Goal: Task Accomplishment & Management: Manage account settings

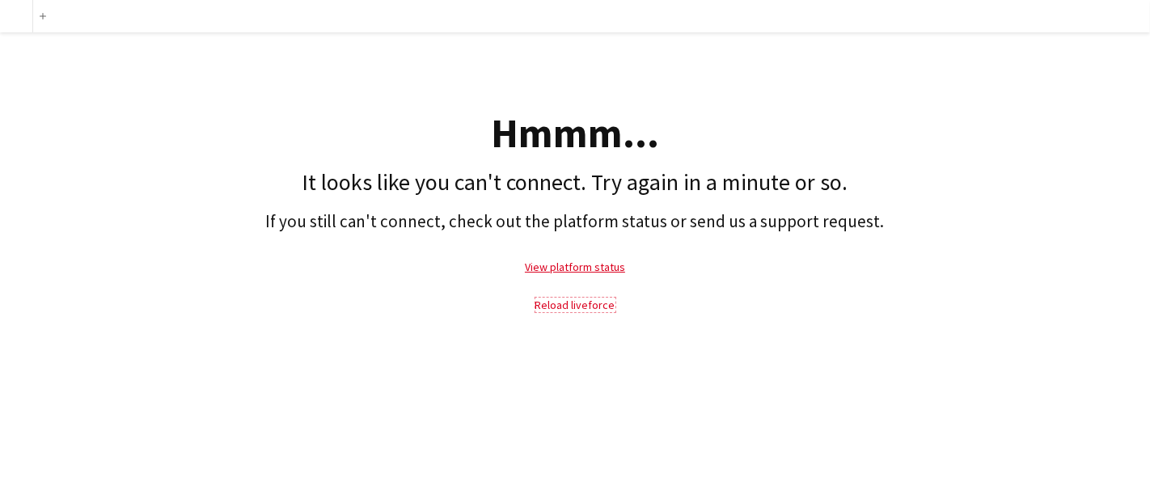
click at [584, 307] on link "Reload liveforce" at bounding box center [575, 305] width 80 height 15
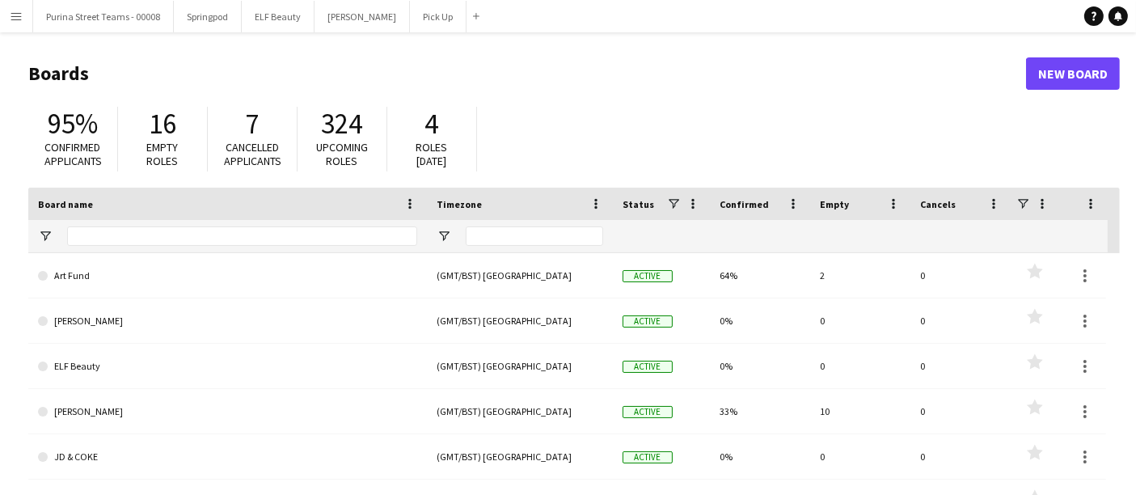
click at [16, 18] on app-icon "Menu" at bounding box center [16, 16] width 13 height 13
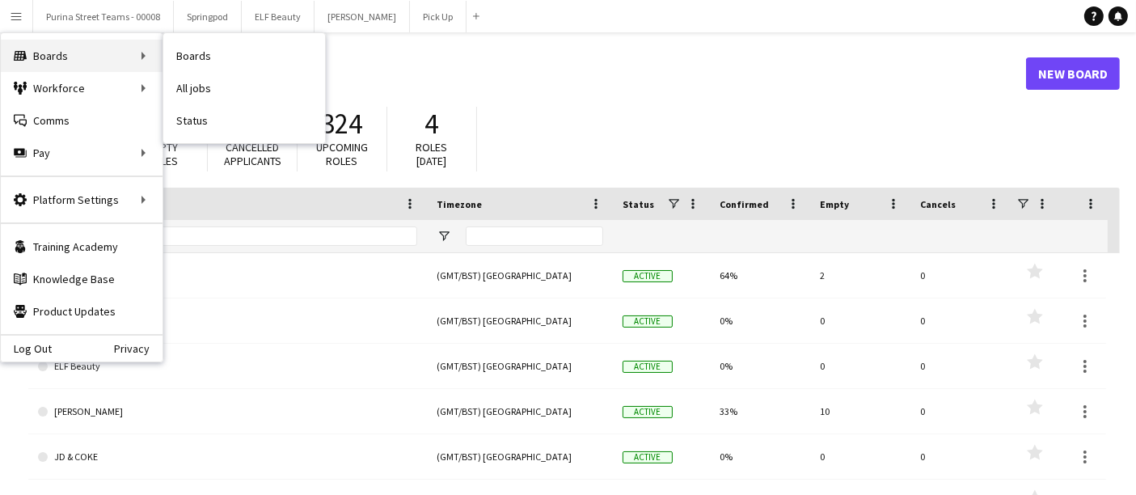
click at [32, 51] on div "Boards Boards" at bounding box center [82, 56] width 162 height 32
click at [562, 110] on div "95% Confirmed applicants 16 Empty roles 7 Cancelled applicants 324 Upcoming rol…" at bounding box center [574, 143] width 1092 height 89
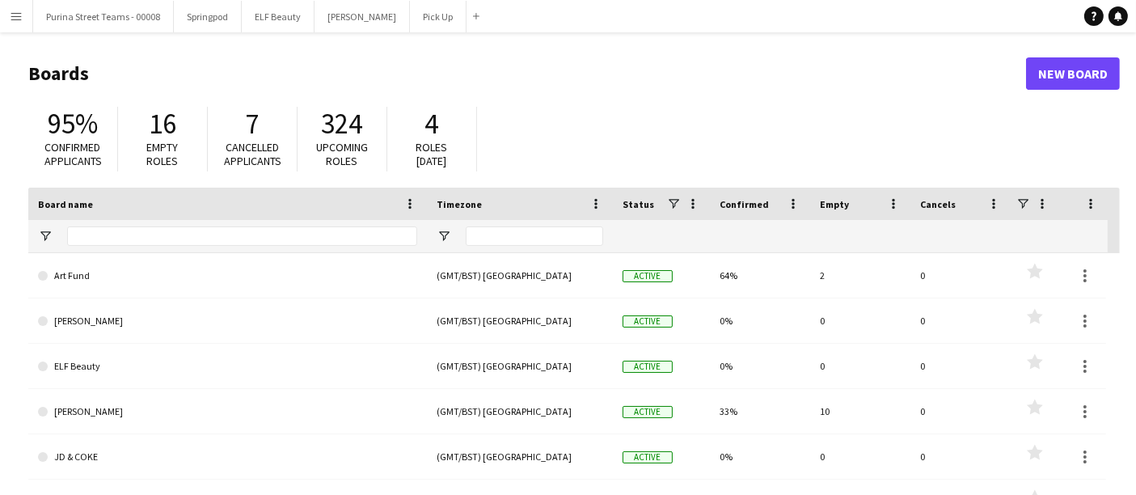
click at [693, 119] on div "95% Confirmed applicants 16 Empty roles 7 Cancelled applicants 324 Upcoming rol…" at bounding box center [574, 143] width 1092 height 89
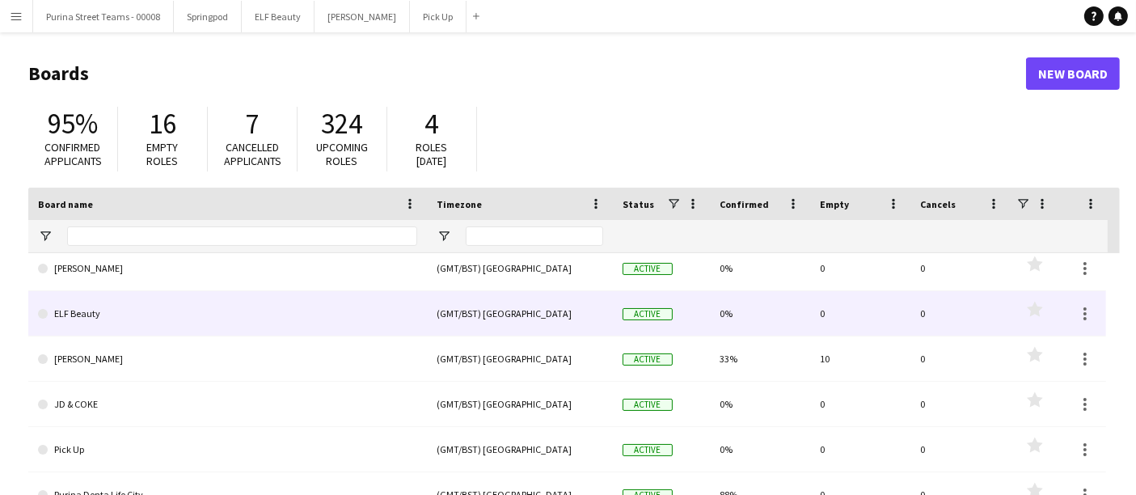
scroll to position [90, 0]
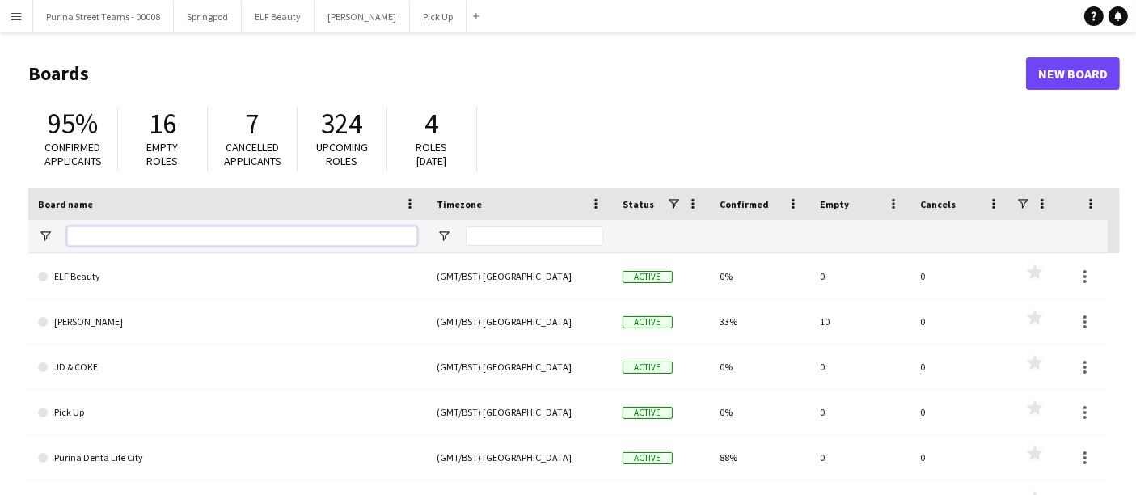
click at [129, 238] on input "Board name Filter Input" at bounding box center [242, 235] width 350 height 19
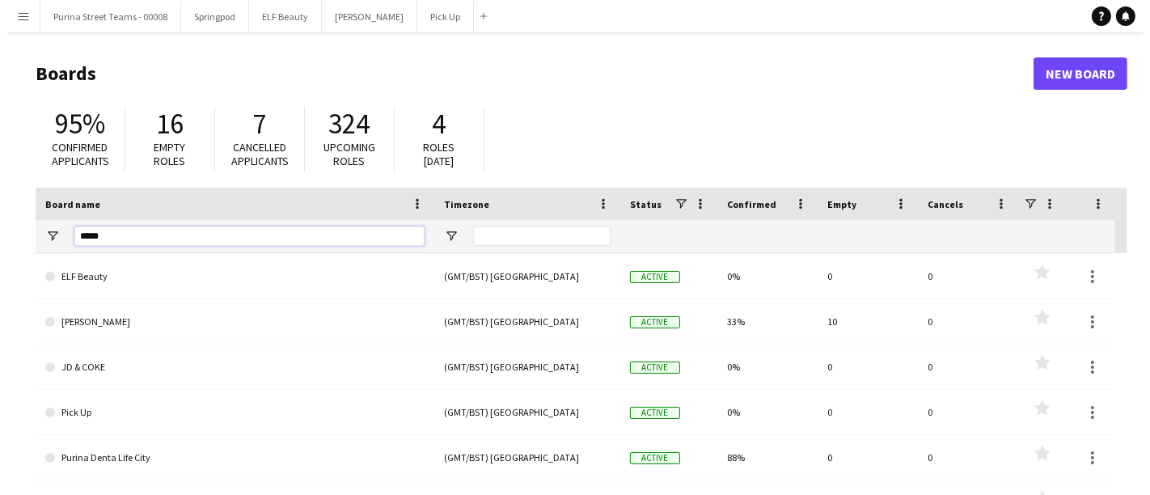
scroll to position [0, 0]
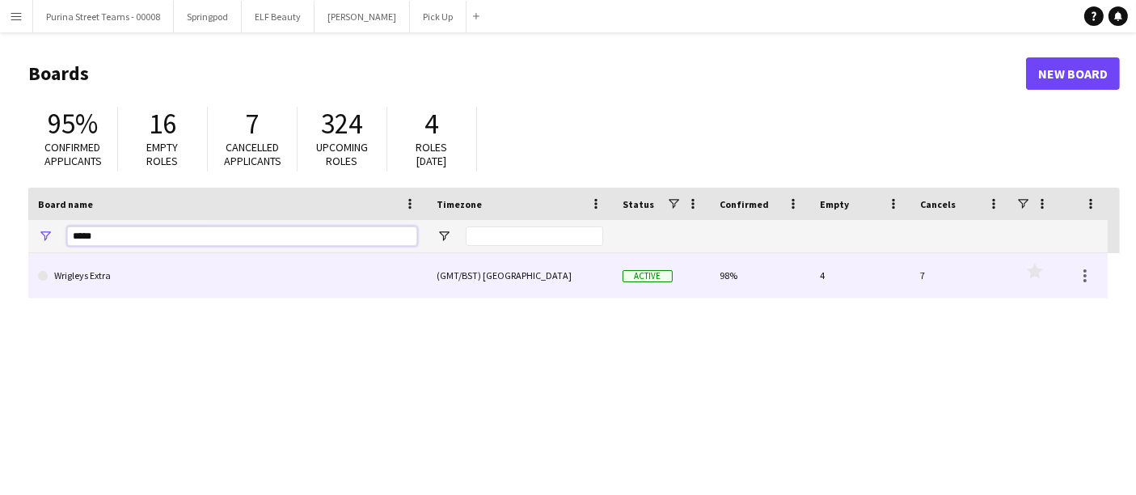
type input "*****"
click at [114, 281] on link "Wrigleys Extra" at bounding box center [227, 275] width 379 height 45
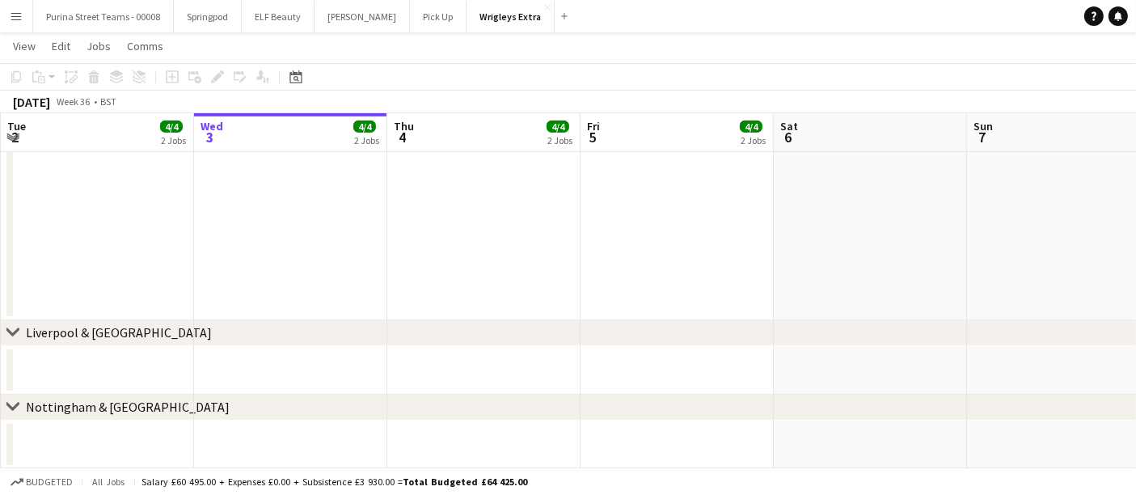
scroll to position [758, 0]
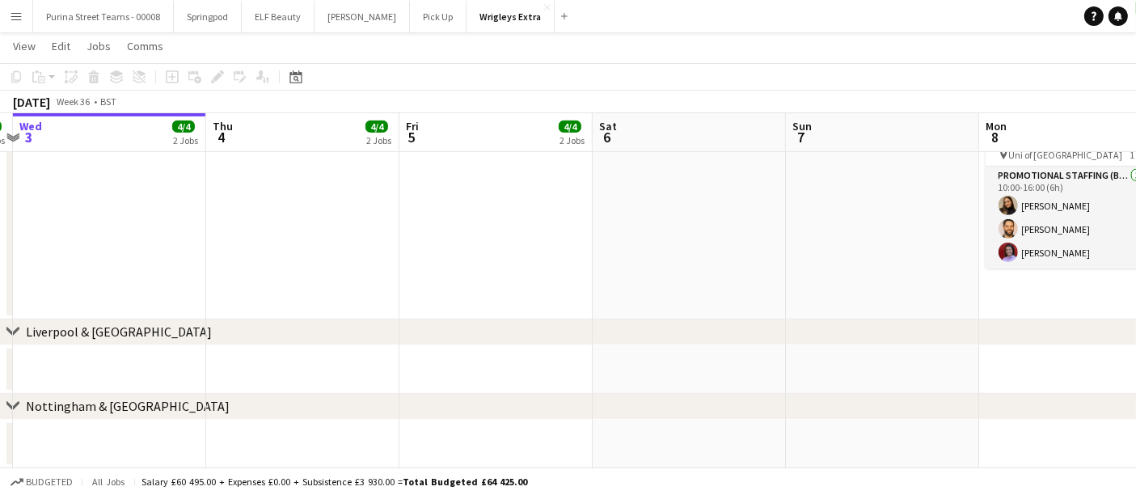
drag, startPoint x: 733, startPoint y: 351, endPoint x: 462, endPoint y: 336, distance: 271.4
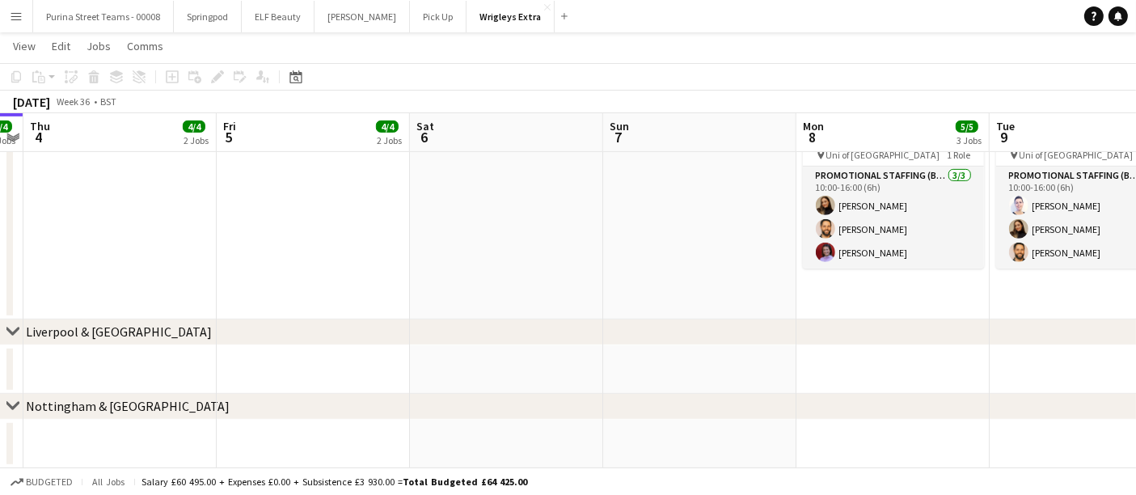
drag, startPoint x: 747, startPoint y: 336, endPoint x: 379, endPoint y: 349, distance: 367.5
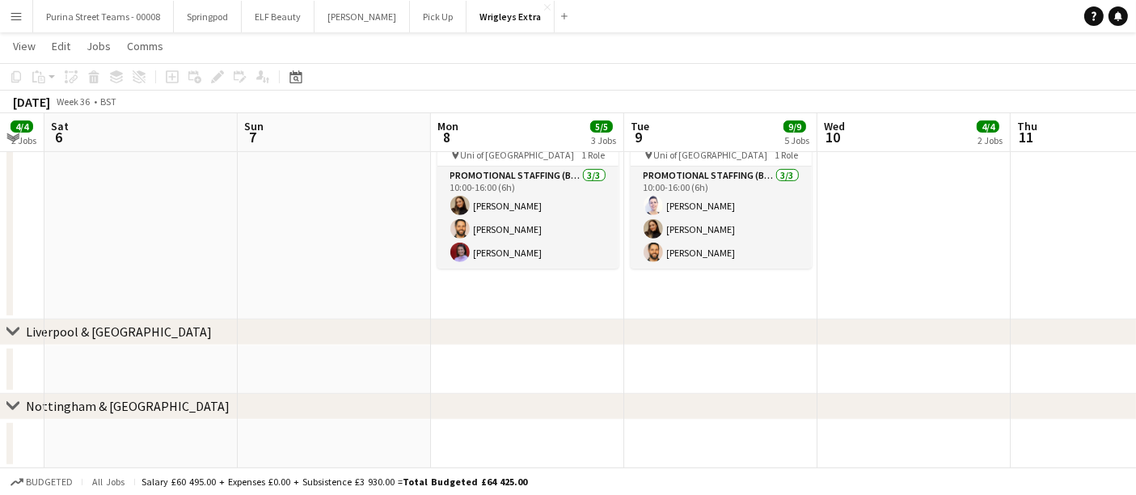
drag, startPoint x: 643, startPoint y: 345, endPoint x: 307, endPoint y: 356, distance: 336.7
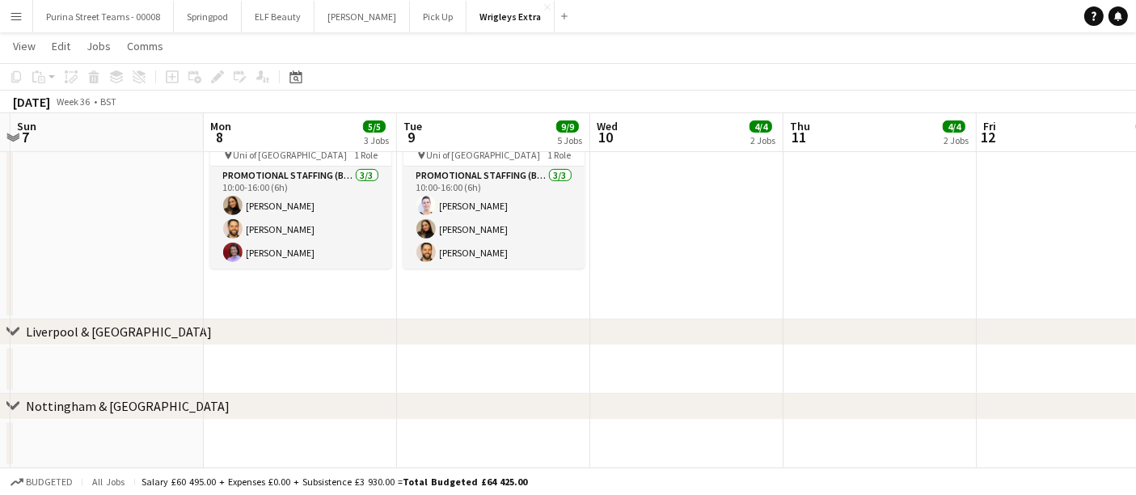
drag, startPoint x: 622, startPoint y: 352, endPoint x: 386, endPoint y: 344, distance: 236.3
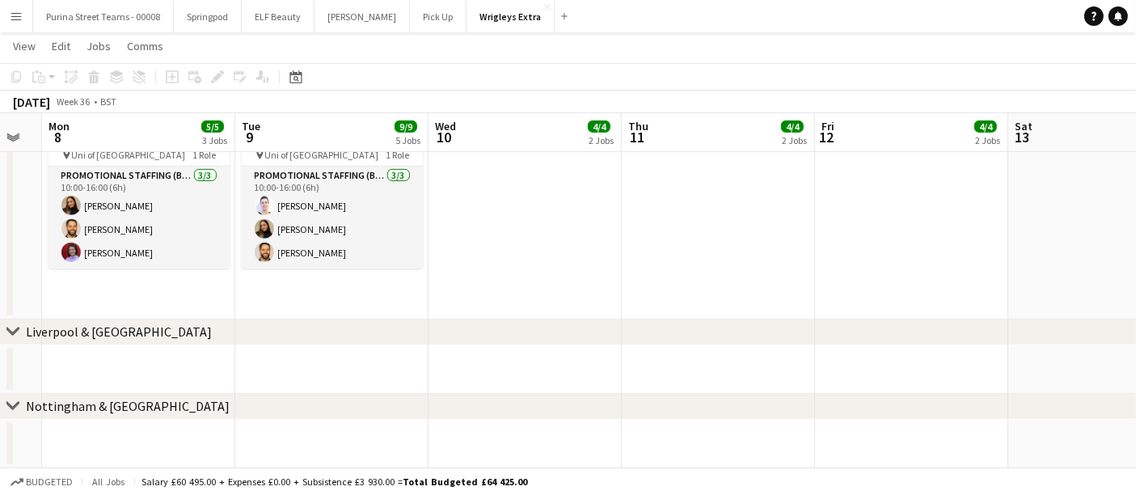
drag, startPoint x: 760, startPoint y: 327, endPoint x: 435, endPoint y: 341, distance: 325.5
click at [404, 343] on div "chevron-right Liverpool & [GEOGRAPHIC_DATA]" at bounding box center [568, 333] width 1136 height 26
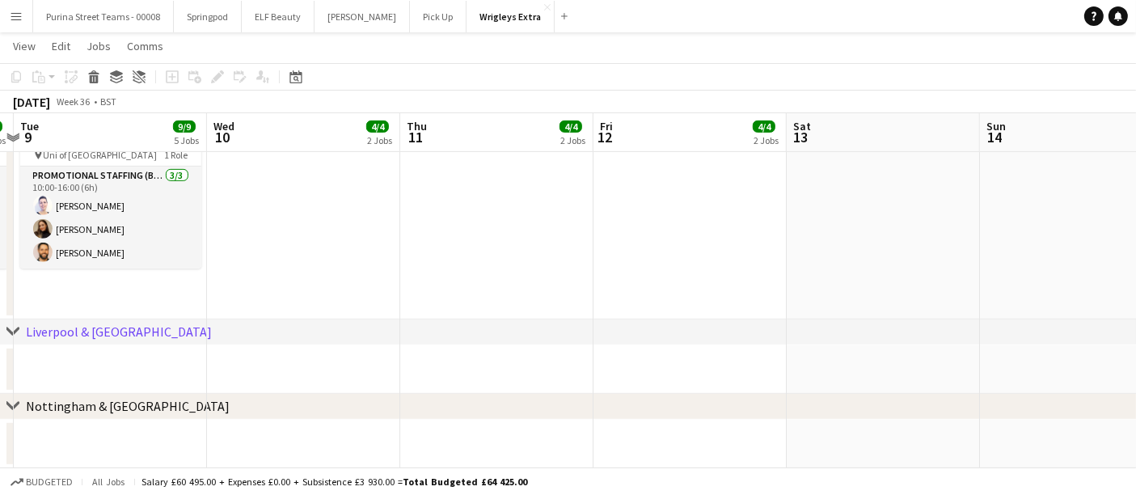
drag, startPoint x: 693, startPoint y: 347, endPoint x: 372, endPoint y: 356, distance: 321.2
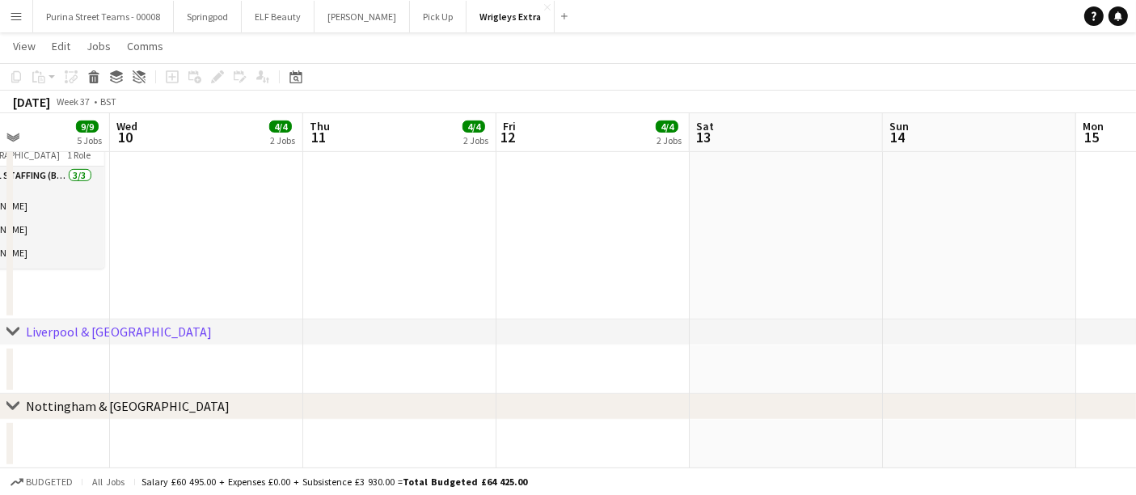
click at [16, 327] on icon "chevron-right" at bounding box center [12, 331] width 13 height 13
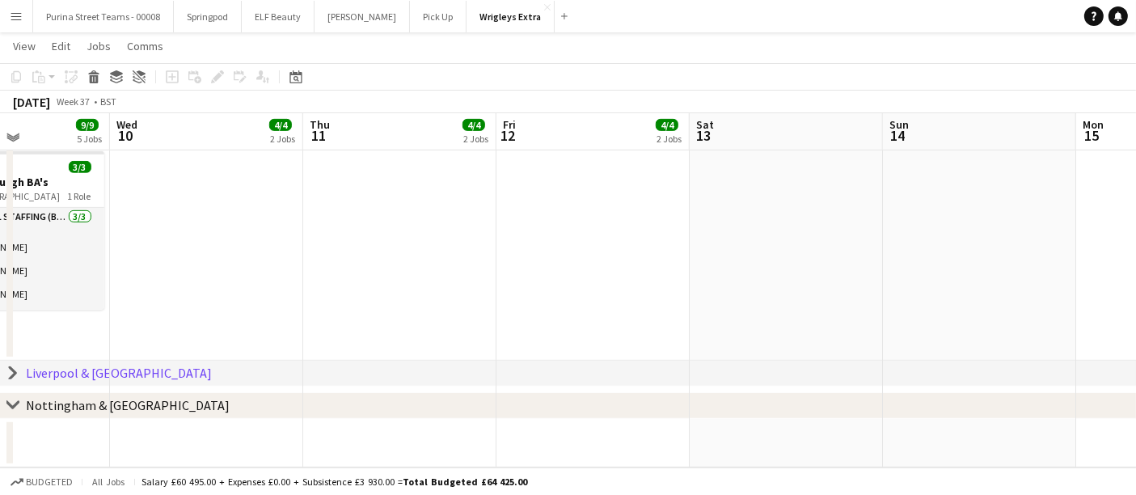
scroll to position [715, 0]
click at [15, 372] on icon at bounding box center [13, 375] width 6 height 12
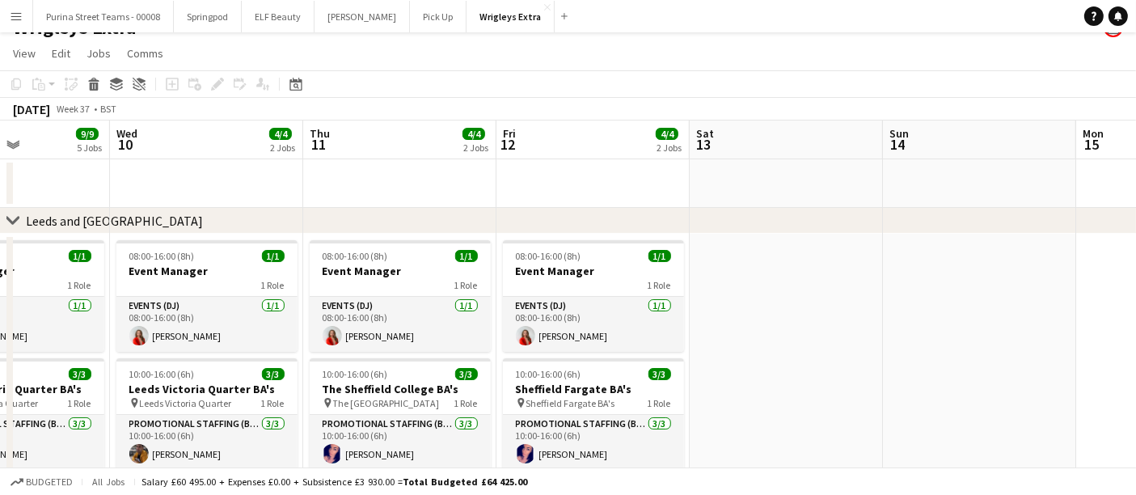
scroll to position [0, 0]
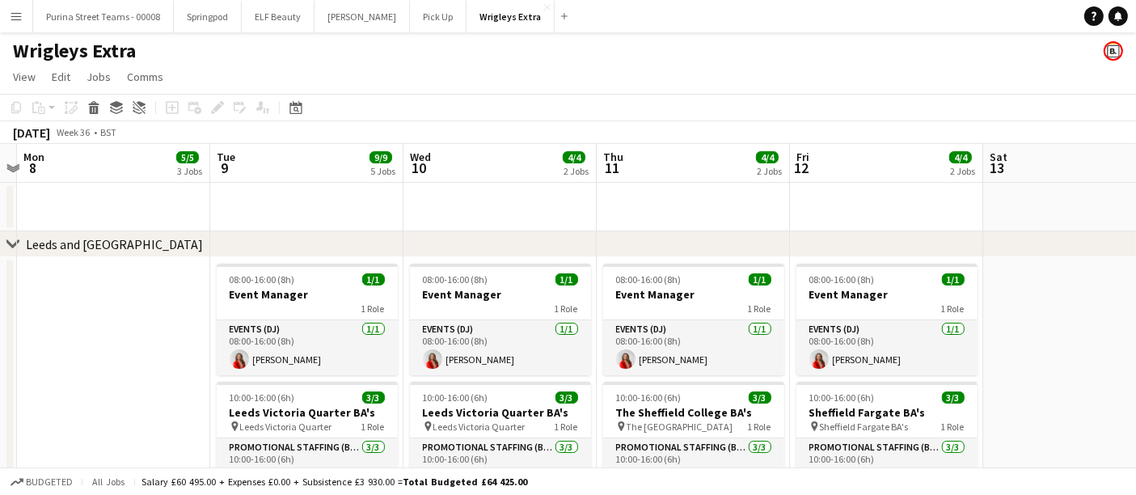
drag, startPoint x: 761, startPoint y: 299, endPoint x: 1063, endPoint y: 285, distance: 302.1
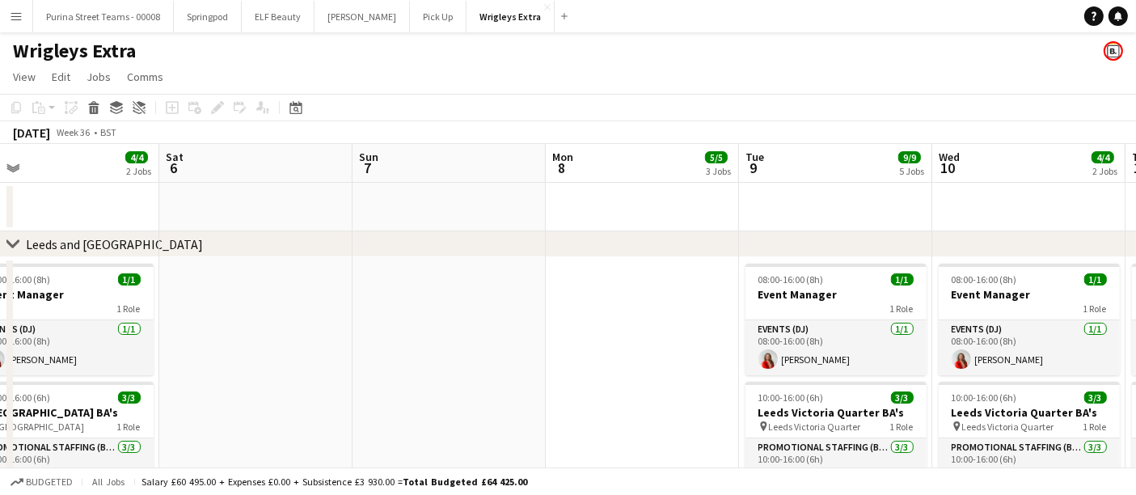
drag, startPoint x: 148, startPoint y: 307, endPoint x: 653, endPoint y: 293, distance: 504.9
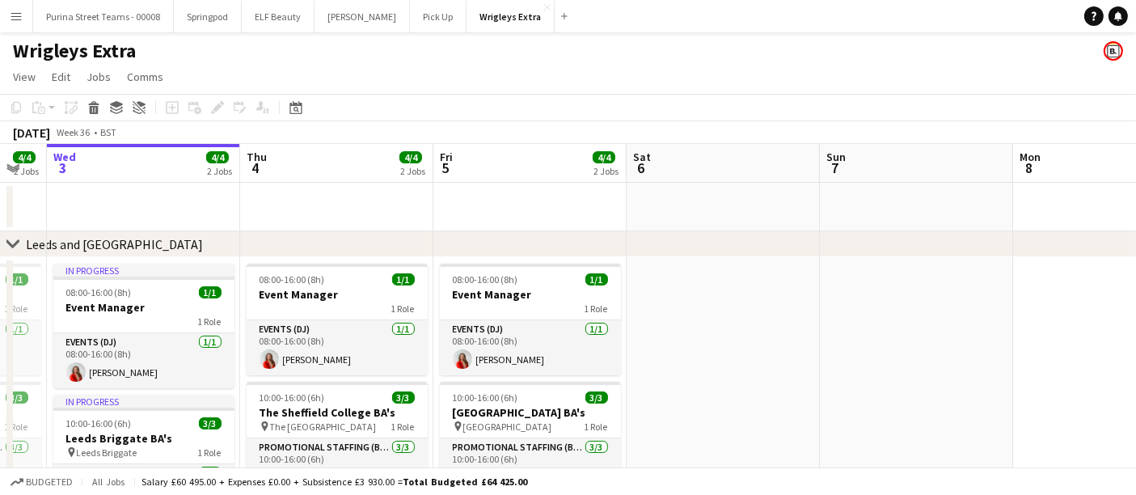
scroll to position [0, 432]
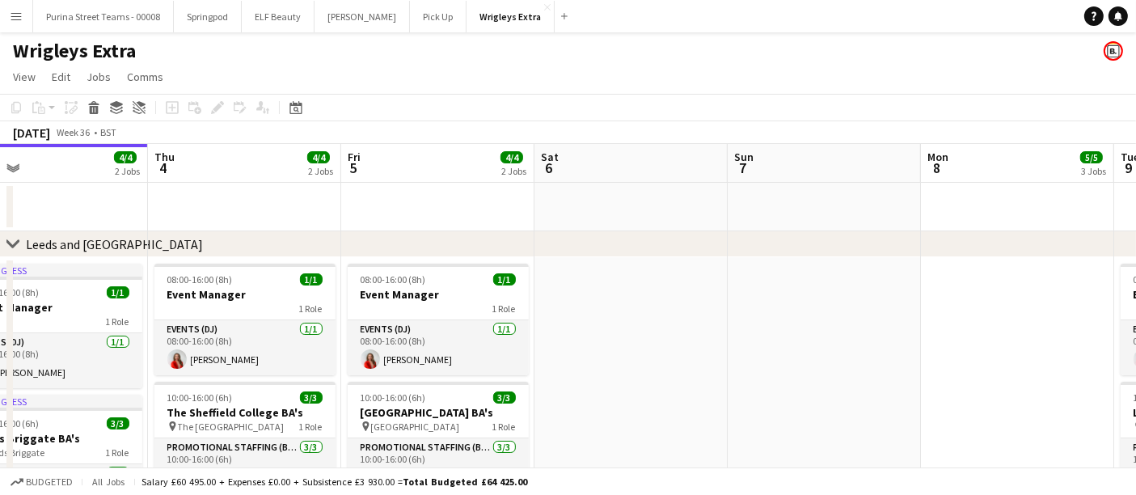
drag, startPoint x: 277, startPoint y: 327, endPoint x: 833, endPoint y: 324, distance: 556.5
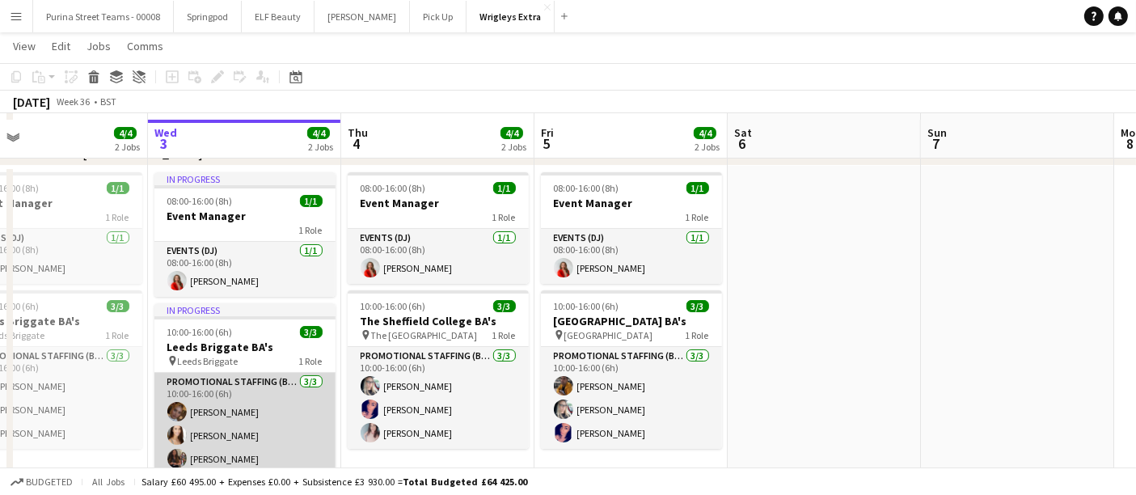
scroll to position [180, 0]
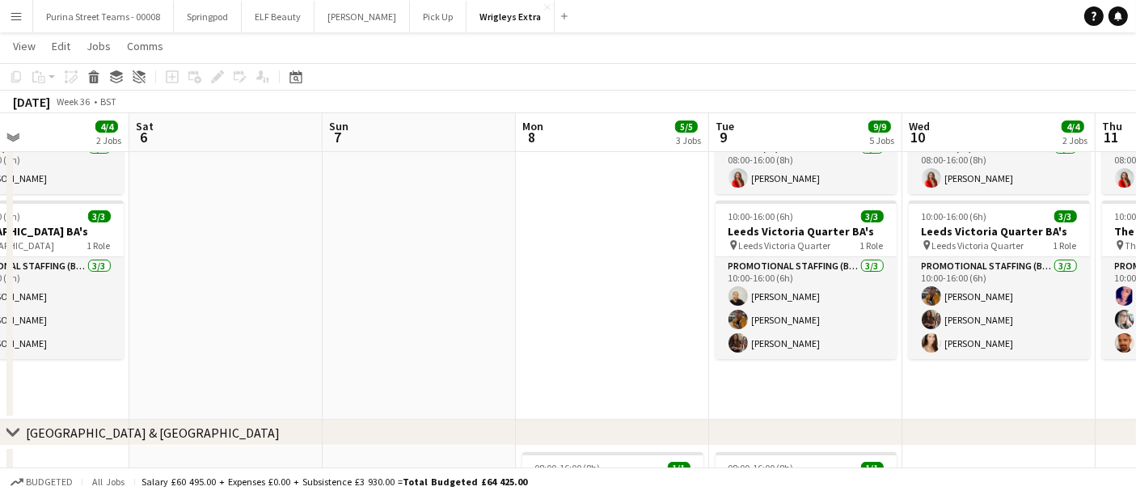
drag, startPoint x: 824, startPoint y: 391, endPoint x: 242, endPoint y: 405, distance: 582.6
click at [225, 413] on app-calendar-viewport "Tue 2 4/4 2 Jobs Wed 3 4/4 2 Jobs Thu 4 4/4 2 Jobs Fri 5 4/4 2 Jobs Sat 6 Sun 7…" at bounding box center [568, 465] width 1136 height 1163
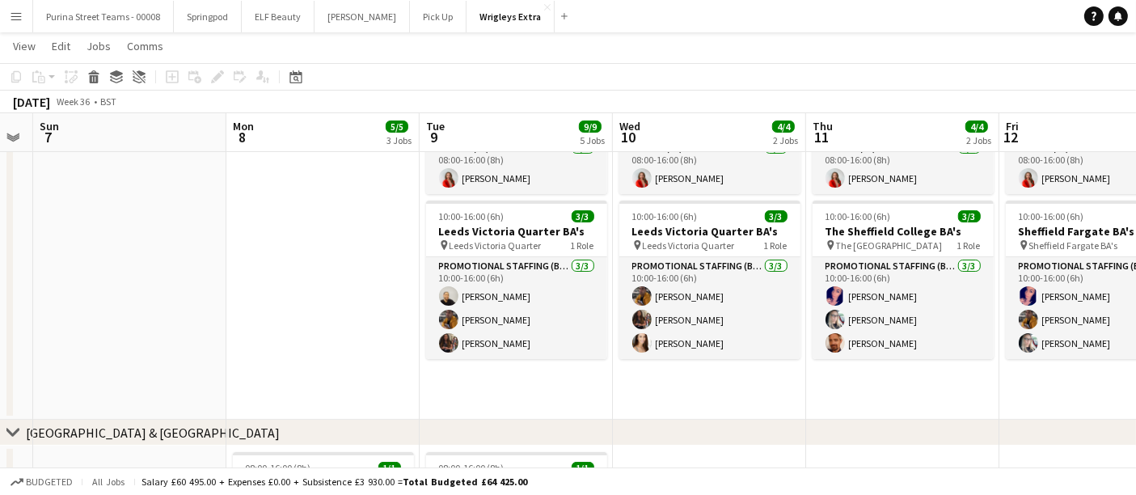
scroll to position [0, 550]
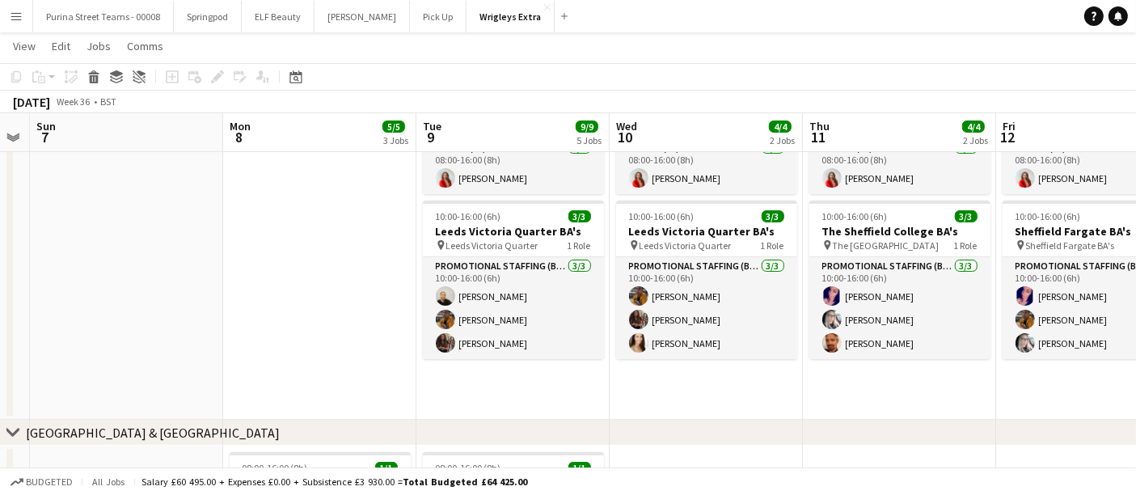
drag, startPoint x: 406, startPoint y: 355, endPoint x: 113, endPoint y: 341, distance: 293.2
click at [113, 341] on app-calendar-viewport "Thu 4 4/4 2 Jobs Fri 5 4/4 2 Jobs Sat 6 Sun 7 Mon 8 5/5 3 Jobs Tue 9 9/9 5 Jobs…" at bounding box center [568, 465] width 1136 height 1163
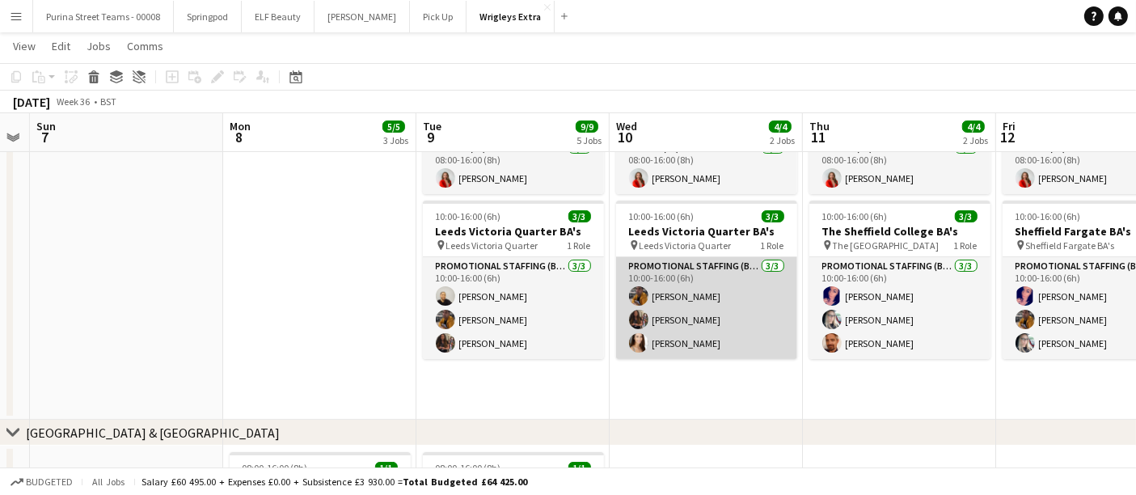
click at [683, 343] on app-card-role "Promotional Staffing (Brand Ambassadors) [DATE] 10:00-16:00 (6h) [PERSON_NAME] …" at bounding box center [706, 308] width 181 height 102
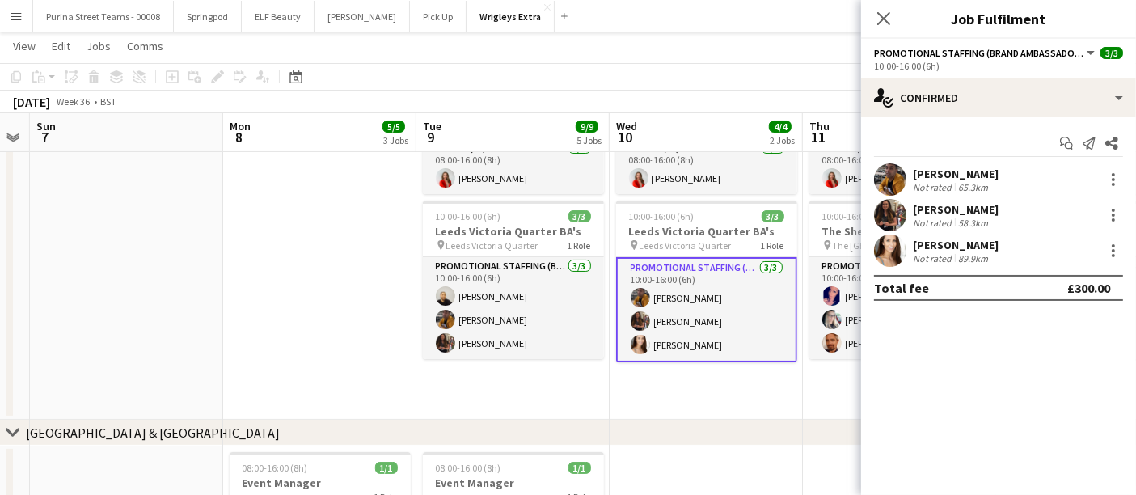
click at [891, 244] on app-user-avatar at bounding box center [890, 251] width 32 height 32
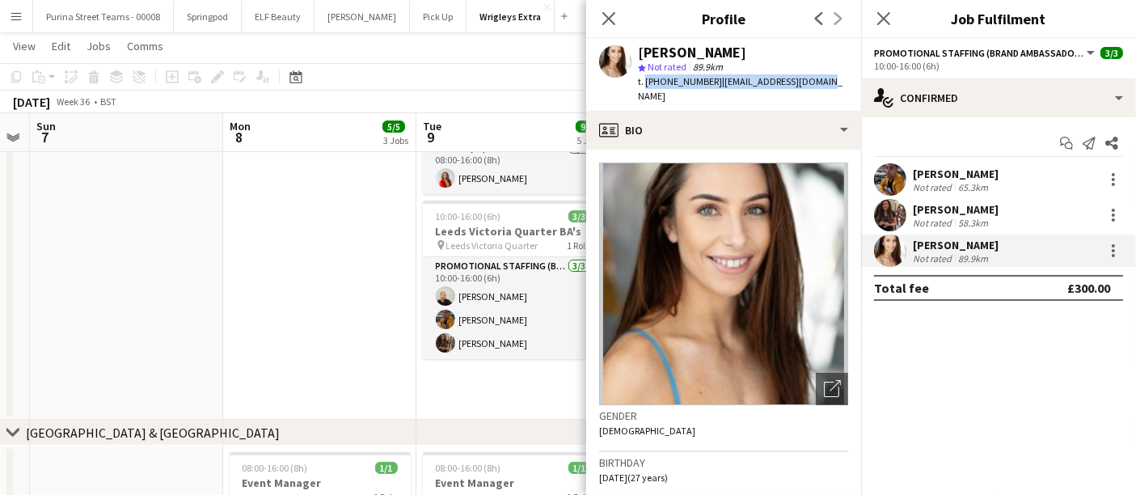
drag, startPoint x: 643, startPoint y: 82, endPoint x: 807, endPoint y: 82, distance: 164.2
click at [807, 82] on div "[PERSON_NAME] star Not rated 89.9km t. [PHONE_NUMBER] | [EMAIL_ADDRESS][DOMAIN_…" at bounding box center [723, 75] width 275 height 72
click at [772, 79] on span "| [EMAIL_ADDRESS][DOMAIN_NAME]" at bounding box center [740, 88] width 205 height 27
drag, startPoint x: 708, startPoint y: 82, endPoint x: 645, endPoint y: 84, distance: 63.1
click at [645, 84] on span "t. [PHONE_NUMBER]" at bounding box center [680, 81] width 84 height 12
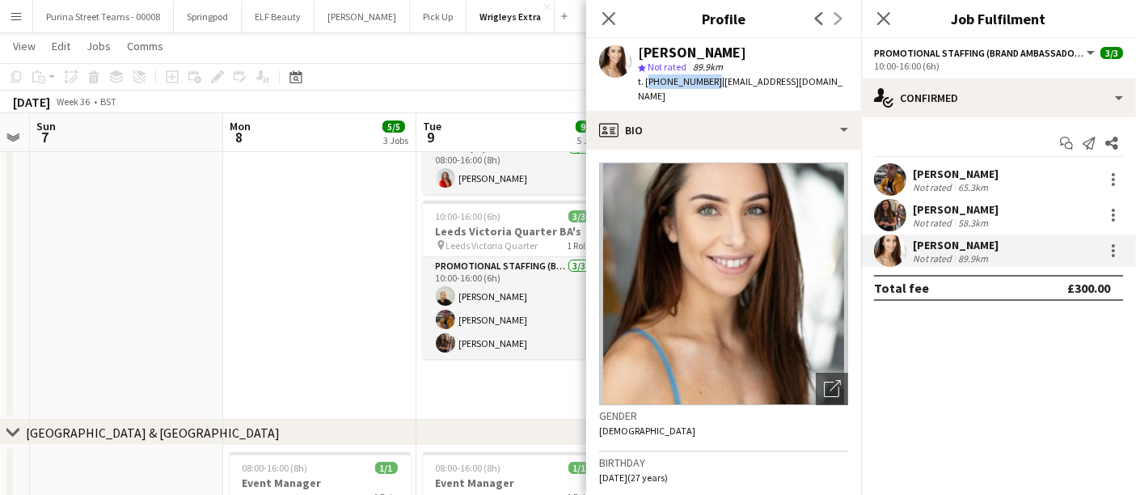
copy span "[PHONE_NUMBER]"
click at [377, 218] on app-date-cell at bounding box center [319, 248] width 193 height 344
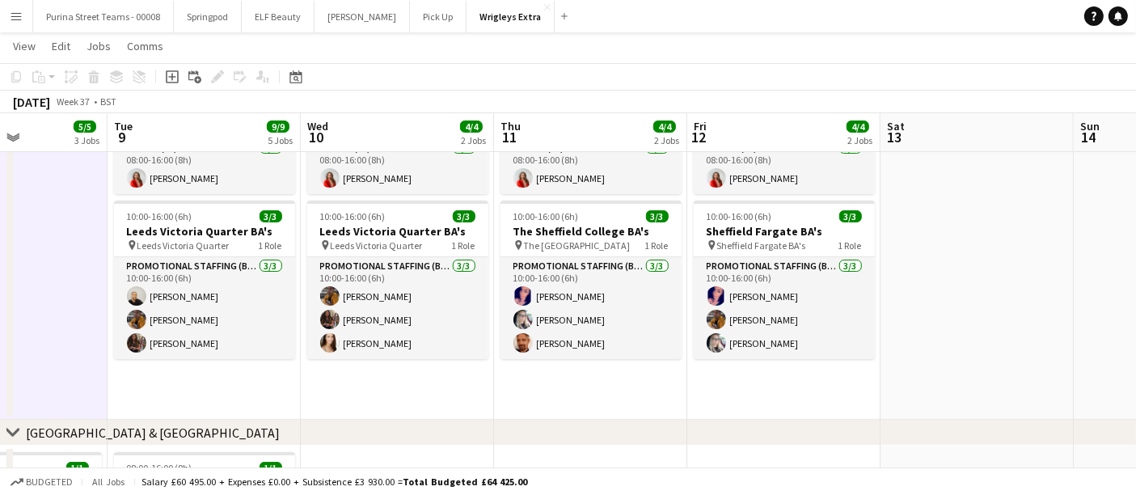
scroll to position [0, 531]
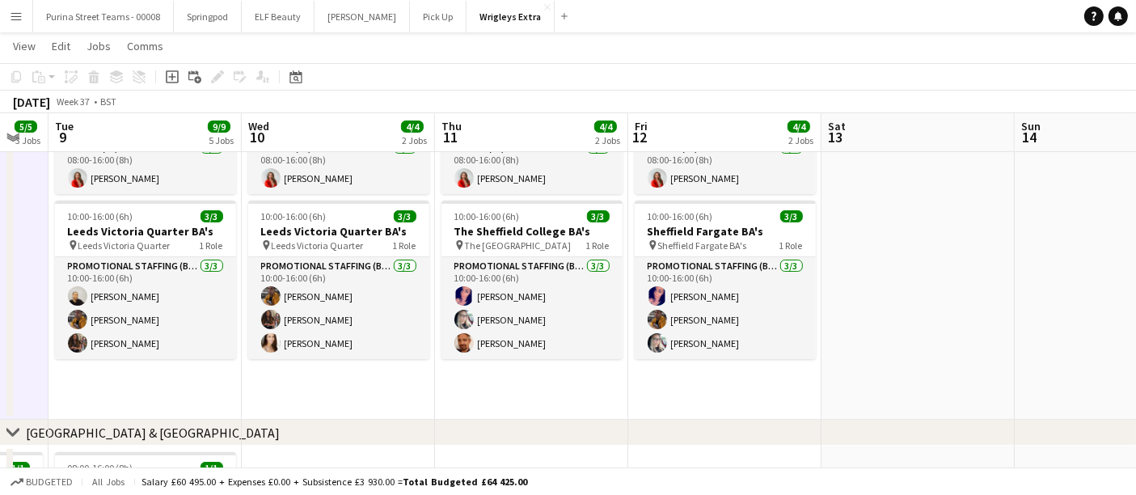
drag, startPoint x: 697, startPoint y: 392, endPoint x: 349, endPoint y: 397, distance: 348.7
click at [349, 397] on app-calendar-viewport "Sat 6 Sun 7 Mon 8 5/5 3 Jobs Tue 9 9/9 5 Jobs Wed 10 4/4 2 Jobs Thu 11 4/4 2 Jo…" at bounding box center [568, 465] width 1136 height 1163
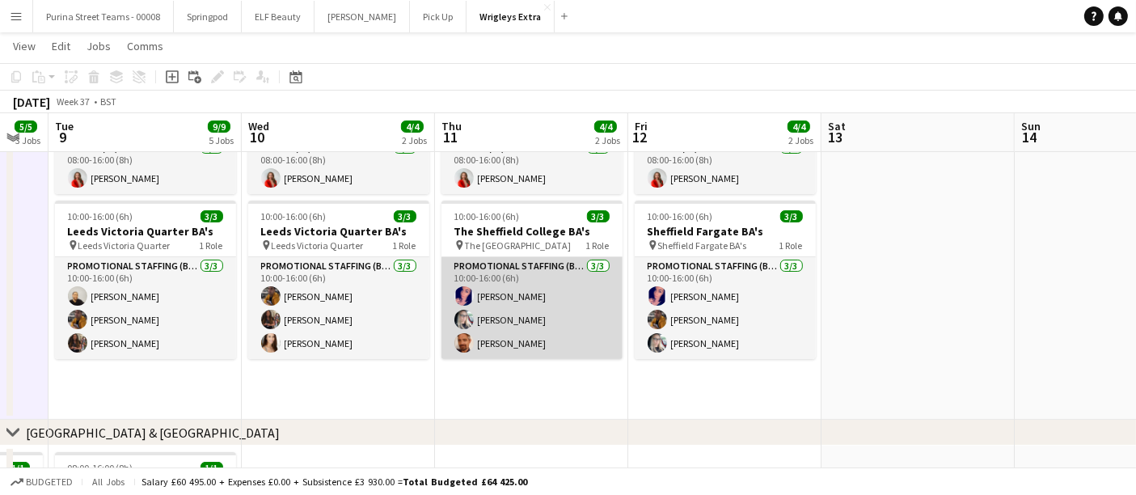
click at [467, 348] on app-user-avatar at bounding box center [464, 342] width 19 height 19
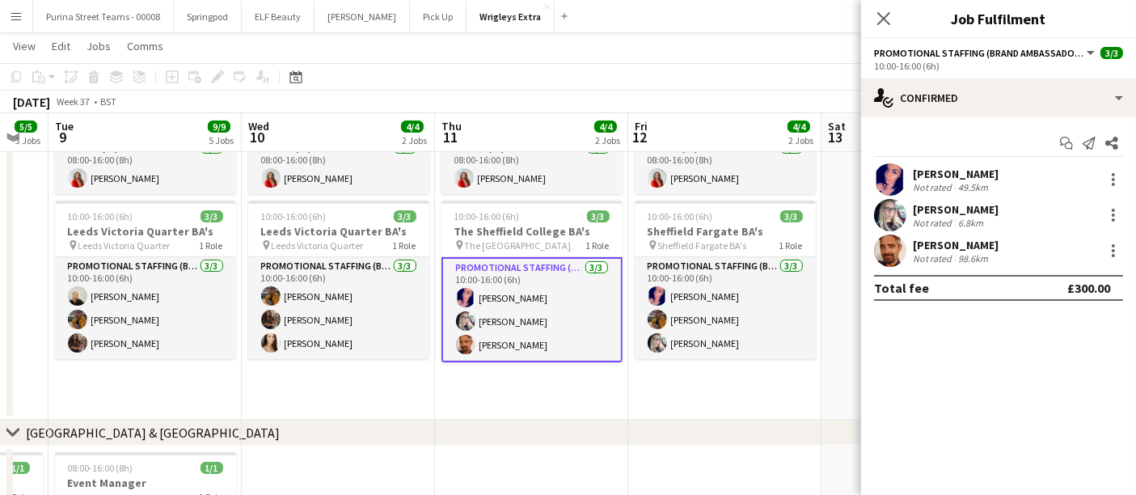
click at [894, 254] on app-user-avatar at bounding box center [890, 251] width 32 height 32
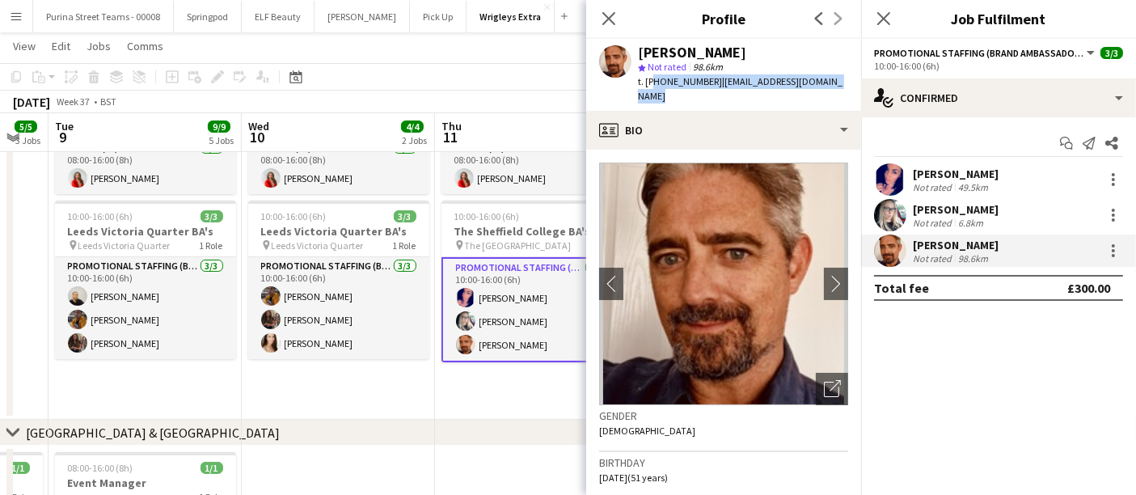
drag, startPoint x: 652, startPoint y: 80, endPoint x: 853, endPoint y: 77, distance: 200.6
click at [853, 77] on div "[PERSON_NAME] star Not rated 98.6km t. [PHONE_NUMBER] | [EMAIL_ADDRESS][DOMAIN_…" at bounding box center [723, 75] width 275 height 72
copy div "447858201277 | [EMAIL_ADDRESS][DOMAIN_NAME]"
click at [489, 392] on app-date-cell "08:00-16:00 (8h) 1/1 Event Manager 1 Role Events (DJ) [DATE] 08:00-16:00 (8h) […" at bounding box center [531, 248] width 193 height 344
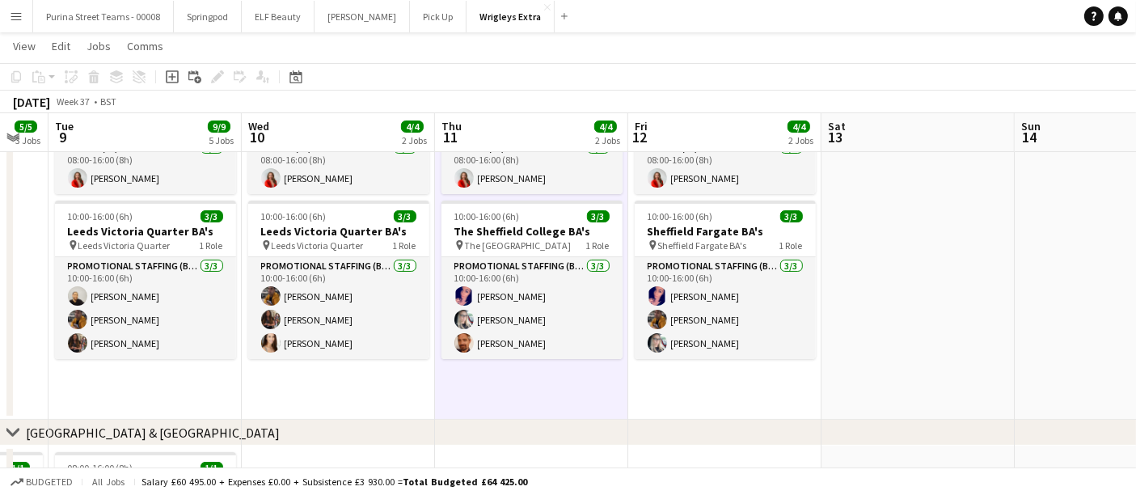
click at [719, 396] on app-date-cell "08:00-16:00 (8h) 1/1 Event Manager 1 Role Events (DJ) [DATE] 08:00-16:00 (8h) […" at bounding box center [724, 248] width 193 height 344
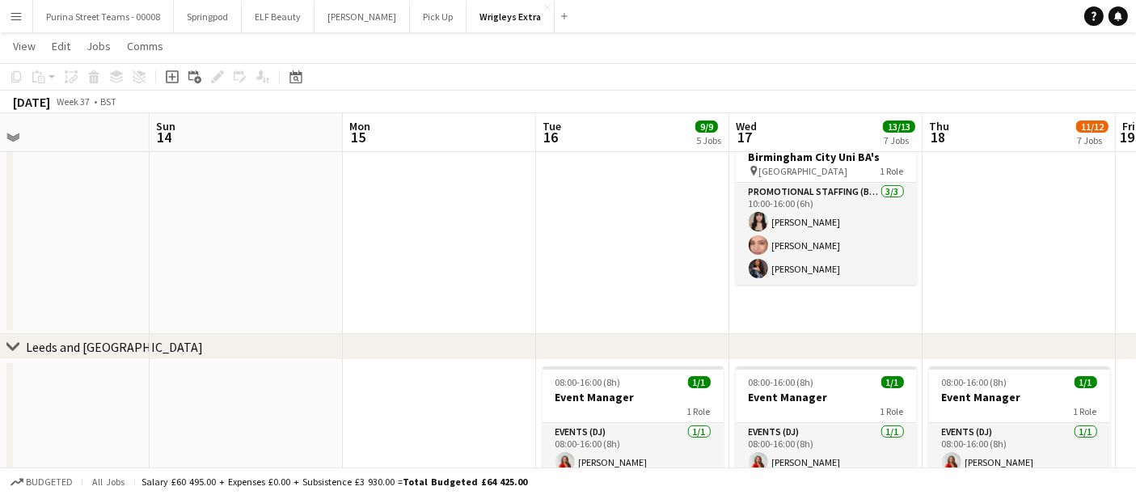
scroll to position [0, 624]
drag, startPoint x: 941, startPoint y: 273, endPoint x: 108, endPoint y: 279, distance: 832.3
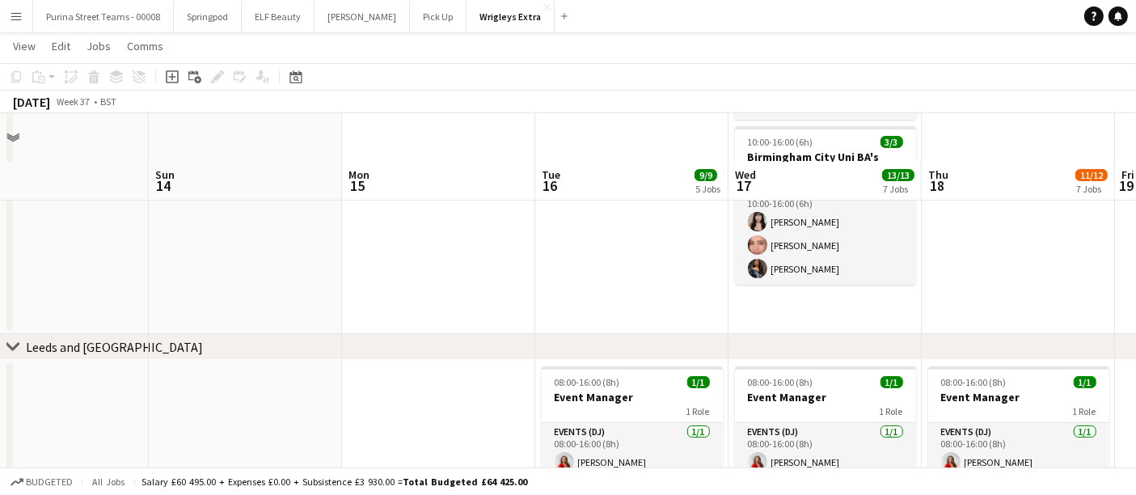
scroll to position [359, 0]
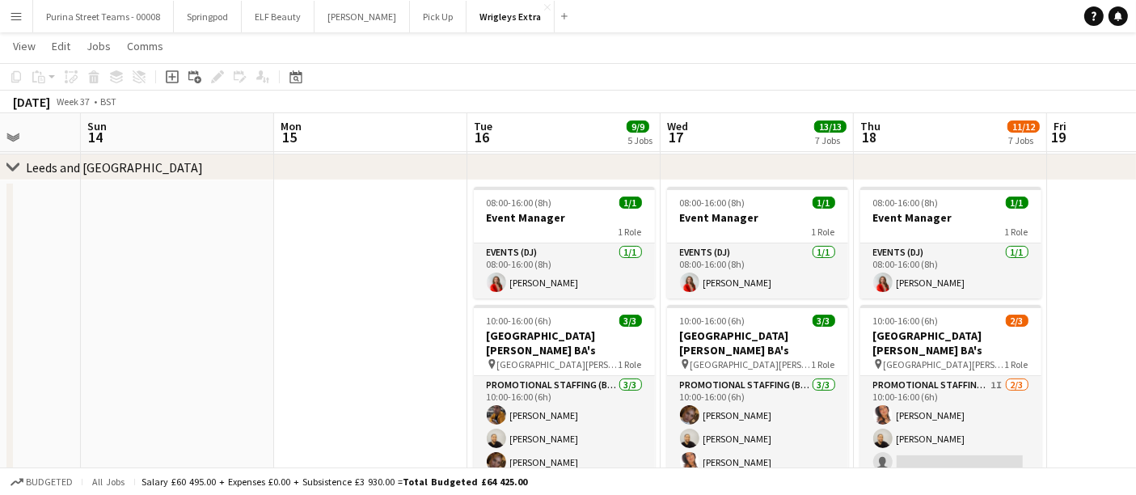
drag, startPoint x: 458, startPoint y: 293, endPoint x: 383, endPoint y: 295, distance: 74.5
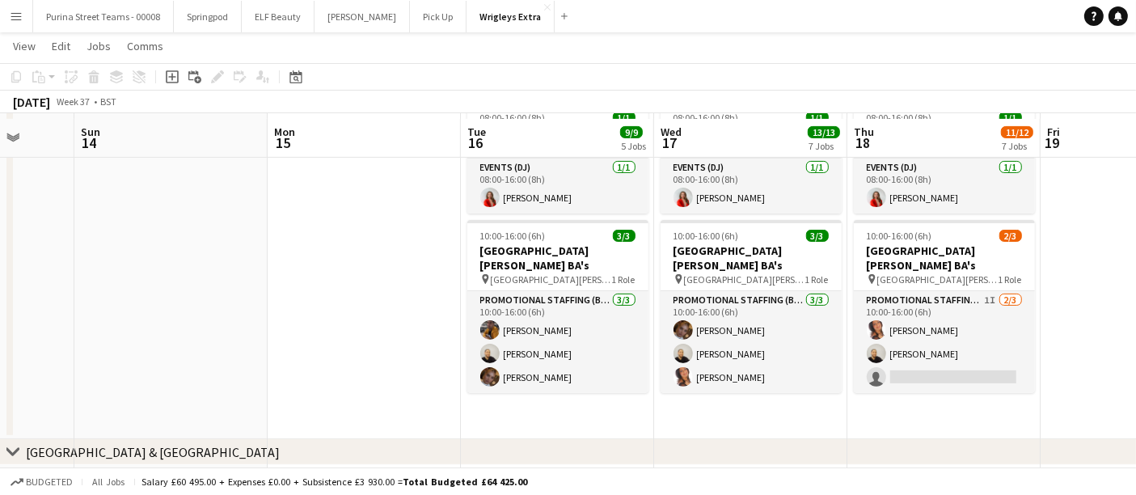
scroll to position [449, 0]
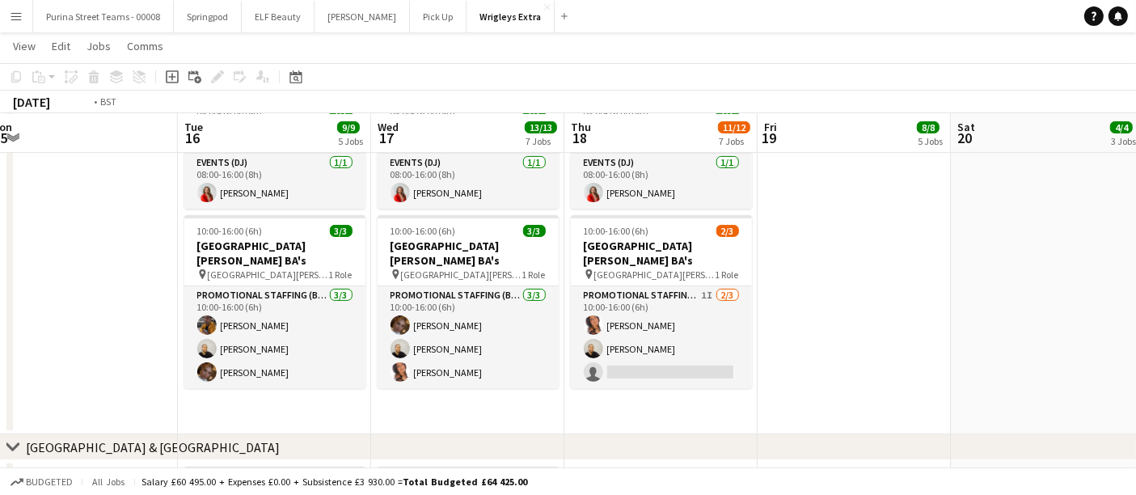
drag, startPoint x: 848, startPoint y: 402, endPoint x: 367, endPoint y: 408, distance: 480.5
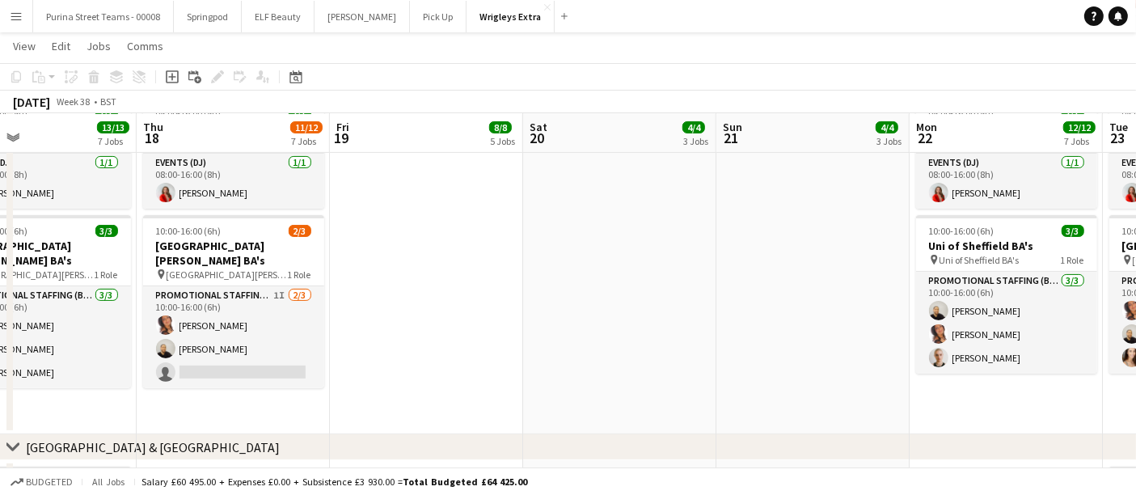
drag, startPoint x: 823, startPoint y: 326, endPoint x: 443, endPoint y: 329, distance: 379.4
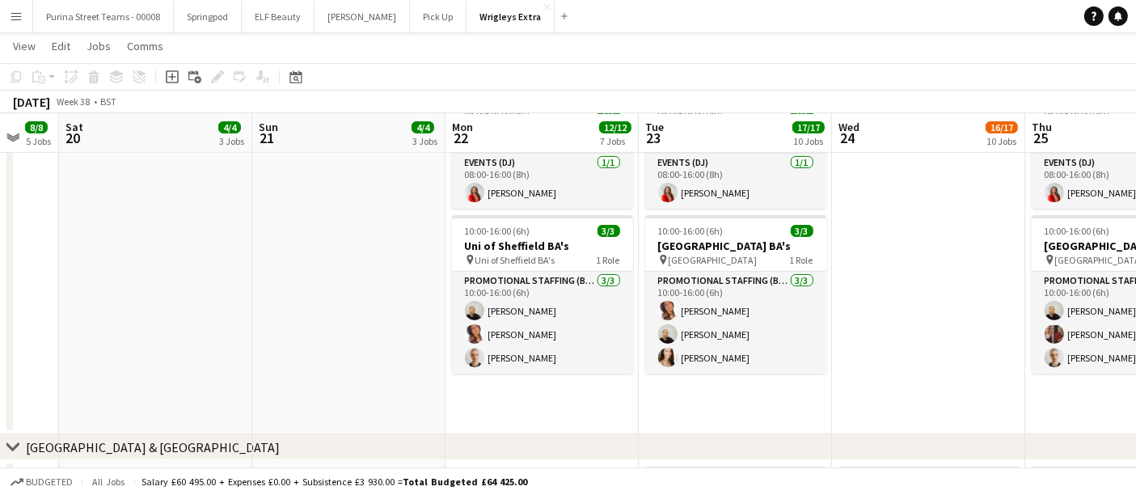
scroll to position [0, 526]
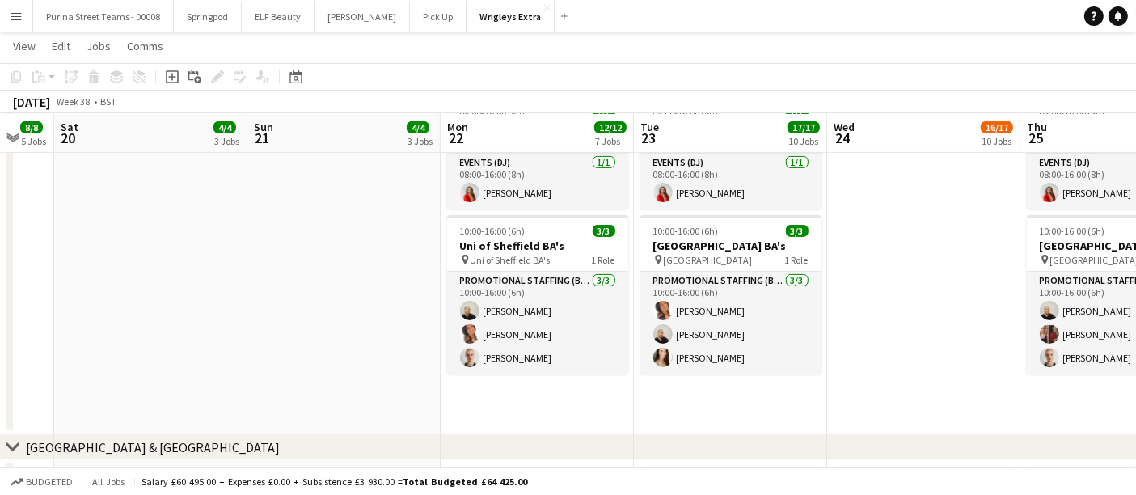
drag, startPoint x: 578, startPoint y: 317, endPoint x: 276, endPoint y: 317, distance: 301.7
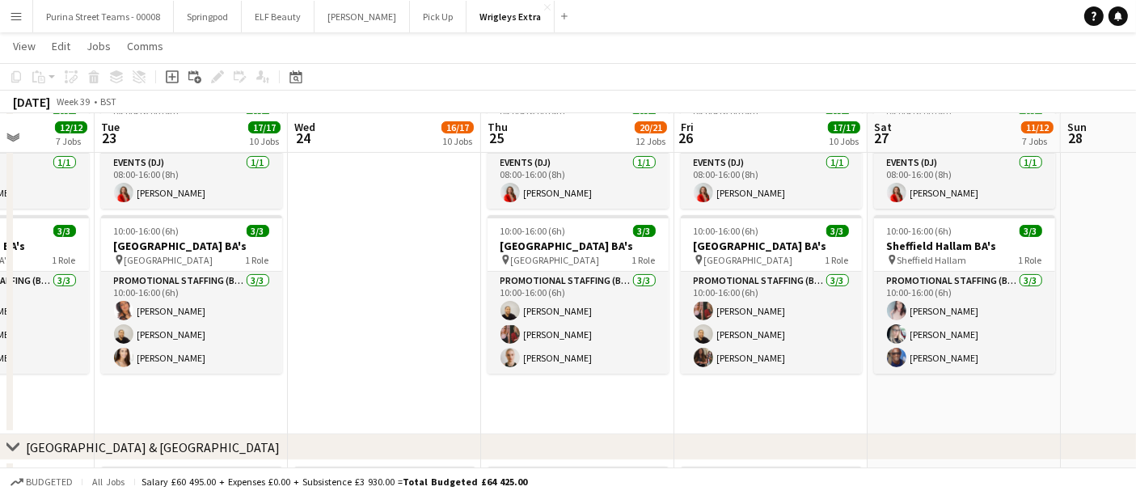
scroll to position [0, 487]
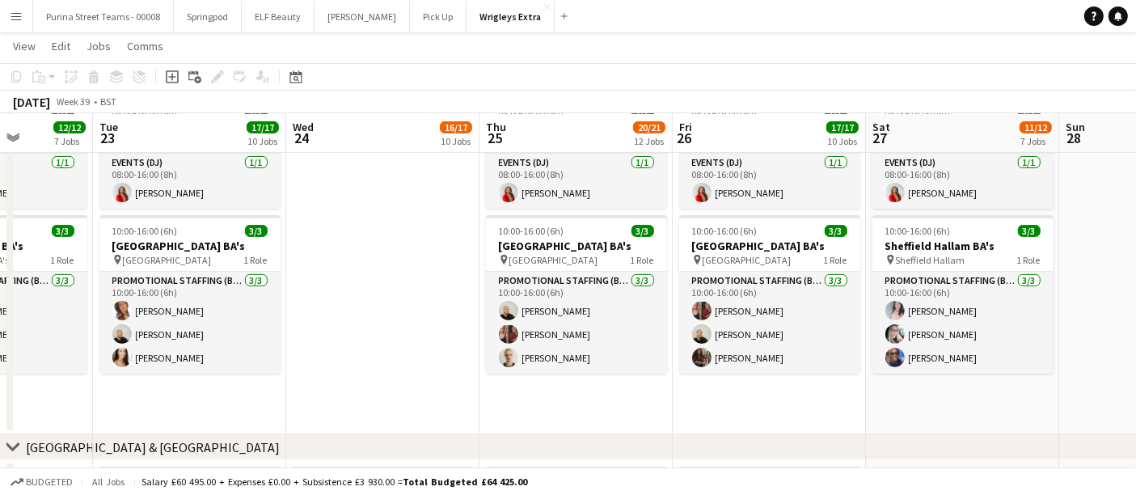
drag, startPoint x: 809, startPoint y: 375, endPoint x: 407, endPoint y: 359, distance: 402.3
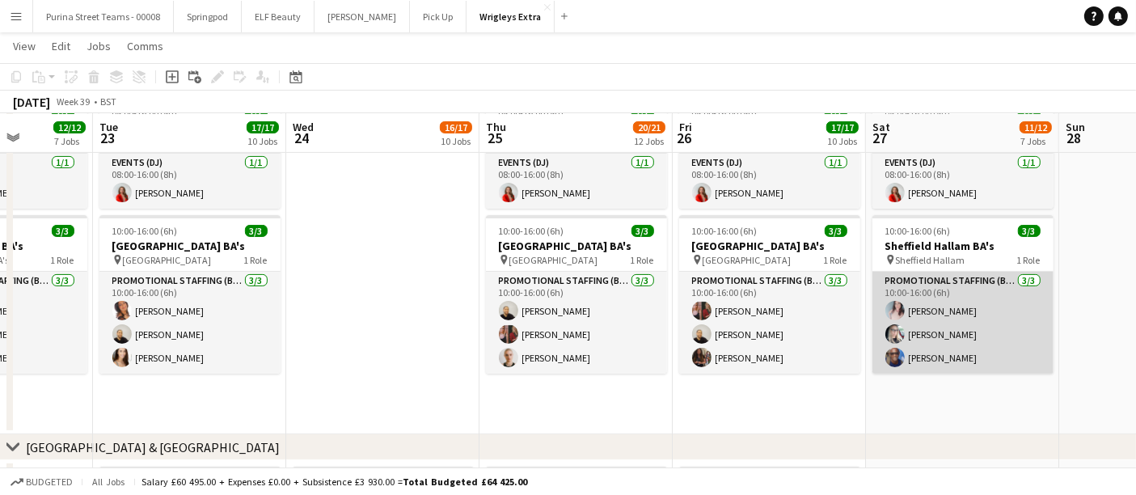
click at [900, 353] on app-user-avatar at bounding box center [895, 357] width 19 height 19
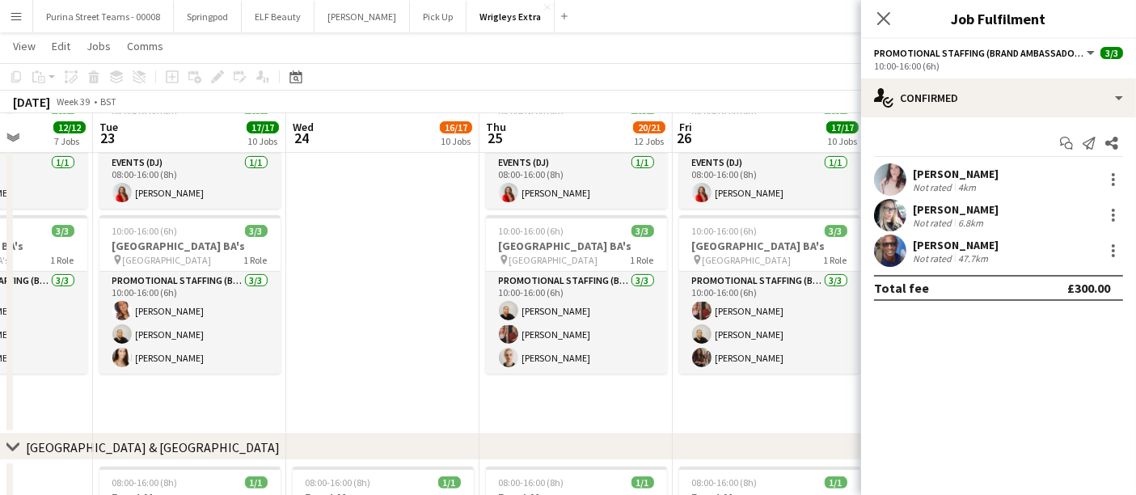
click at [890, 241] on app-user-avatar at bounding box center [890, 251] width 32 height 32
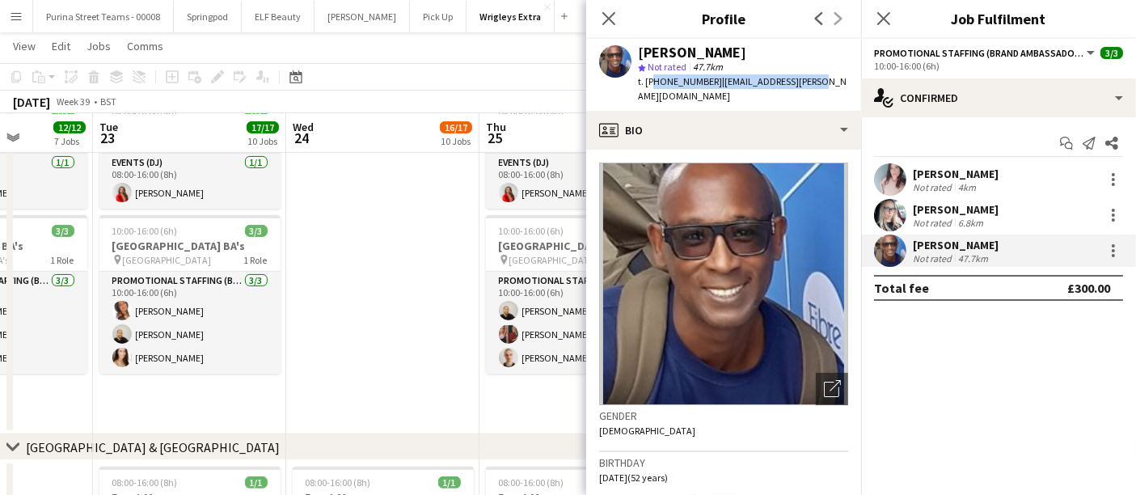
drag, startPoint x: 650, startPoint y: 80, endPoint x: 822, endPoint y: 88, distance: 171.7
click at [822, 88] on div "[PERSON_NAME] star Not rated 47.7km t. [PHONE_NUMBER] | [EMAIL_ADDRESS][PERSON_…" at bounding box center [723, 75] width 275 height 72
copy div "447720385466 | [EMAIL_ADDRESS][PERSON_NAME][DOMAIN_NAME]"
click at [396, 209] on app-date-cell at bounding box center [382, 263] width 193 height 344
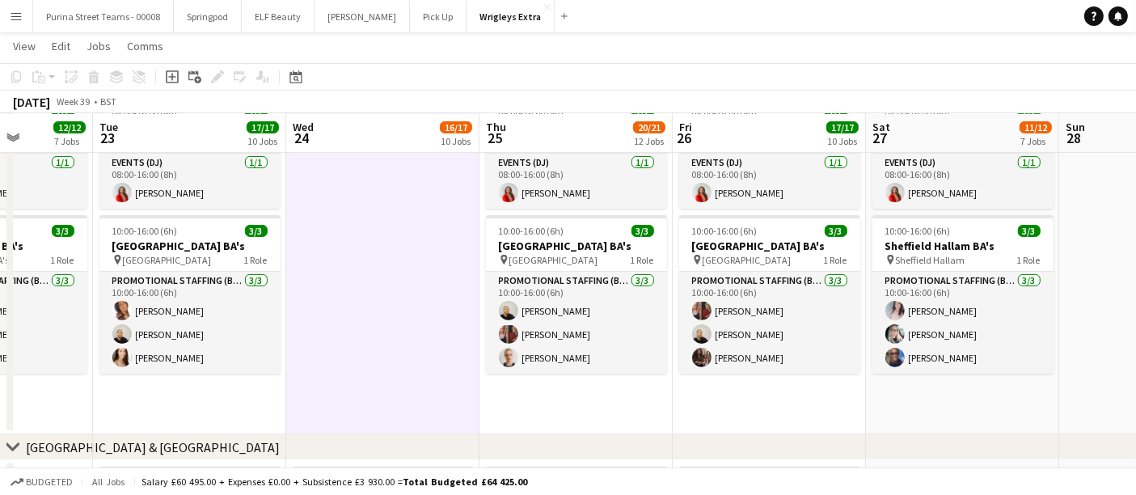
click at [576, 389] on app-date-cell "08:00-16:00 (8h) 1/1 Event Manager 1 Role Events (DJ) [DATE] 08:00-16:00 (8h) […" at bounding box center [576, 263] width 193 height 344
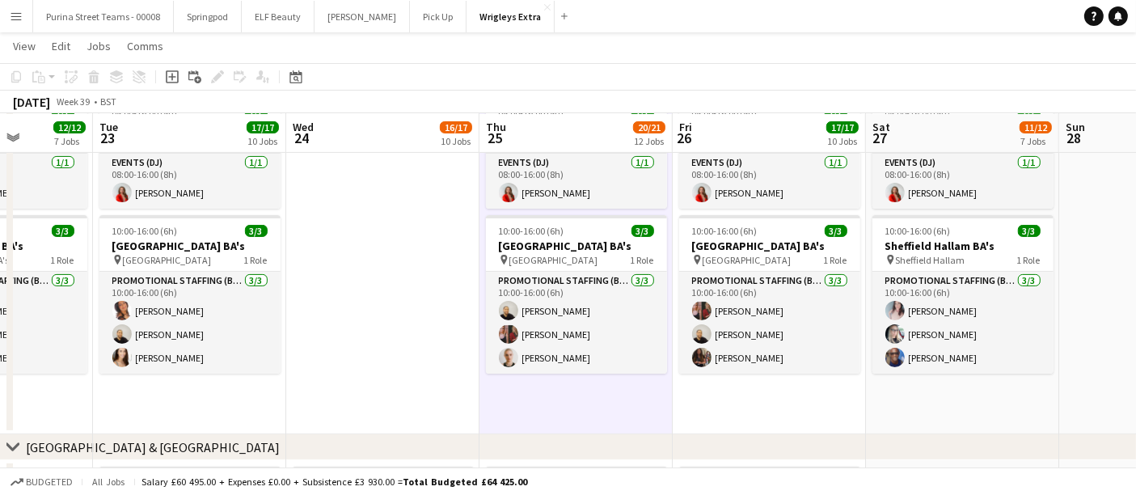
click at [768, 388] on app-date-cell "08:00-16:00 (8h) 1/1 Event Manager 1 Role Events (DJ) [DATE] 08:00-16:00 (8h) […" at bounding box center [769, 263] width 193 height 344
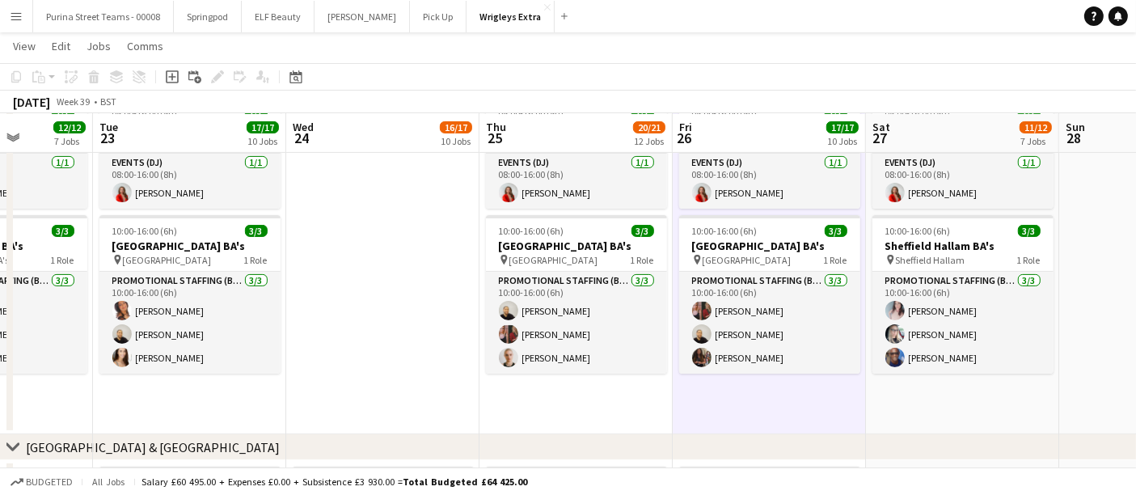
click at [936, 400] on app-date-cell "08:00-16:00 (8h) 1/1 Event Manager 1 Role Events (DJ) [DATE] 08:00-16:00 (8h) […" at bounding box center [962, 263] width 193 height 344
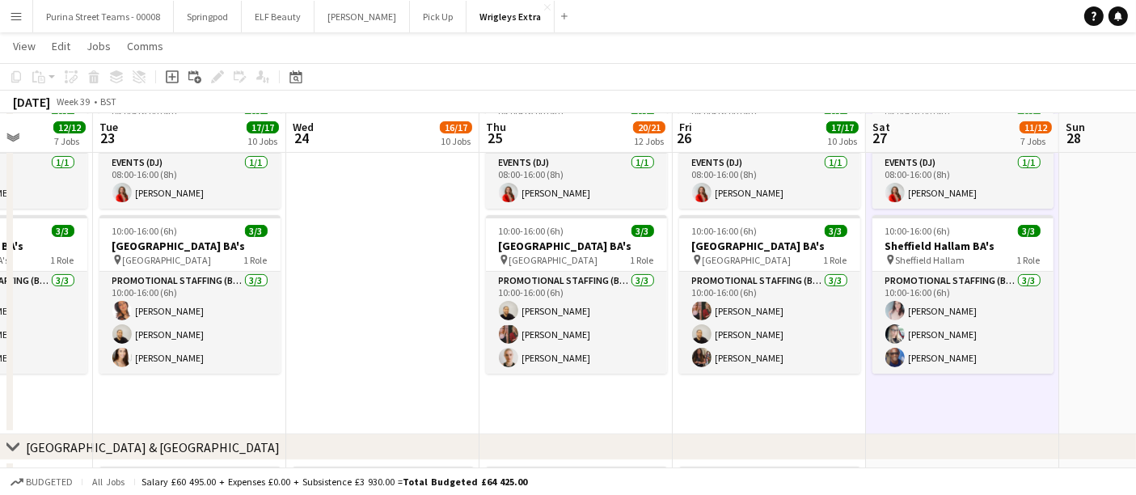
drag, startPoint x: 723, startPoint y: 435, endPoint x: 542, endPoint y: 418, distance: 182.0
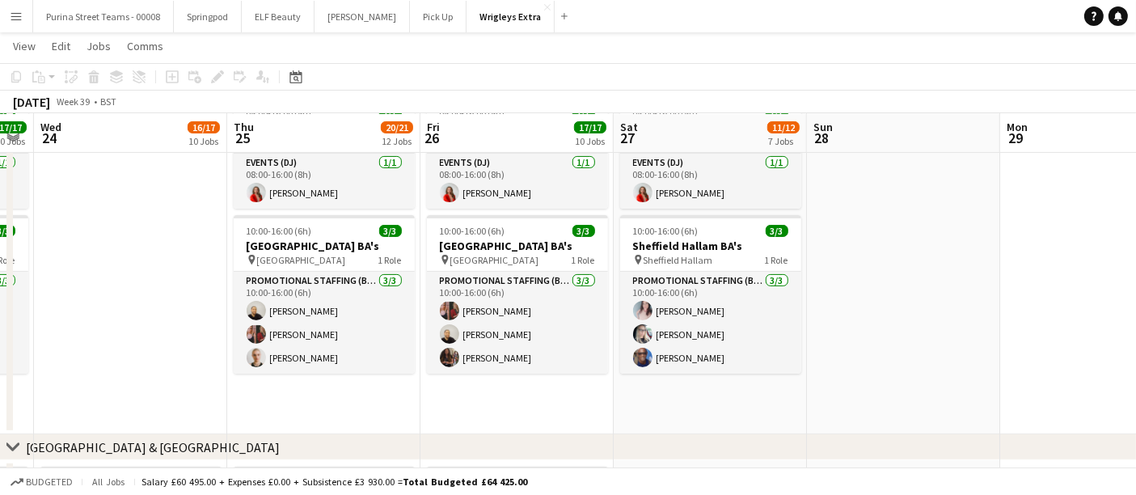
drag, startPoint x: 648, startPoint y: 406, endPoint x: 239, endPoint y: 406, distance: 408.5
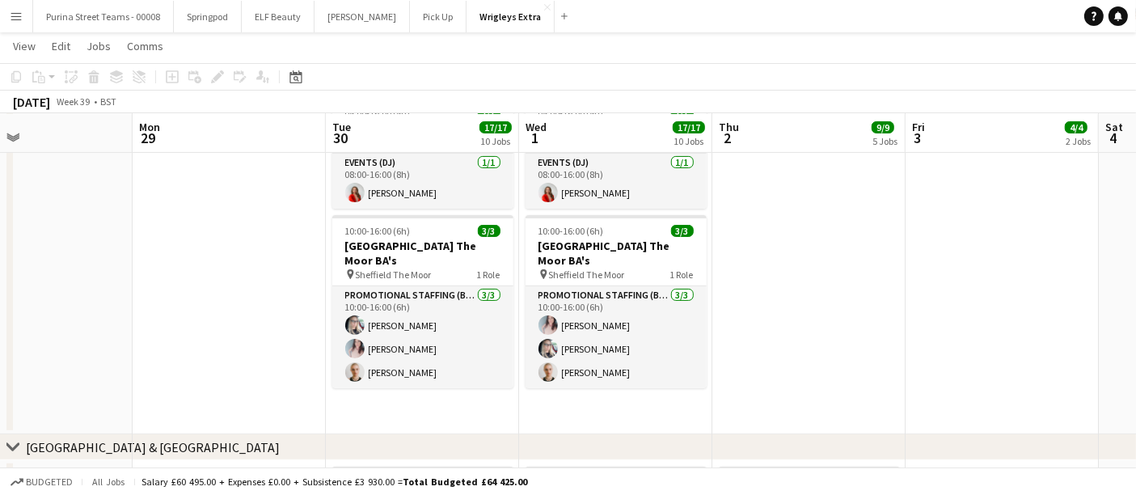
scroll to position [0, 641]
drag, startPoint x: 905, startPoint y: 324, endPoint x: 235, endPoint y: 343, distance: 670.0
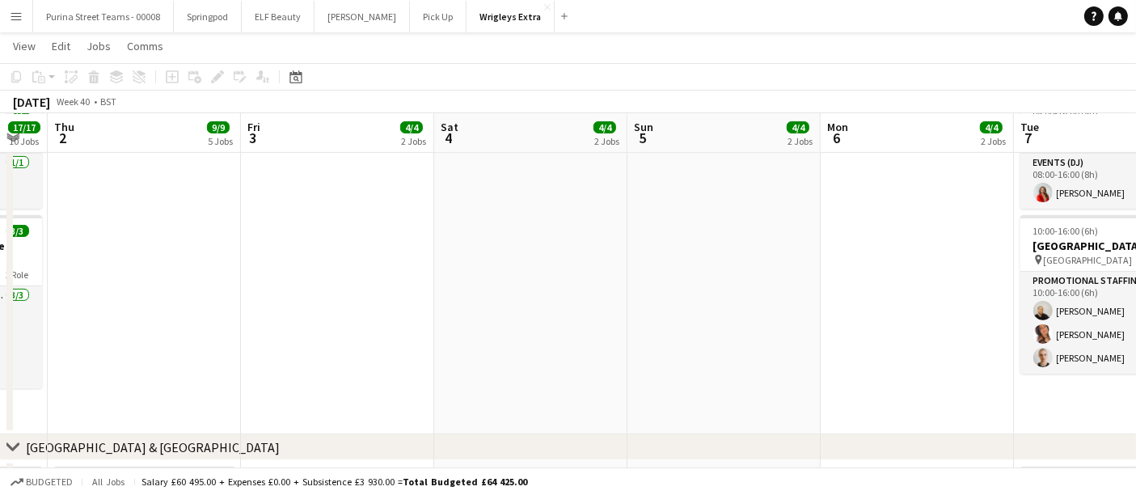
drag, startPoint x: 977, startPoint y: 327, endPoint x: 117, endPoint y: 374, distance: 861.1
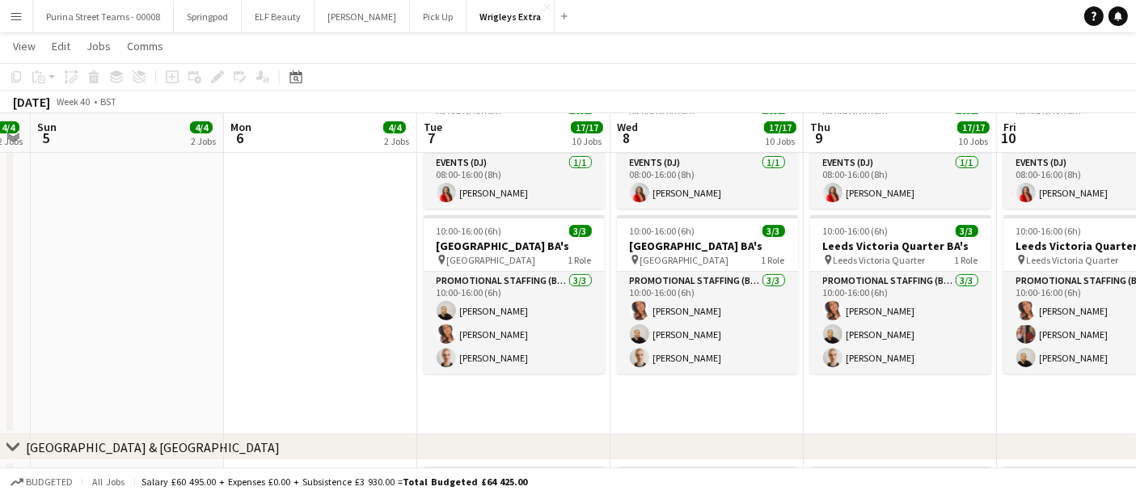
scroll to position [0, 552]
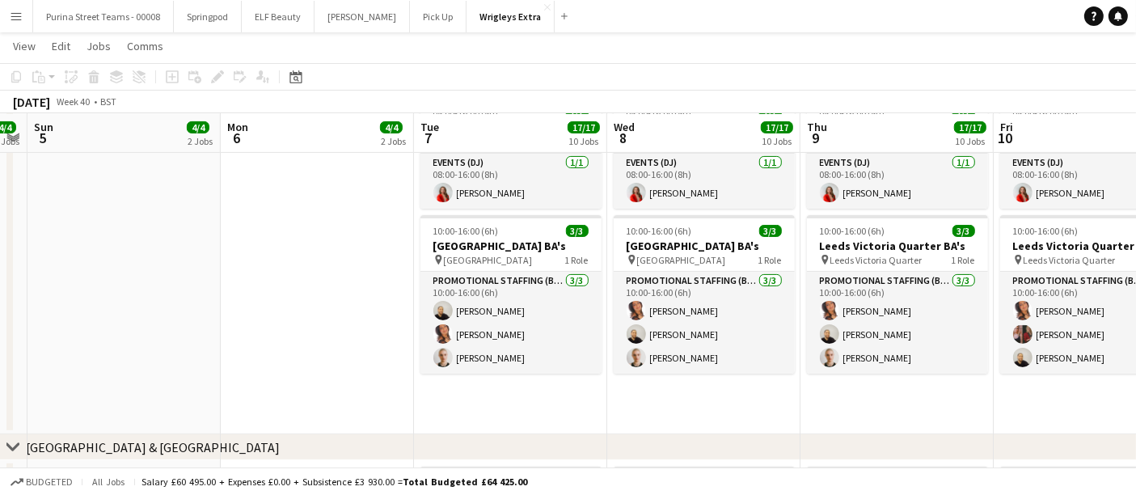
drag, startPoint x: 708, startPoint y: 311, endPoint x: 304, endPoint y: 320, distance: 403.7
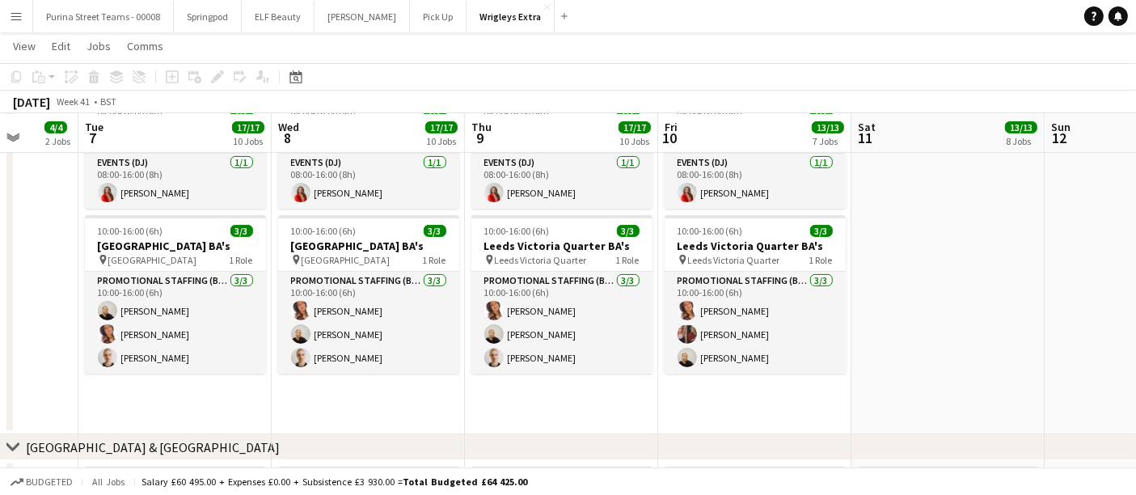
scroll to position [0, 499]
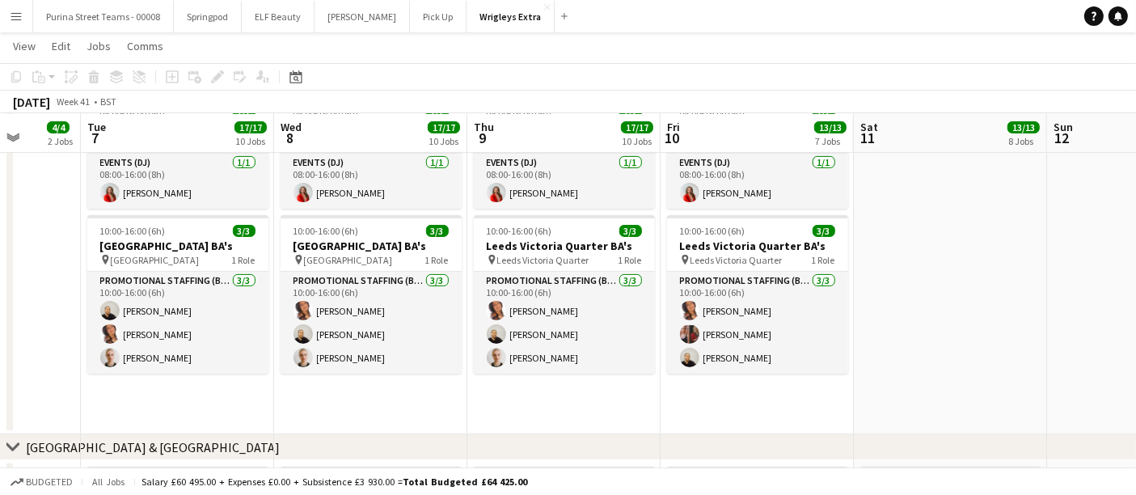
drag, startPoint x: 714, startPoint y: 405, endPoint x: 381, endPoint y: 403, distance: 333.3
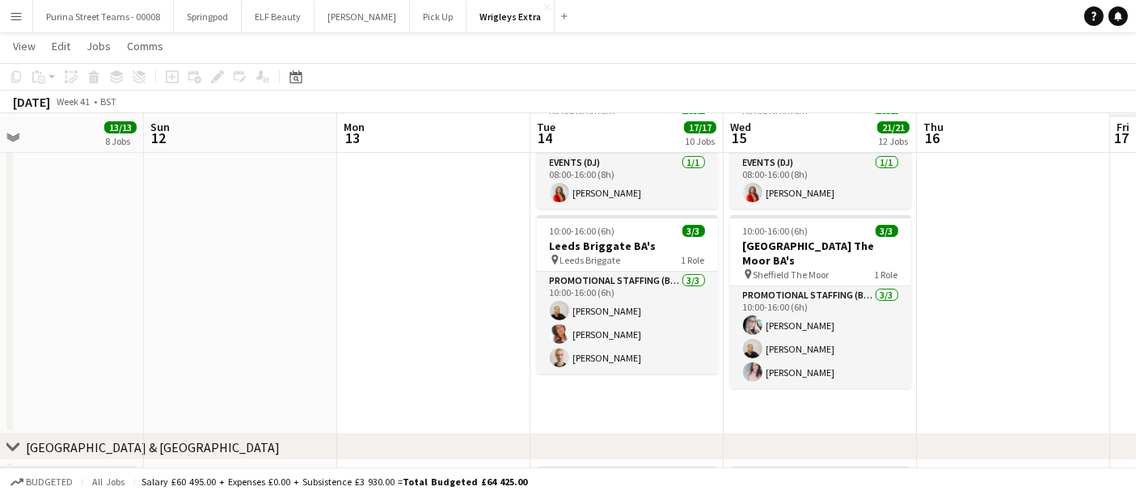
scroll to position [0, 591]
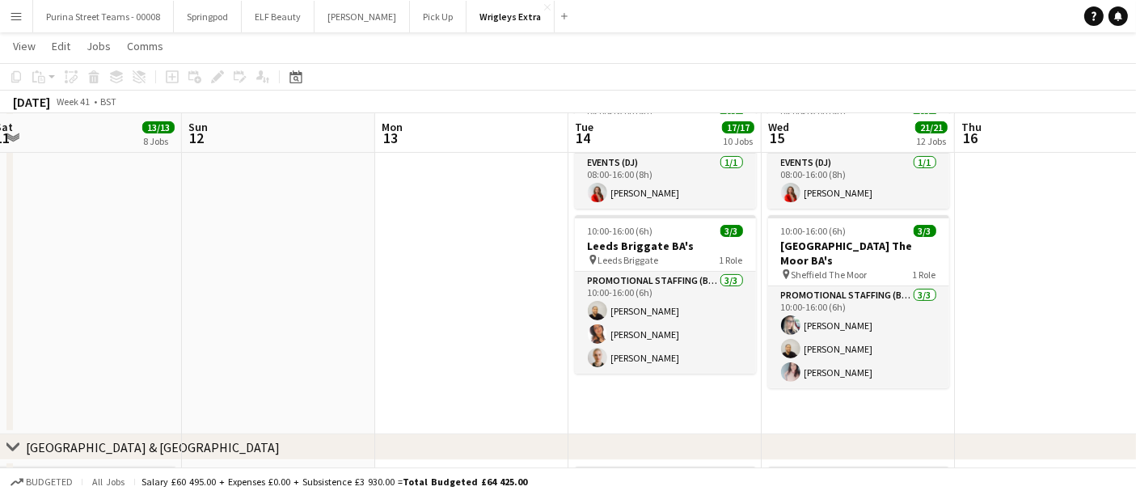
drag, startPoint x: 1017, startPoint y: 267, endPoint x: 152, endPoint y: 298, distance: 865.2
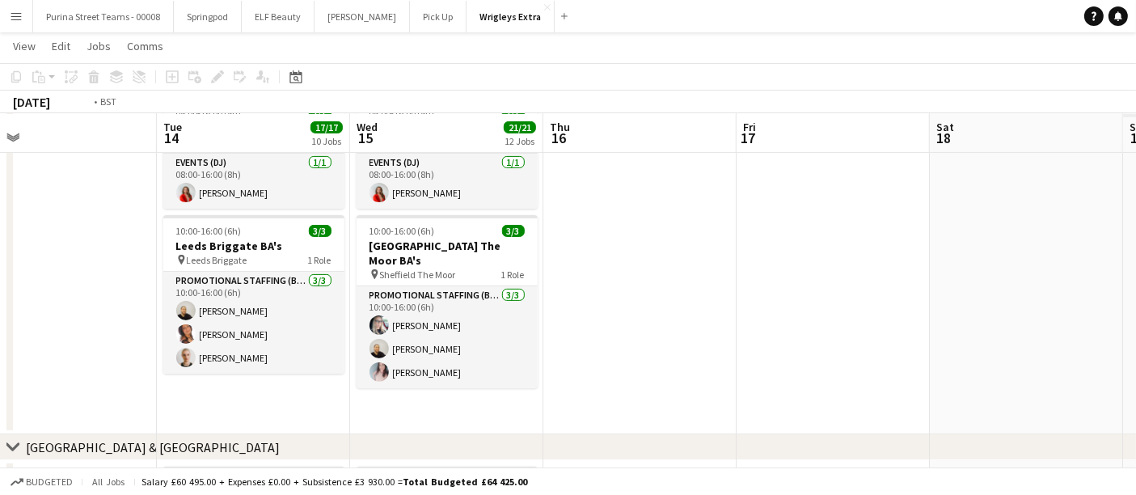
drag, startPoint x: 987, startPoint y: 383, endPoint x: 397, endPoint y: 392, distance: 589.7
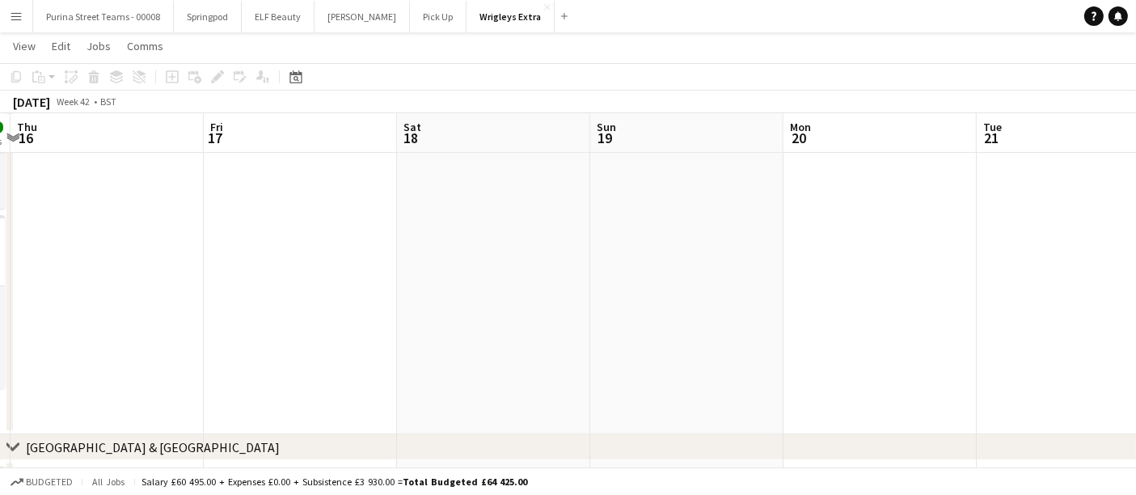
drag, startPoint x: 780, startPoint y: 349, endPoint x: 586, endPoint y: 336, distance: 193.8
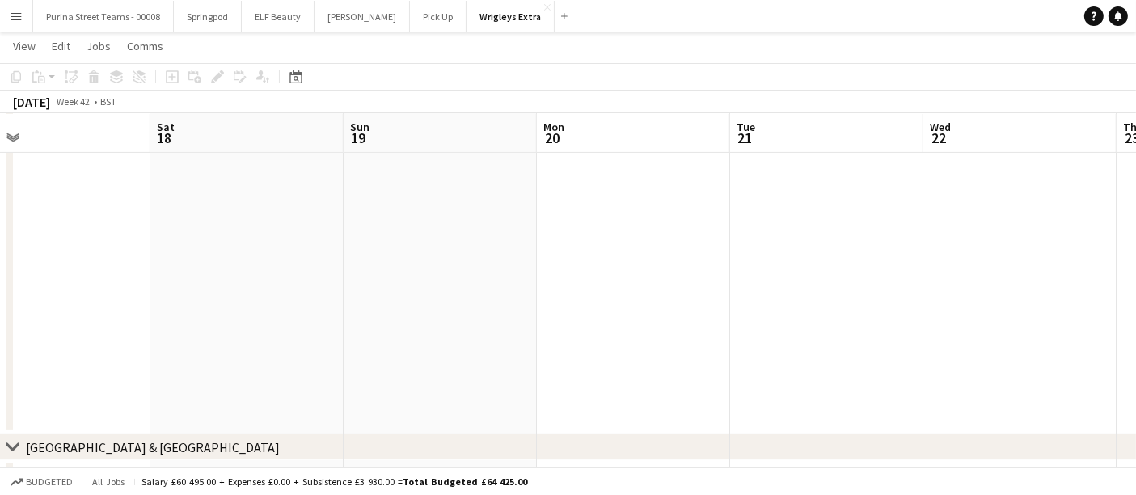
drag, startPoint x: 851, startPoint y: 308, endPoint x: 362, endPoint y: 317, distance: 489.4
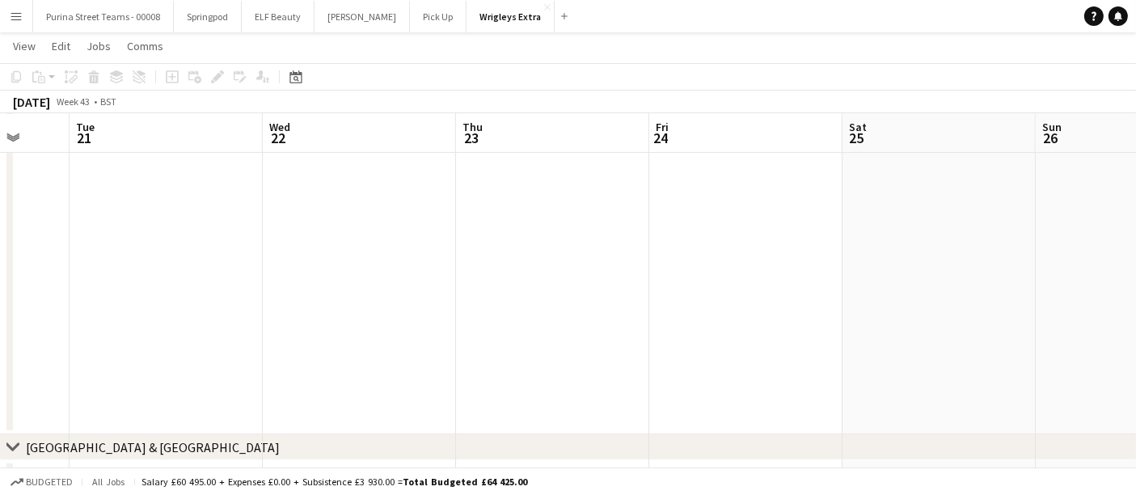
drag, startPoint x: 947, startPoint y: 284, endPoint x: 481, endPoint y: 296, distance: 466.1
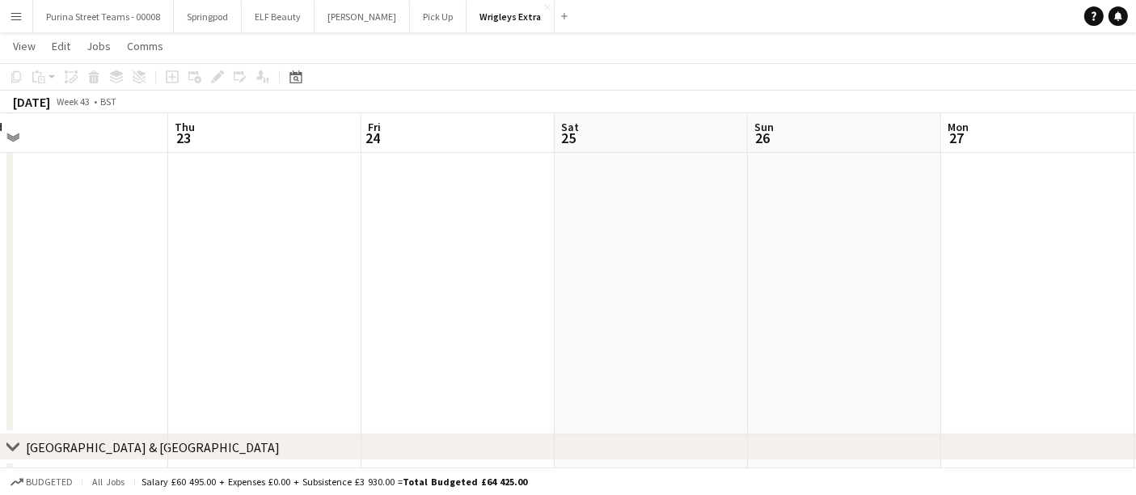
drag, startPoint x: 922, startPoint y: 285, endPoint x: 455, endPoint y: 291, distance: 466.8
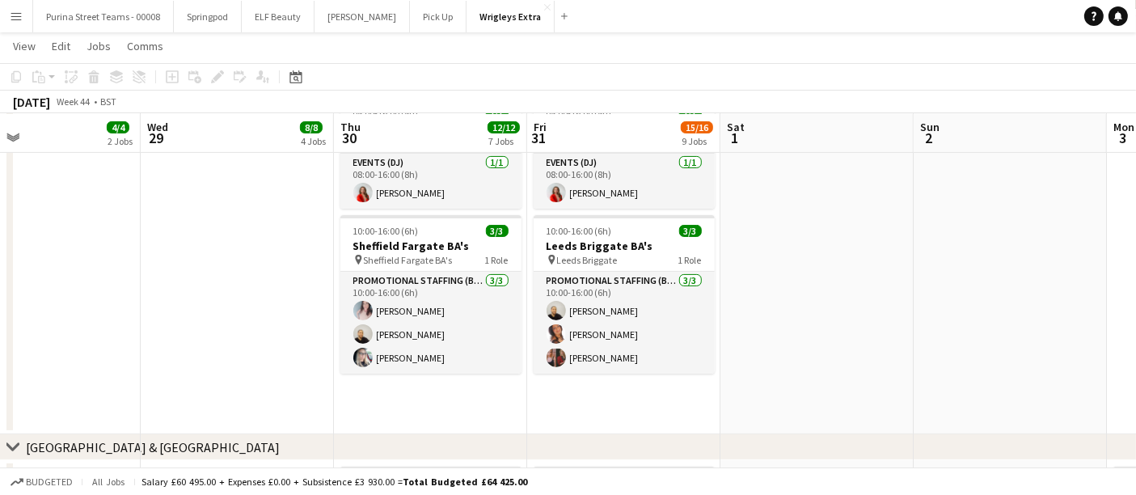
scroll to position [0, 634]
drag, startPoint x: 922, startPoint y: 288, endPoint x: 125, endPoint y: 308, distance: 797.8
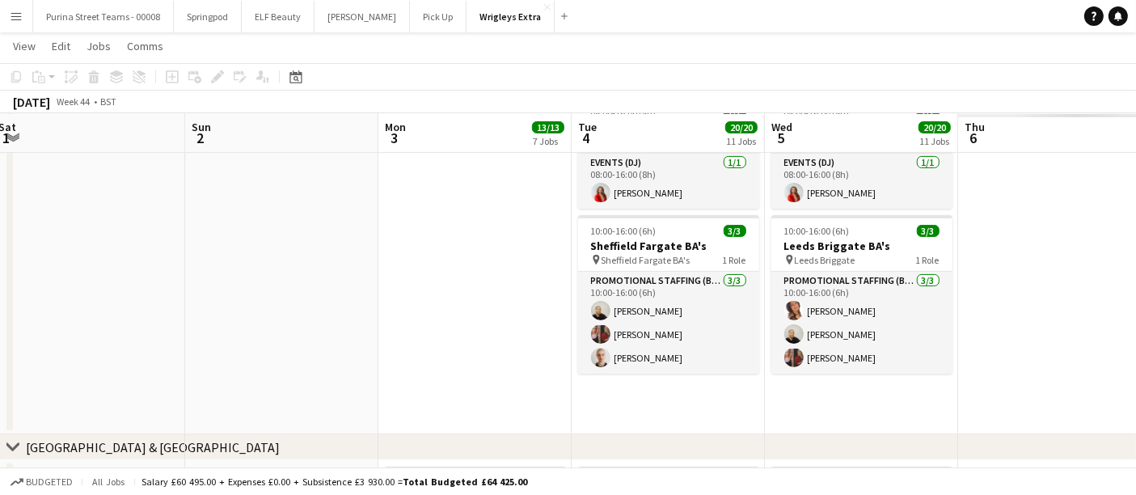
drag, startPoint x: 858, startPoint y: 241, endPoint x: 131, endPoint y: 266, distance: 727.6
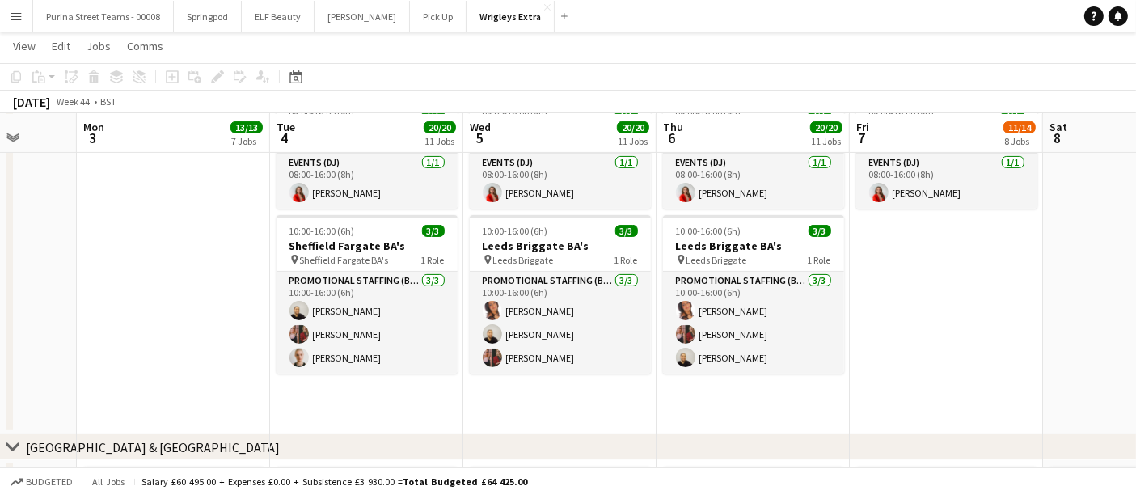
scroll to position [0, 508]
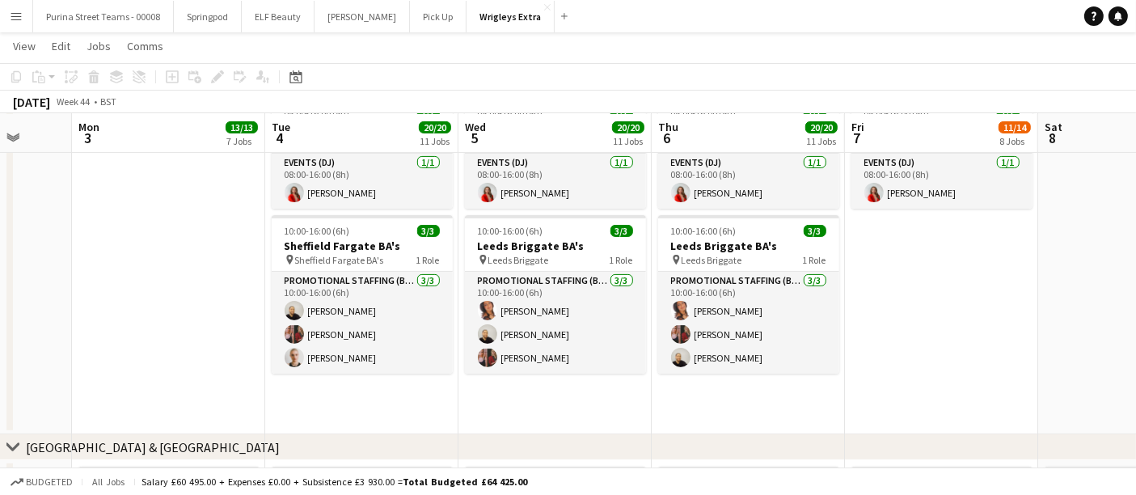
drag, startPoint x: 390, startPoint y: 297, endPoint x: 83, endPoint y: 301, distance: 306.6
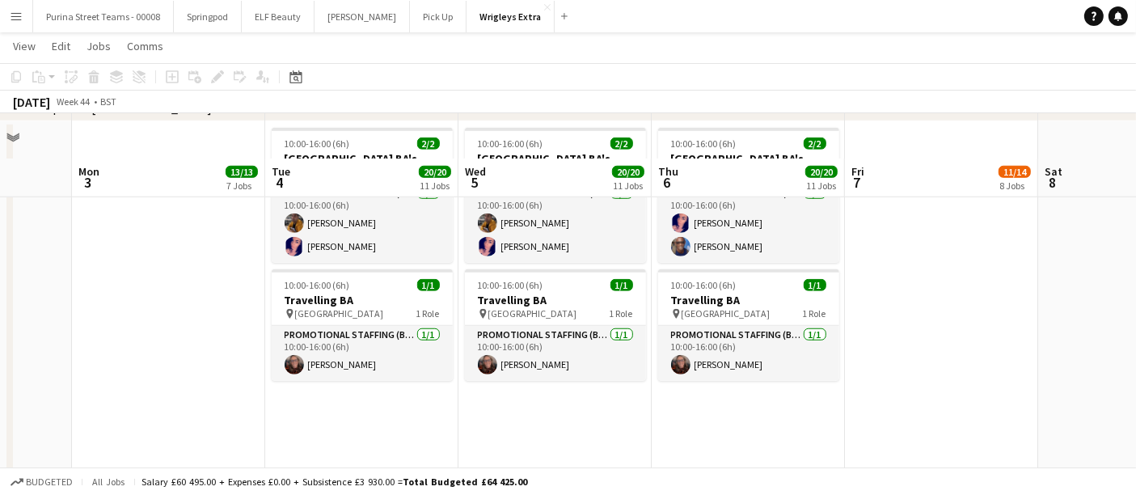
scroll to position [1348, 0]
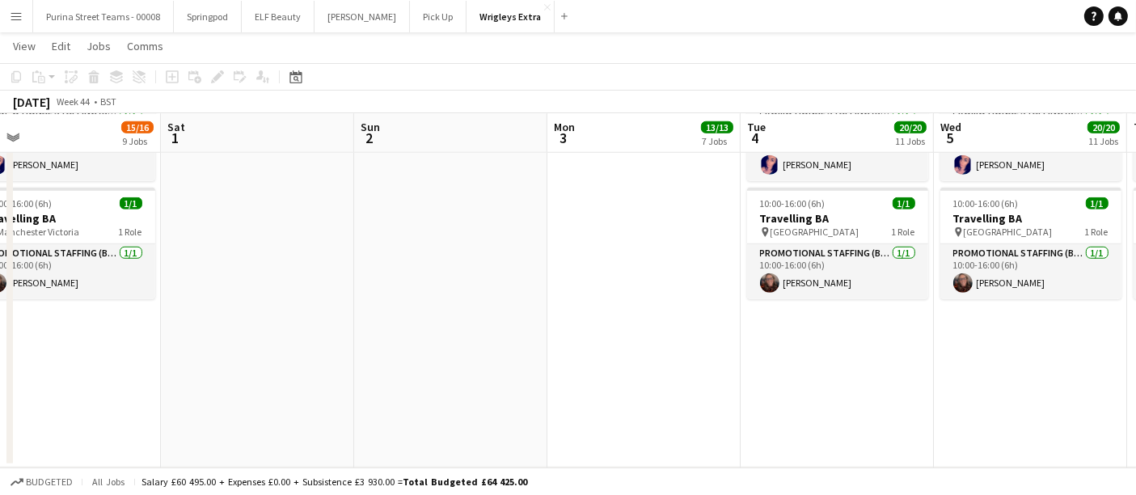
drag, startPoint x: 183, startPoint y: 372, endPoint x: 783, endPoint y: 364, distance: 600.2
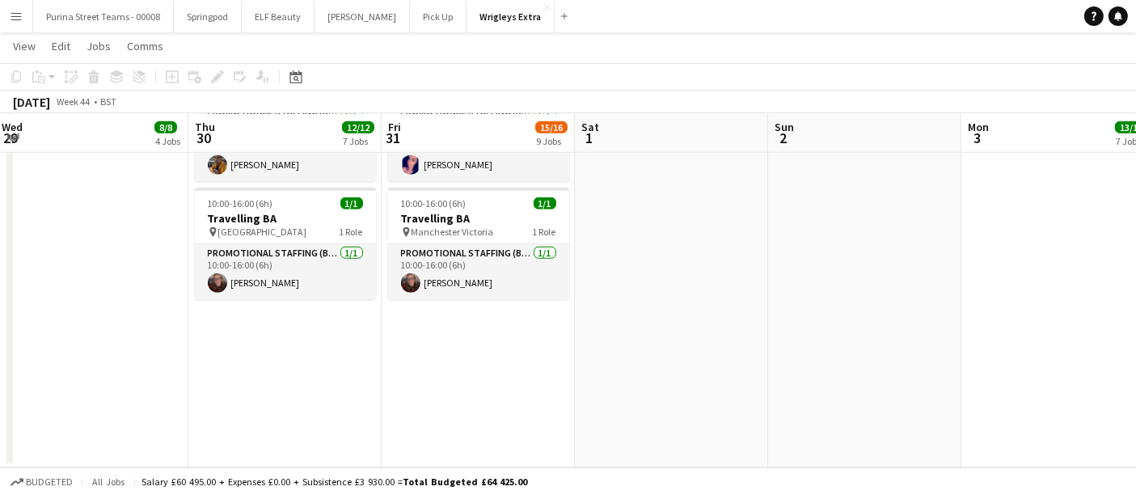
drag, startPoint x: 222, startPoint y: 364, endPoint x: 683, endPoint y: 353, distance: 462.0
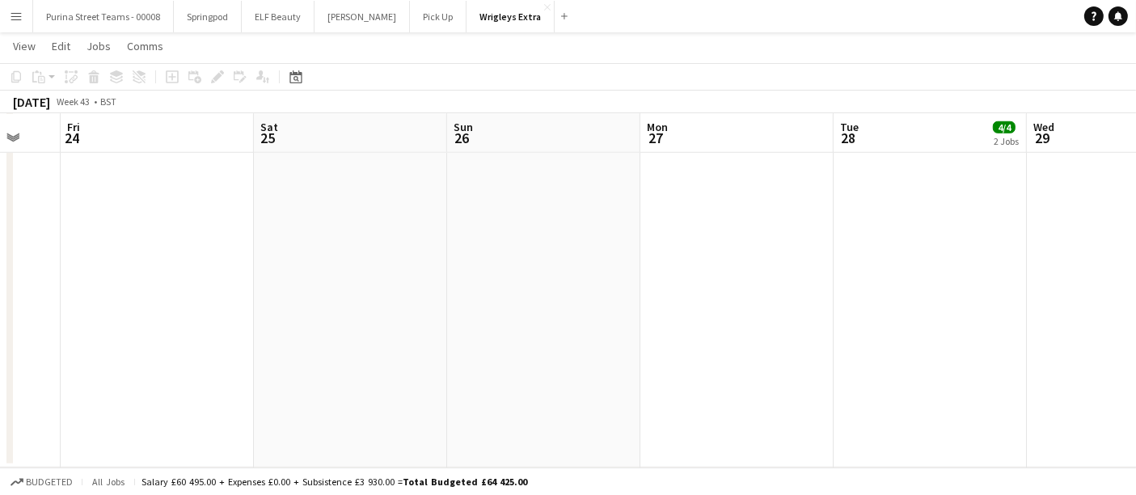
drag, startPoint x: 208, startPoint y: 375, endPoint x: 823, endPoint y: 373, distance: 614.7
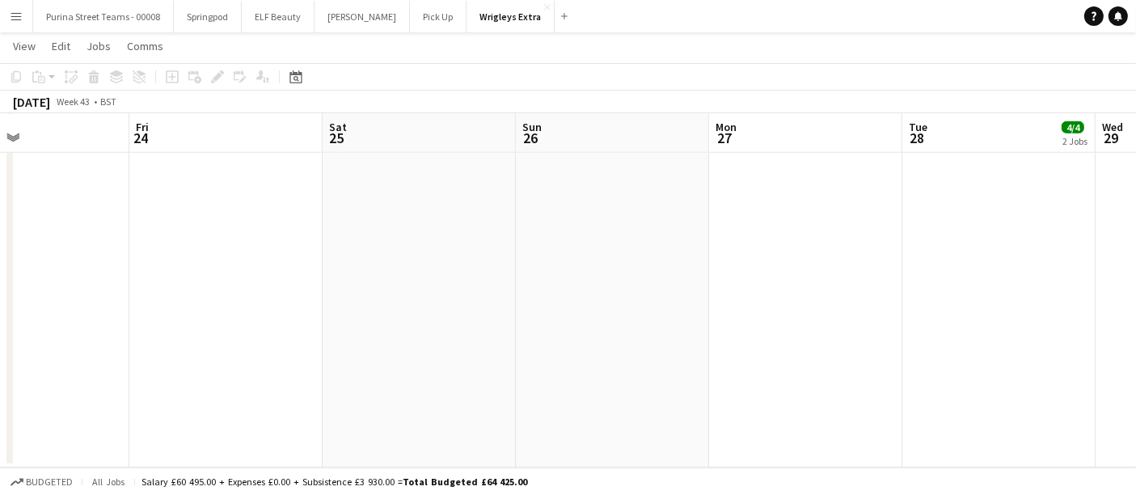
drag, startPoint x: 200, startPoint y: 380, endPoint x: 753, endPoint y: 370, distance: 553.3
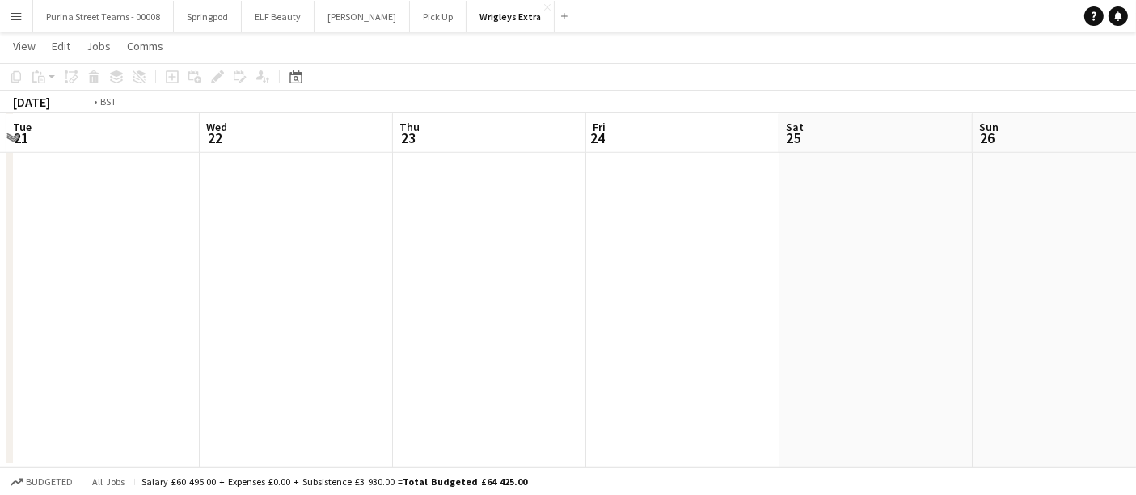
drag, startPoint x: 238, startPoint y: 378, endPoint x: 780, endPoint y: 348, distance: 542.8
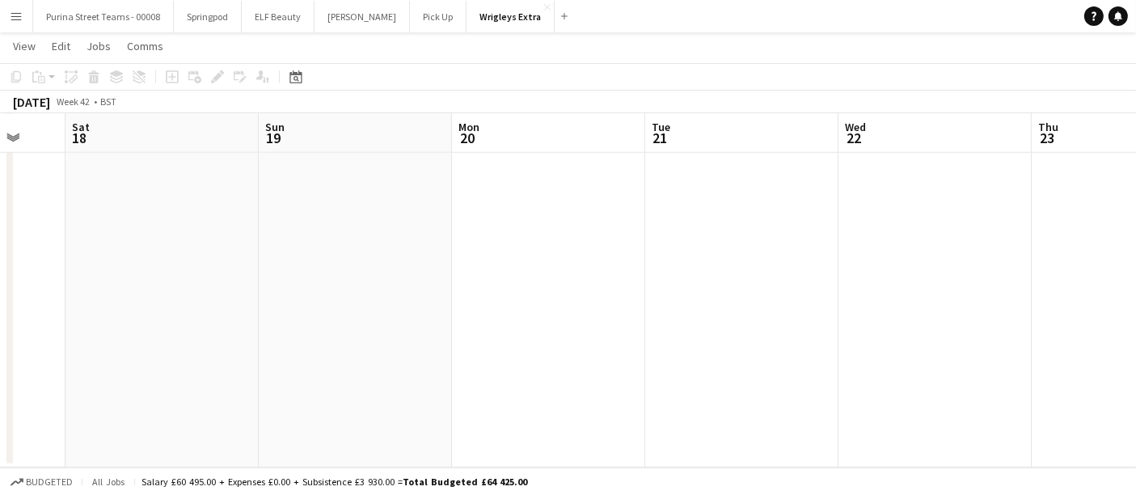
drag, startPoint x: 286, startPoint y: 378, endPoint x: 961, endPoint y: 331, distance: 676.2
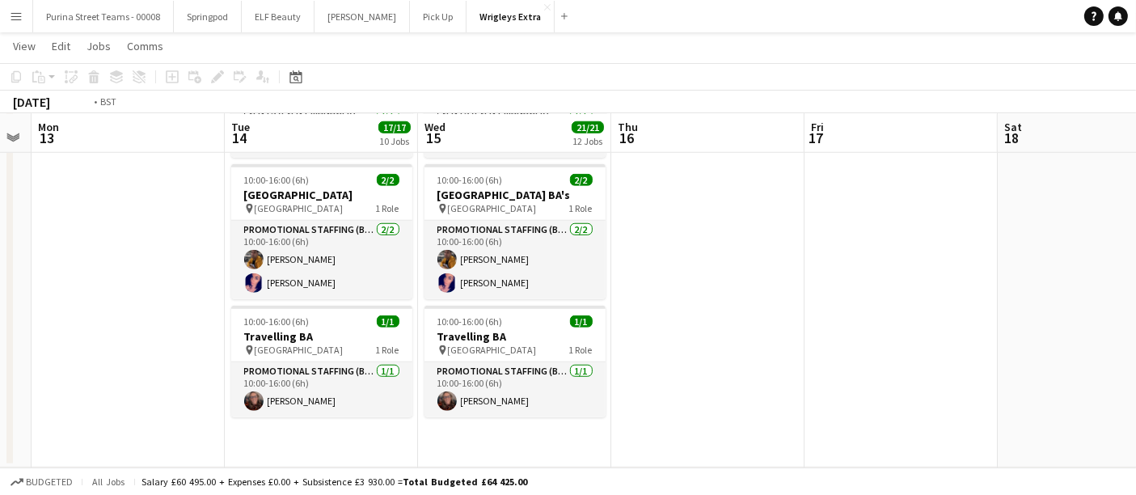
drag, startPoint x: 321, startPoint y: 348, endPoint x: 1074, endPoint y: 338, distance: 753.1
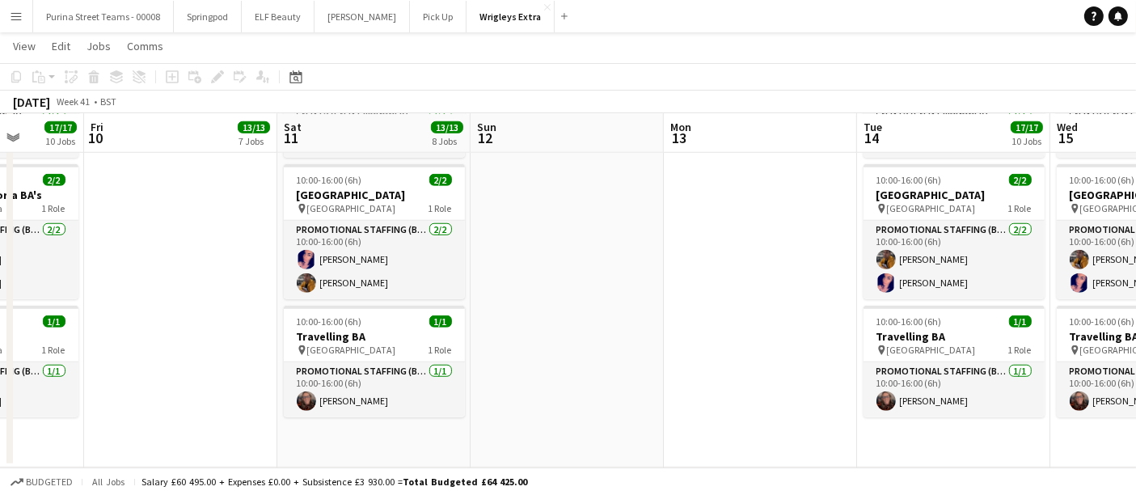
drag, startPoint x: 286, startPoint y: 363, endPoint x: 980, endPoint y: 361, distance: 694.0
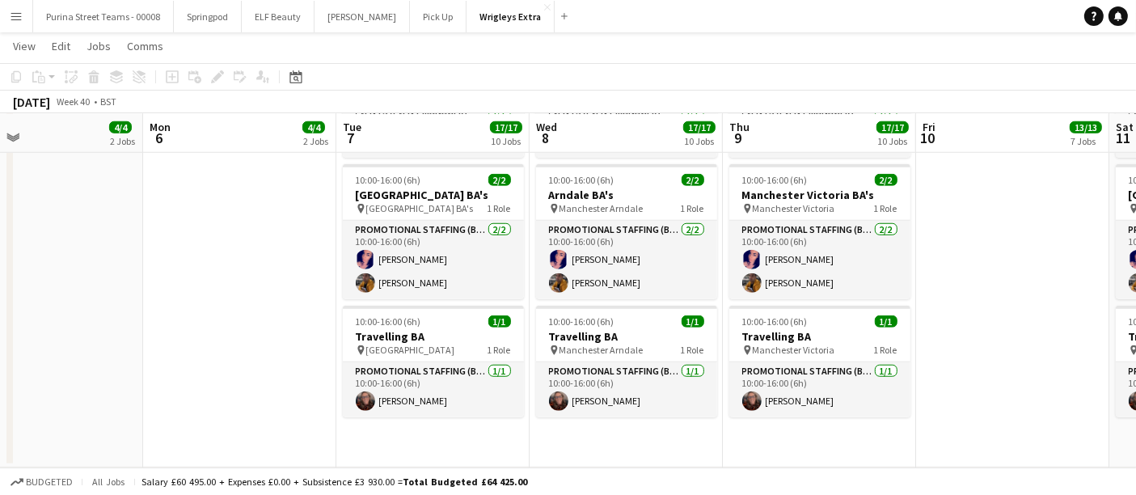
scroll to position [0, 469]
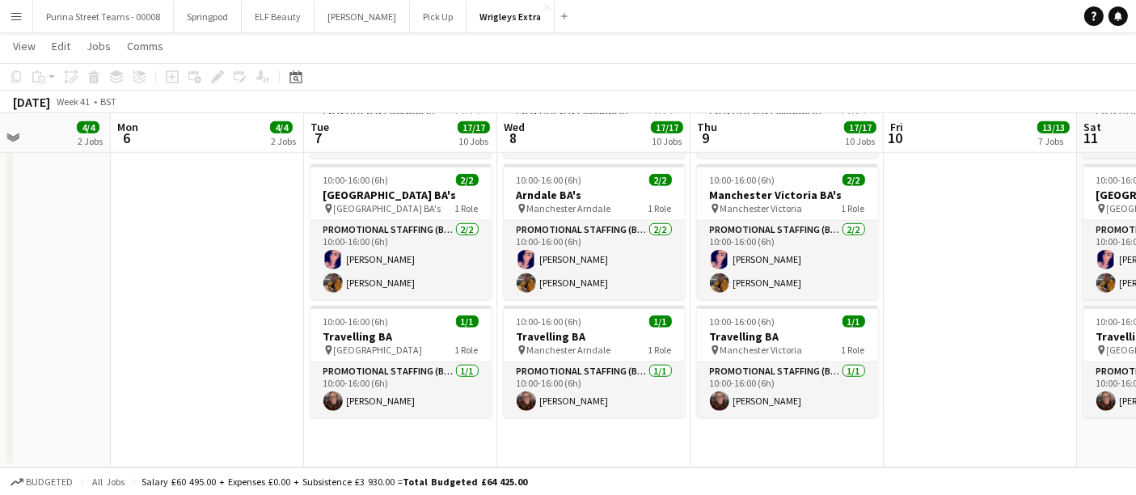
drag, startPoint x: 175, startPoint y: 435, endPoint x: 895, endPoint y: 417, distance: 720.1
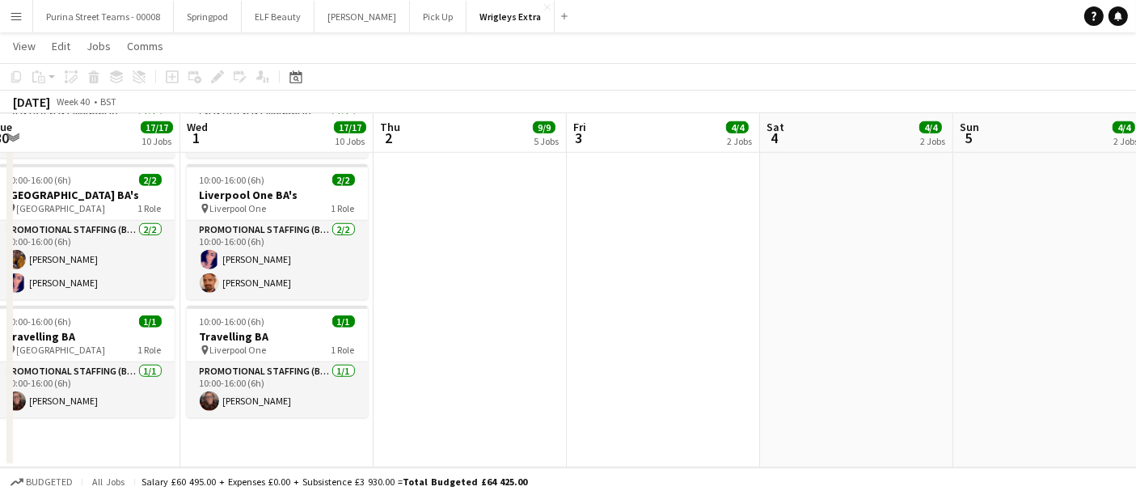
scroll to position [0, 356]
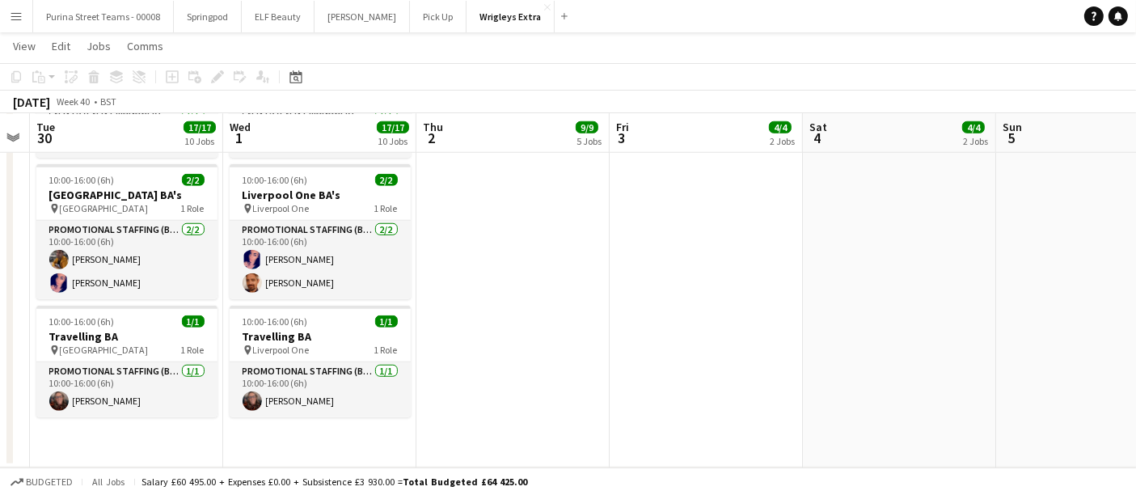
drag, startPoint x: 98, startPoint y: 354, endPoint x: 792, endPoint y: 344, distance: 694.1
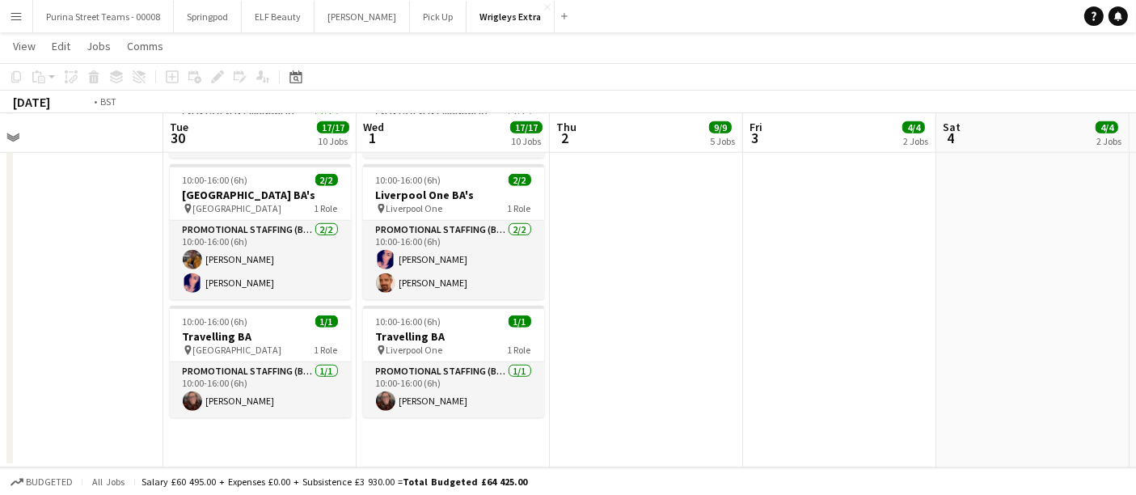
scroll to position [0, 474]
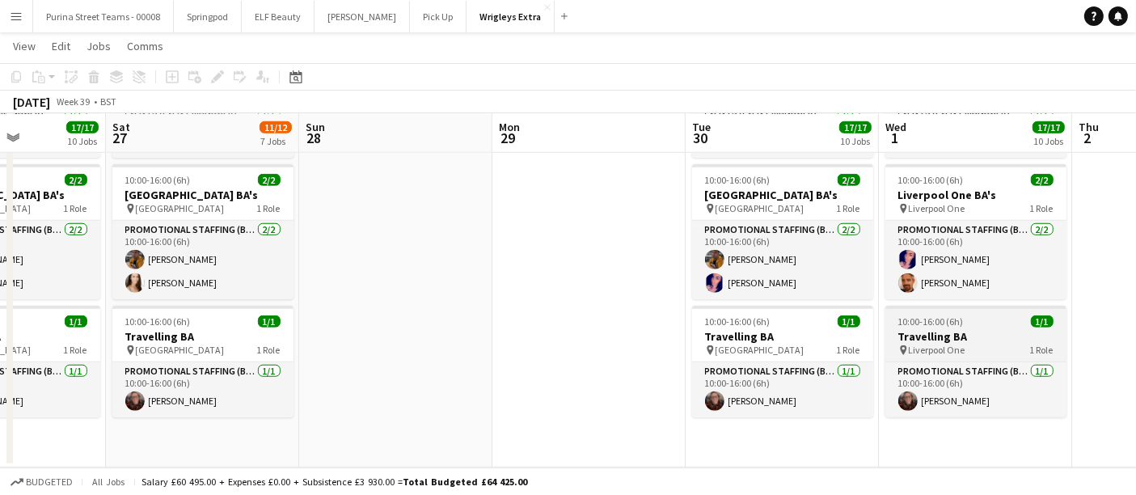
drag, startPoint x: 455, startPoint y: 368, endPoint x: 933, endPoint y: 339, distance: 478.9
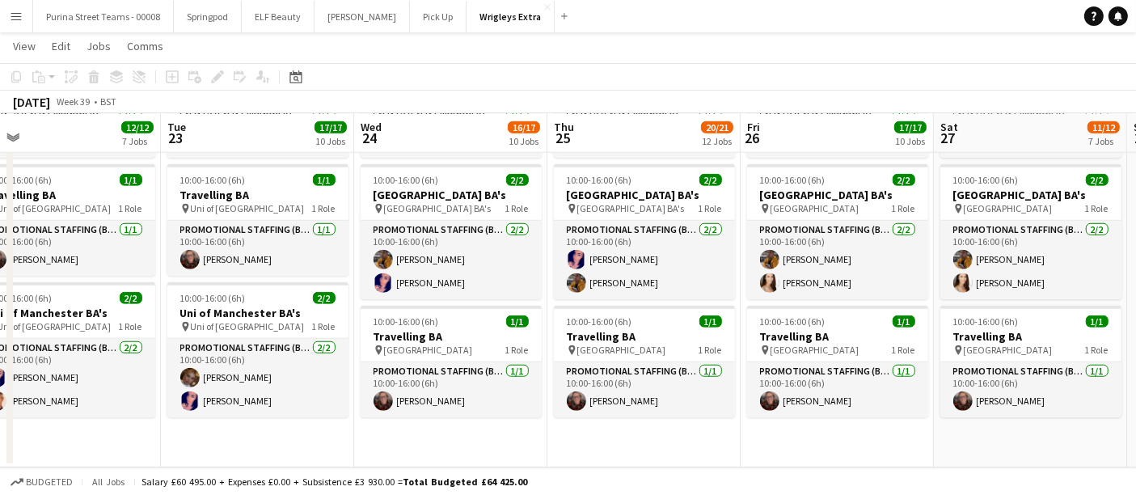
scroll to position [0, 475]
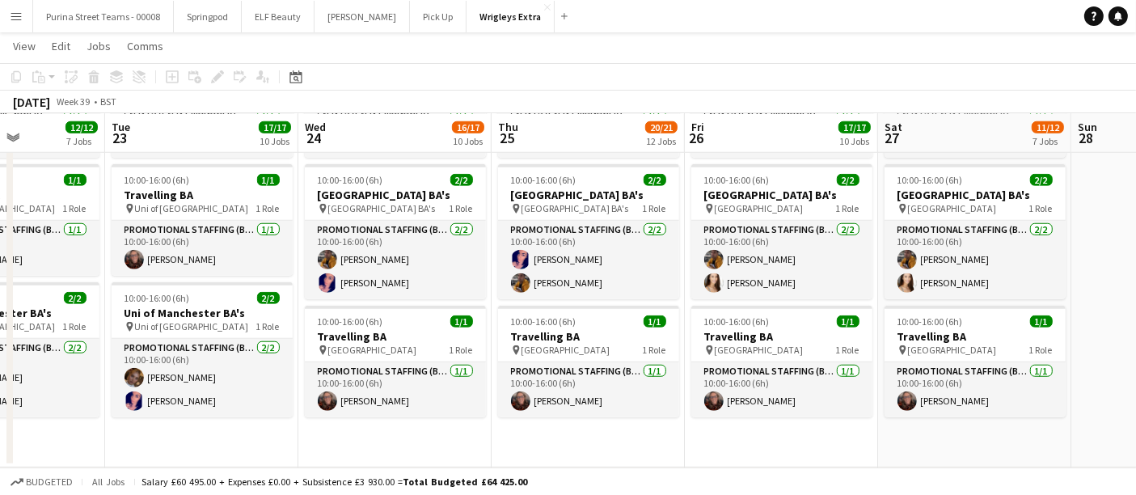
drag, startPoint x: 328, startPoint y: 373, endPoint x: 1100, endPoint y: 363, distance: 772.5
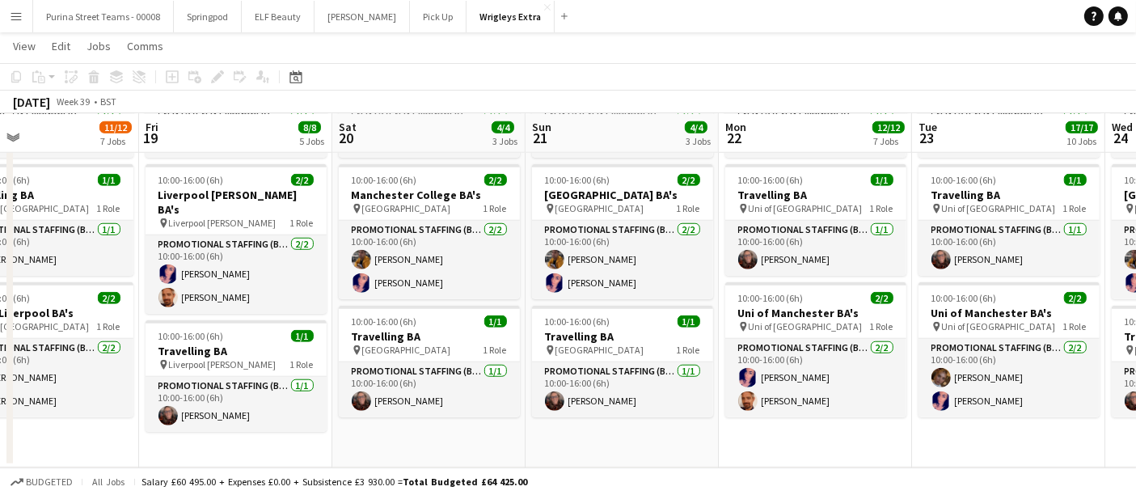
drag, startPoint x: 256, startPoint y: 431, endPoint x: 1001, endPoint y: 420, distance: 745.0
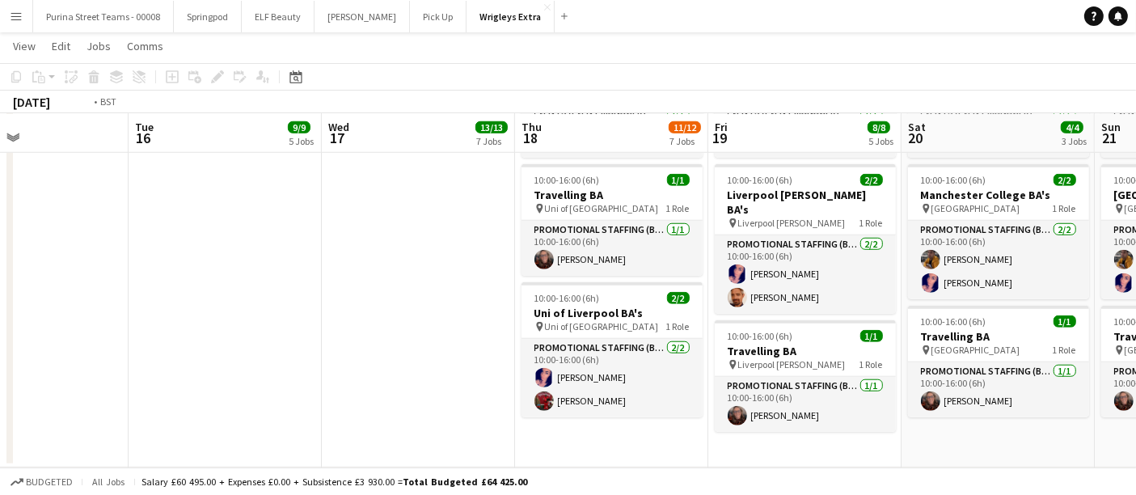
scroll to position [0, 418]
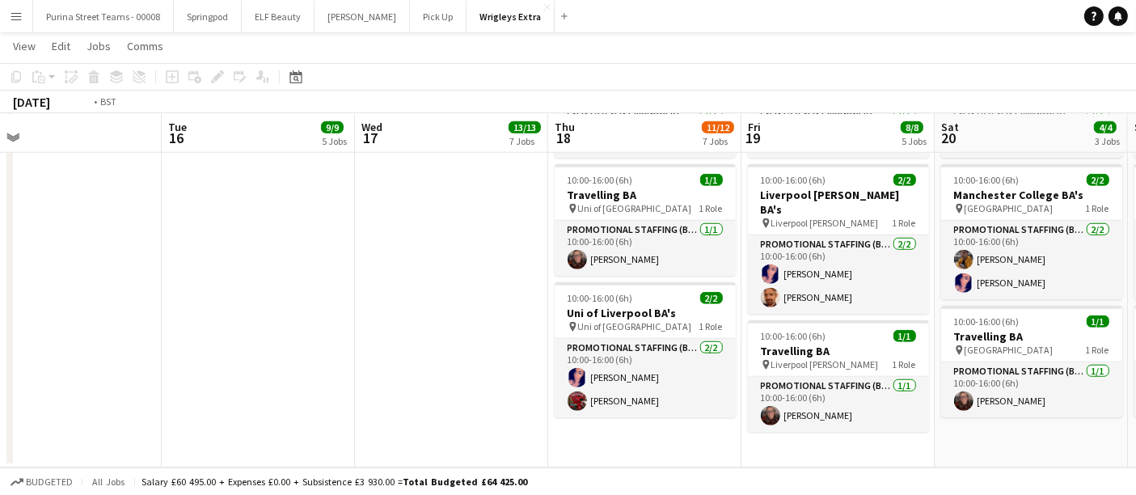
drag, startPoint x: 290, startPoint y: 438, endPoint x: 1018, endPoint y: 433, distance: 728.8
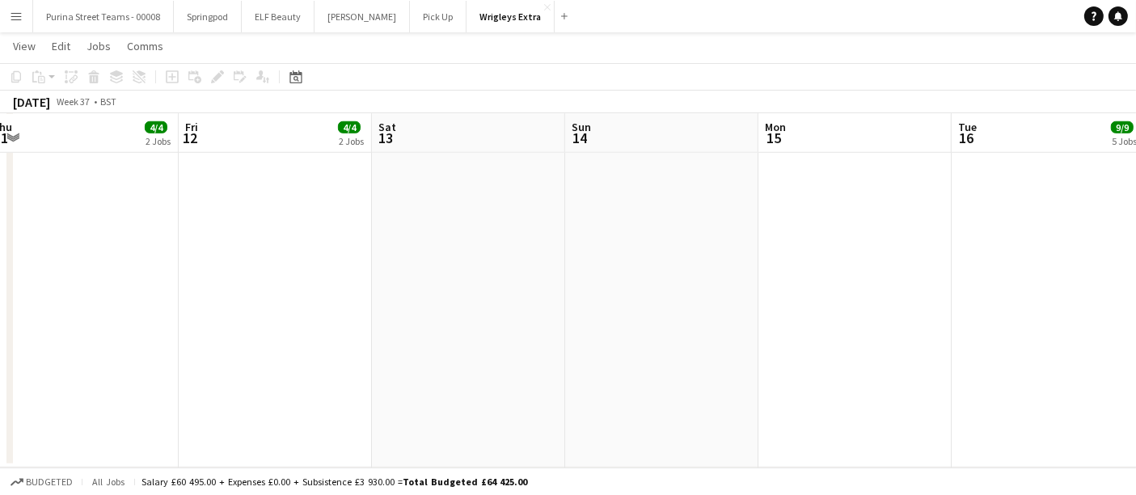
drag, startPoint x: 235, startPoint y: 367, endPoint x: 561, endPoint y: 378, distance: 326.9
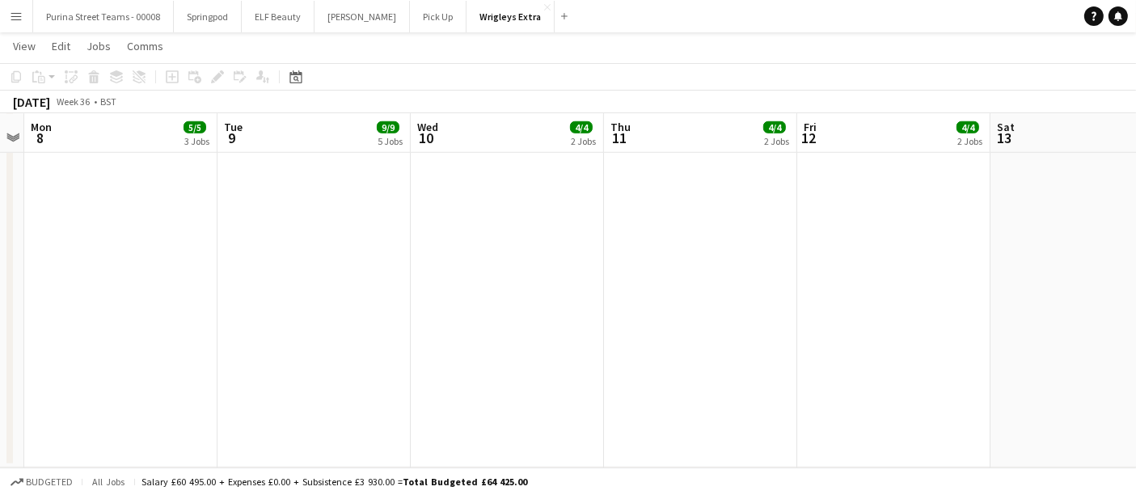
drag, startPoint x: 260, startPoint y: 368, endPoint x: 903, endPoint y: 366, distance: 642.2
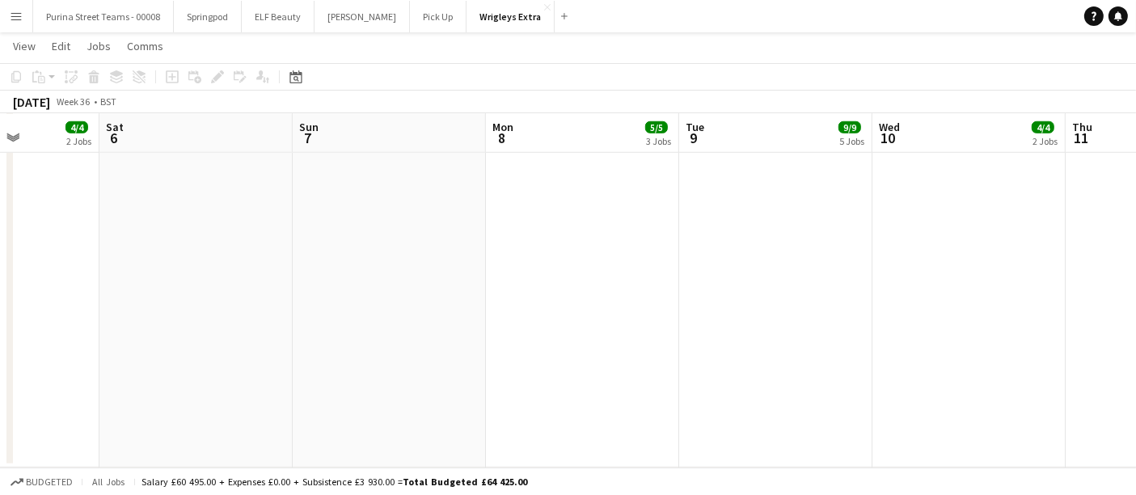
drag, startPoint x: 268, startPoint y: 366, endPoint x: 908, endPoint y: 354, distance: 639.9
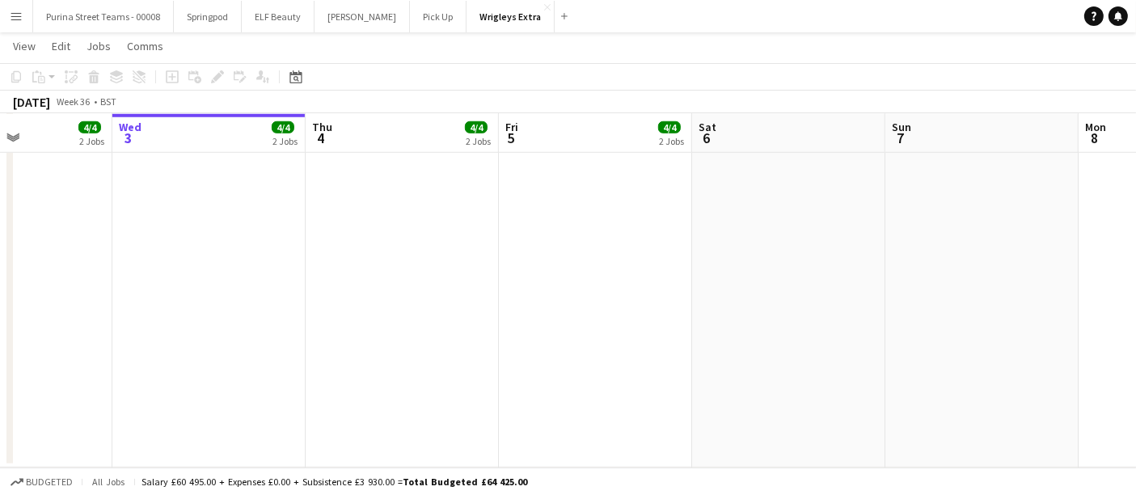
drag, startPoint x: 383, startPoint y: 357, endPoint x: 956, endPoint y: 343, distance: 572.8
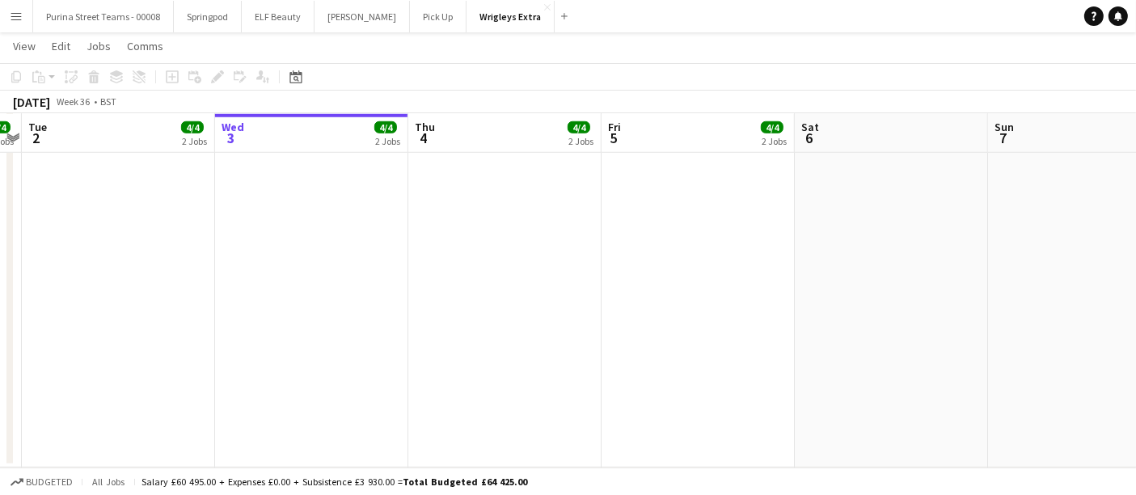
drag, startPoint x: 836, startPoint y: 319, endPoint x: 637, endPoint y: 324, distance: 199.1
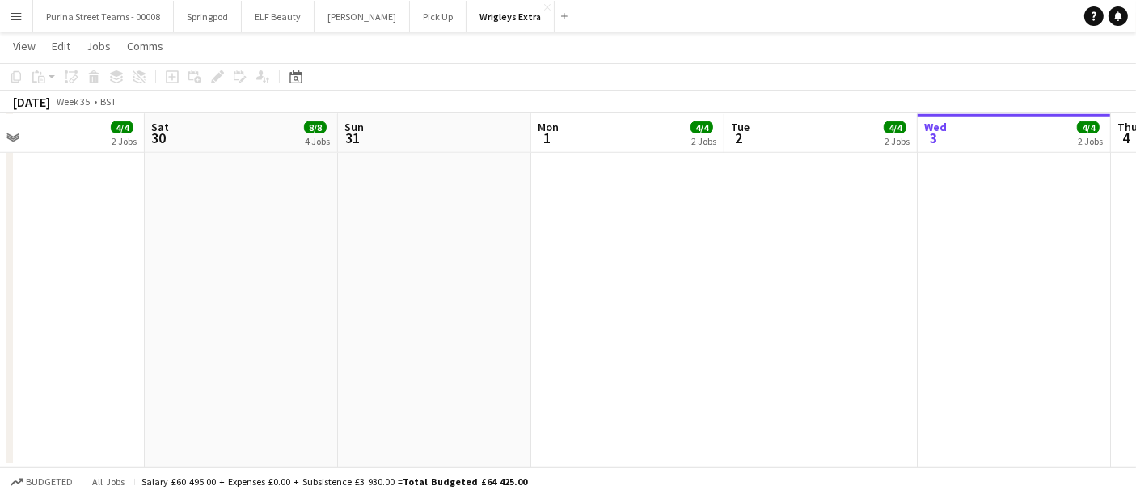
drag, startPoint x: 184, startPoint y: 269, endPoint x: 922, endPoint y: 231, distance: 738.7
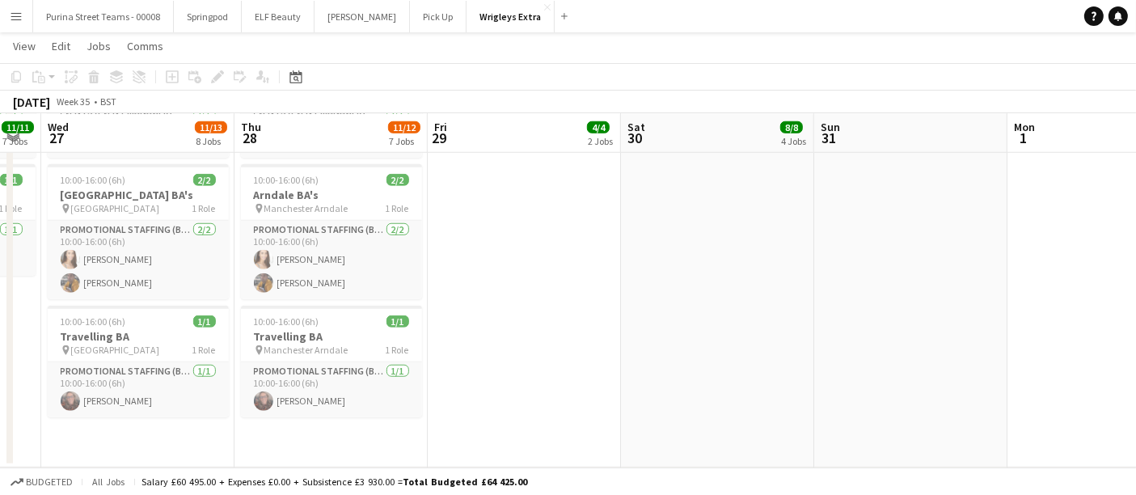
drag, startPoint x: 254, startPoint y: 275, endPoint x: 356, endPoint y: 265, distance: 102.4
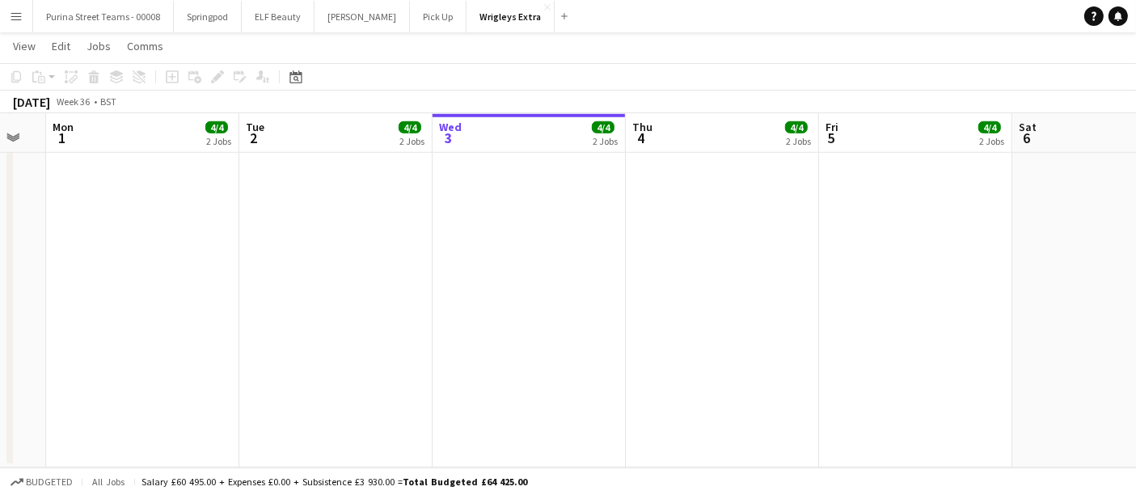
drag, startPoint x: 975, startPoint y: 241, endPoint x: 421, endPoint y: 236, distance: 554.9
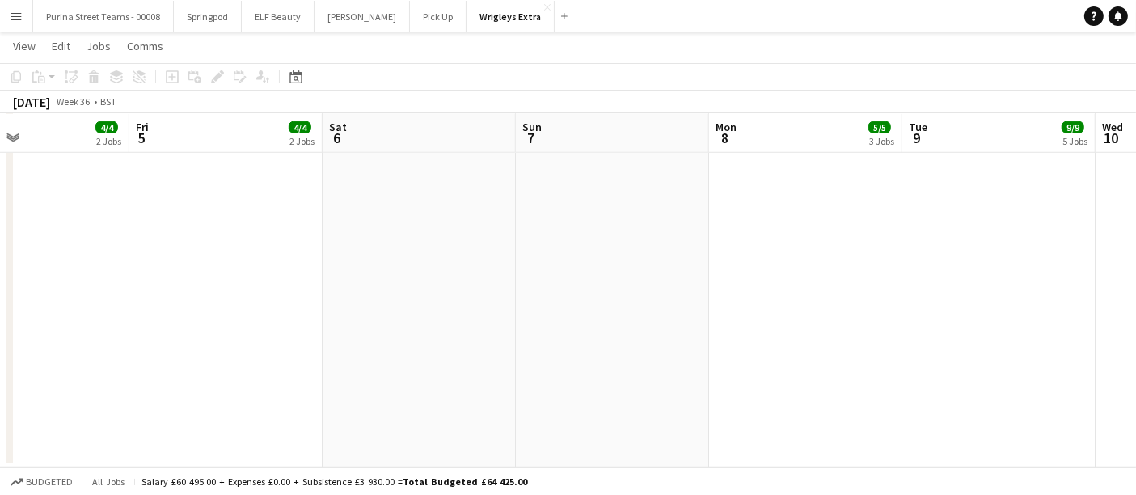
drag, startPoint x: 933, startPoint y: 236, endPoint x: 441, endPoint y: 248, distance: 492.7
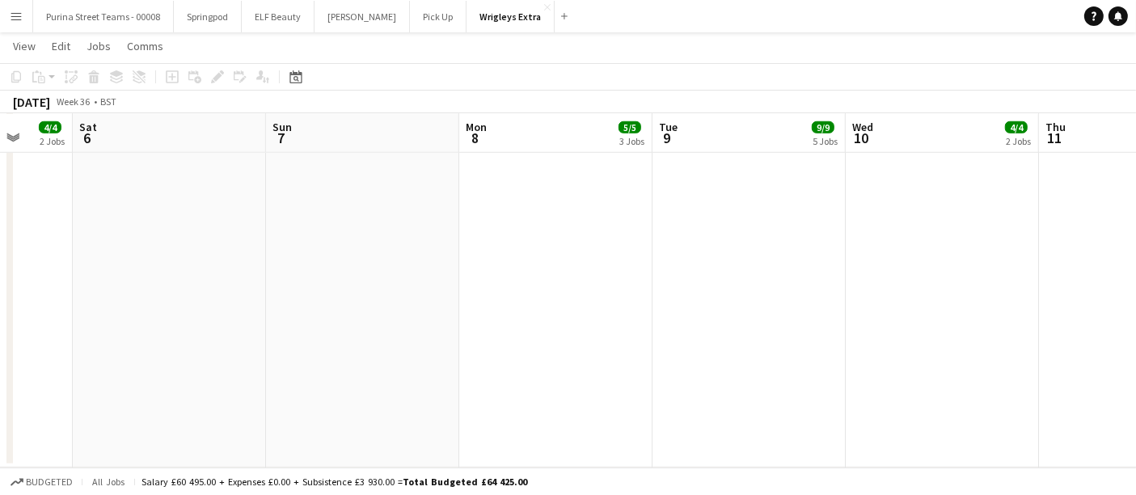
drag, startPoint x: 912, startPoint y: 239, endPoint x: 281, endPoint y: 252, distance: 631.0
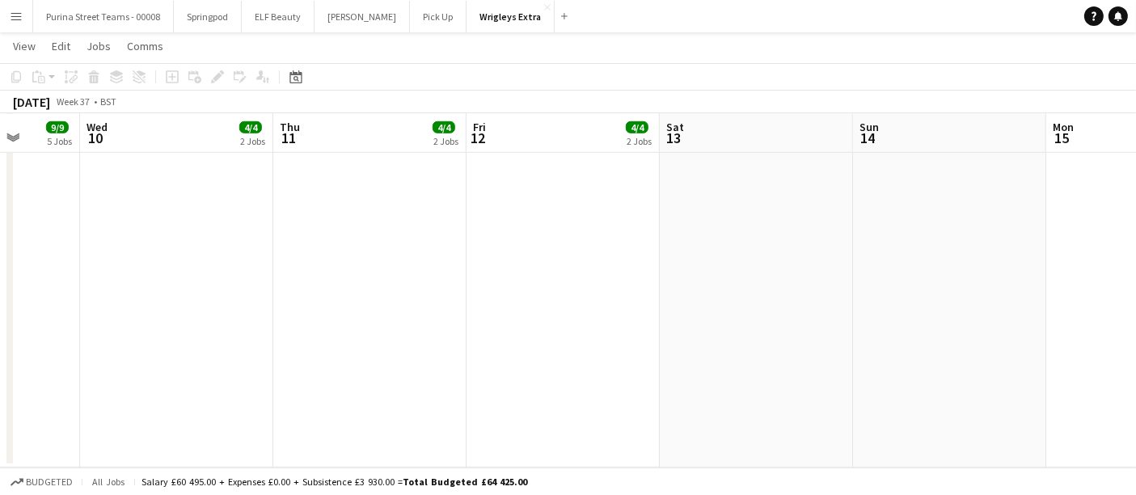
drag, startPoint x: 960, startPoint y: 239, endPoint x: 545, endPoint y: 234, distance: 415.0
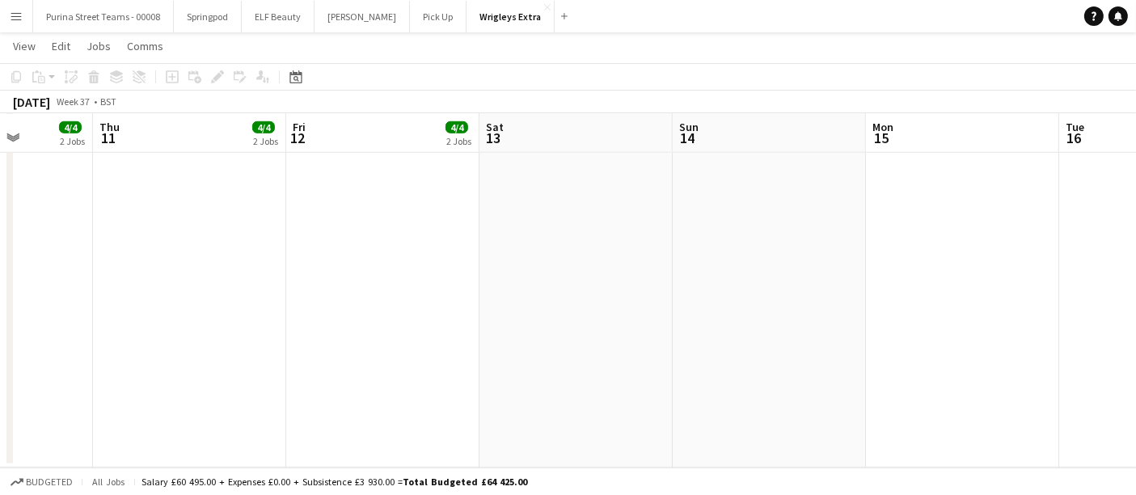
drag, startPoint x: 929, startPoint y: 229, endPoint x: 330, endPoint y: 240, distance: 598.7
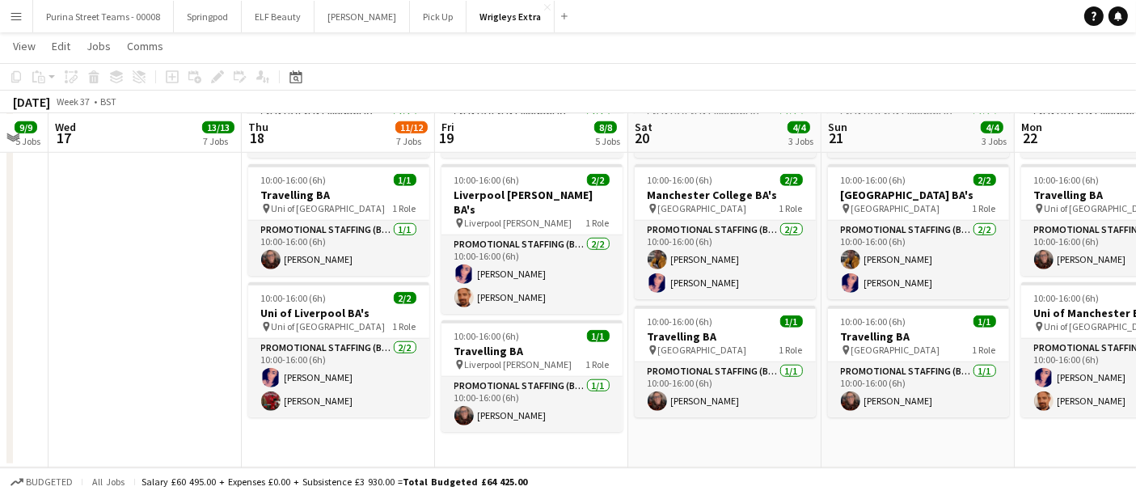
scroll to position [0, 535]
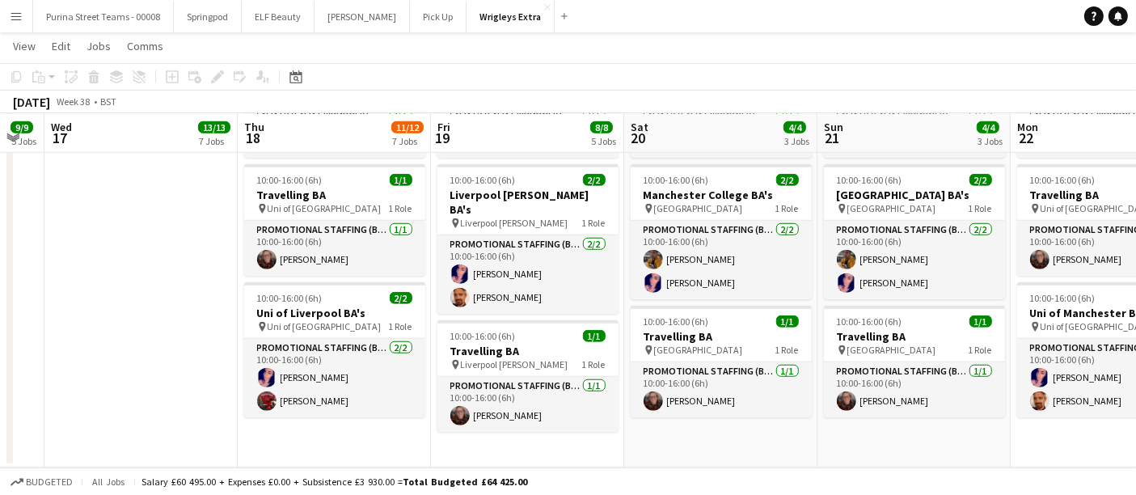
drag, startPoint x: 712, startPoint y: 222, endPoint x: 83, endPoint y: 239, distance: 628.7
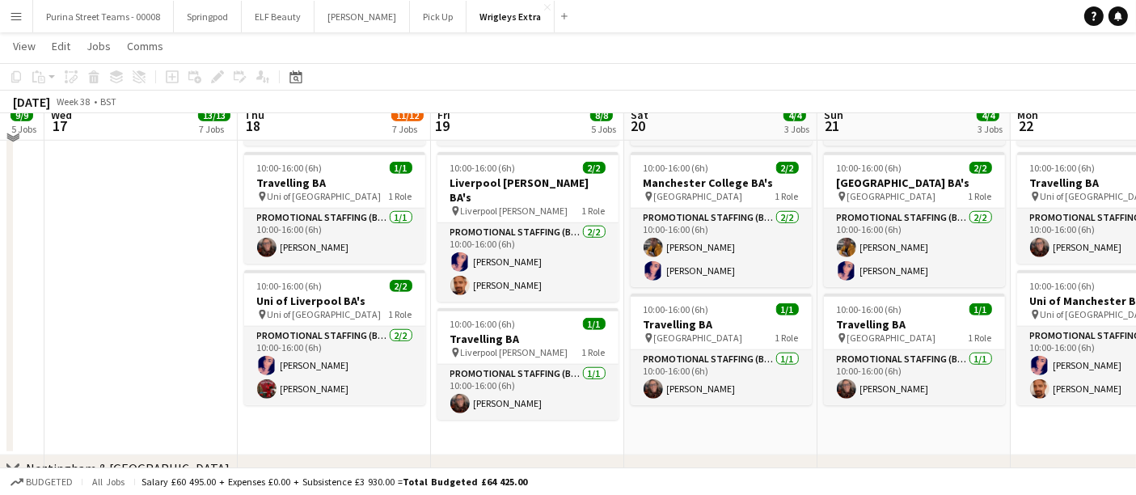
scroll to position [1348, 0]
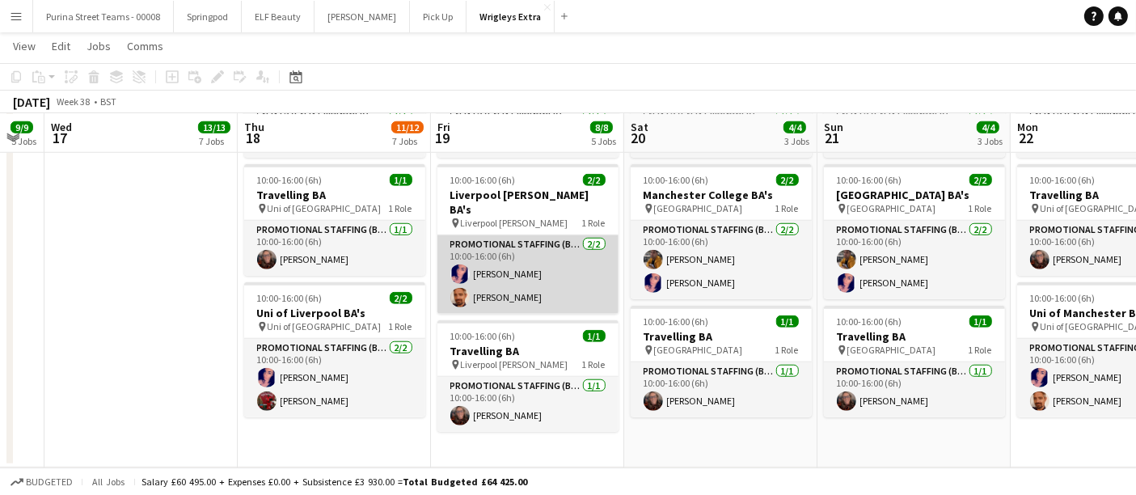
click at [455, 288] on app-user-avatar at bounding box center [460, 297] width 19 height 19
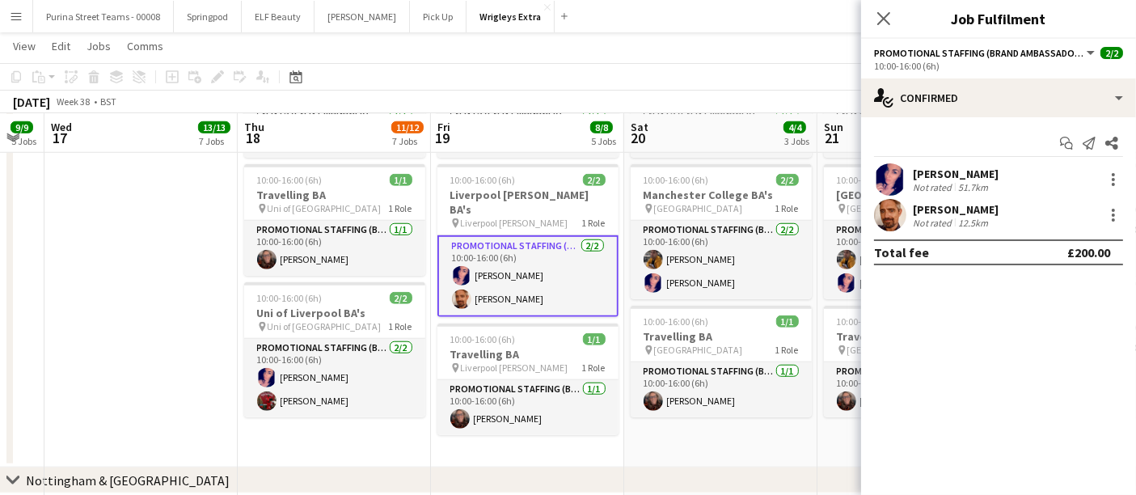
click at [882, 217] on app-user-avatar at bounding box center [890, 215] width 32 height 32
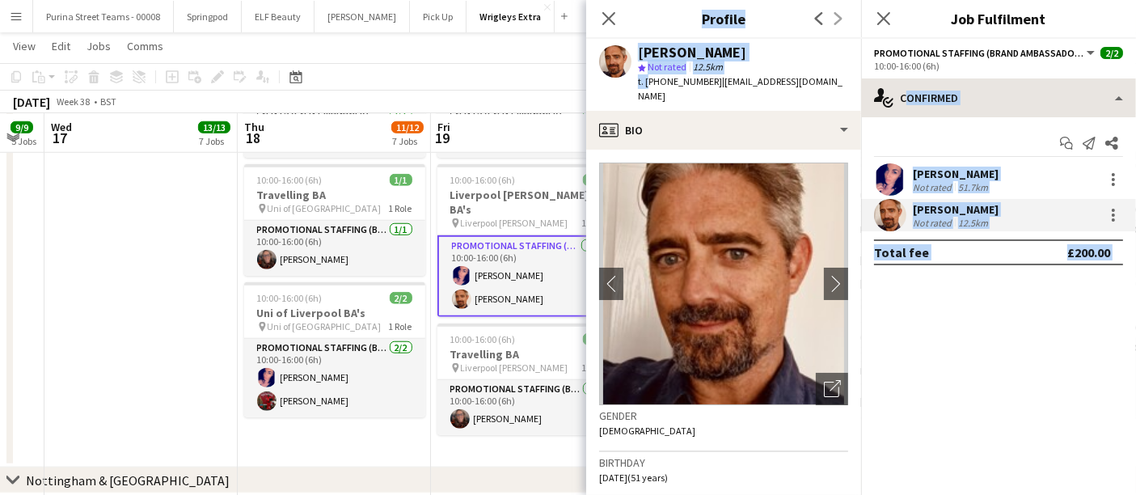
drag, startPoint x: 648, startPoint y: 81, endPoint x: 861, endPoint y: 84, distance: 213.6
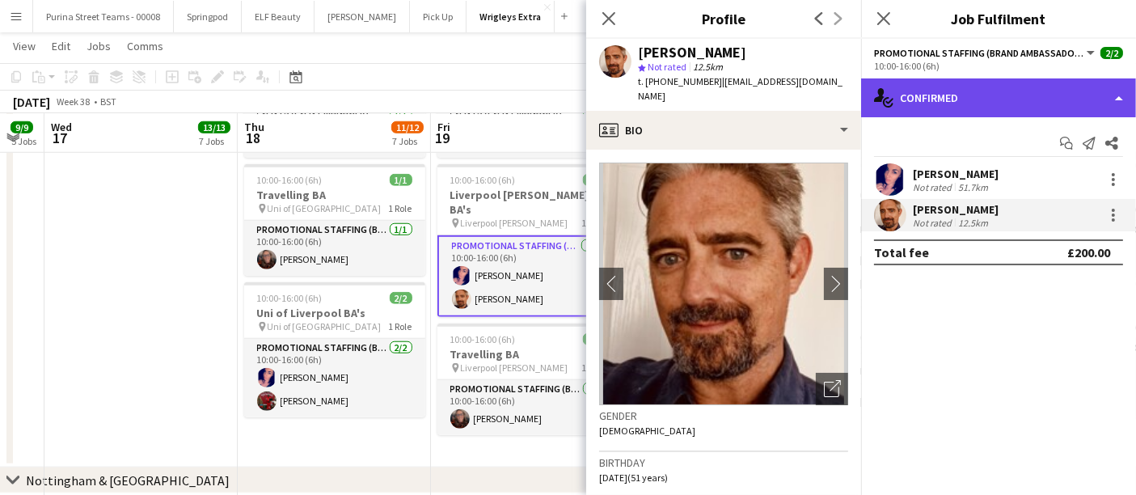
click at [861, 86] on div "single-neutral-actions-check-2 Confirmed" at bounding box center [998, 97] width 275 height 39
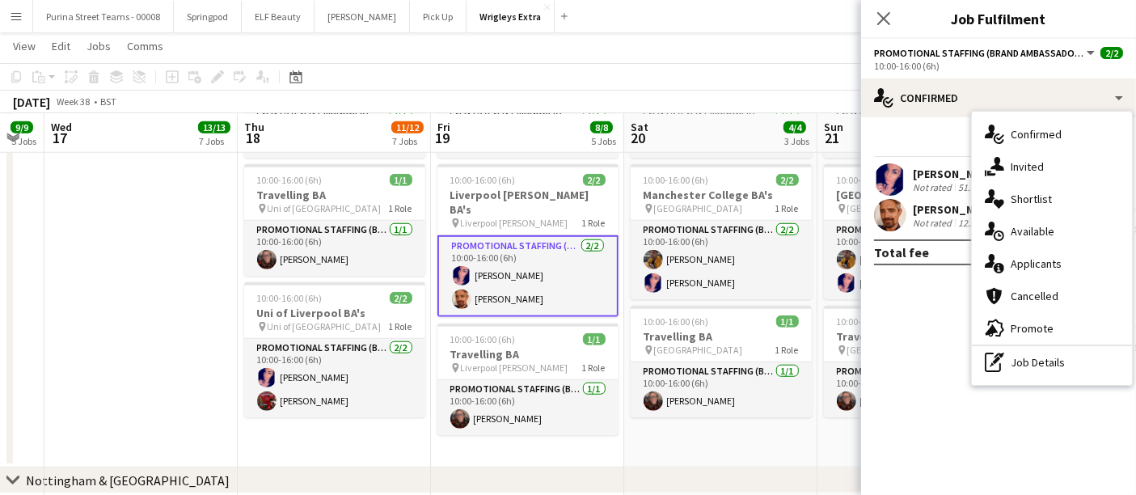
click at [582, 274] on app-card-role "Promotional Staffing (Brand Ambassadors) [DATE] 10:00-16:00 (6h) [PERSON_NAME] …" at bounding box center [528, 276] width 181 height 82
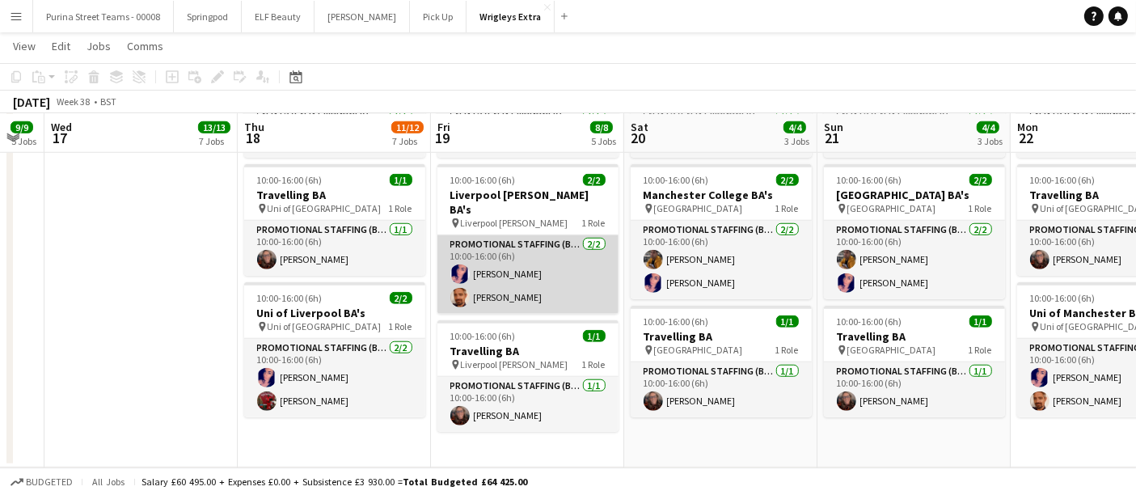
click at [459, 288] on app-user-avatar at bounding box center [460, 297] width 19 height 19
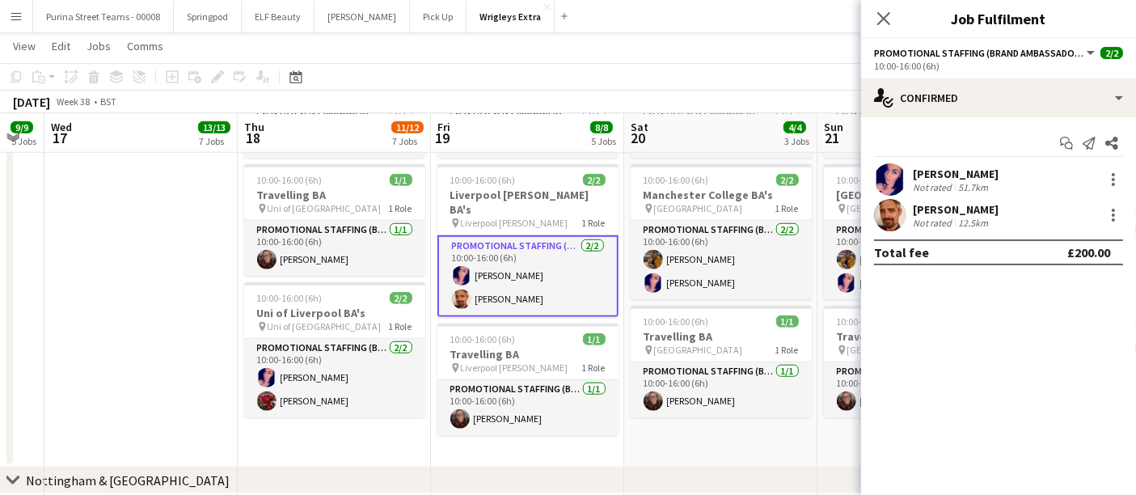
click at [901, 218] on app-user-avatar at bounding box center [890, 215] width 32 height 32
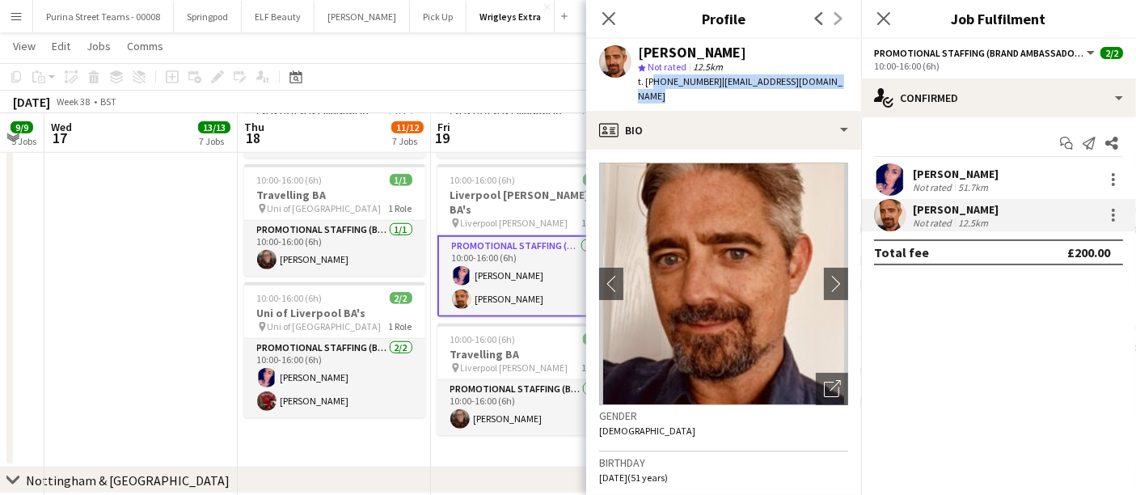
drag, startPoint x: 650, startPoint y: 79, endPoint x: 842, endPoint y: 84, distance: 192.6
click at [842, 84] on div "t. [PHONE_NUMBER] | [EMAIL_ADDRESS][DOMAIN_NAME]" at bounding box center [743, 88] width 210 height 29
copy div "447858201277 | [EMAIL_ADDRESS][DOMAIN_NAME]"
click at [497, 71] on app-toolbar "Copy Paste Paste Ctrl+V Paste with crew Ctrl+Shift+V Paste linked Job [GEOGRAPH…" at bounding box center [568, 77] width 1136 height 28
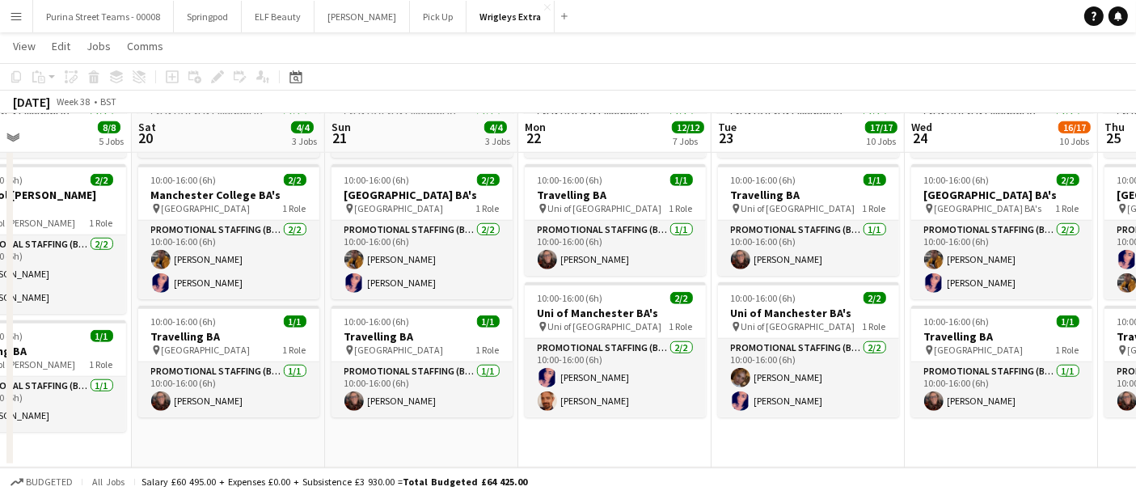
scroll to position [0, 642]
drag, startPoint x: 685, startPoint y: 452, endPoint x: 210, endPoint y: 430, distance: 475.3
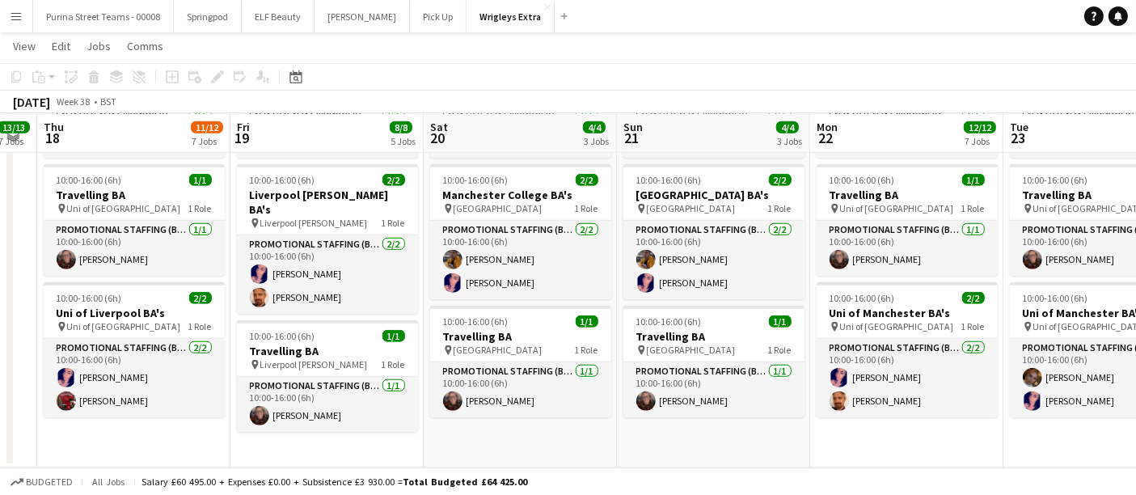
drag, startPoint x: 35, startPoint y: 445, endPoint x: 134, endPoint y: 438, distance: 99.7
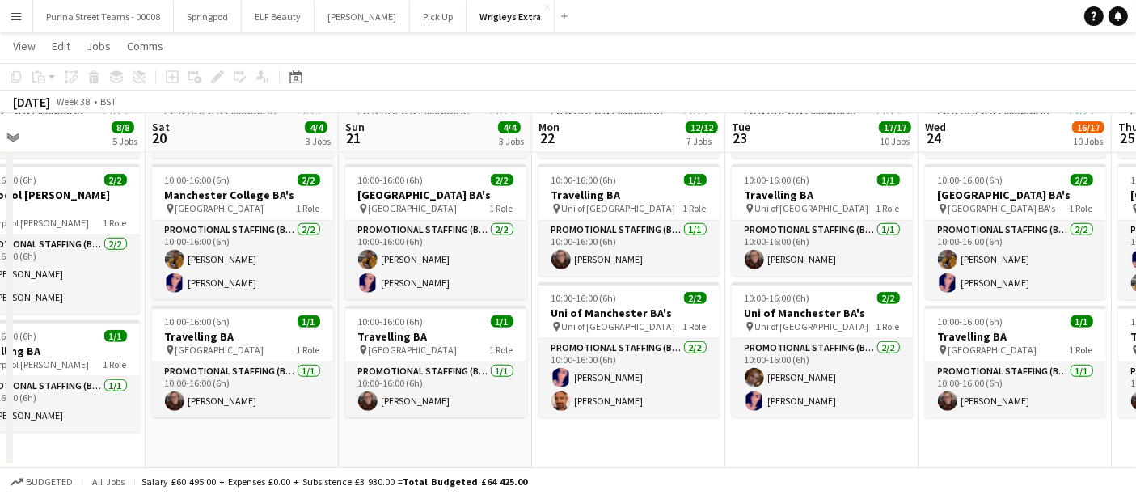
scroll to position [0, 660]
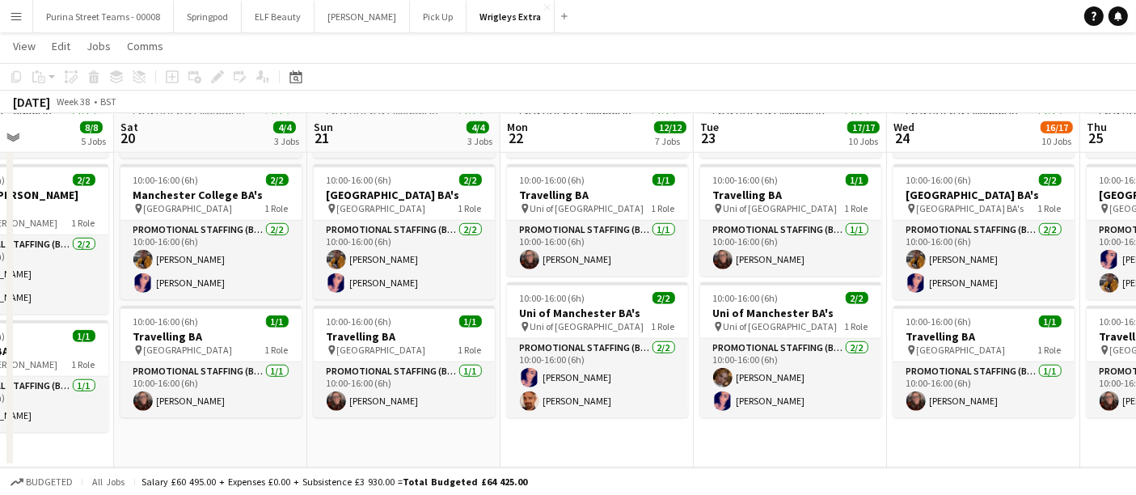
drag, startPoint x: 616, startPoint y: 440, endPoint x: 543, endPoint y: 7, distance: 439.0
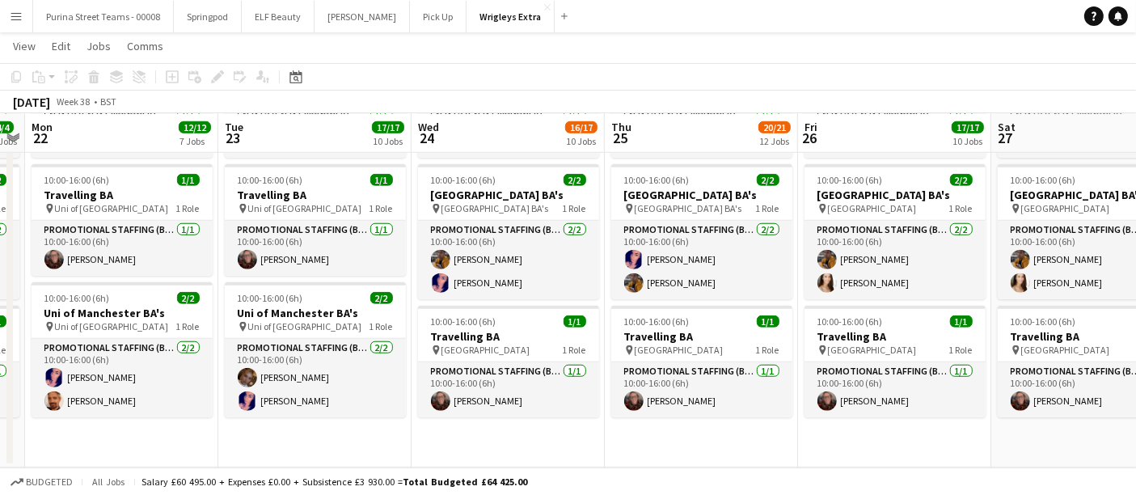
scroll to position [0, 558]
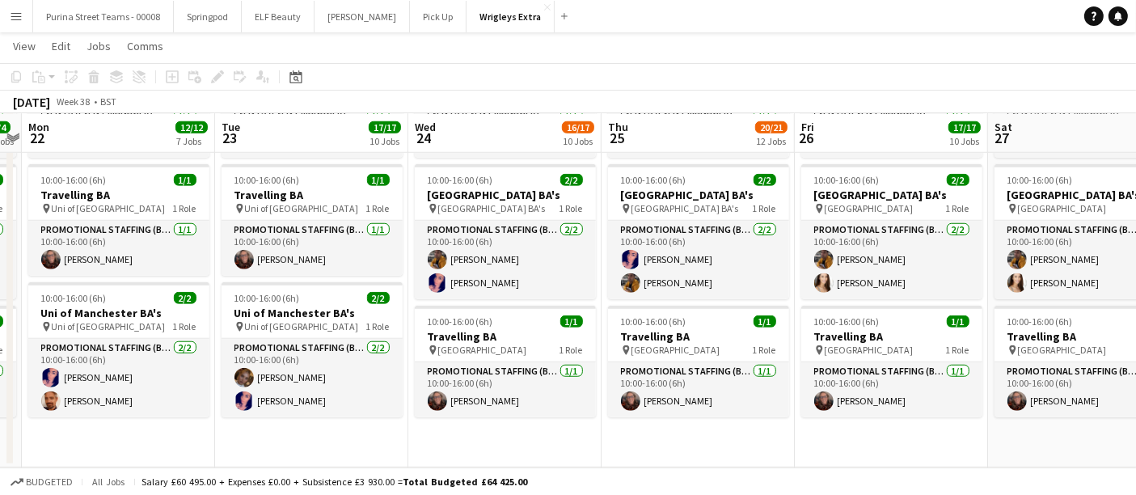
drag, startPoint x: 726, startPoint y: 447, endPoint x: 248, endPoint y: 439, distance: 478.1
drag, startPoint x: 970, startPoint y: 470, endPoint x: 806, endPoint y: 470, distance: 164.2
click at [806, 470] on div "Budgeted All jobs Salary £60 495.00 + Expenses £0.00 + Subsistence £3 930.00 = …" at bounding box center [568, 482] width 1136 height 28
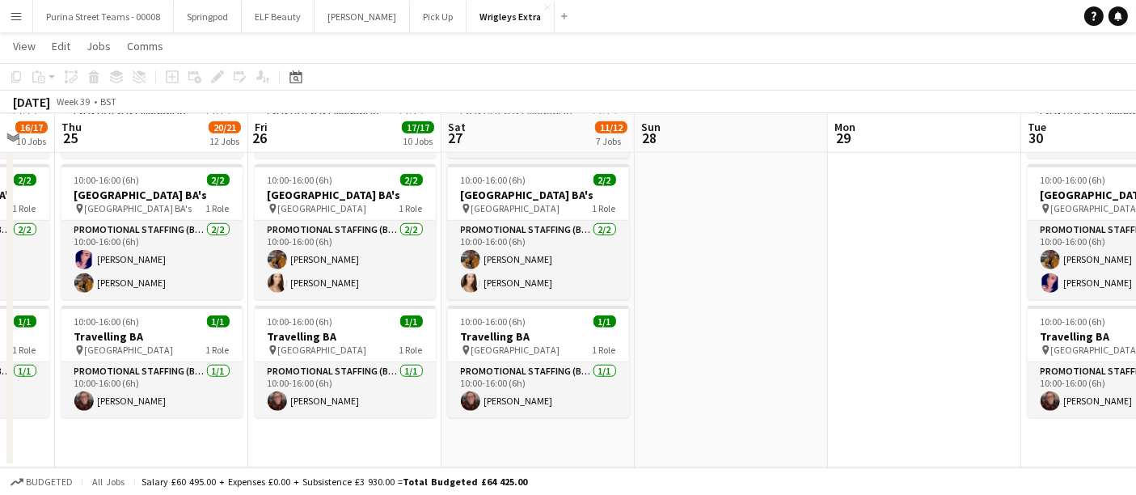
scroll to position [0, 527]
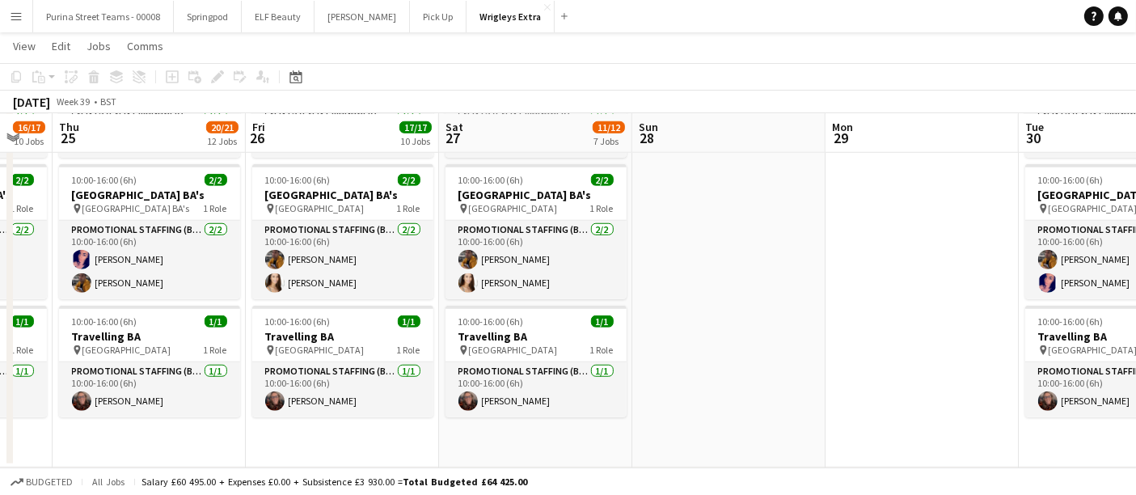
drag, startPoint x: 878, startPoint y: 459, endPoint x: 328, endPoint y: 410, distance: 551.4
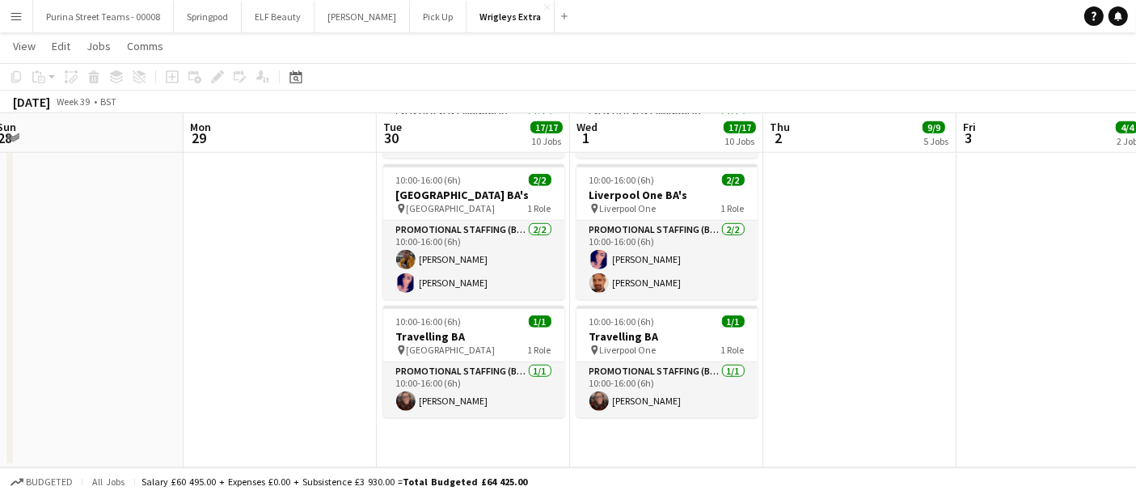
scroll to position [0, 598]
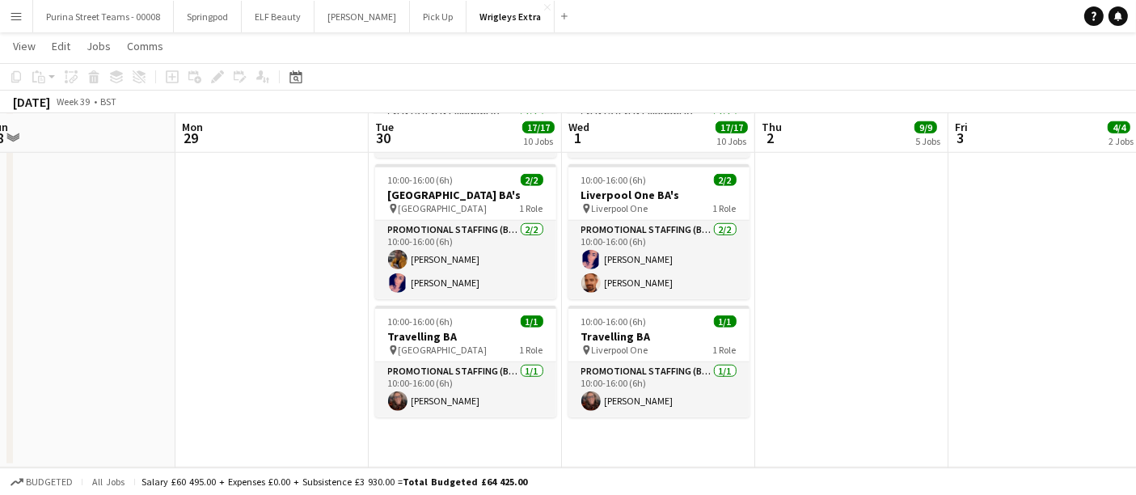
drag, startPoint x: 888, startPoint y: 213, endPoint x: 238, endPoint y: 216, distance: 650.3
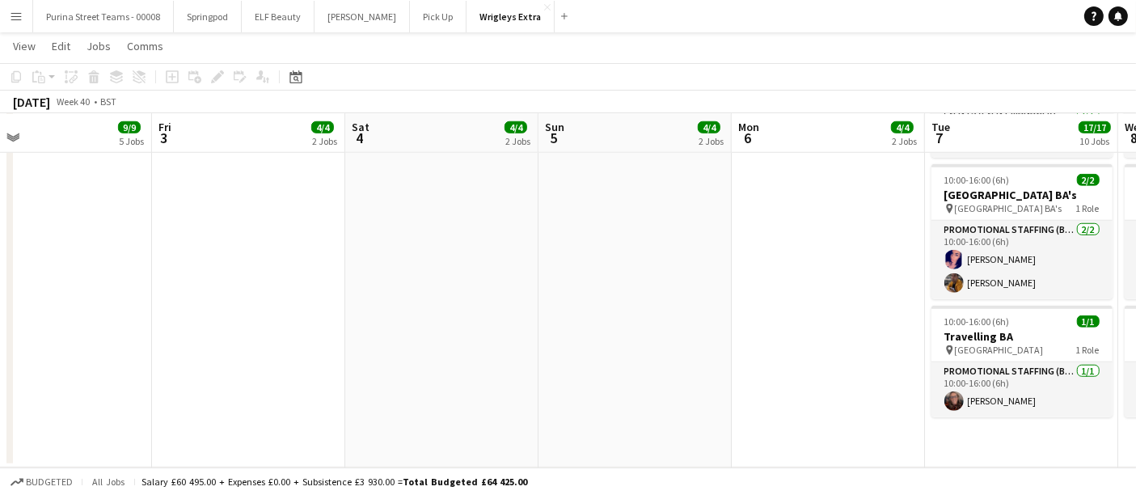
drag, startPoint x: 926, startPoint y: 259, endPoint x: 156, endPoint y: 264, distance: 770.1
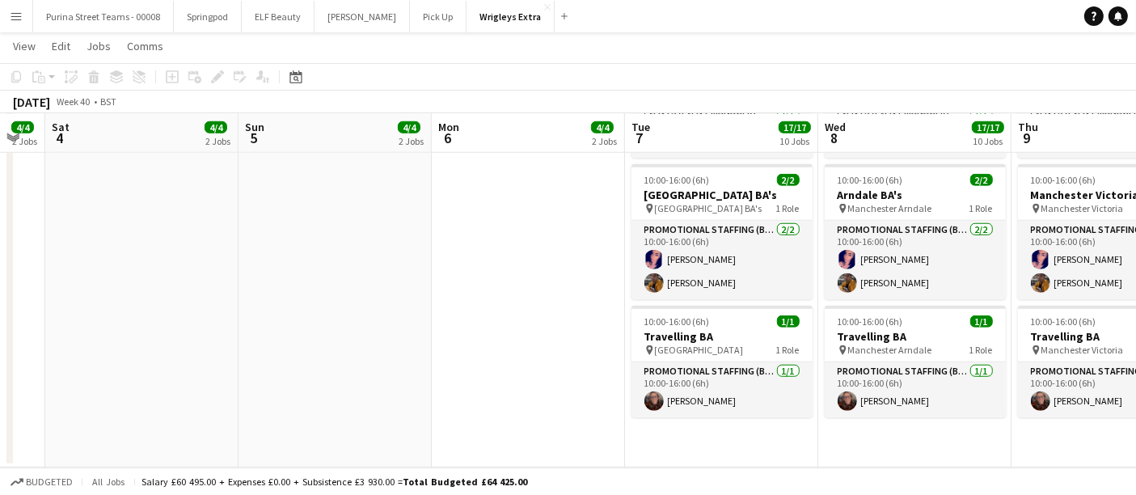
drag, startPoint x: 642, startPoint y: 259, endPoint x: 363, endPoint y: 114, distance: 314.4
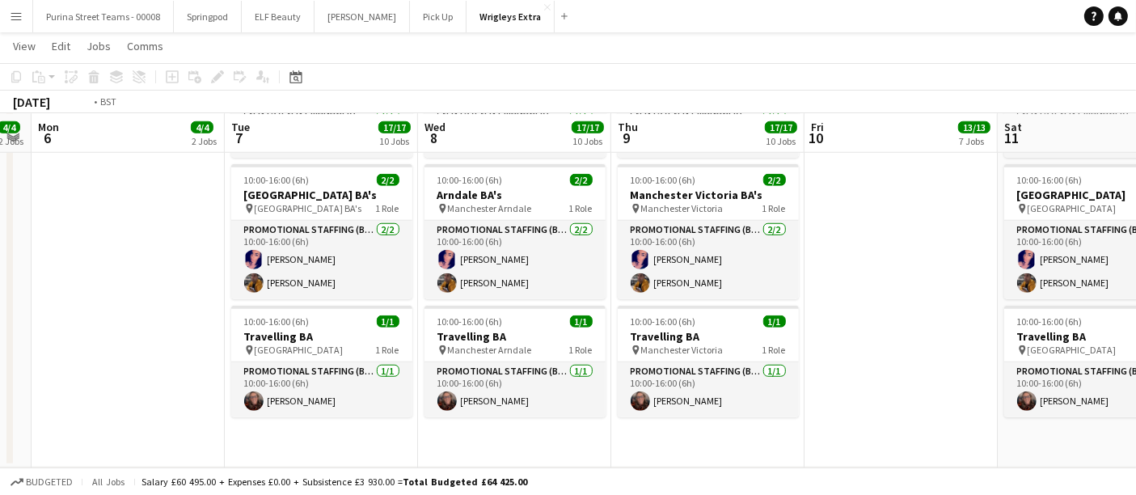
drag, startPoint x: 871, startPoint y: 442, endPoint x: 435, endPoint y: 435, distance: 436.0
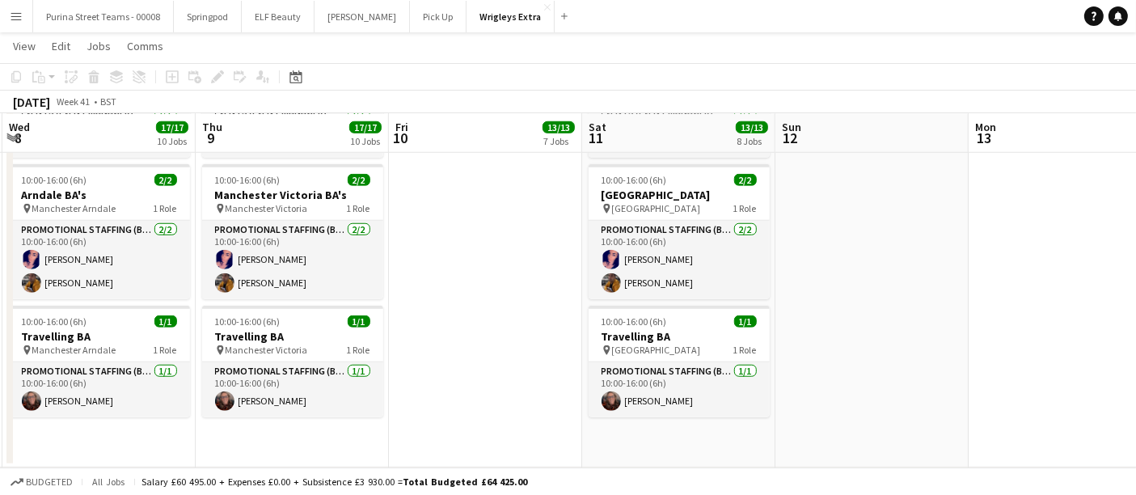
drag, startPoint x: 810, startPoint y: 412, endPoint x: 268, endPoint y: 412, distance: 542.7
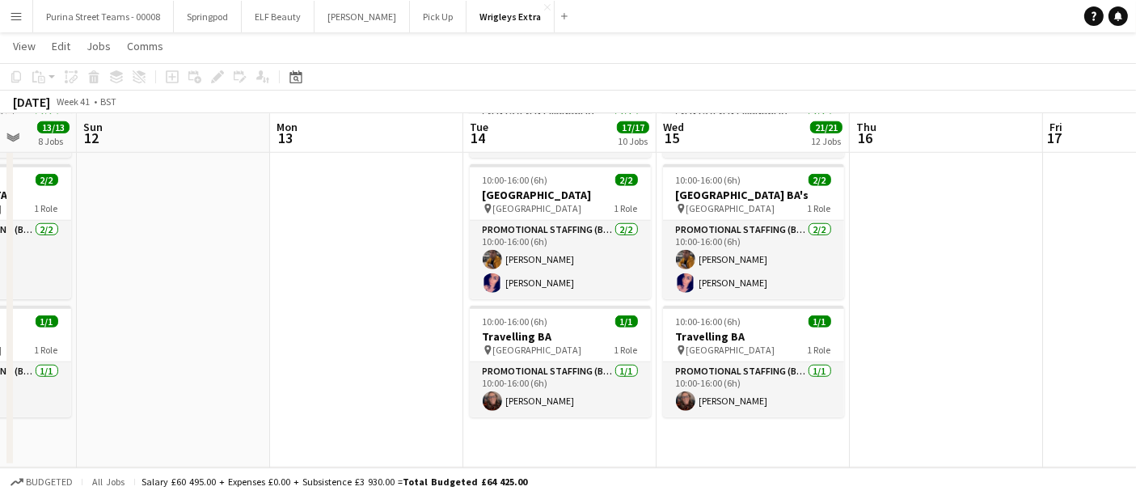
scroll to position [0, 513]
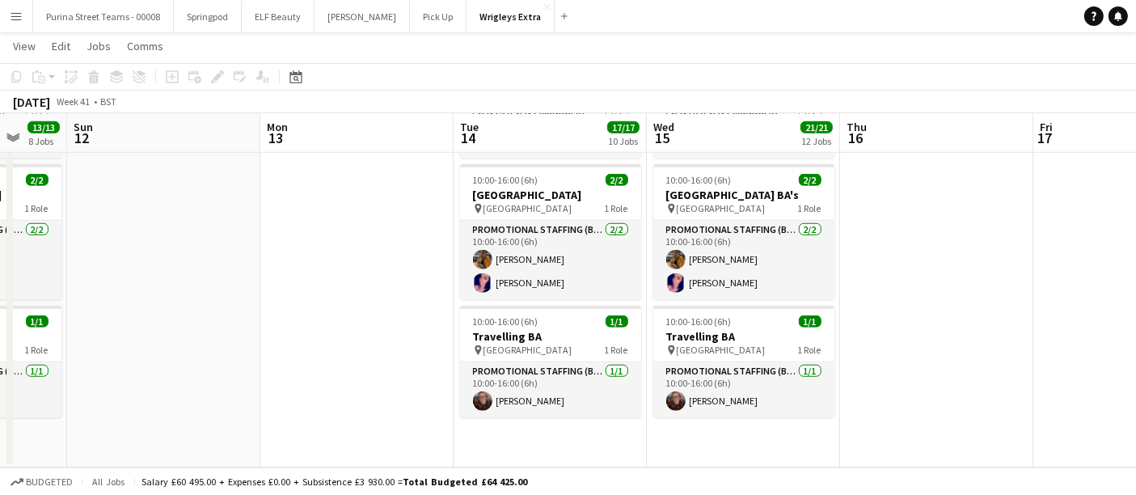
drag, startPoint x: 774, startPoint y: 403, endPoint x: 281, endPoint y: 408, distance: 492.6
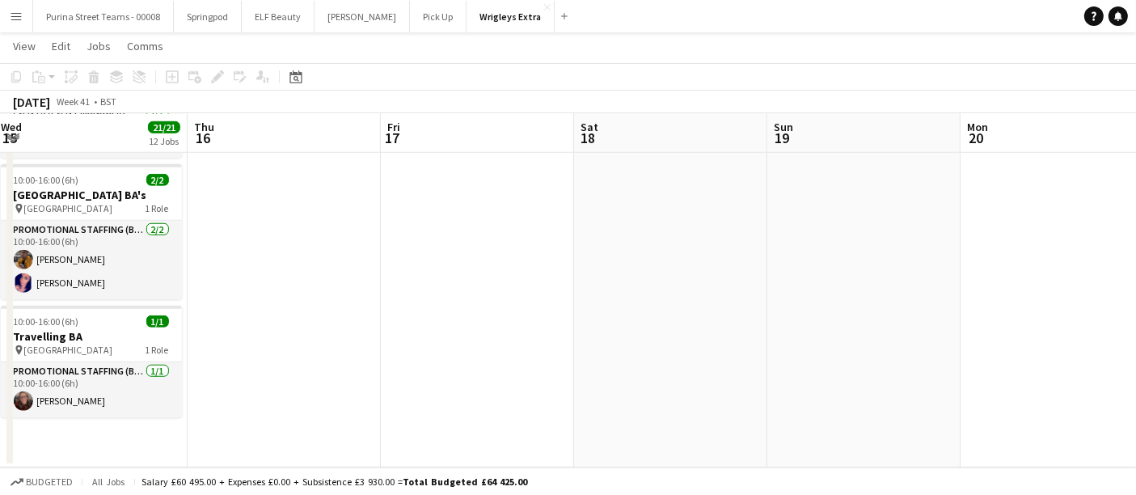
drag, startPoint x: 950, startPoint y: 379, endPoint x: 379, endPoint y: 381, distance: 571.9
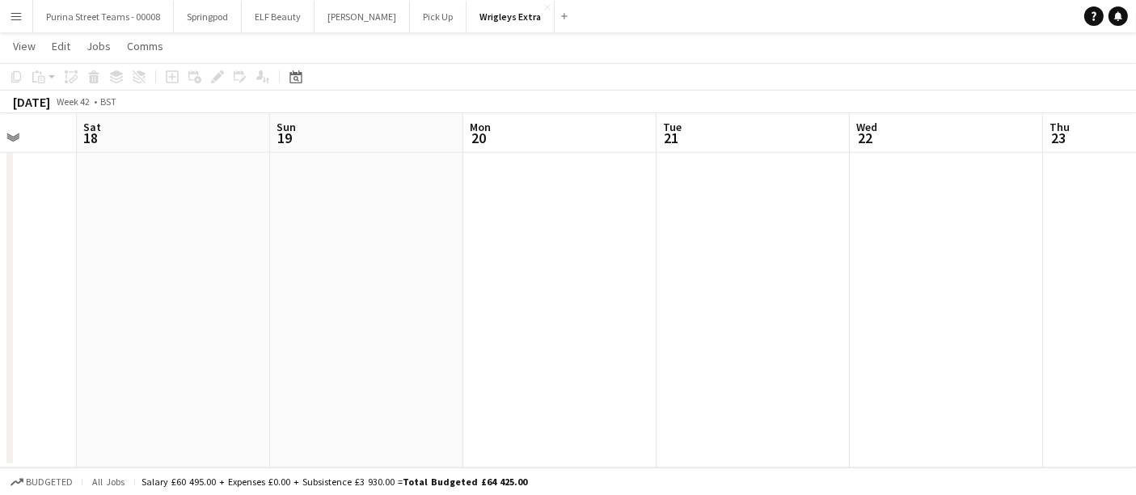
drag, startPoint x: 905, startPoint y: 362, endPoint x: 368, endPoint y: 362, distance: 537.1
drag, startPoint x: 859, startPoint y: 345, endPoint x: 349, endPoint y: 357, distance: 510.5
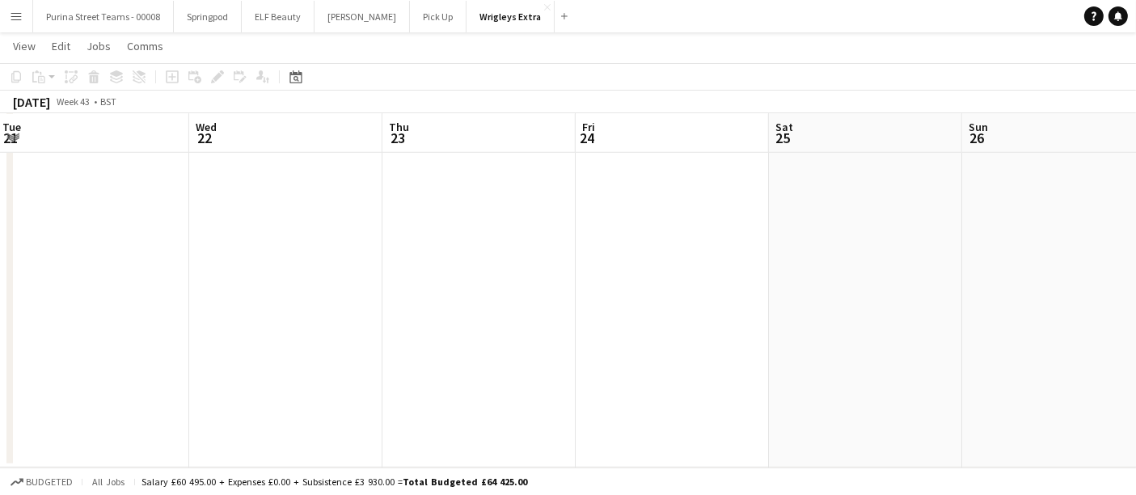
drag, startPoint x: 841, startPoint y: 341, endPoint x: 387, endPoint y: 345, distance: 453.8
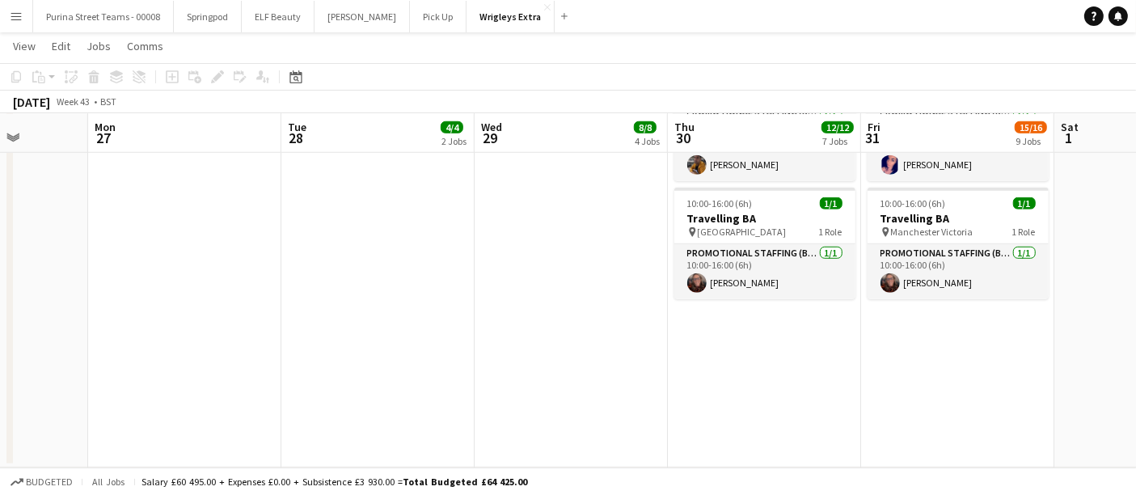
drag, startPoint x: 980, startPoint y: 336, endPoint x: 470, endPoint y: 346, distance: 509.7
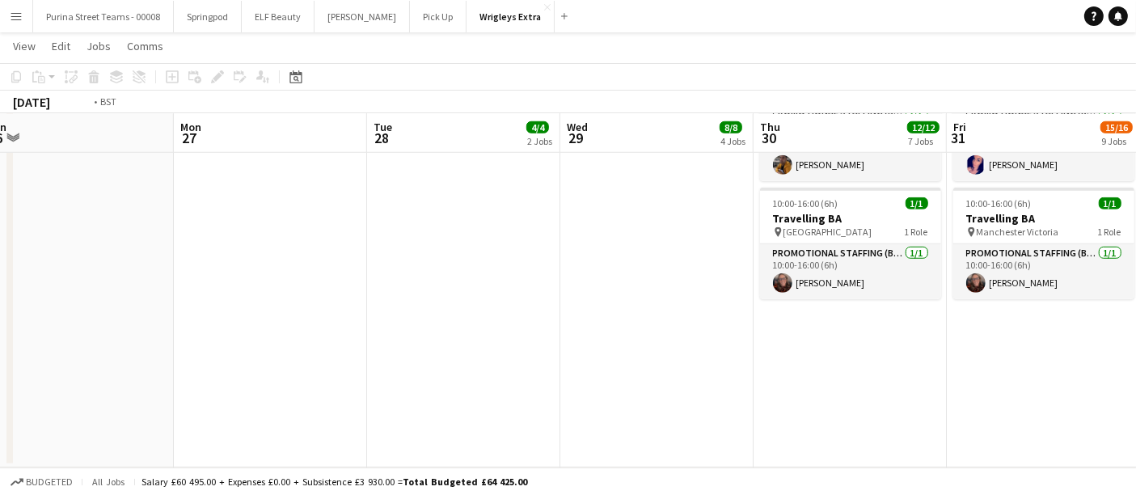
drag, startPoint x: 959, startPoint y: 350, endPoint x: 670, endPoint y: 364, distance: 289.9
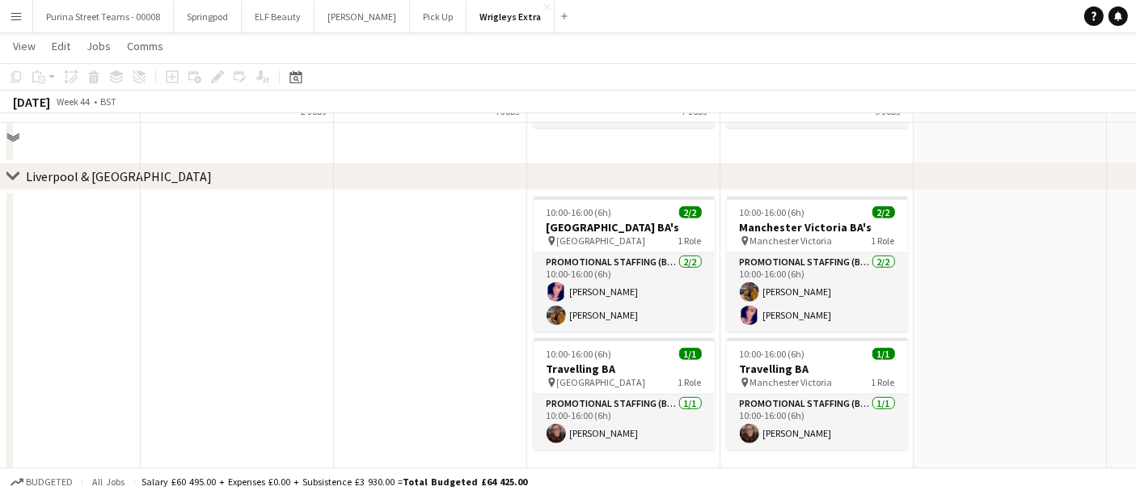
scroll to position [1168, 0]
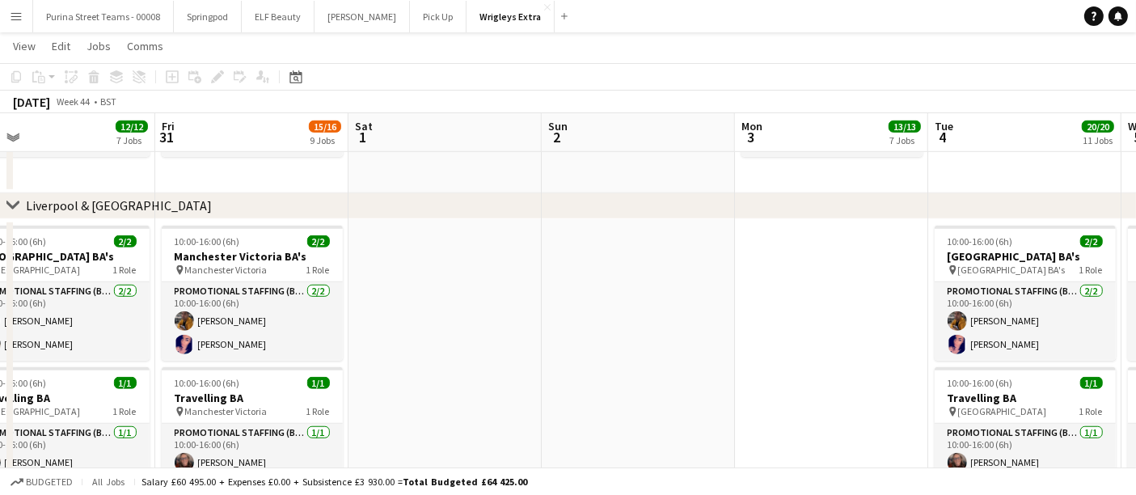
drag, startPoint x: 1026, startPoint y: 357, endPoint x: 414, endPoint y: 359, distance: 611.5
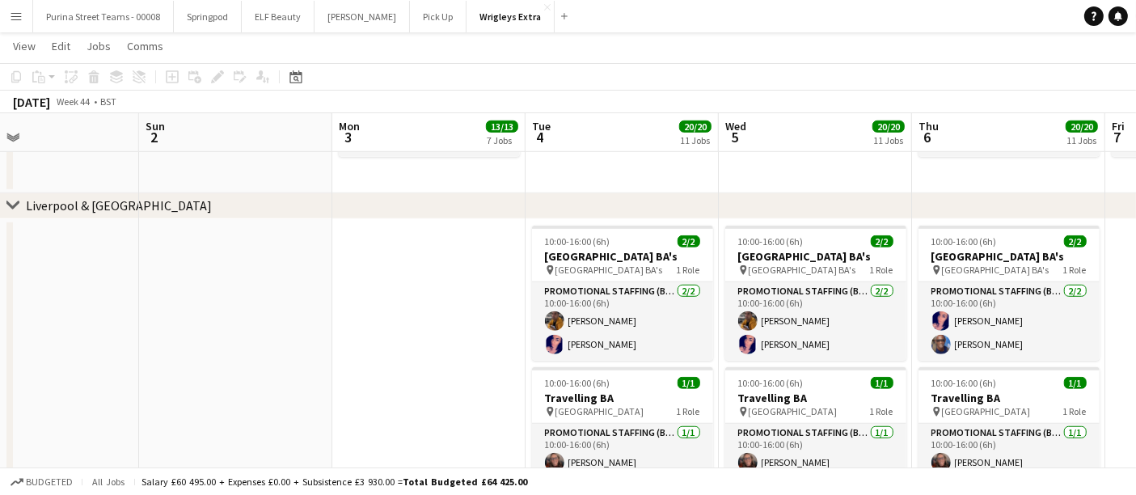
drag, startPoint x: 747, startPoint y: 351, endPoint x: 421, endPoint y: 351, distance: 326.8
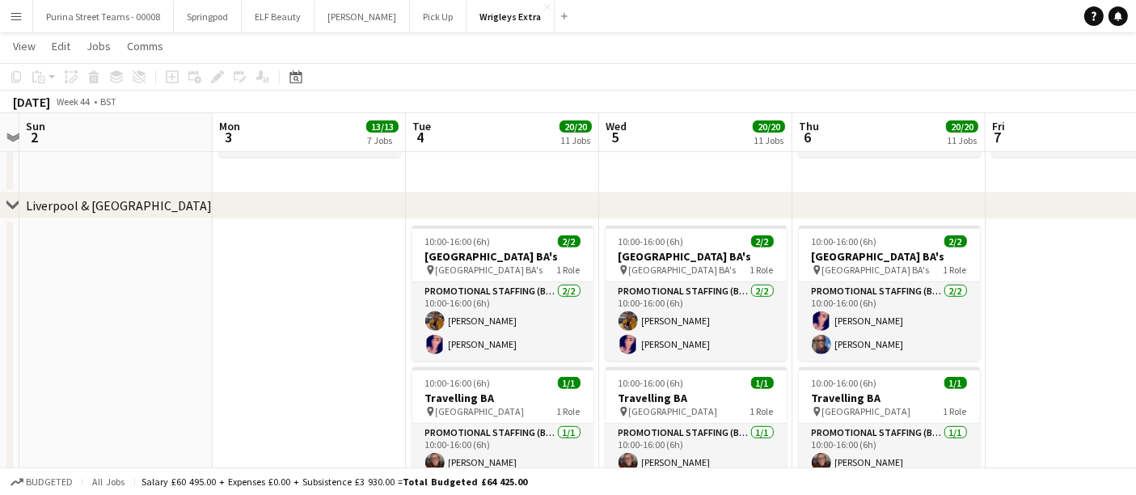
scroll to position [0, 561]
drag, startPoint x: 417, startPoint y: 351, endPoint x: 297, endPoint y: 357, distance: 119.8
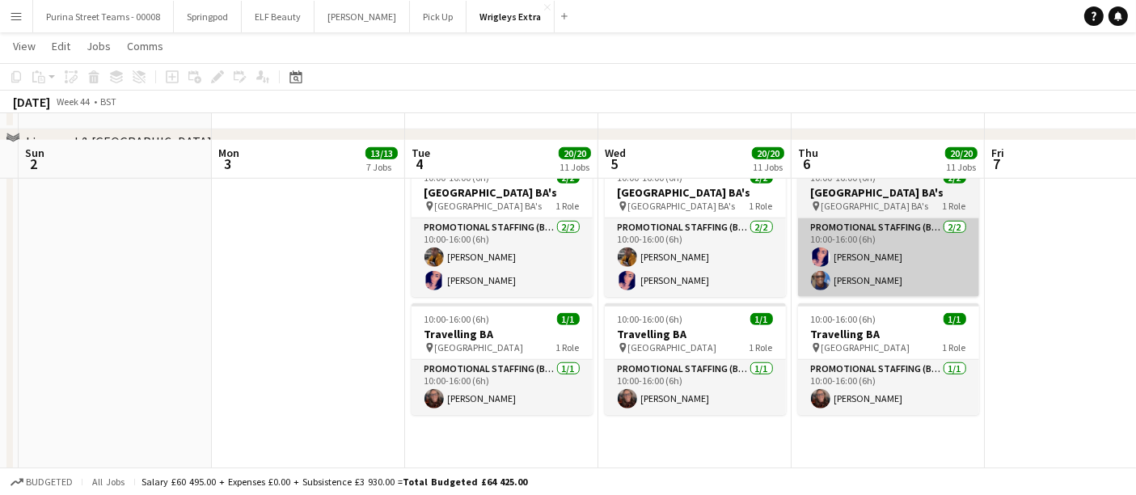
scroll to position [1258, 0]
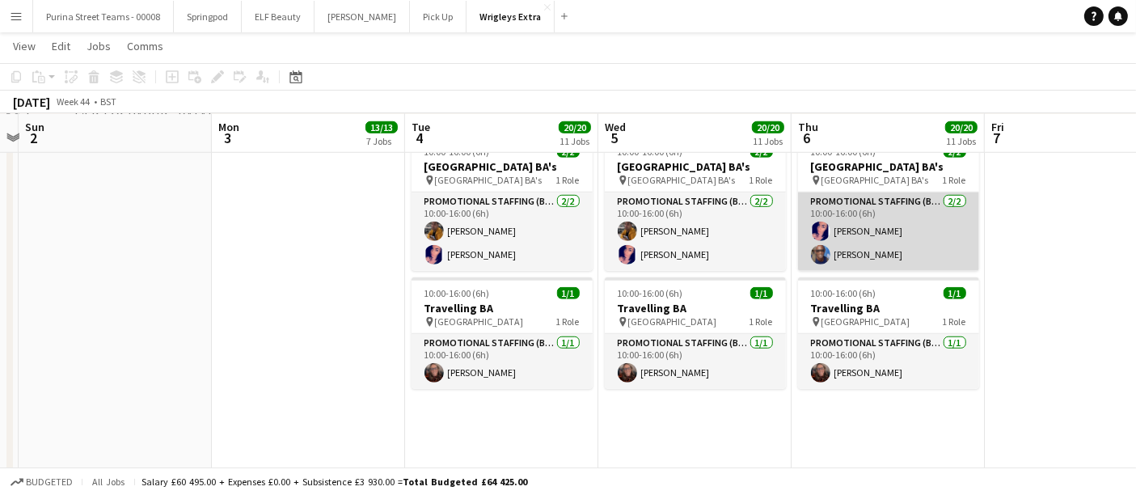
click at [833, 252] on app-card-role "Promotional Staffing (Brand Ambassadors) [DATE] 10:00-16:00 (6h) [PERSON_NAME] …" at bounding box center [888, 232] width 181 height 78
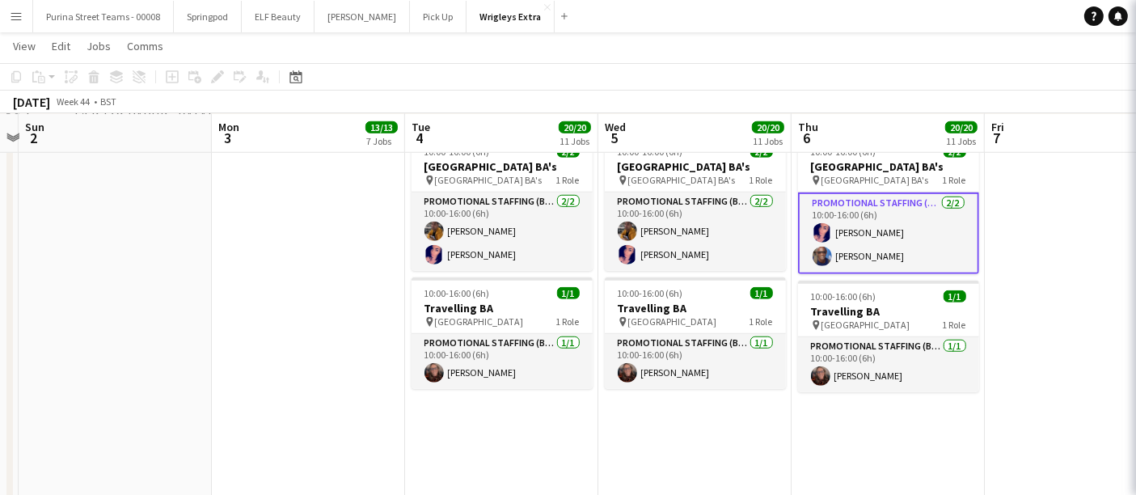
scroll to position [0, 562]
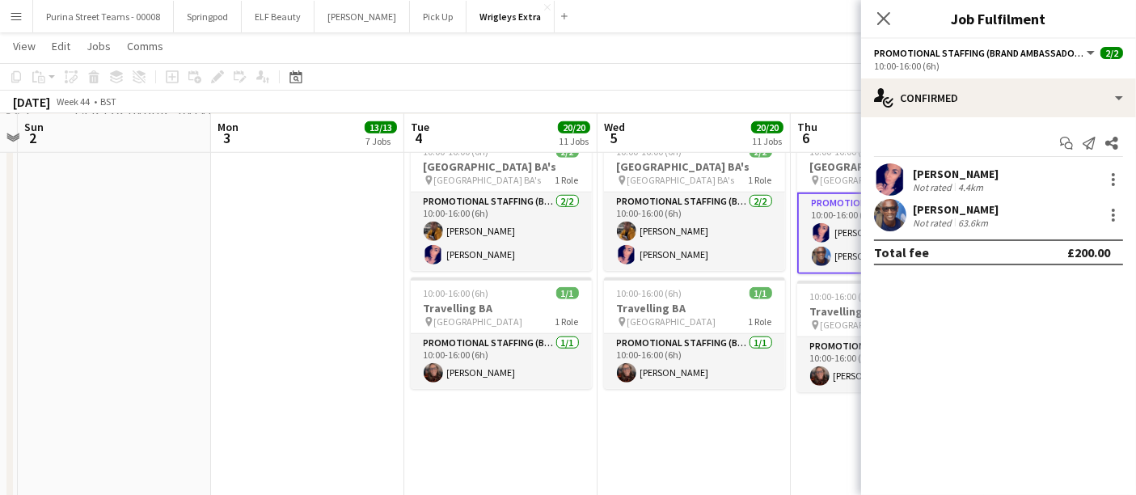
click at [891, 209] on app-user-avatar at bounding box center [890, 215] width 32 height 32
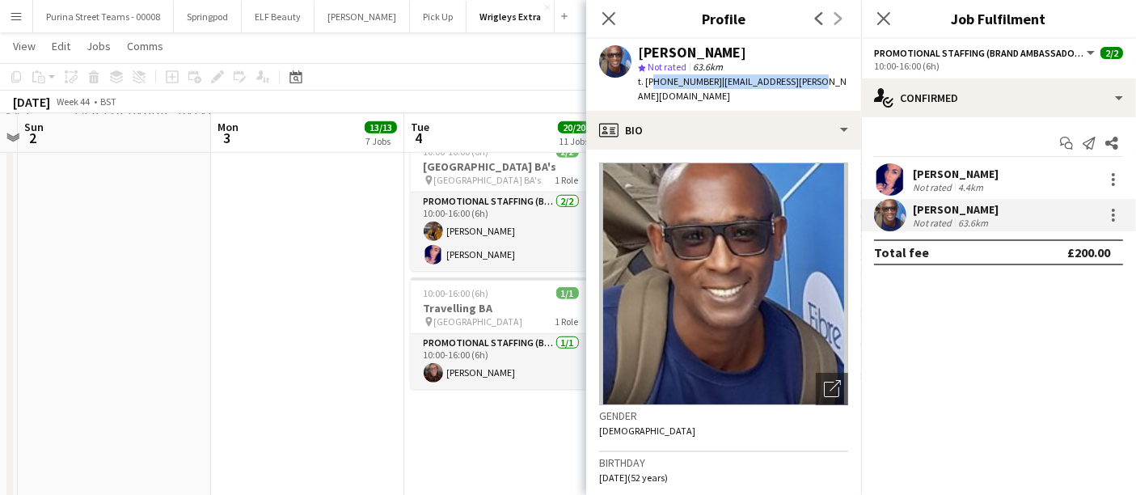
drag, startPoint x: 650, startPoint y: 82, endPoint x: 823, endPoint y: 76, distance: 172.4
click at [823, 76] on div "[PERSON_NAME] star Not rated 63.6km t. [PHONE_NUMBER] | [EMAIL_ADDRESS][PERSON_…" at bounding box center [723, 75] width 275 height 72
copy div "447720385466 | [EMAIL_ADDRESS][PERSON_NAME][DOMAIN_NAME]"
click at [294, 277] on app-date-cell at bounding box center [307, 343] width 193 height 429
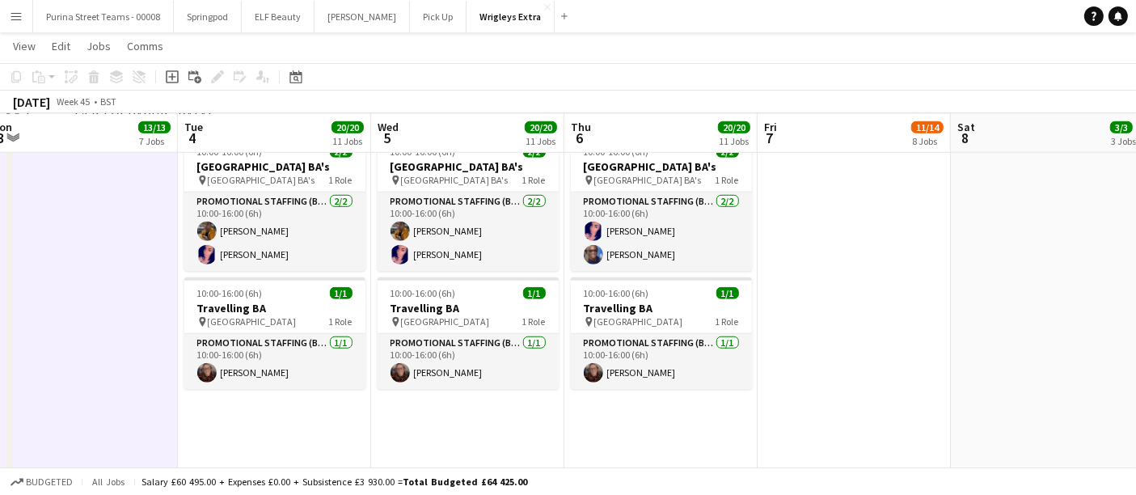
scroll to position [0, 603]
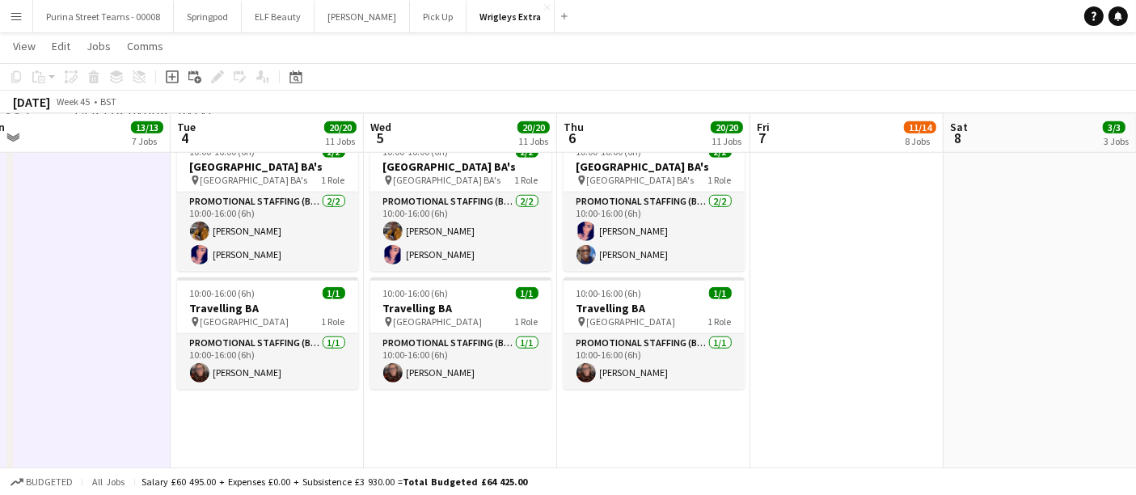
drag, startPoint x: 1069, startPoint y: 360, endPoint x: 836, endPoint y: 362, distance: 233.8
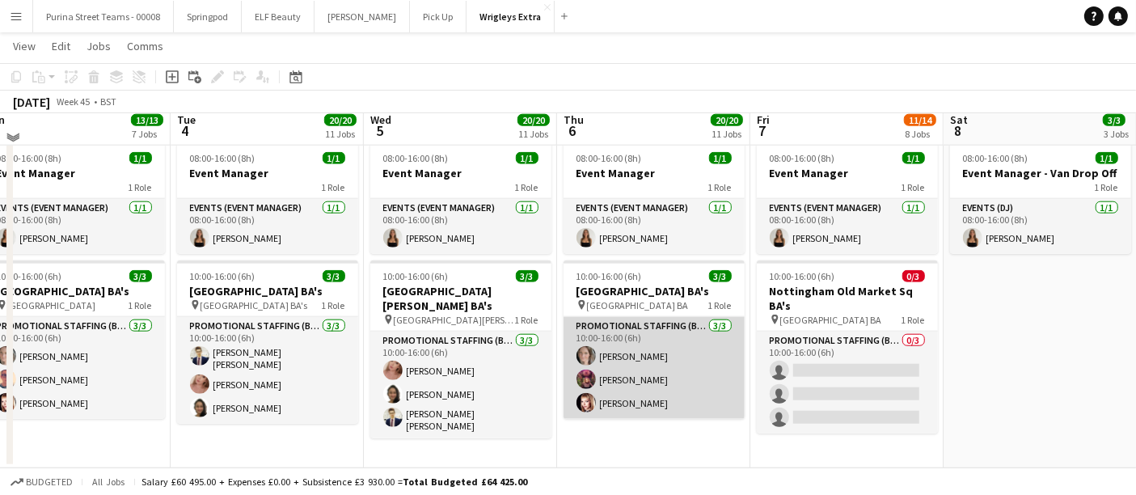
scroll to position [1345, 0]
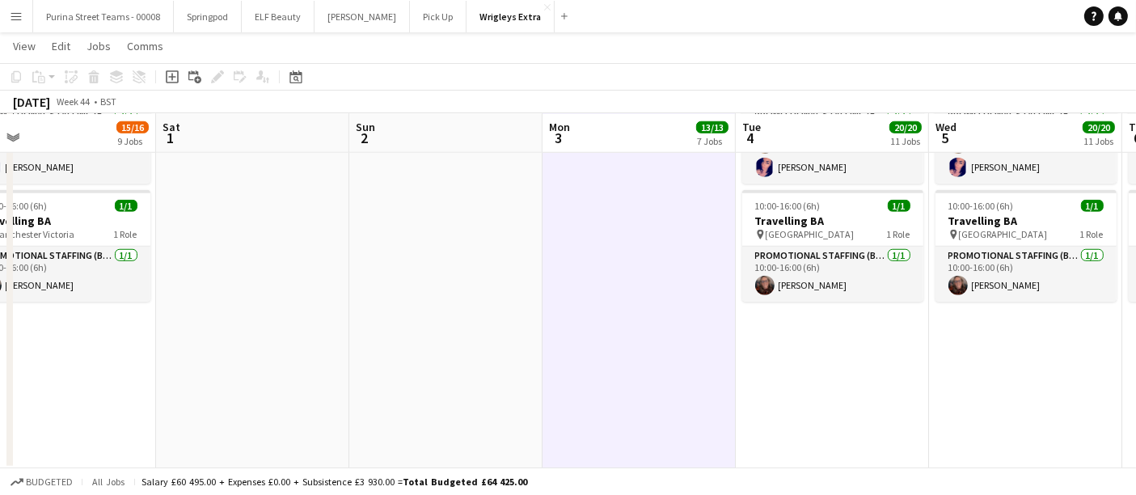
drag, startPoint x: 283, startPoint y: 398, endPoint x: 815, endPoint y: 371, distance: 532.9
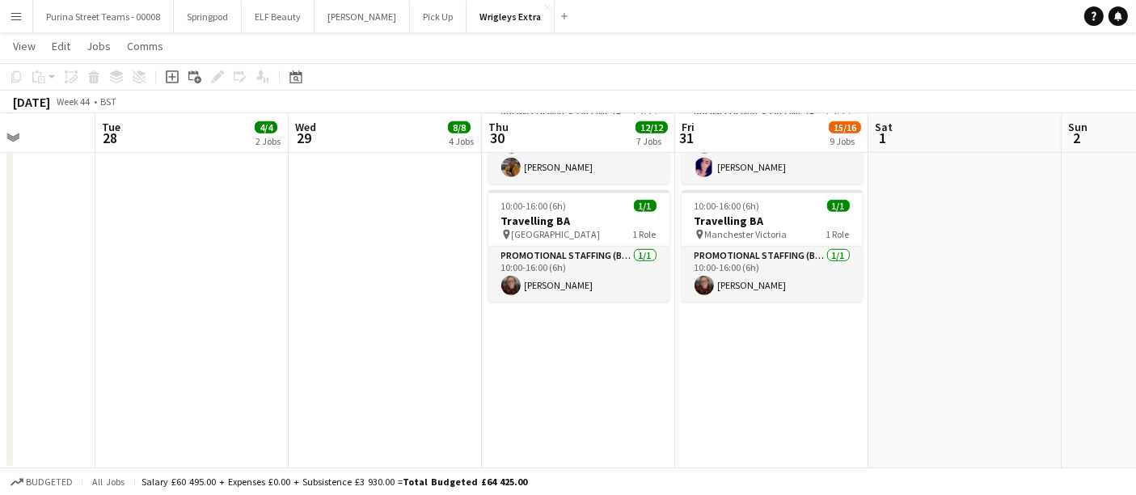
drag, startPoint x: 207, startPoint y: 391, endPoint x: 630, endPoint y: 391, distance: 423.0
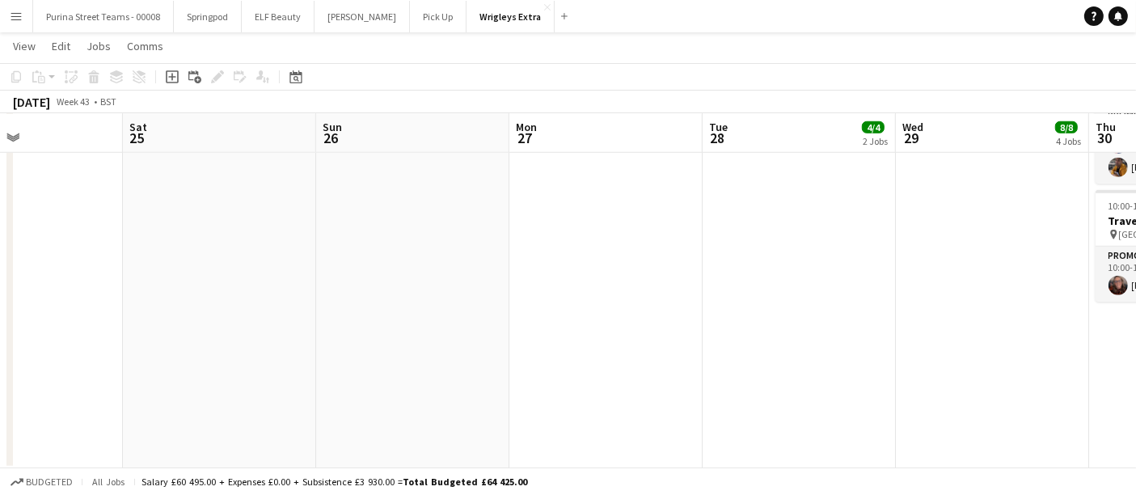
drag, startPoint x: 150, startPoint y: 391, endPoint x: 756, endPoint y: 380, distance: 606.8
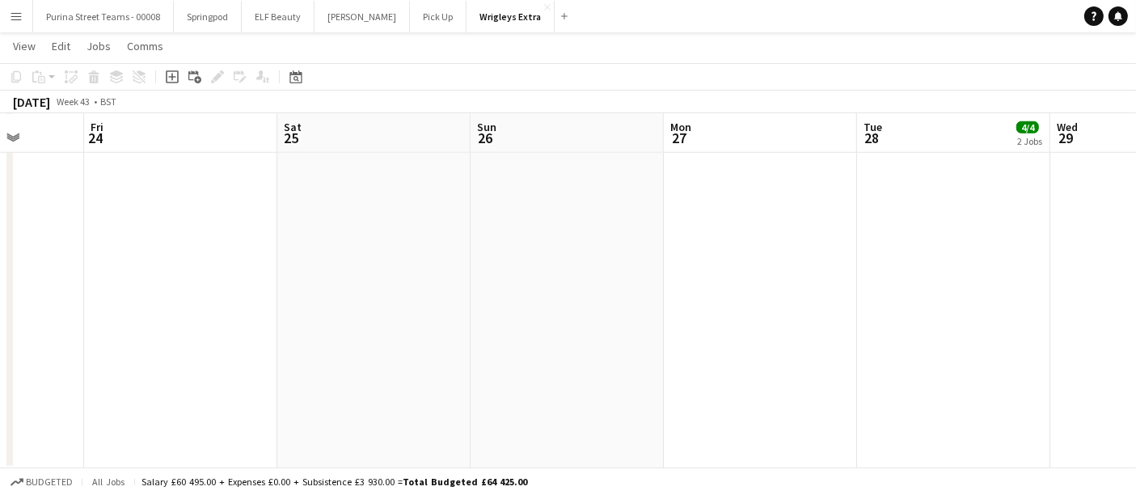
drag, startPoint x: 198, startPoint y: 401, endPoint x: 879, endPoint y: 384, distance: 681.3
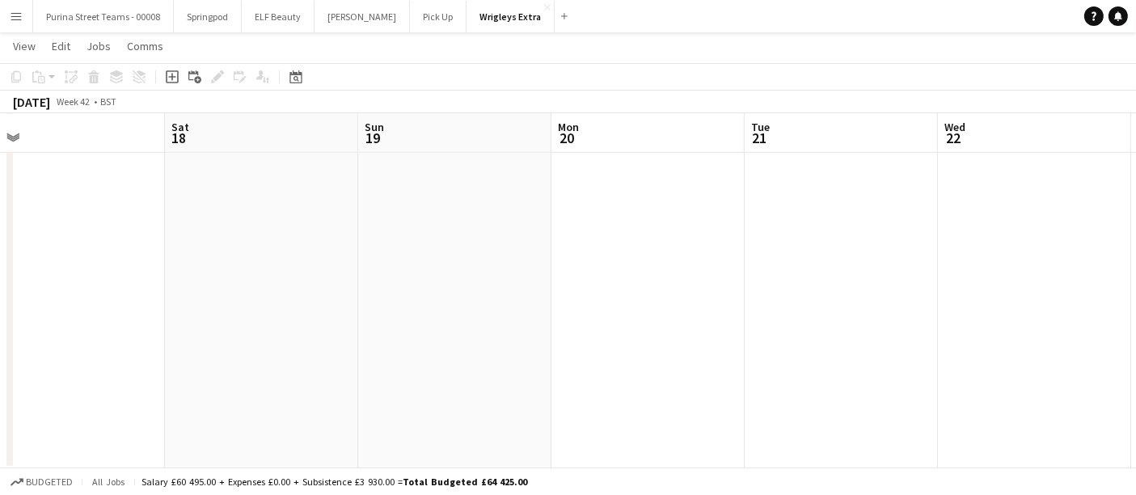
drag, startPoint x: 149, startPoint y: 387, endPoint x: 610, endPoint y: 384, distance: 461.1
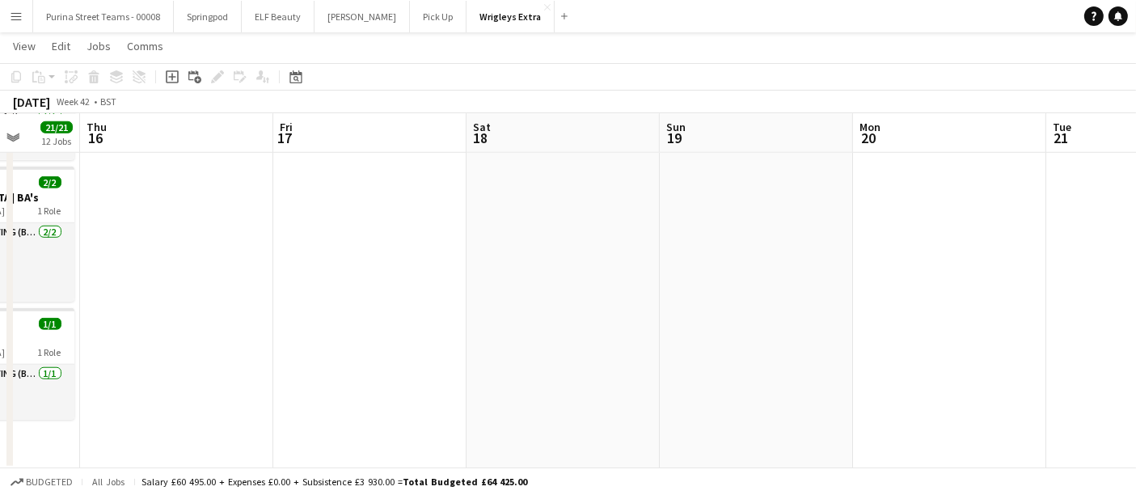
scroll to position [0, 346]
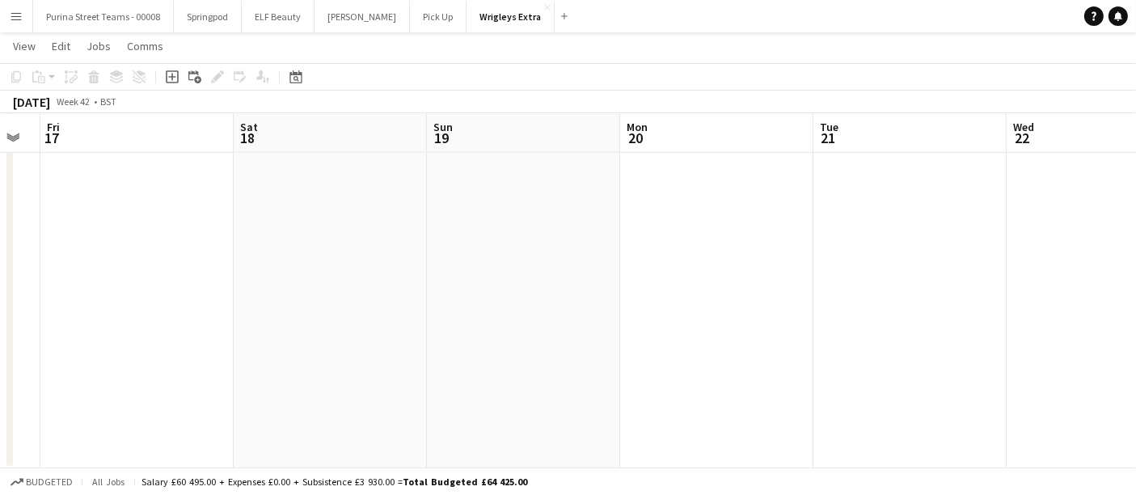
drag, startPoint x: 153, startPoint y: 361, endPoint x: 745, endPoint y: 331, distance: 592.8
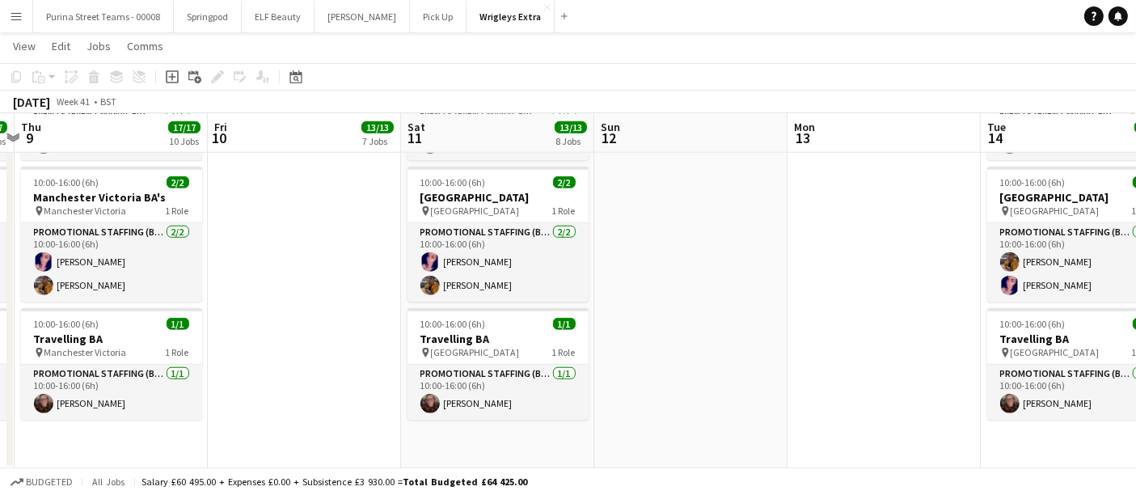
drag, startPoint x: 44, startPoint y: 437, endPoint x: 601, endPoint y: 417, distance: 557.6
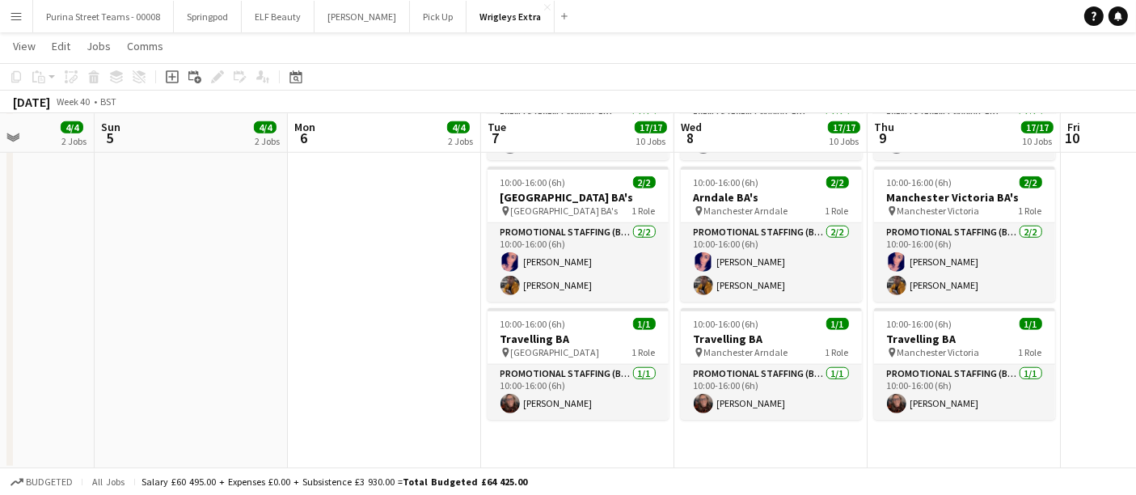
drag, startPoint x: 150, startPoint y: 438, endPoint x: 944, endPoint y: 437, distance: 794.3
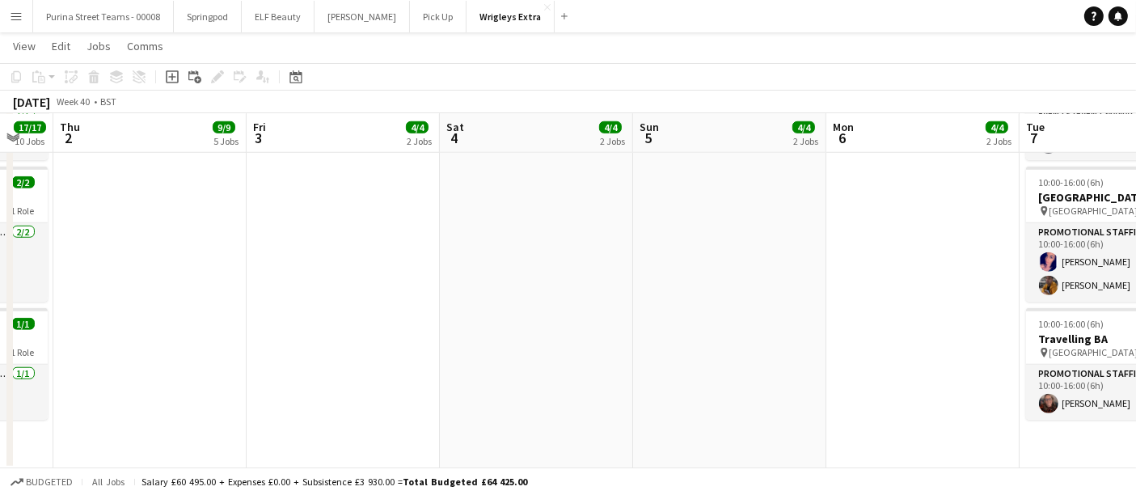
drag, startPoint x: 244, startPoint y: 391, endPoint x: 614, endPoint y: 391, distance: 369.6
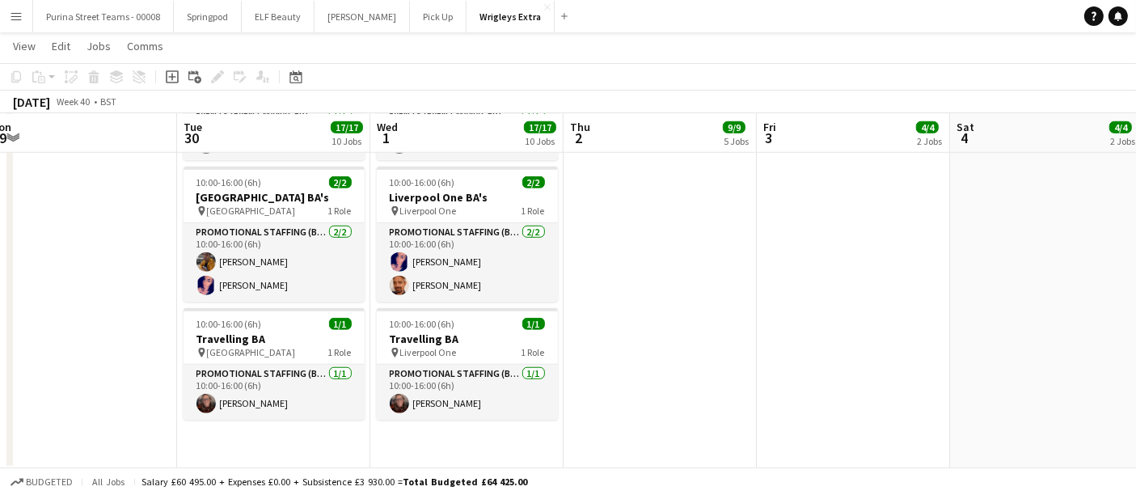
drag, startPoint x: 567, startPoint y: 354, endPoint x: 778, endPoint y: 349, distance: 211.2
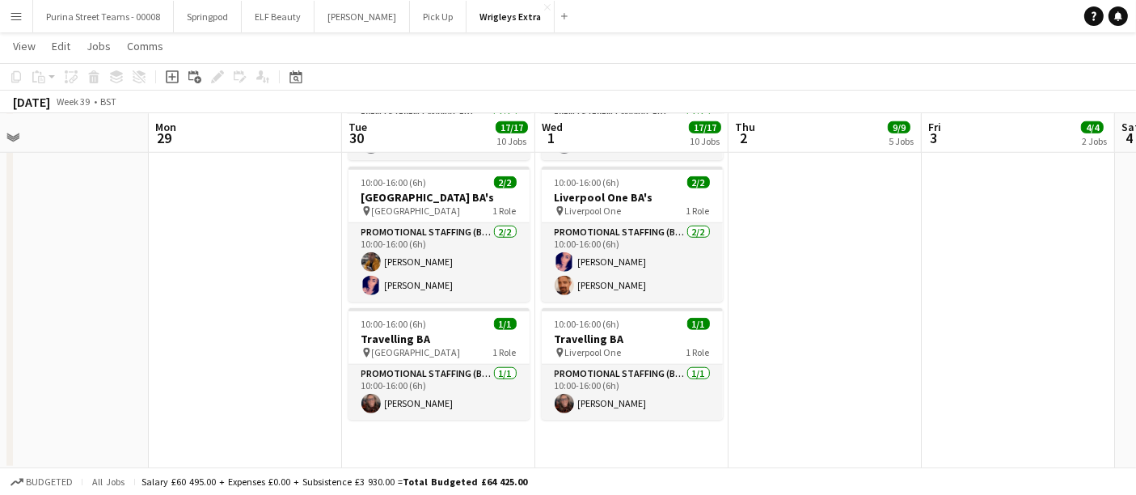
drag, startPoint x: 608, startPoint y: 333, endPoint x: 957, endPoint y: 257, distance: 356.8
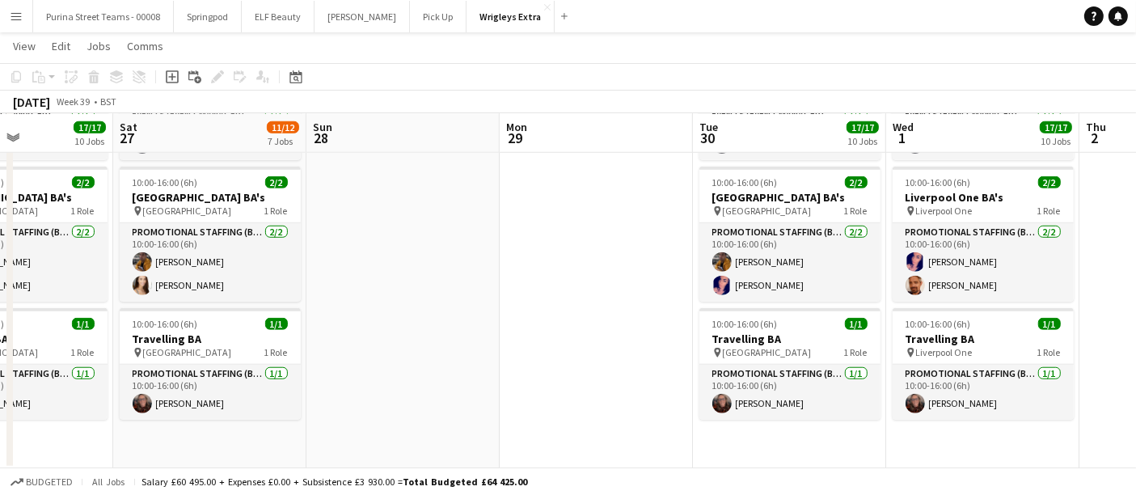
drag, startPoint x: 435, startPoint y: 273, endPoint x: 768, endPoint y: 260, distance: 333.5
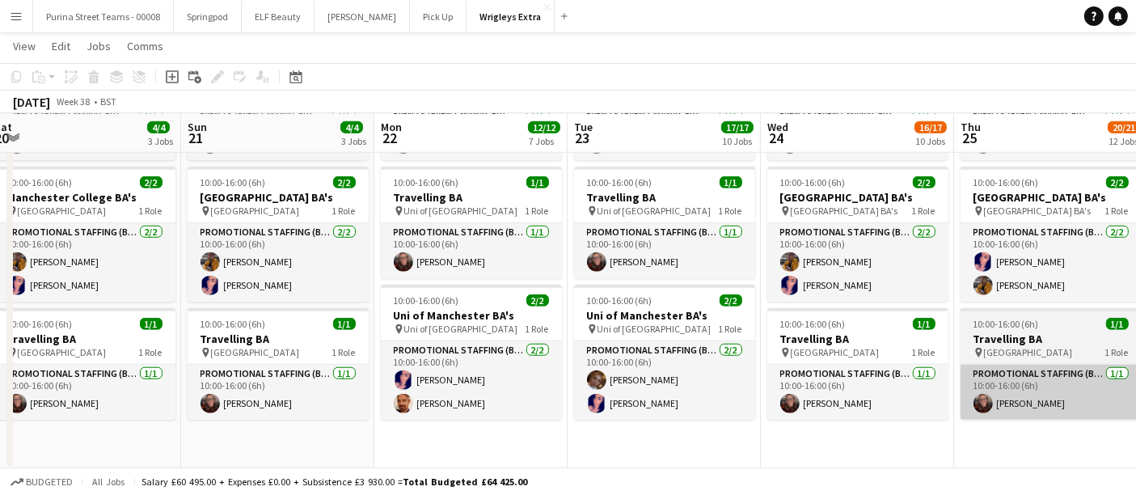
scroll to position [0, 375]
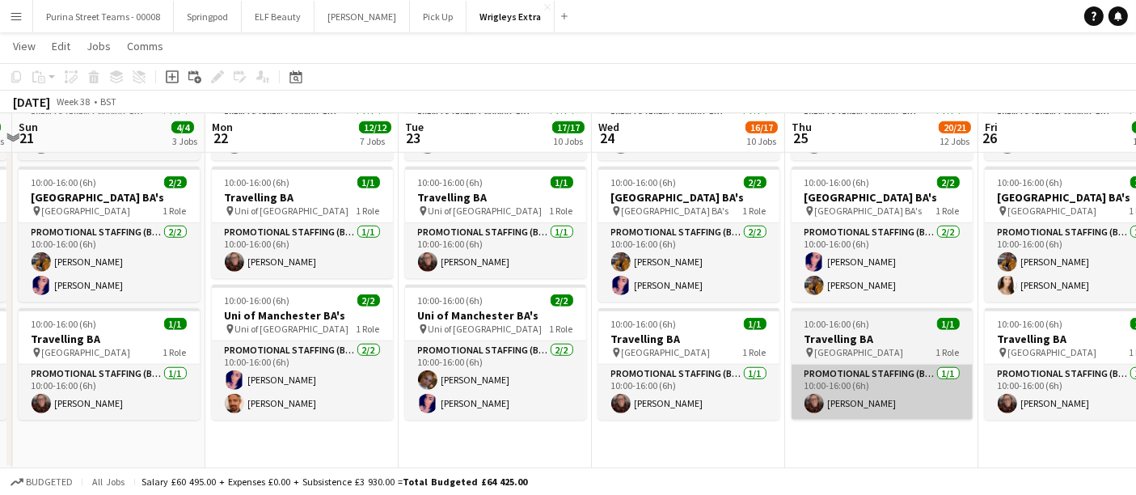
drag, startPoint x: 274, startPoint y: 430, endPoint x: 878, endPoint y: 391, distance: 605.5
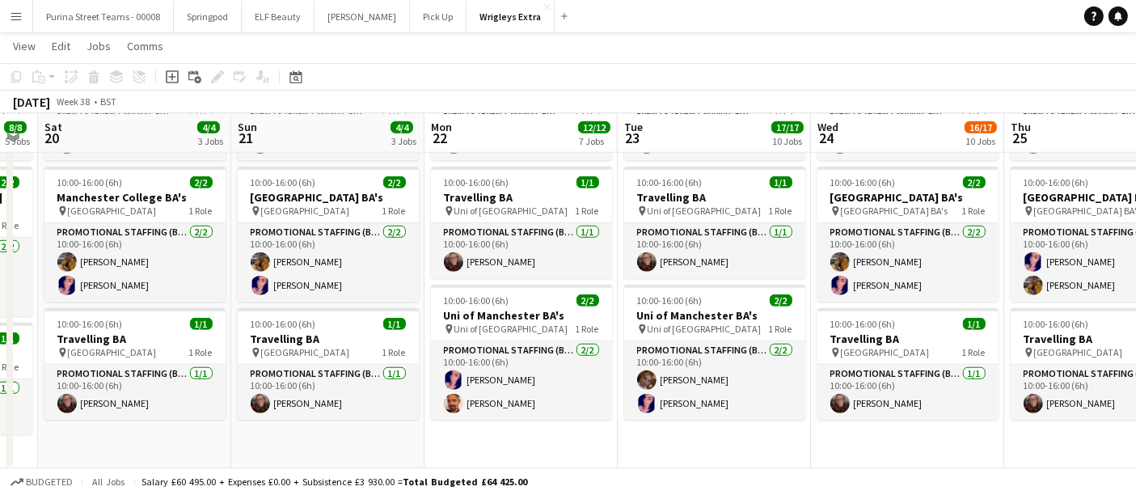
drag, startPoint x: 502, startPoint y: 438, endPoint x: 895, endPoint y: 421, distance: 393.4
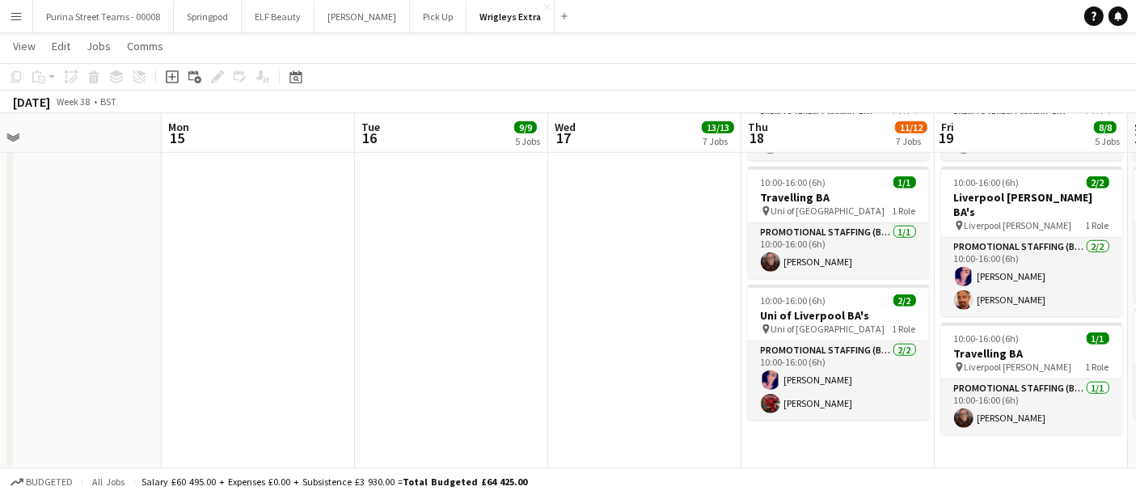
scroll to position [0, 360]
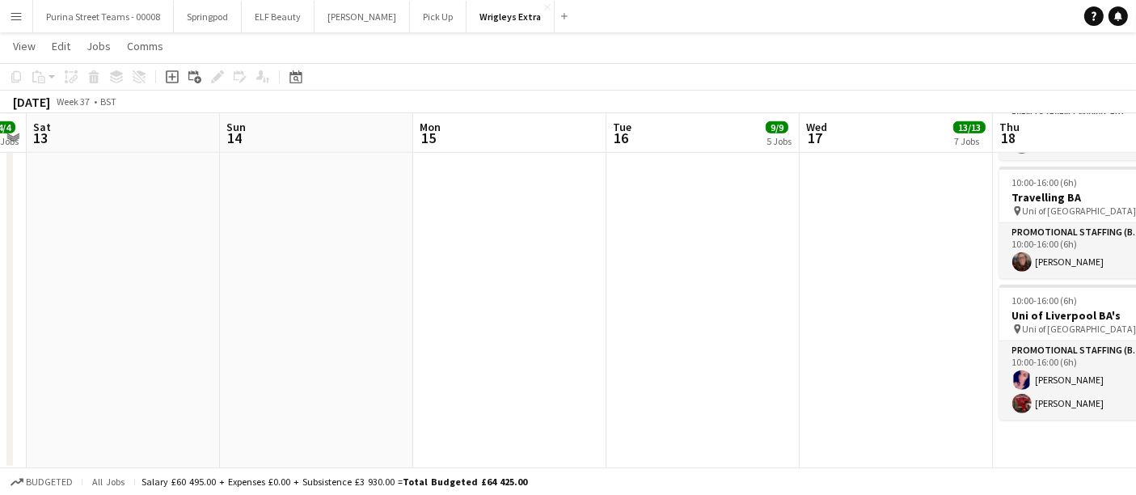
drag, startPoint x: 169, startPoint y: 401, endPoint x: 930, endPoint y: 334, distance: 764.1
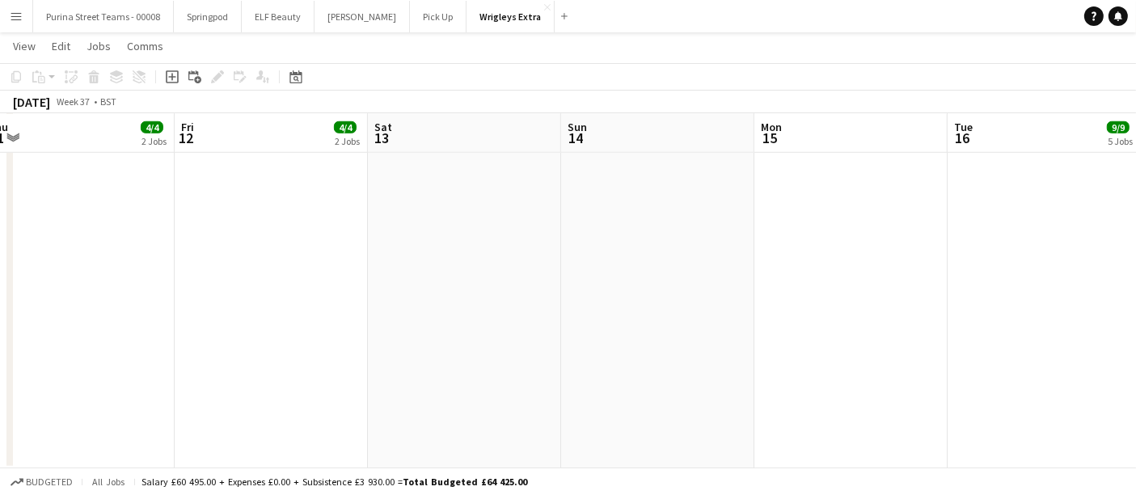
drag, startPoint x: 218, startPoint y: 276, endPoint x: 757, endPoint y: 243, distance: 539.7
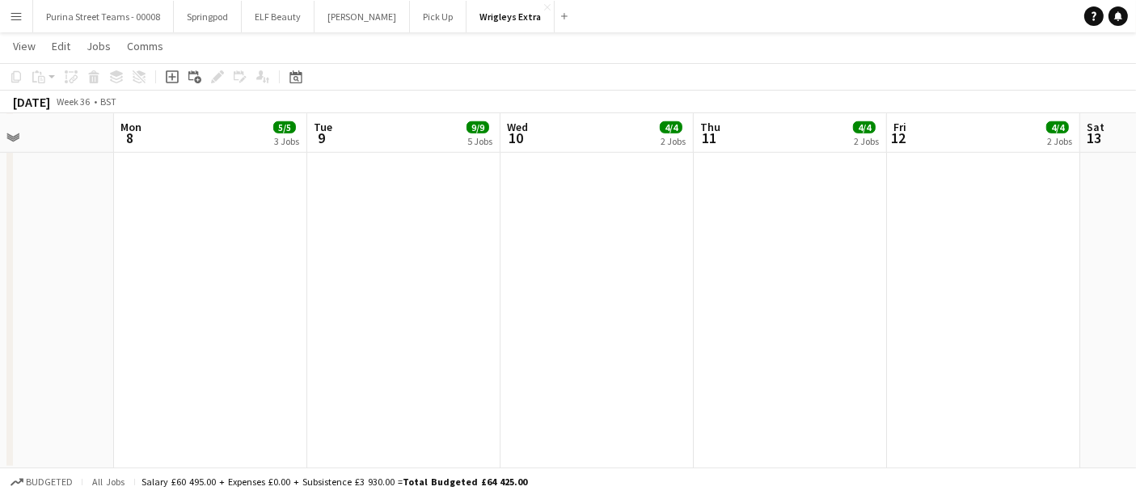
drag, startPoint x: 294, startPoint y: 284, endPoint x: 683, endPoint y: 274, distance: 390.0
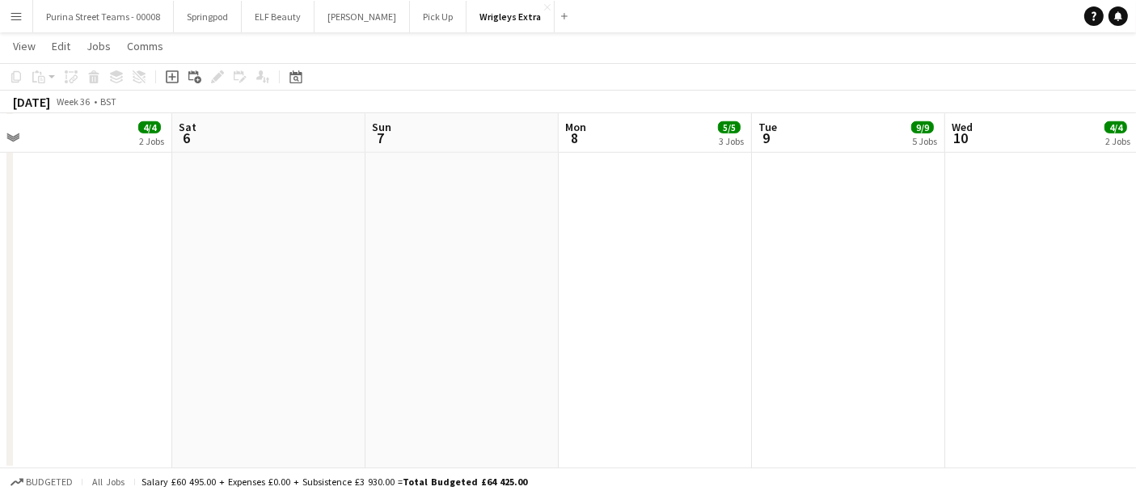
drag, startPoint x: 379, startPoint y: 278, endPoint x: 707, endPoint y: 264, distance: 328.7
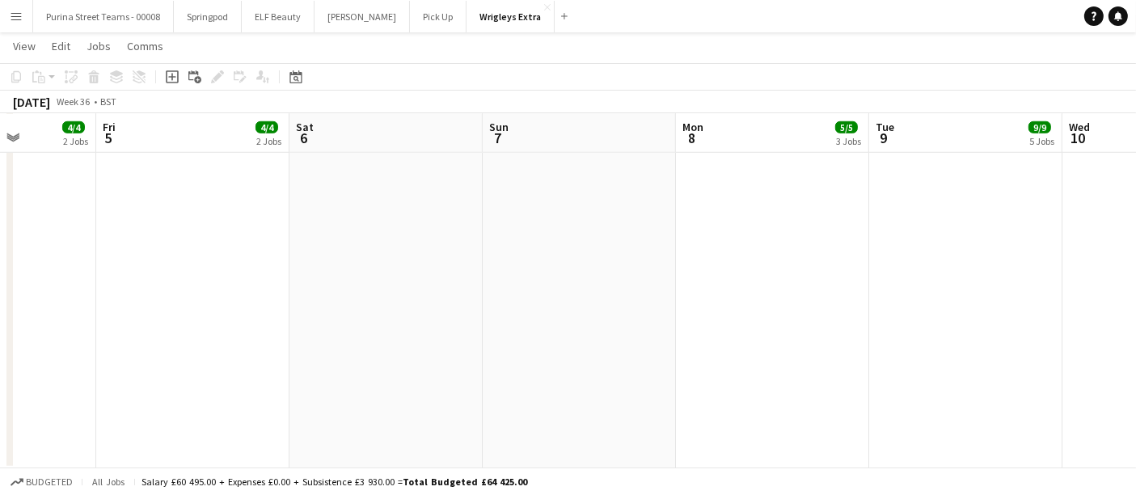
drag, startPoint x: 222, startPoint y: 306, endPoint x: 755, endPoint y: 248, distance: 537.0
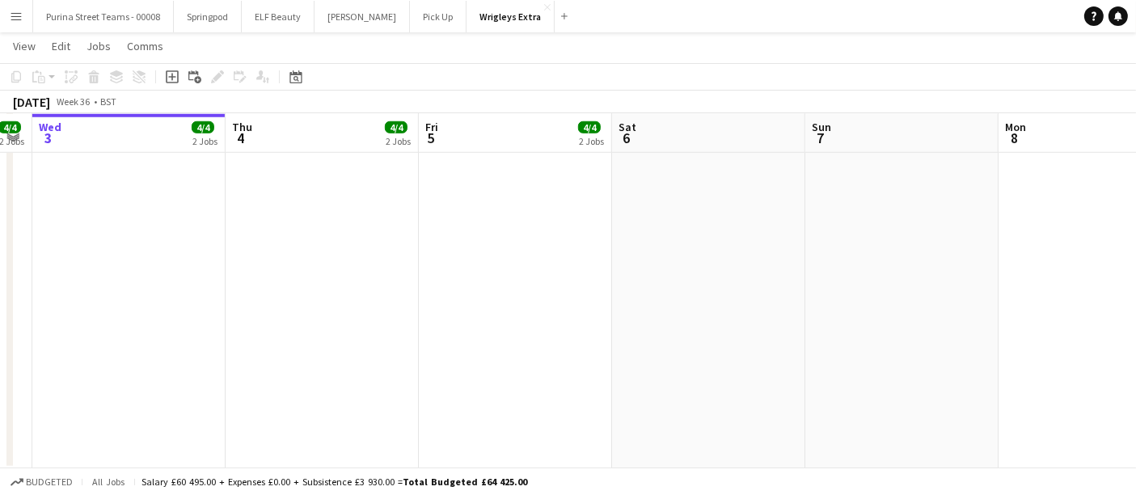
scroll to position [0, 538]
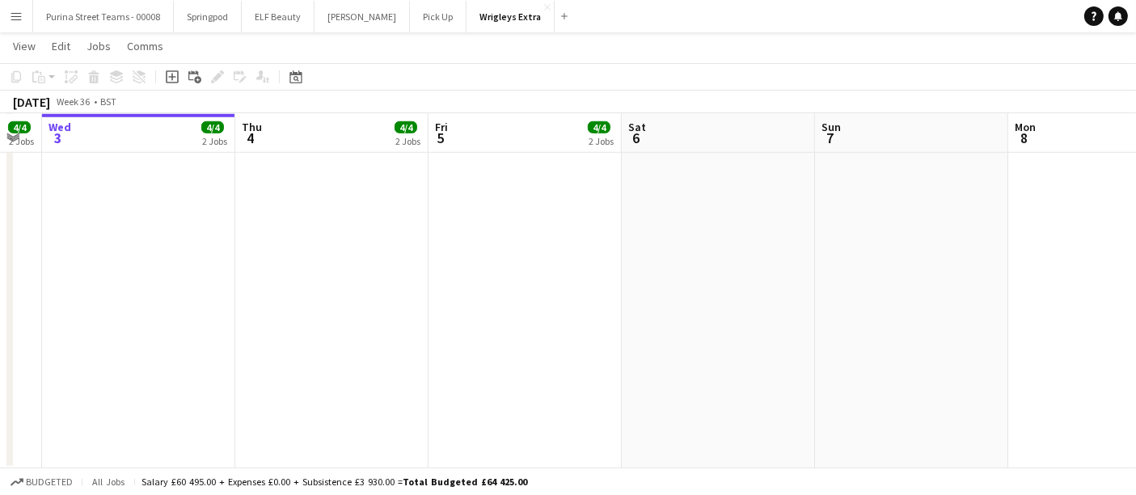
drag, startPoint x: 276, startPoint y: 273, endPoint x: 189, endPoint y: 280, distance: 86.8
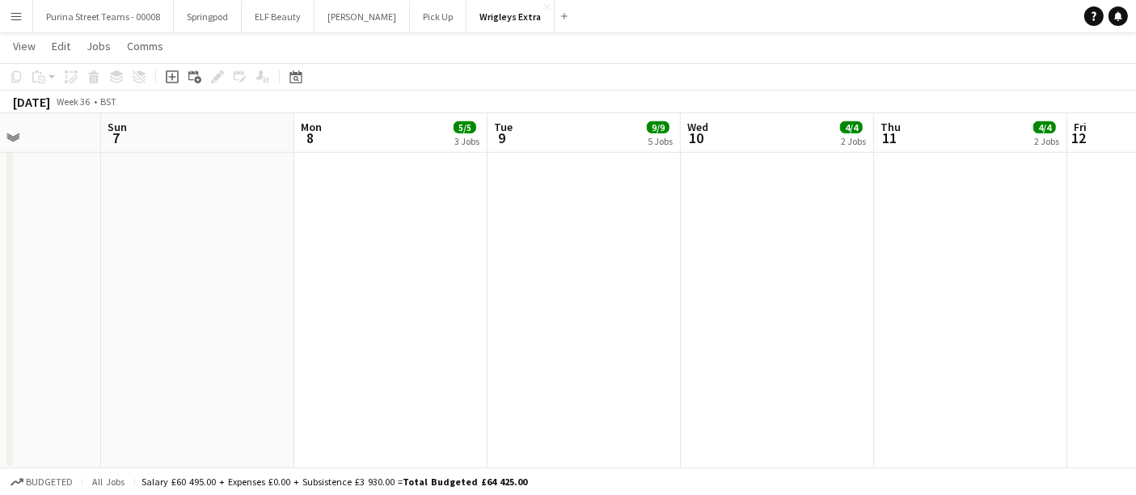
drag, startPoint x: 911, startPoint y: 301, endPoint x: 310, endPoint y: 336, distance: 602.0
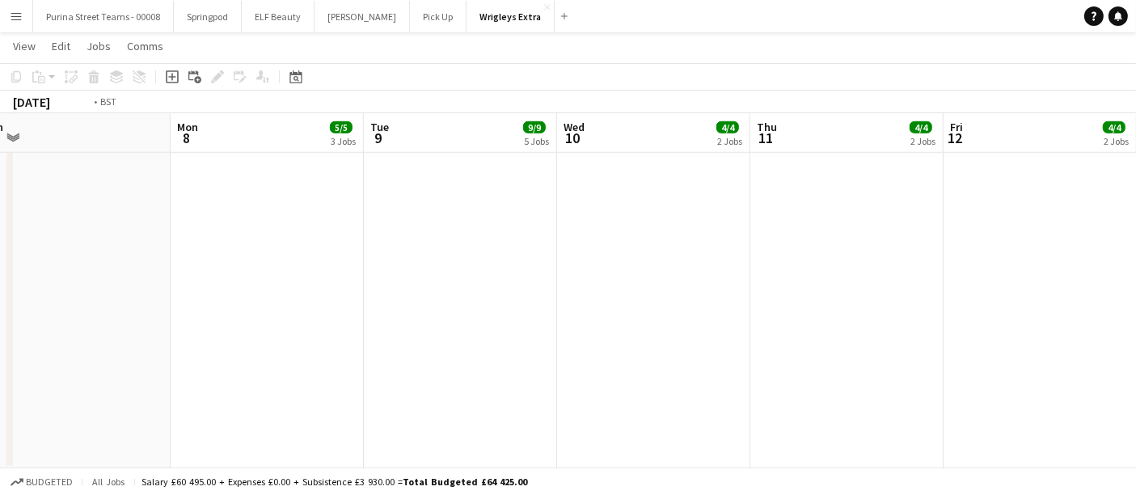
drag, startPoint x: 783, startPoint y: 287, endPoint x: 384, endPoint y: 306, distance: 399.2
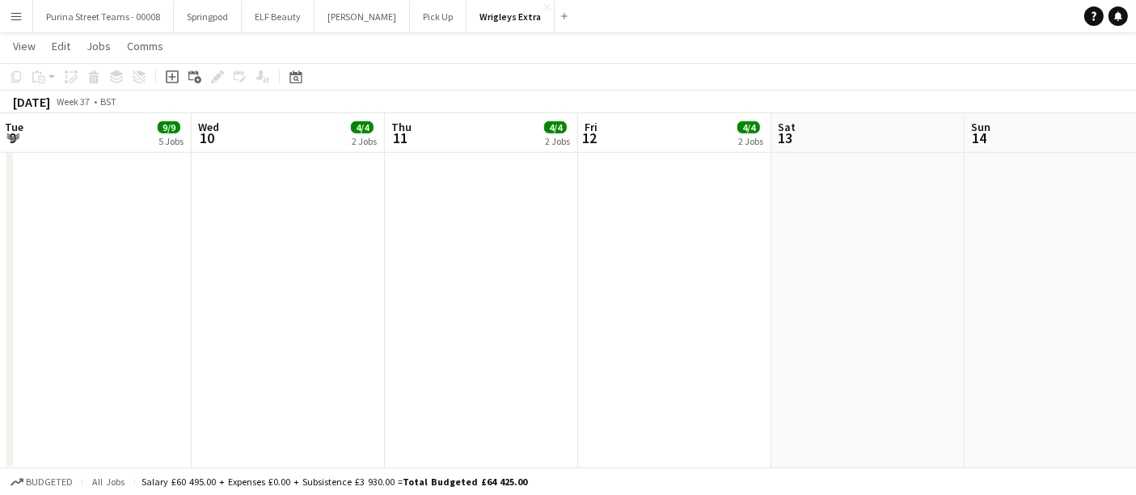
drag, startPoint x: 827, startPoint y: 282, endPoint x: 400, endPoint y: 290, distance: 427.9
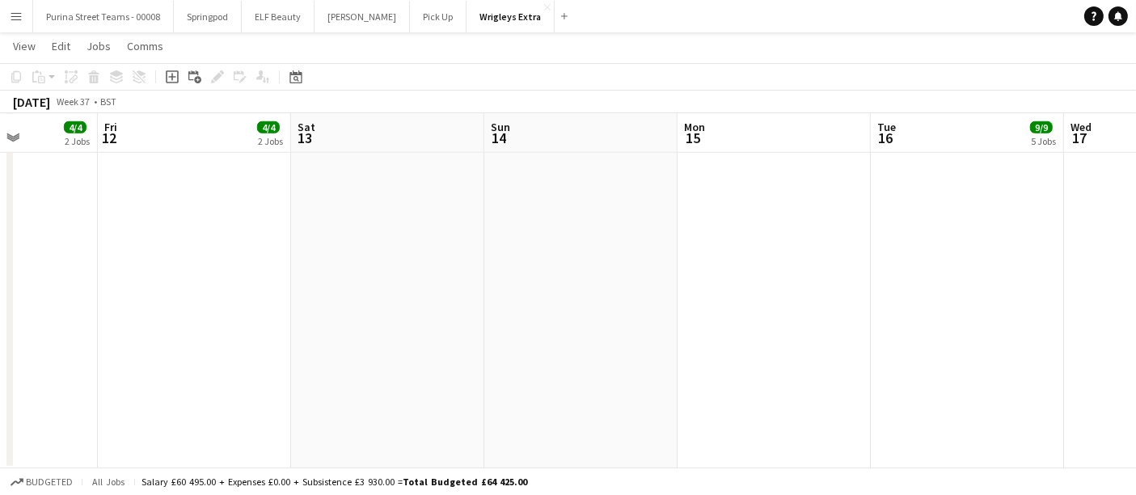
drag, startPoint x: 772, startPoint y: 281, endPoint x: 399, endPoint y: 287, distance: 373.7
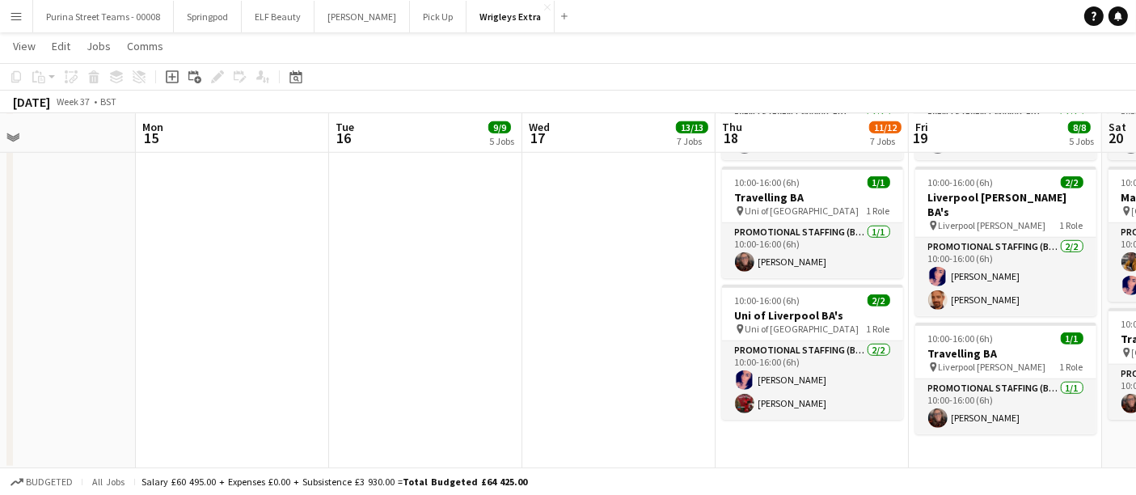
drag, startPoint x: 741, startPoint y: 283, endPoint x: 387, endPoint y: 306, distance: 354.2
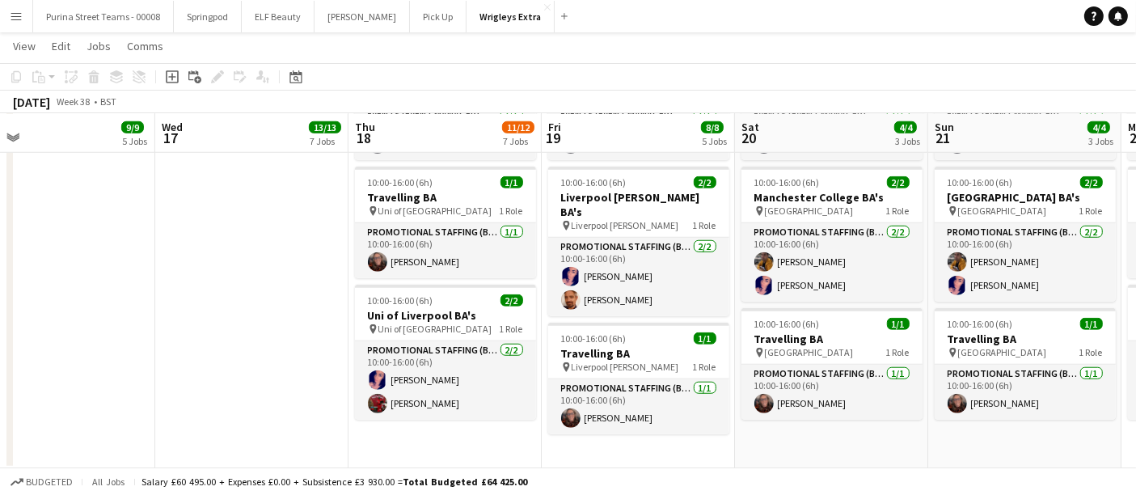
scroll to position [0, 423]
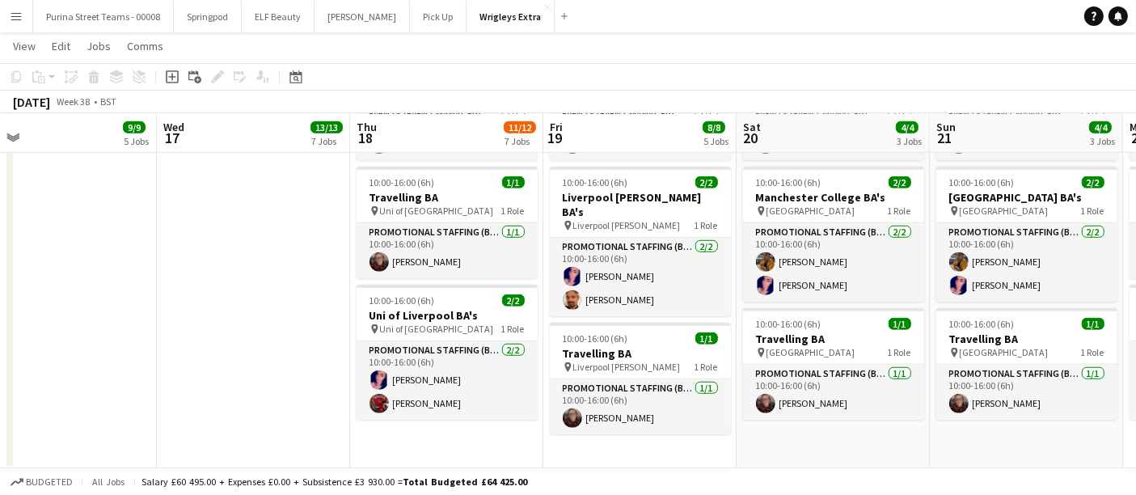
drag, startPoint x: 578, startPoint y: 301, endPoint x: 246, endPoint y: 309, distance: 332.5
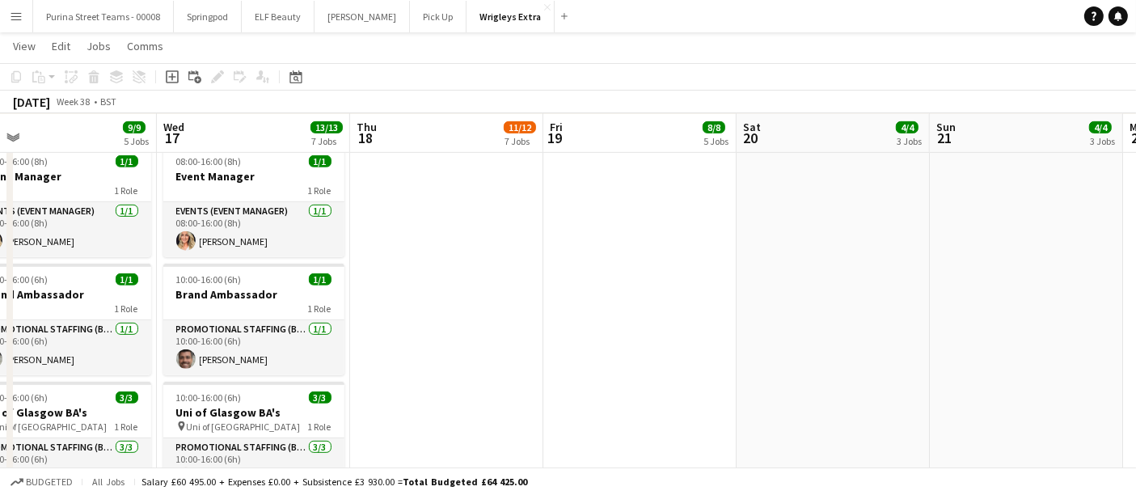
scroll to position [718, 0]
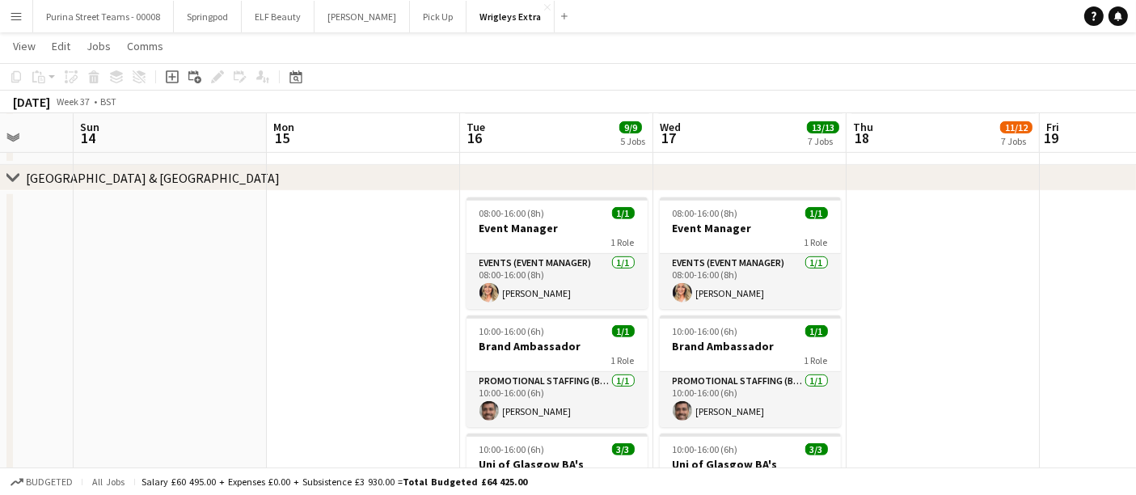
drag, startPoint x: 547, startPoint y: 325, endPoint x: 949, endPoint y: 285, distance: 404.0
click at [965, 290] on app-calendar-viewport "Fri 12 4/4 2 Jobs Sat 13 Sun 14 Mon 15 Tue 16 9/9 5 Jobs Wed 17 13/13 7 Jobs Th…" at bounding box center [568, 400] width 1136 height 2110
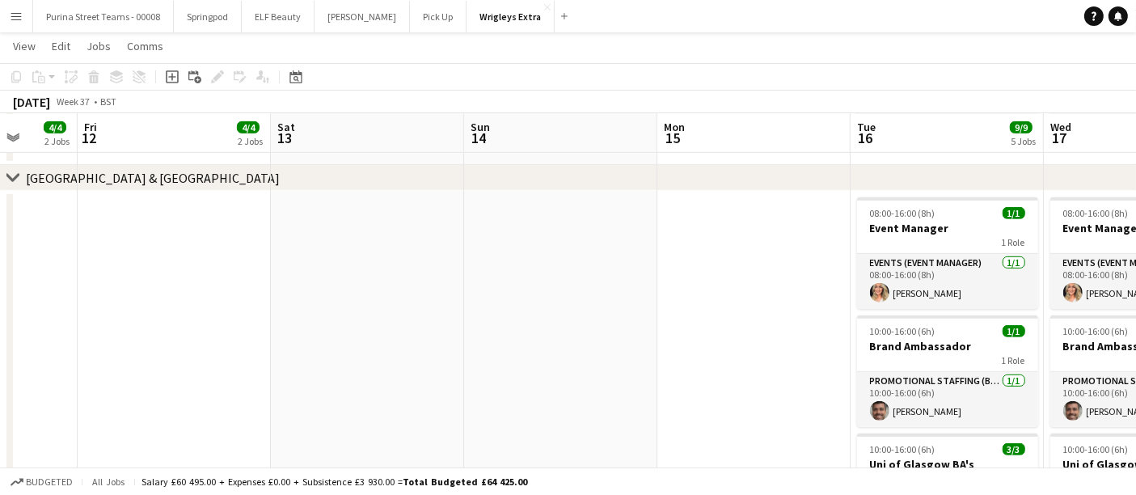
drag, startPoint x: 117, startPoint y: 305, endPoint x: 619, endPoint y: 300, distance: 501.5
click at [715, 307] on app-calendar-viewport "Tue 9 9/9 5 Jobs Wed 10 4/4 2 Jobs Thu 11 4/4 2 Jobs Fri 12 4/4 2 Jobs Sat 13 S…" at bounding box center [568, 400] width 1136 height 2110
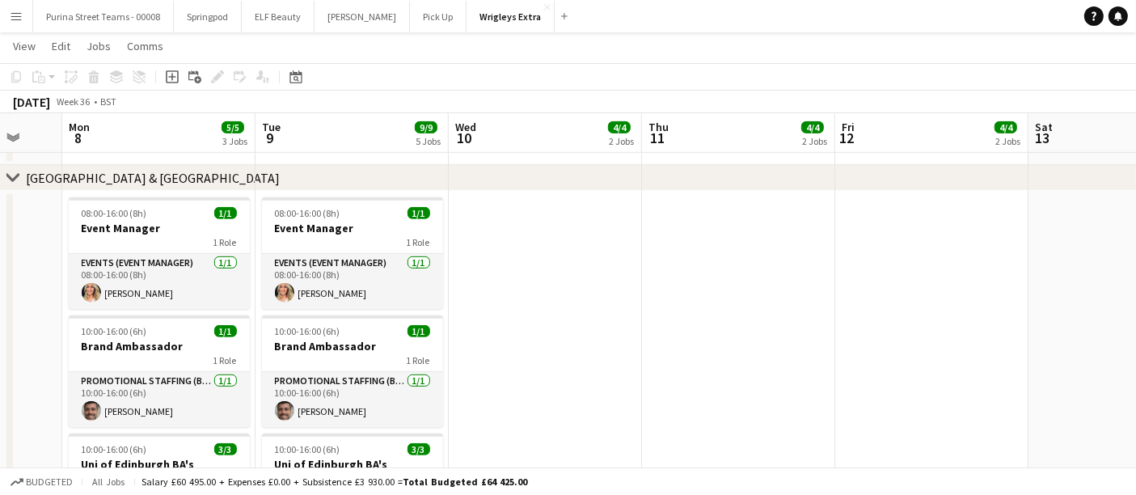
drag, startPoint x: 194, startPoint y: 309, endPoint x: 742, endPoint y: 311, distance: 547.6
click at [742, 311] on app-calendar-viewport "Fri 5 4/4 2 Jobs Sat 6 Sun 7 Mon 8 5/5 3 Jobs Tue 9 9/9 5 Jobs Wed 10 4/4 2 Job…" at bounding box center [568, 400] width 1136 height 2110
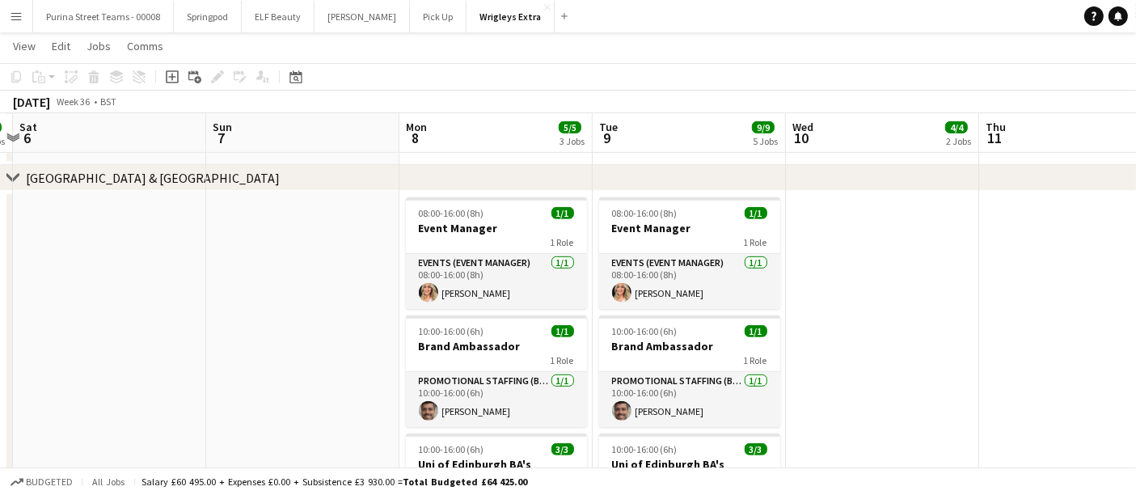
scroll to position [0, 355]
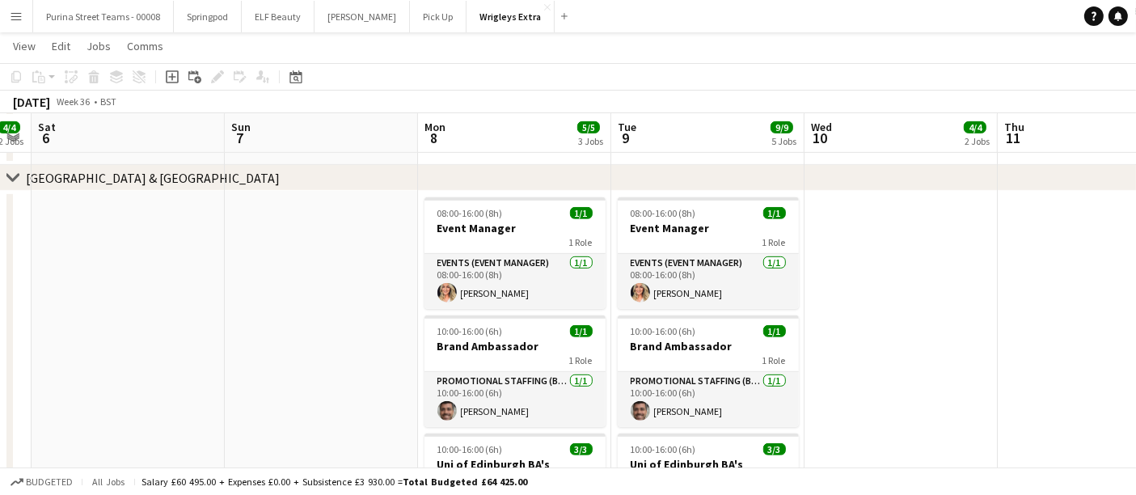
drag, startPoint x: 478, startPoint y: 306, endPoint x: 834, endPoint y: 298, distance: 356.0
click at [834, 298] on app-calendar-viewport "Thu 4 4/4 2 Jobs Fri 5 4/4 2 Jobs Sat 6 Sun 7 Mon 8 5/5 3 Jobs Tue 9 9/9 5 Jobs…" at bounding box center [568, 400] width 1136 height 2110
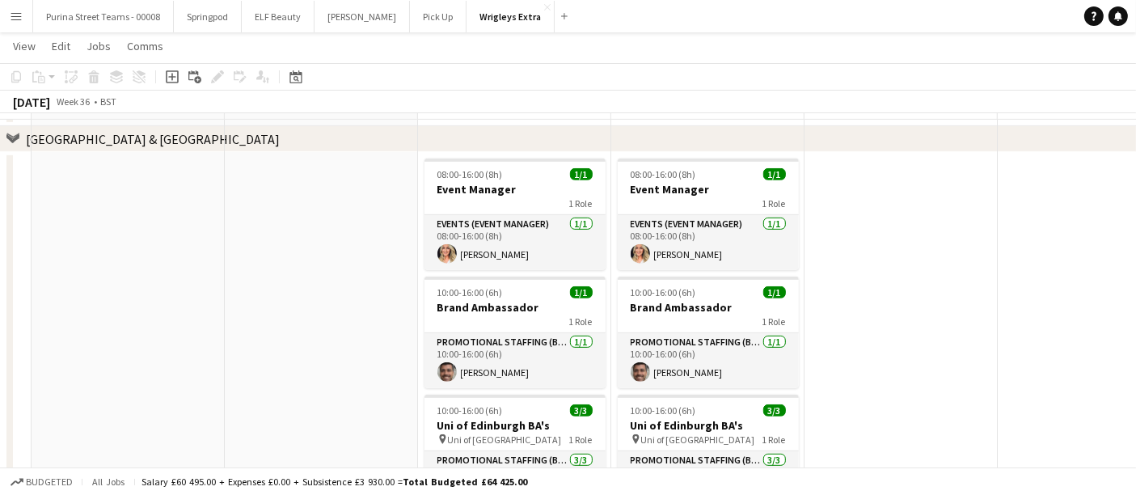
scroll to position [809, 0]
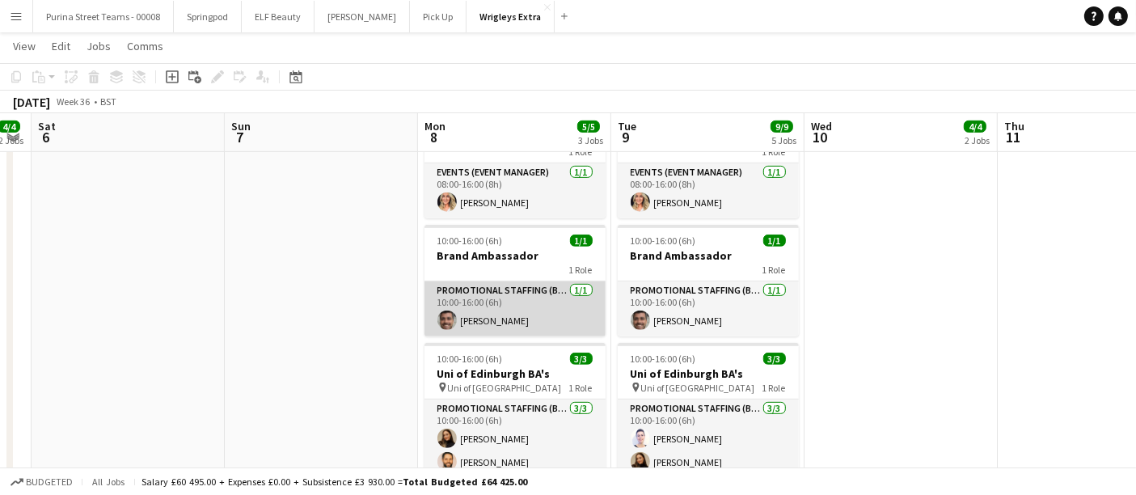
click at [444, 320] on app-user-avatar at bounding box center [447, 320] width 19 height 19
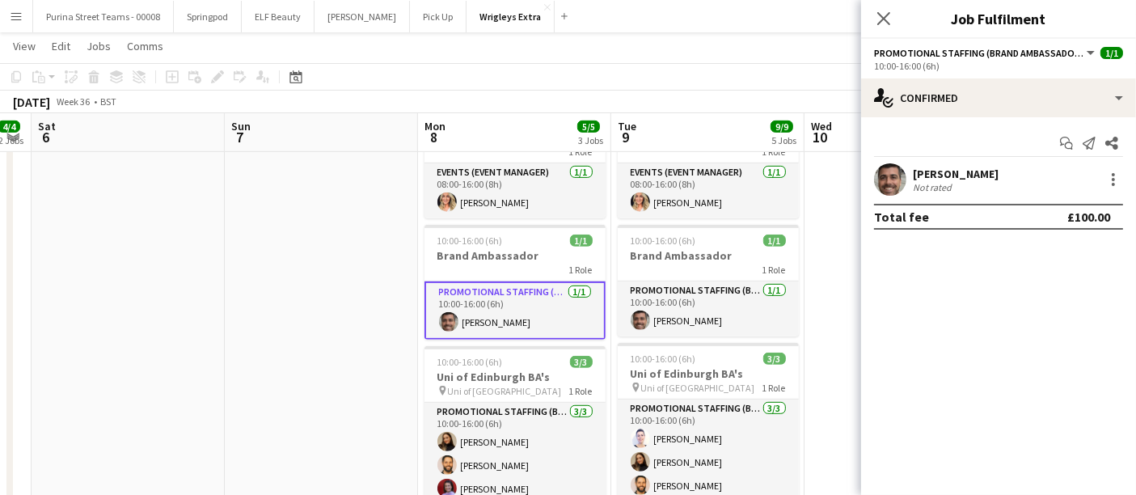
click at [874, 179] on div at bounding box center [890, 179] width 32 height 32
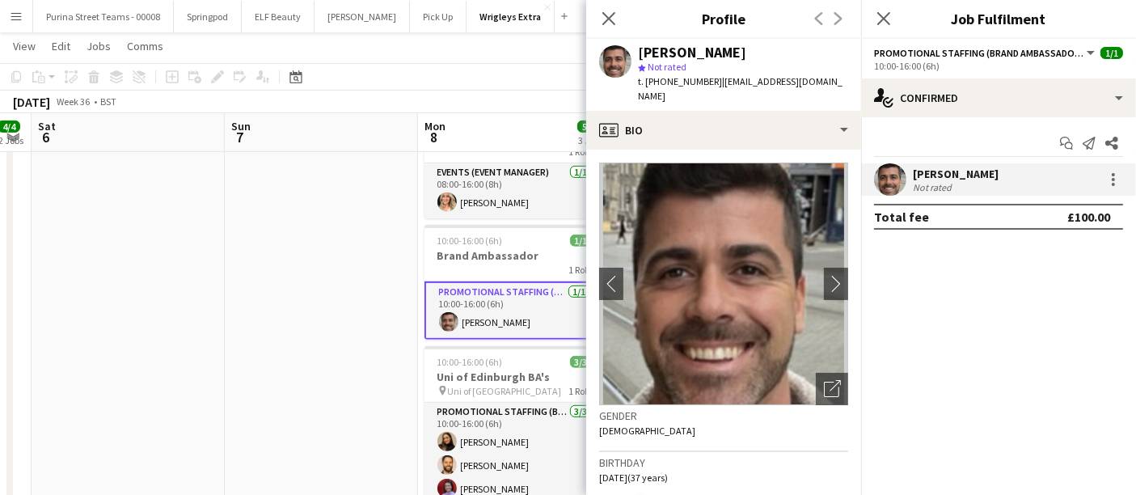
click at [379, 341] on app-date-cell at bounding box center [321, 326] width 193 height 452
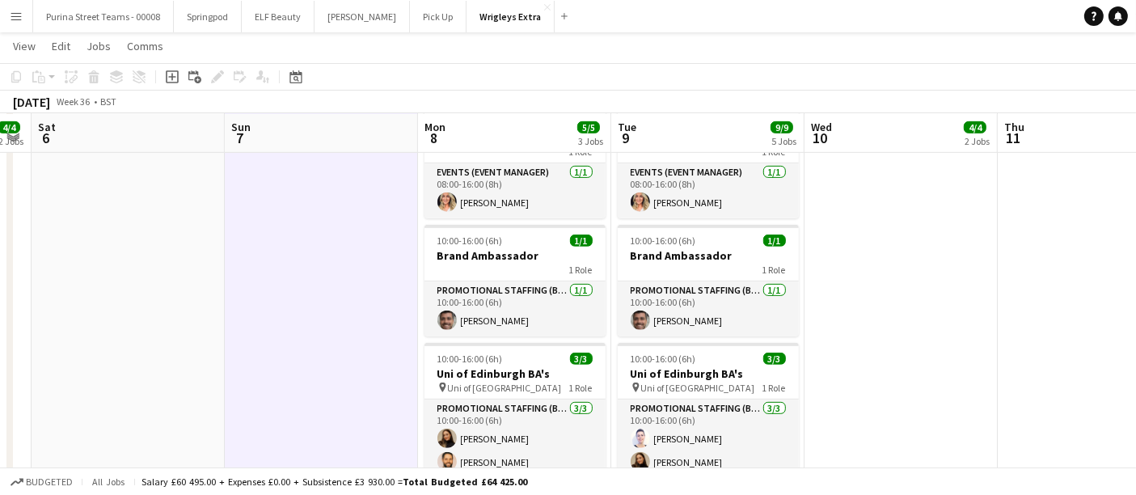
scroll to position [899, 0]
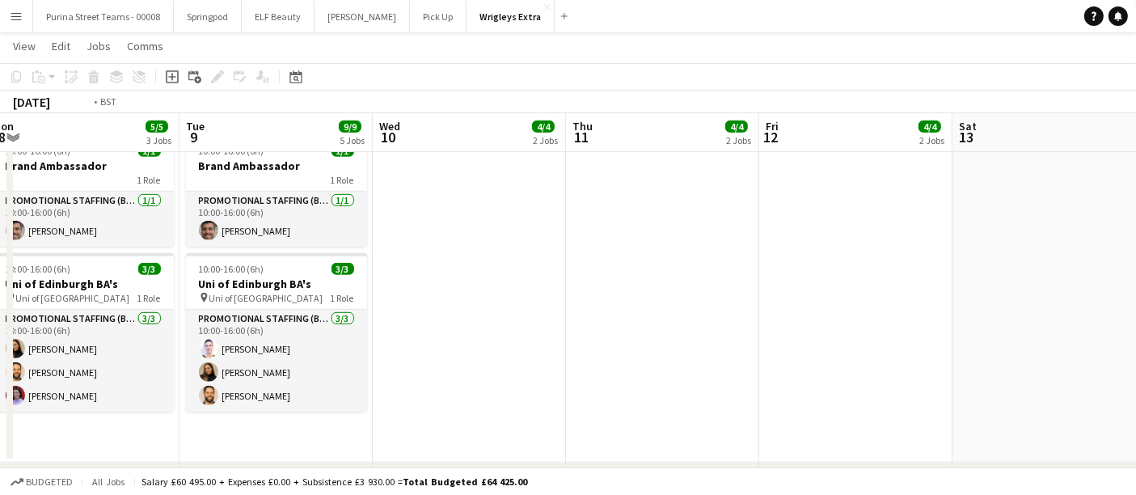
drag, startPoint x: 1006, startPoint y: 290, endPoint x: 445, endPoint y: 293, distance: 561.4
click at [356, 295] on app-calendar-viewport "Fri 5 4/4 2 Jobs Sat 6 Sun 7 Mon 8 5/5 3 Jobs Tue 9 9/9 5 Jobs Wed 10 4/4 2 Job…" at bounding box center [568, 219] width 1136 height 2110
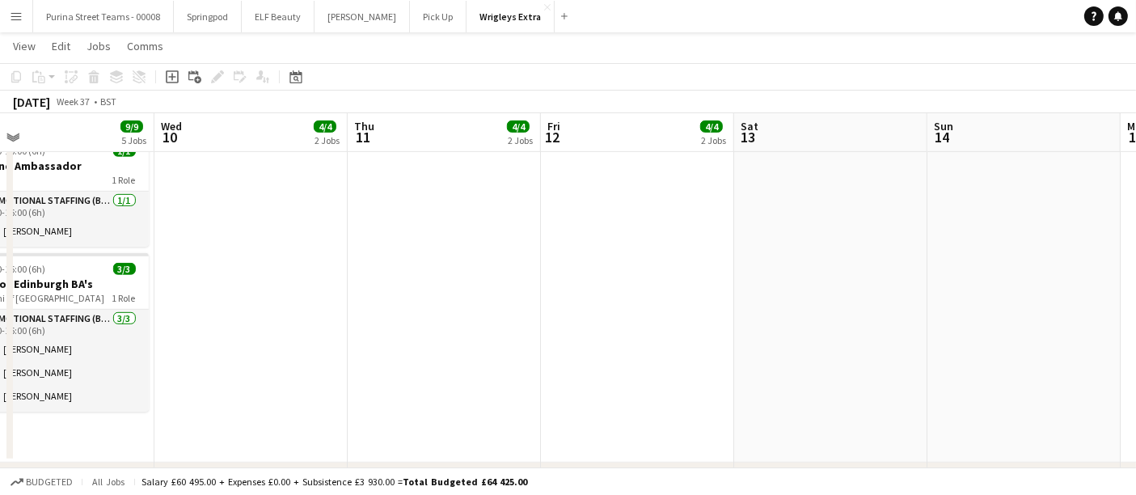
drag, startPoint x: 742, startPoint y: 286, endPoint x: 442, endPoint y: 283, distance: 300.1
click at [409, 290] on app-calendar-viewport "Sat 6 Sun 7 Mon 8 5/5 3 Jobs Tue 9 9/9 5 Jobs Wed 10 4/4 2 Jobs Thu 11 4/4 2 Jo…" at bounding box center [568, 219] width 1136 height 2110
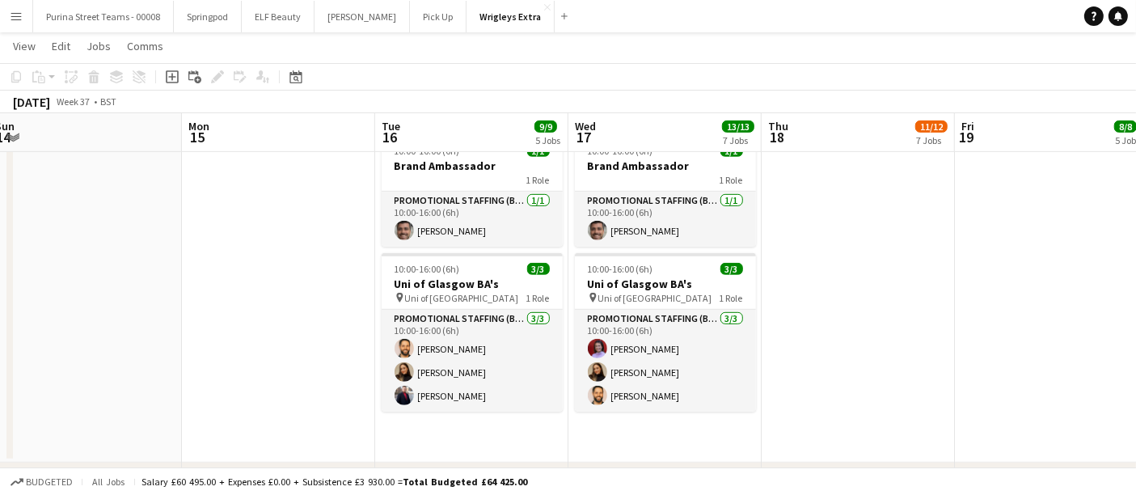
scroll to position [0, 483]
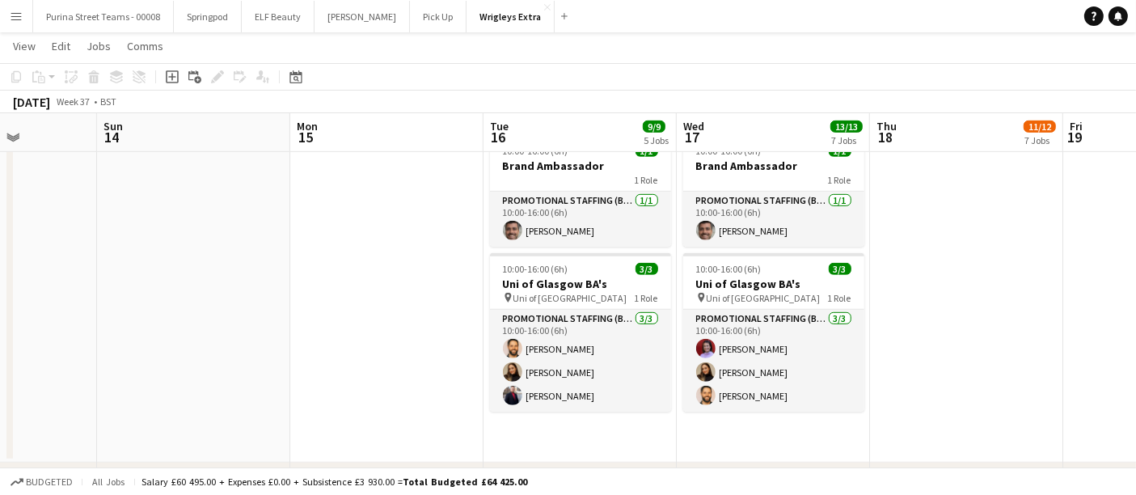
drag, startPoint x: 772, startPoint y: 289, endPoint x: 274, endPoint y: 281, distance: 497.5
click at [274, 281] on app-calendar-viewport "Thu 11 4/4 2 Jobs Fri 12 4/4 2 Jobs Sat 13 Sun 14 Mon 15 Tue 16 9/9 5 Jobs Wed …" at bounding box center [568, 219] width 1136 height 2110
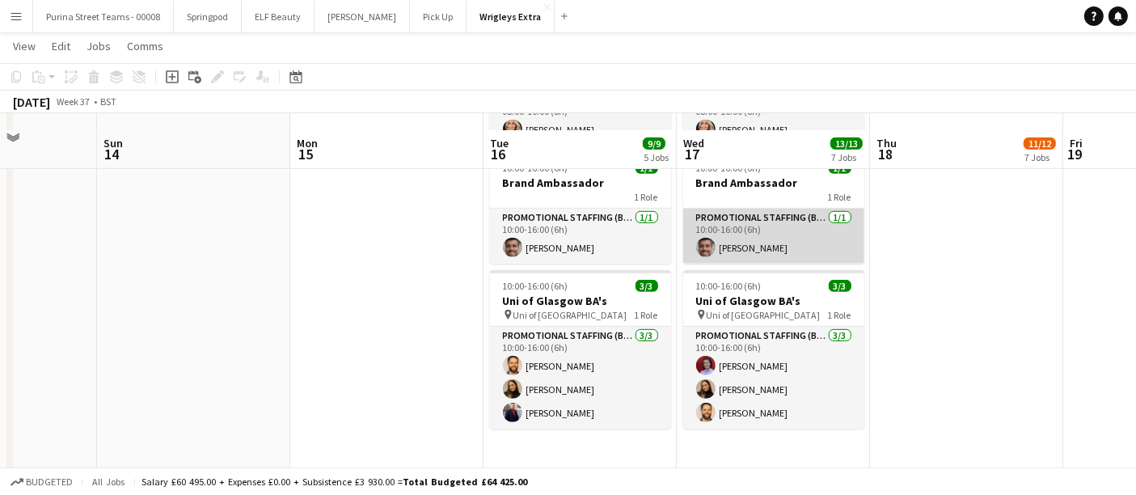
scroll to position [899, 0]
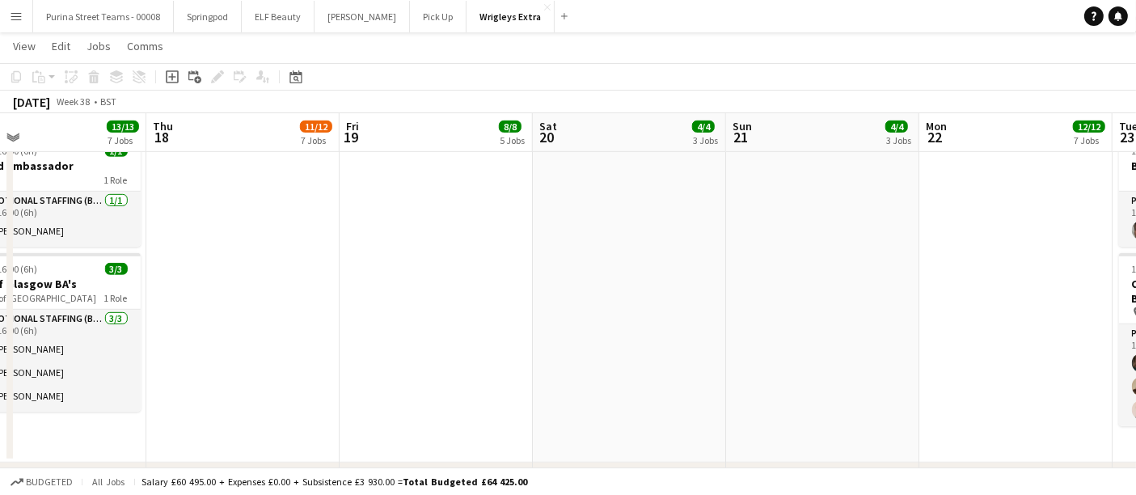
drag, startPoint x: 968, startPoint y: 299, endPoint x: 397, endPoint y: 285, distance: 571.2
click at [243, 290] on app-calendar-viewport "Sat 13 Sun 14 Mon 15 Tue 16 9/9 5 Jobs Wed 17 13/13 7 Jobs Thu 18 11/12 7 Jobs …" at bounding box center [568, 219] width 1136 height 2110
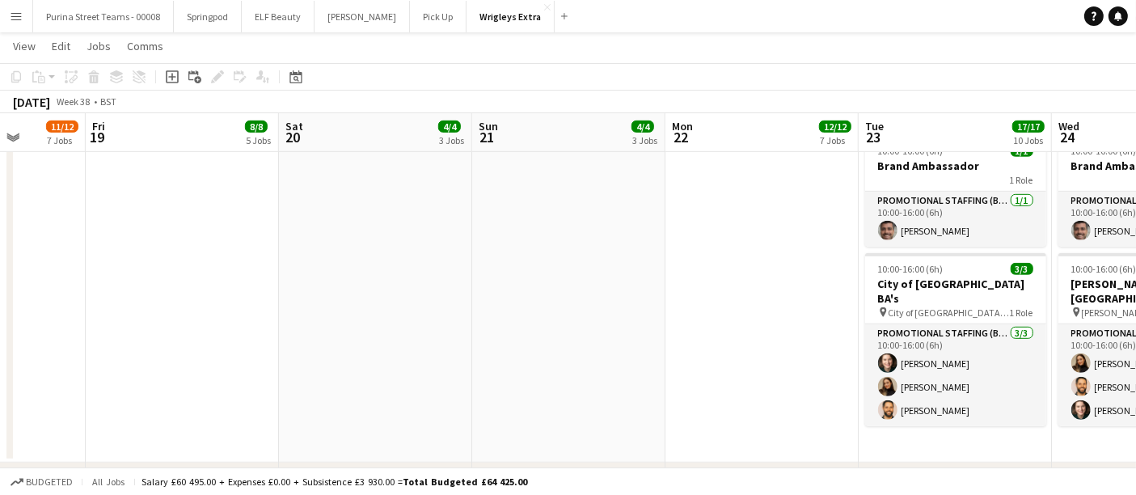
drag, startPoint x: 724, startPoint y: 288, endPoint x: 514, endPoint y: 284, distance: 209.5
click at [330, 290] on app-calendar-viewport "Mon 15 Tue 16 9/9 5 Jobs Wed 17 13/13 7 Jobs Thu 18 11/12 7 Jobs Fri 19 8/8 5 J…" at bounding box center [568, 219] width 1136 height 2110
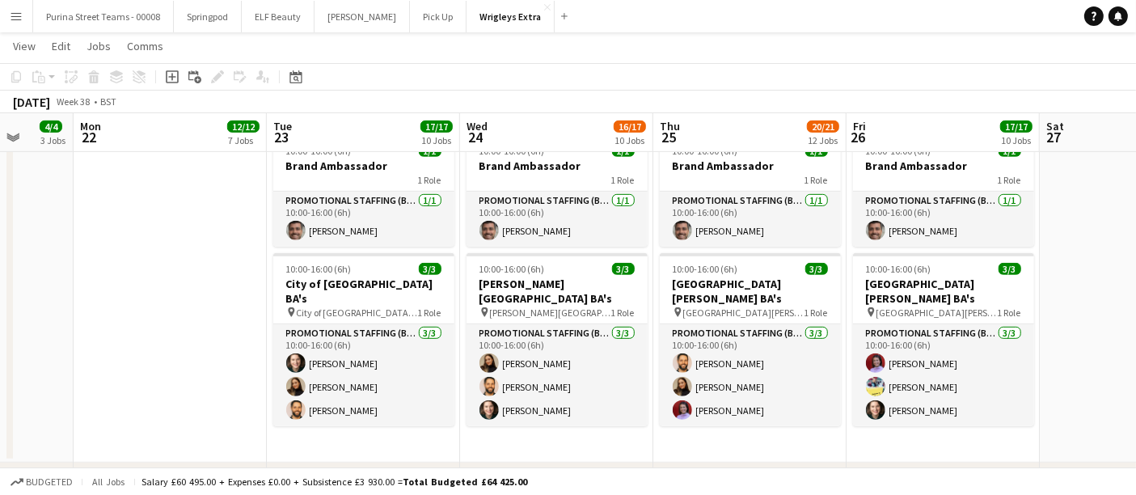
scroll to position [0, 611]
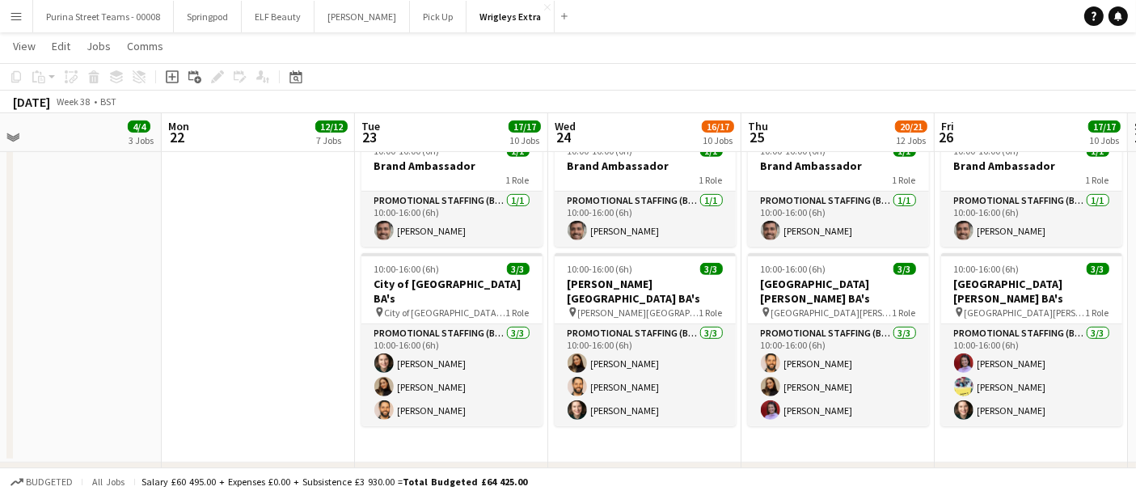
drag, startPoint x: 645, startPoint y: 279, endPoint x: 285, endPoint y: 279, distance: 359.9
click at [285, 279] on app-calendar-viewport "Thu 18 11/12 7 Jobs Fri 19 8/8 5 Jobs Sat 20 4/4 3 Jobs Sun 21 4/4 3 Jobs Mon 2…" at bounding box center [568, 219] width 1136 height 2110
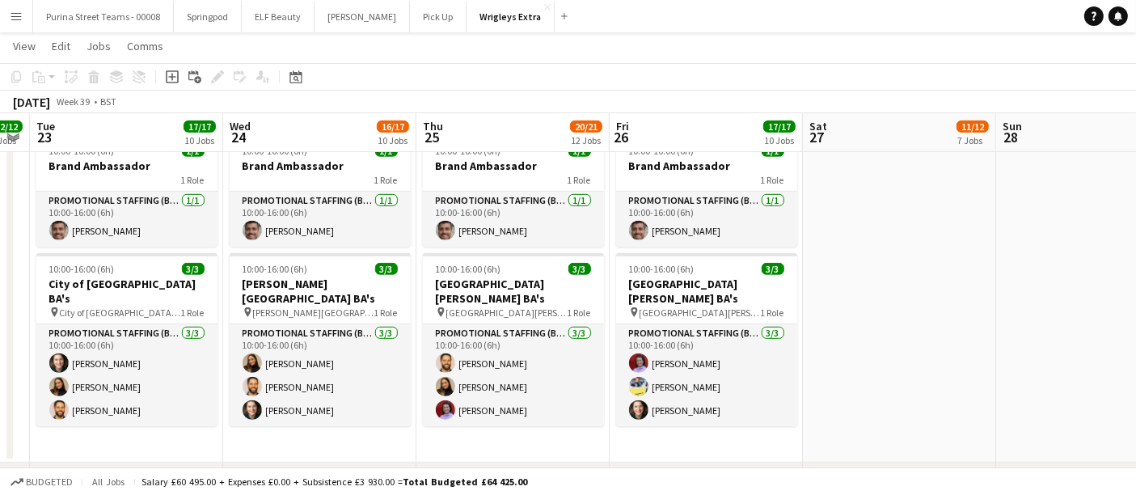
scroll to position [0, 553]
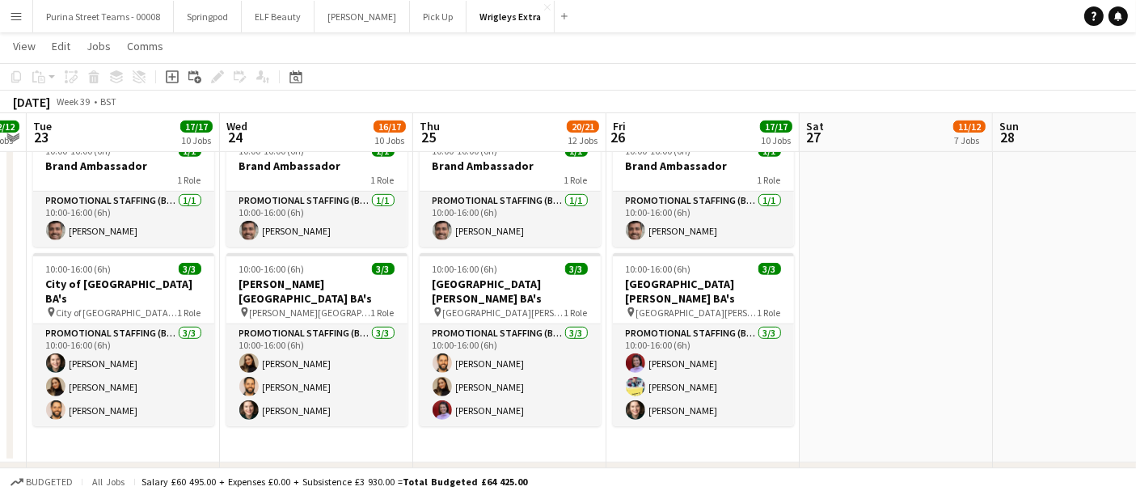
drag, startPoint x: 600, startPoint y: 440, endPoint x: 272, endPoint y: 421, distance: 328.9
click at [272, 421] on app-calendar-viewport "Sat 20 4/4 3 Jobs Sun 21 4/4 3 Jobs Mon 22 12/12 7 Jobs Tue 23 17/17 10 Jobs We…" at bounding box center [568, 219] width 1136 height 2110
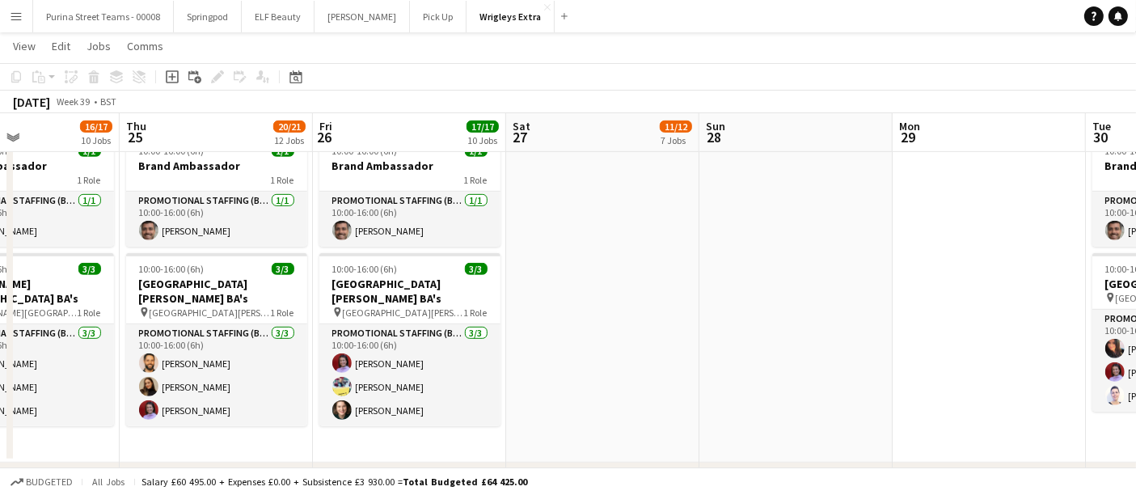
drag, startPoint x: 949, startPoint y: 308, endPoint x: 457, endPoint y: 322, distance: 492.0
click at [457, 322] on app-calendar-viewport "Sun 21 4/4 3 Jobs Mon 22 12/12 7 Jobs Tue 23 17/17 10 Jobs Wed 24 16/17 10 Jobs…" at bounding box center [568, 219] width 1136 height 2110
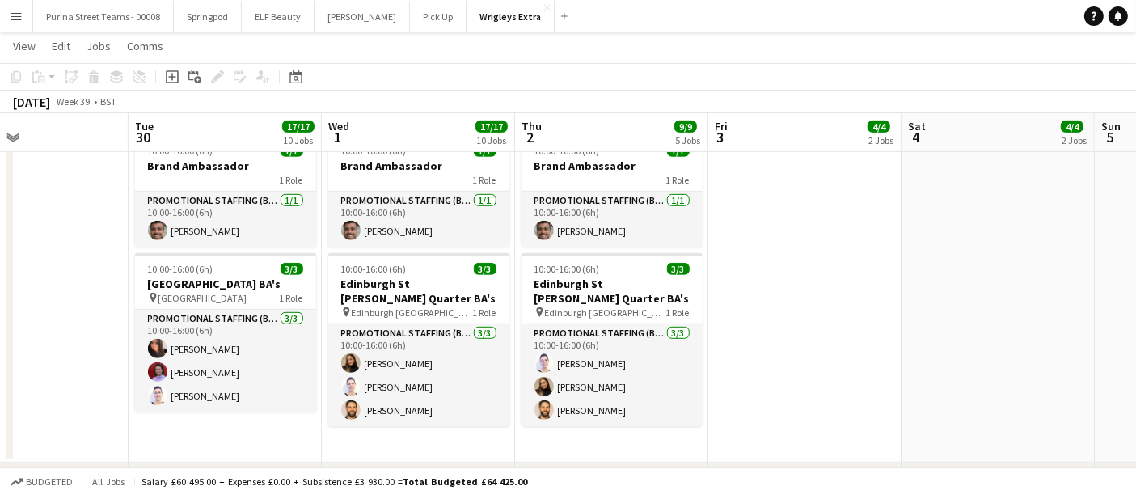
scroll to position [0, 480]
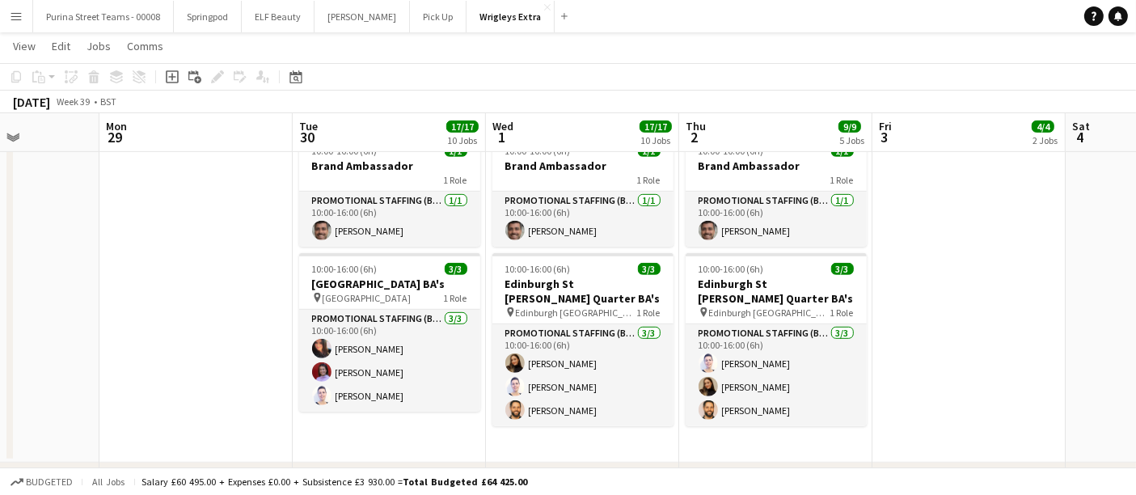
drag, startPoint x: 727, startPoint y: 285, endPoint x: 184, endPoint y: 280, distance: 542.8
click at [184, 280] on app-calendar-viewport "Fri 26 17/17 10 Jobs Sat 27 11/12 7 Jobs Sun 28 Mon 29 Tue 30 17/17 10 Jobs Wed…" at bounding box center [568, 219] width 1136 height 2110
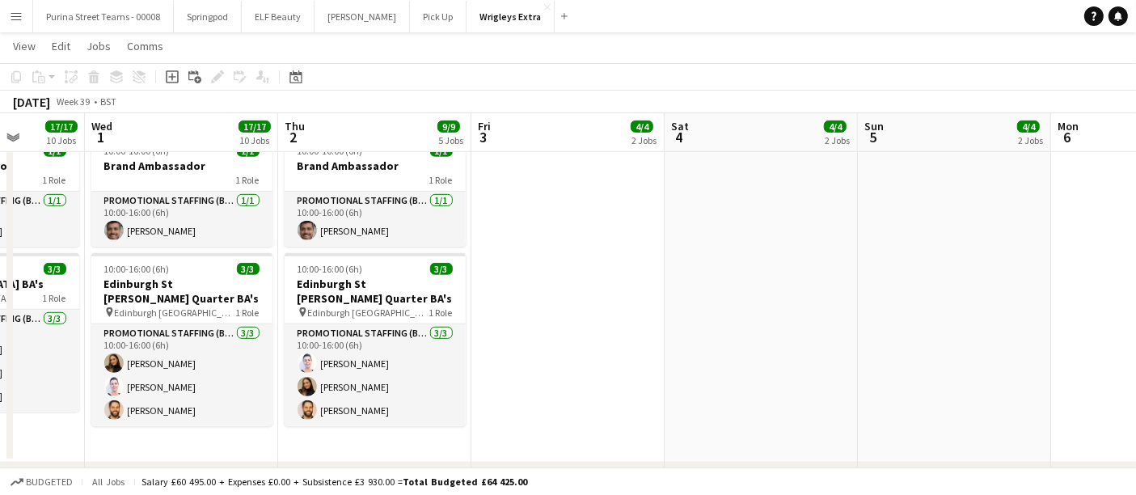
drag, startPoint x: 977, startPoint y: 246, endPoint x: 542, endPoint y: 243, distance: 435.2
click at [337, 257] on app-calendar-viewport "Sat 27 11/12 7 Jobs Sun 28 Mon 29 Tue 30 17/17 10 Jobs Wed 1 17/17 10 Jobs Thu …" at bounding box center [568, 219] width 1136 height 2110
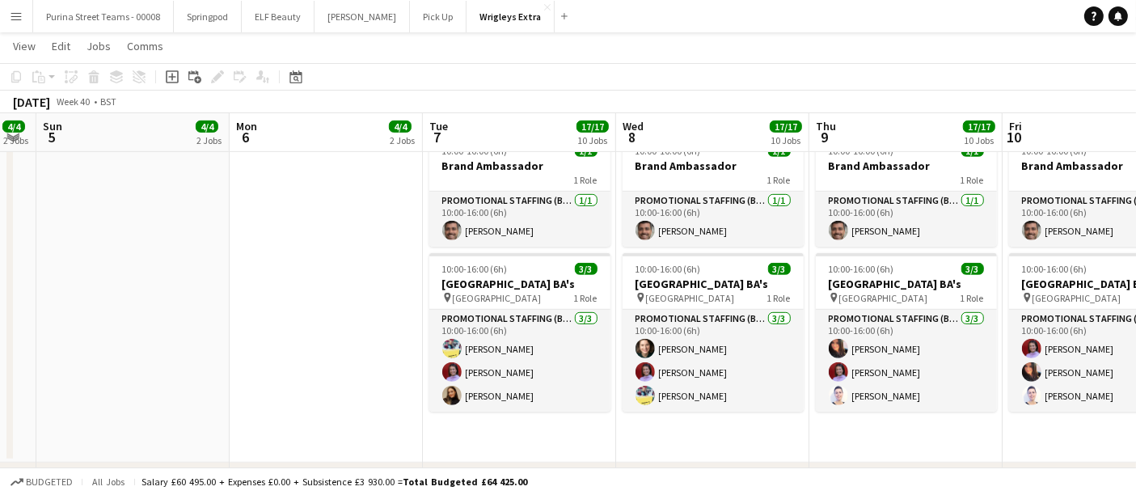
scroll to position [0, 552]
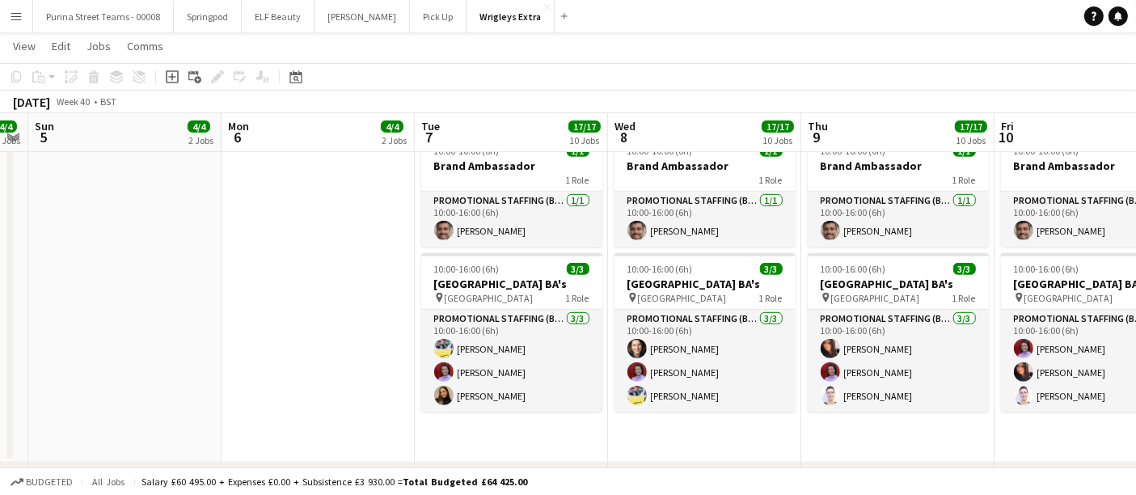
drag, startPoint x: 789, startPoint y: 241, endPoint x: 198, endPoint y: 260, distance: 590.8
click at [198, 260] on app-calendar-viewport "Thu 2 9/9 5 Jobs Fri 3 4/4 2 Jobs Sat 4 4/4 2 Jobs Sun 5 4/4 2 Jobs Mon 6 4/4 2…" at bounding box center [568, 219] width 1136 height 2110
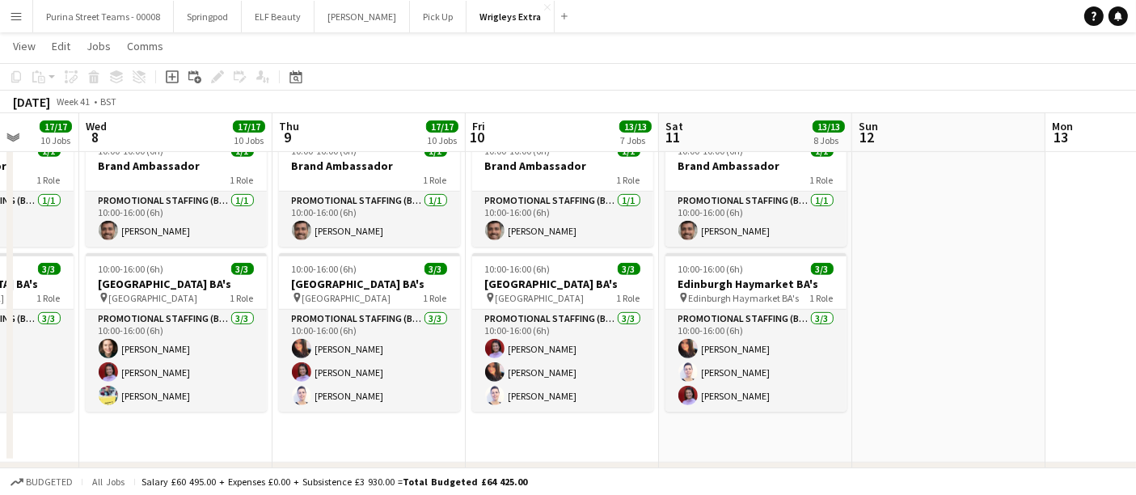
scroll to position [0, 501]
drag, startPoint x: 714, startPoint y: 427, endPoint x: 184, endPoint y: 421, distance: 529.8
click at [184, 421] on app-calendar-viewport "Sun 5 4/4 2 Jobs Mon 6 4/4 2 Jobs Tue 7 17/17 10 Jobs Wed 8 17/17 10 Jobs Thu 9…" at bounding box center [568, 219] width 1136 height 2110
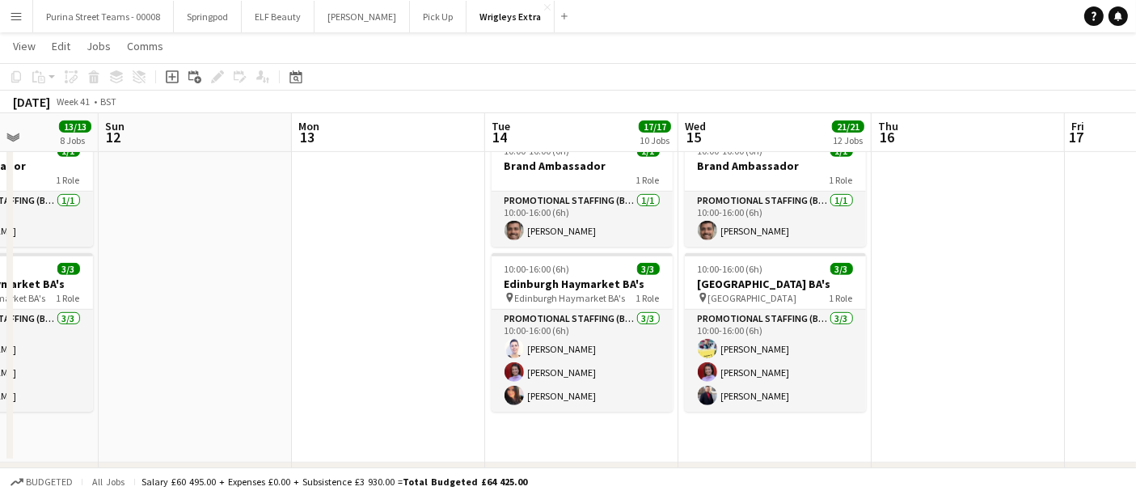
drag, startPoint x: 984, startPoint y: 345, endPoint x: 353, endPoint y: 350, distance: 630.9
click at [354, 350] on app-calendar-viewport "Wed 8 17/17 10 Jobs Thu 9 17/17 10 Jobs Fri 10 13/13 7 Jobs Sat 11 13/13 8 Jobs…" at bounding box center [568, 219] width 1136 height 2110
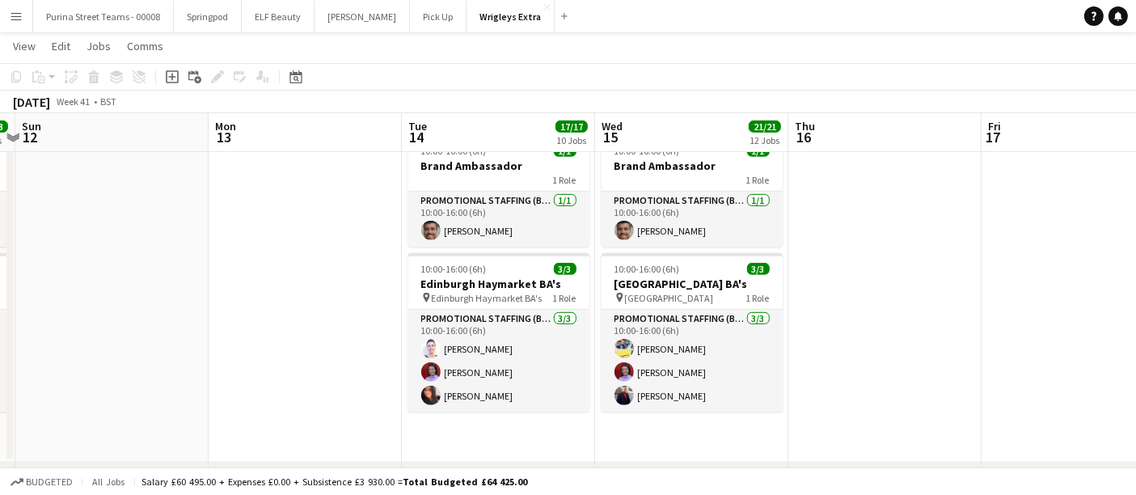
drag, startPoint x: 548, startPoint y: 343, endPoint x: 341, endPoint y: 343, distance: 207.1
click at [341, 343] on app-calendar-viewport "Thu 9 17/17 10 Jobs Fri 10 13/13 7 Jobs Sat 11 13/13 8 Jobs Sun 12 Mon 13 Tue 1…" at bounding box center [568, 219] width 1136 height 2110
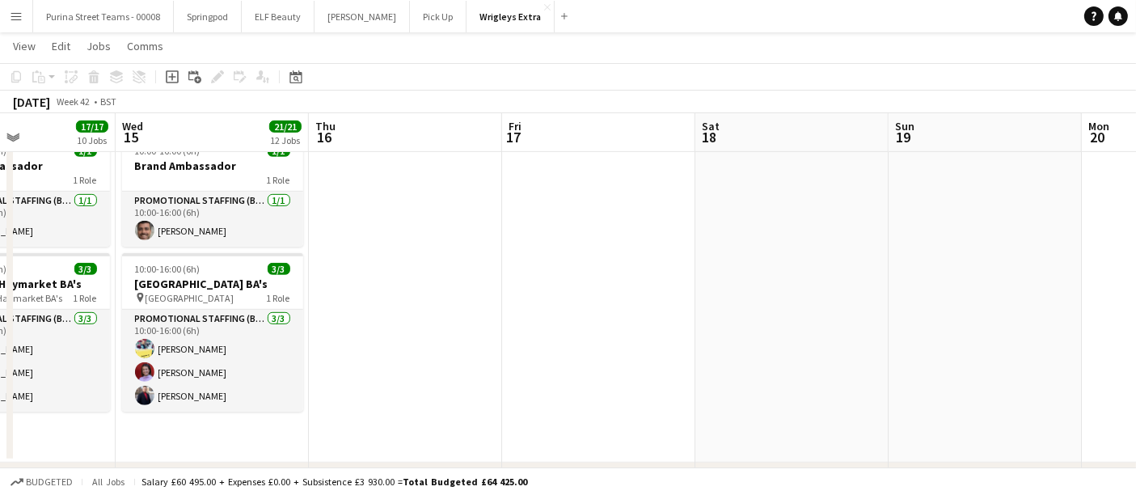
drag, startPoint x: 959, startPoint y: 328, endPoint x: 455, endPoint y: 324, distance: 503.1
click at [457, 324] on app-calendar-viewport "Sat 11 13/13 8 Jobs Sun 12 Mon 13 Tue 14 17/17 10 Jobs Wed 15 21/21 12 Jobs Thu…" at bounding box center [568, 219] width 1136 height 2110
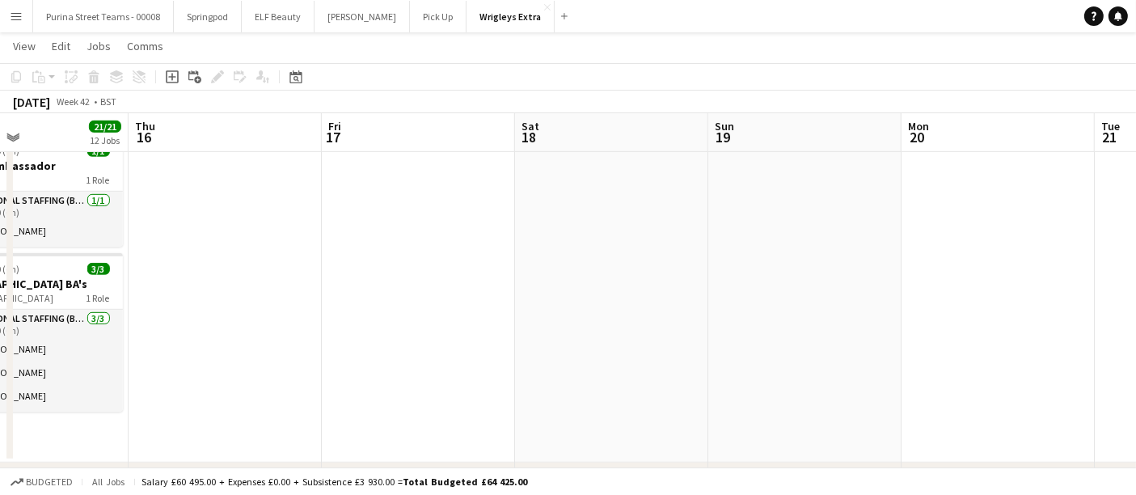
drag, startPoint x: 850, startPoint y: 316, endPoint x: 505, endPoint y: 324, distance: 345.5
click at [499, 325] on app-calendar-viewport "Sun 12 Mon 13 Tue 14 17/17 10 Jobs Wed 15 21/21 12 Jobs Thu 16 Fri 17 Sat 18 Su…" at bounding box center [568, 219] width 1136 height 2110
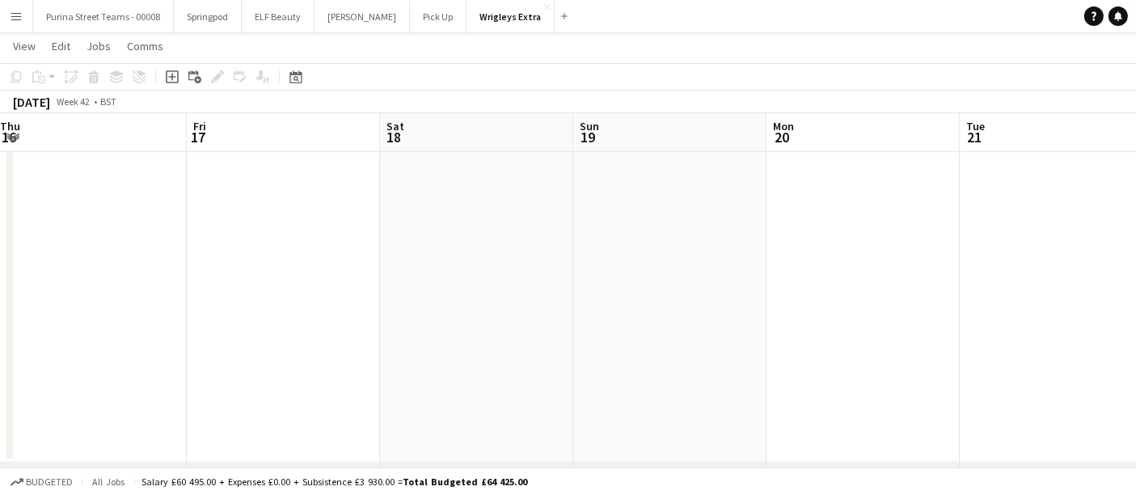
drag, startPoint x: 772, startPoint y: 317, endPoint x: 442, endPoint y: 333, distance: 329.6
click at [442, 333] on app-calendar-viewport "Mon 13 Tue 14 17/17 10 Jobs Wed 15 21/21 12 Jobs Thu 16 Fri 17 Sat 18 Sun 19 Mo…" at bounding box center [568, 219] width 1136 height 2110
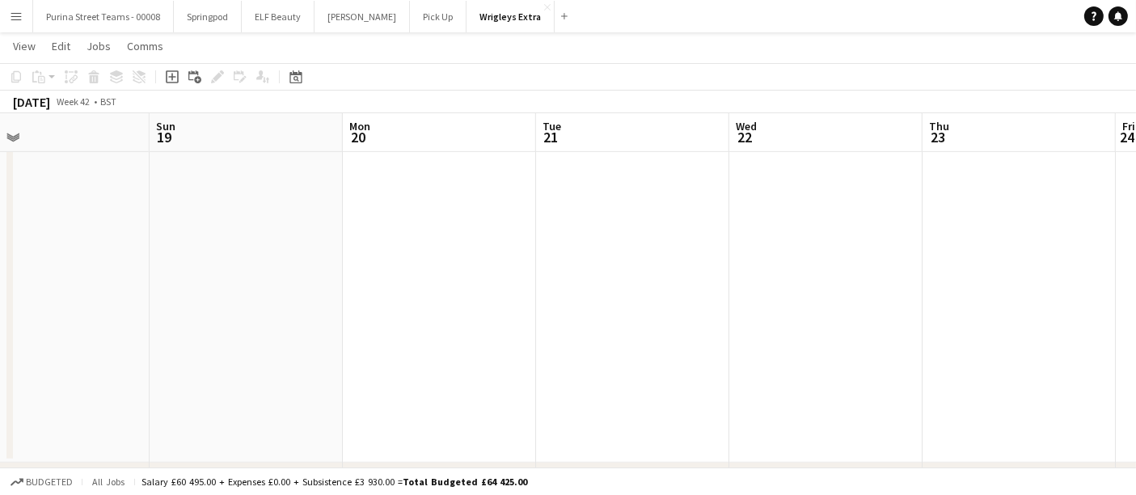
drag, startPoint x: 751, startPoint y: 334, endPoint x: 497, endPoint y: 352, distance: 253.8
click at [497, 352] on app-calendar-viewport "Wed 15 21/21 12 Jobs Thu 16 Fri 17 Sat 18 Sun 19 Mon 20 Tue 21 Wed 22 Thu 23 Fr…" at bounding box center [568, 219] width 1136 height 2110
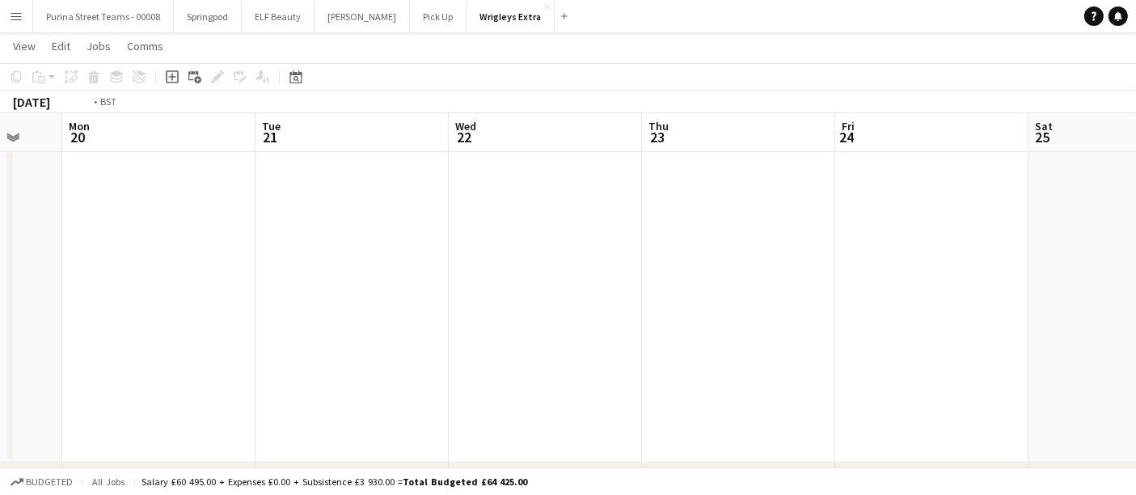
drag, startPoint x: 803, startPoint y: 306, endPoint x: 394, endPoint y: 344, distance: 411.0
click at [394, 344] on app-calendar-viewport "Fri 17 Sat 18 Sun 19 Mon 20 Tue 21 Wed 22 Thu 23 Fri 24 Sat 25 Sun 26 Mon 27" at bounding box center [568, 219] width 1136 height 2110
drag, startPoint x: 747, startPoint y: 288, endPoint x: 454, endPoint y: 303, distance: 294.0
click at [390, 332] on app-calendar-viewport "Sun 19 Mon 20 Tue 21 Wed 22 Thu 23 Fri 24 Sat 25 Sun 26 Mon 27 Tue 28 4/4 2 Job…" at bounding box center [568, 219] width 1136 height 2110
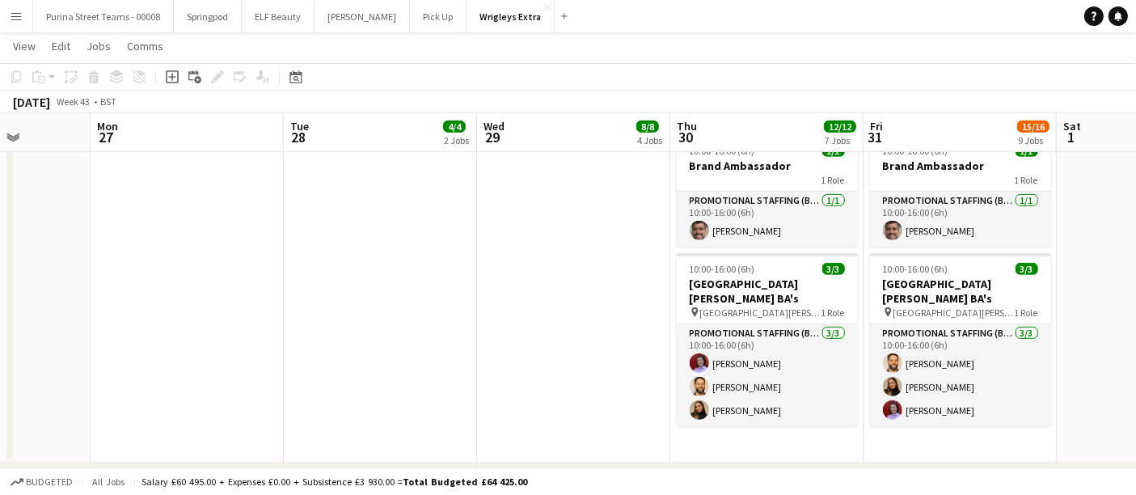
drag, startPoint x: 890, startPoint y: 286, endPoint x: 478, endPoint y: 328, distance: 413.9
click at [478, 328] on app-calendar-viewport "Thu 23 Fri 24 Sat 25 Sun 26 Mon 27 Tue 28 4/4 2 Jobs Wed 29 8/8 4 Jobs Thu 30 1…" at bounding box center [568, 219] width 1136 height 2110
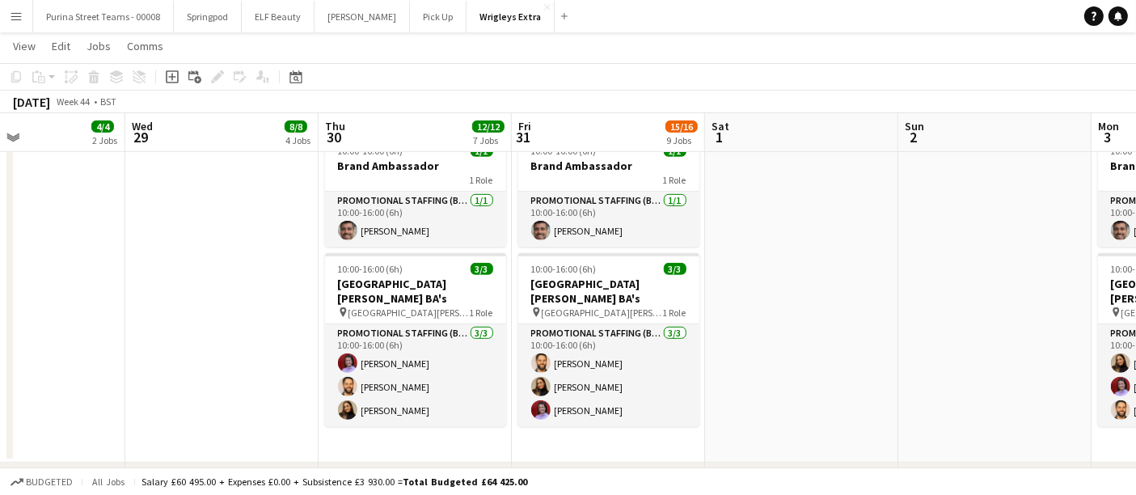
drag, startPoint x: 671, startPoint y: 294, endPoint x: 210, endPoint y: 294, distance: 461.1
click at [210, 294] on app-calendar-viewport "Sat 25 Sun 26 Mon 27 Tue 28 4/4 2 Jobs Wed 29 8/8 4 Jobs Thu 30 12/12 7 Jobs Fr…" at bounding box center [568, 219] width 1136 height 2110
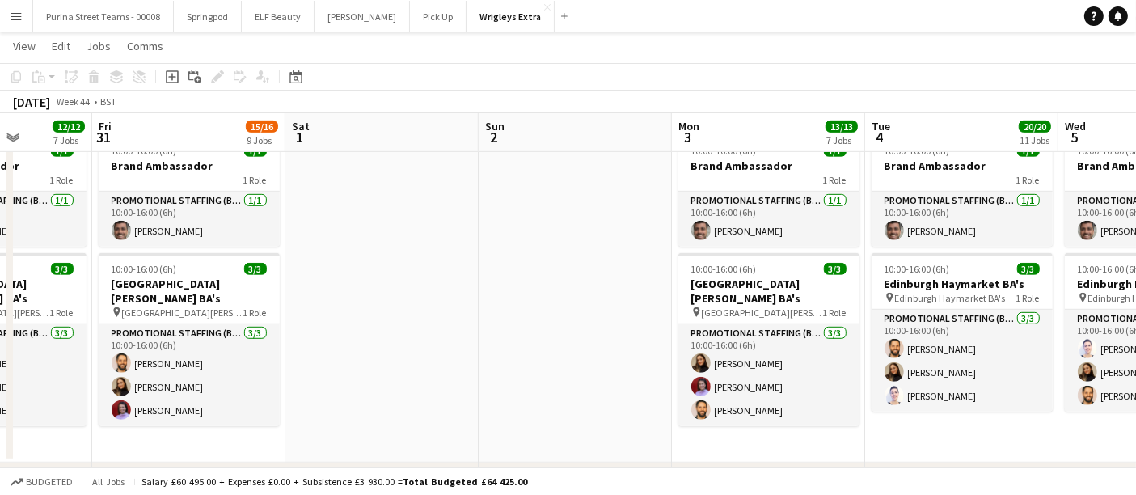
scroll to position [0, 492]
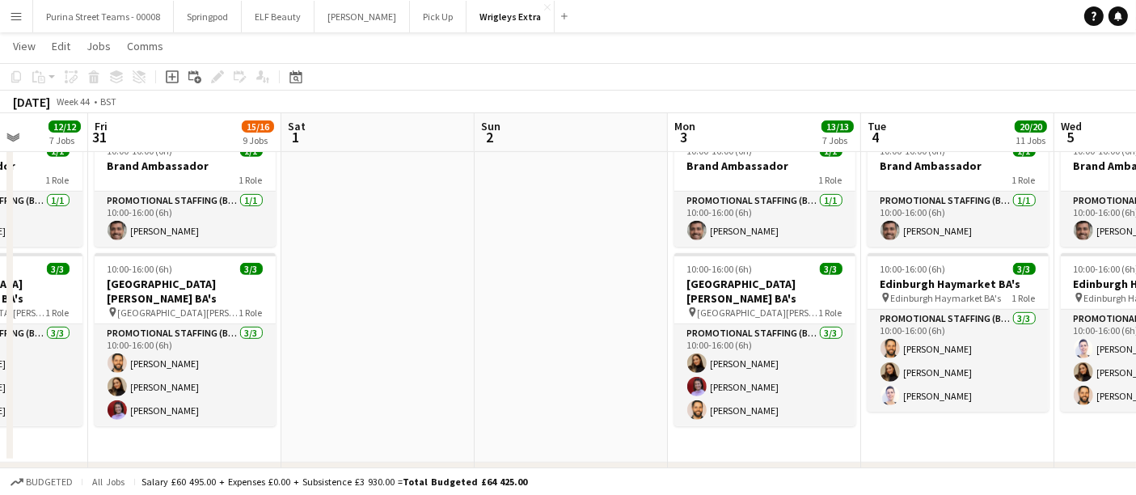
drag, startPoint x: 843, startPoint y: 346, endPoint x: 462, endPoint y: 320, distance: 381.9
click at [462, 320] on app-calendar-viewport "Tue 28 4/4 2 Jobs Wed 29 8/8 4 Jobs Thu 30 12/12 7 Jobs Fri 31 15/16 9 Jobs Sat…" at bounding box center [568, 219] width 1136 height 2110
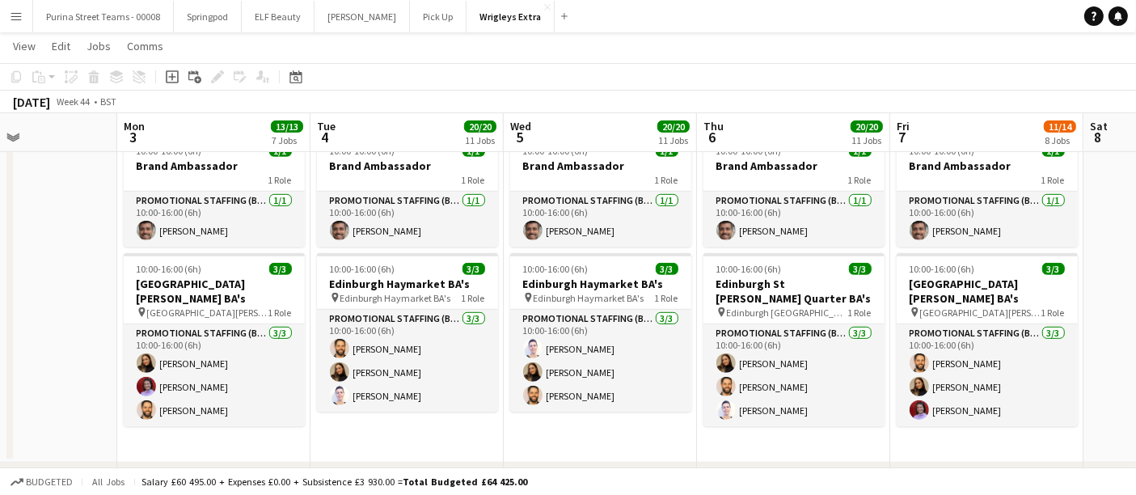
scroll to position [0, 459]
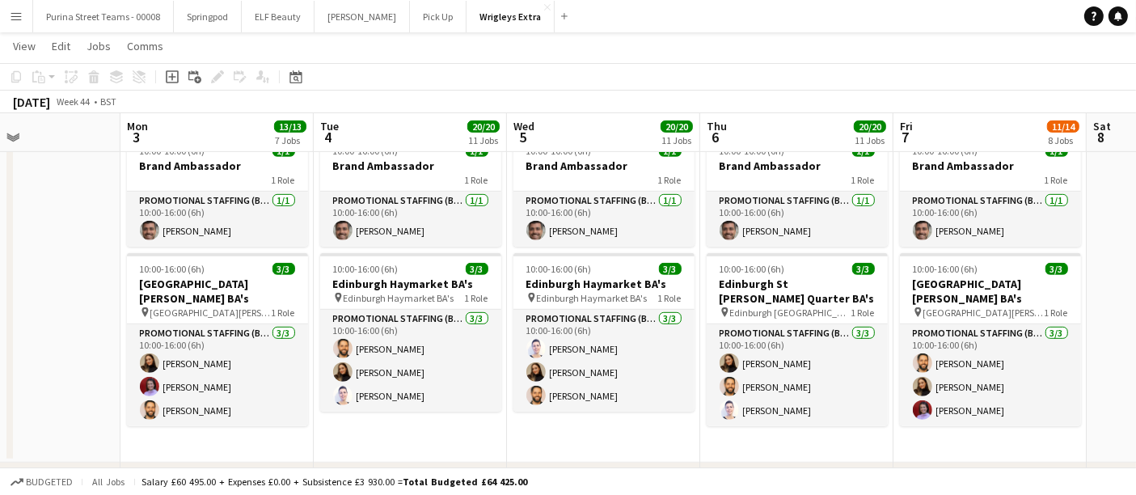
drag, startPoint x: 783, startPoint y: 454, endPoint x: 235, endPoint y: 373, distance: 553.5
click at [235, 373] on app-calendar-viewport "Fri 31 15/16 9 Jobs Sat 1 Sun 2 Mon 3 13/13 7 Jobs Tue 4 20/20 11 Jobs Wed 5 20…" at bounding box center [568, 219] width 1136 height 2110
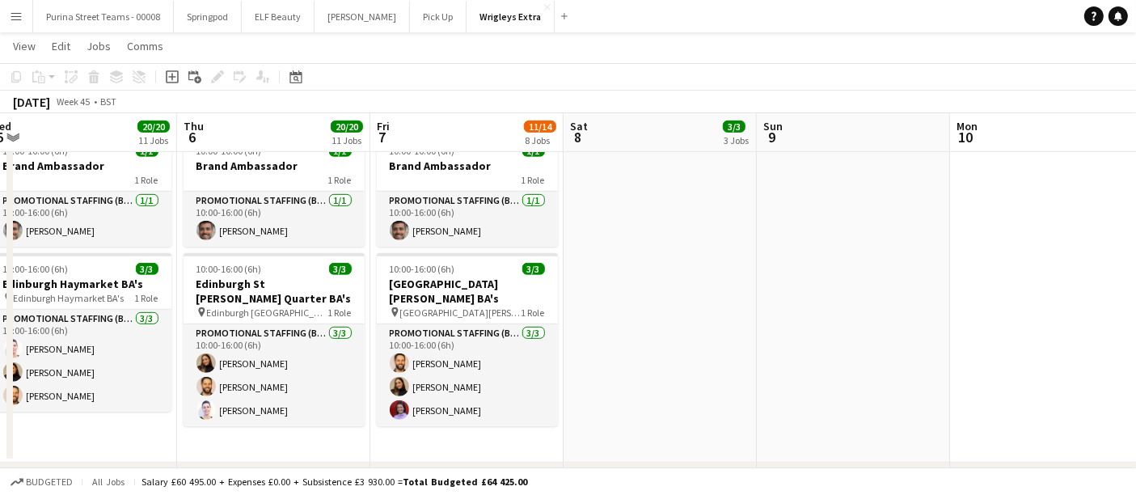
drag, startPoint x: 985, startPoint y: 445, endPoint x: 457, endPoint y: 398, distance: 530.3
click at [468, 399] on app-calendar-viewport "Sun 2 Mon 3 13/13 7 Jobs Tue 4 20/20 11 Jobs Wed 5 20/20 11 Jobs Thu 6 20/20 11…" at bounding box center [568, 219] width 1136 height 2110
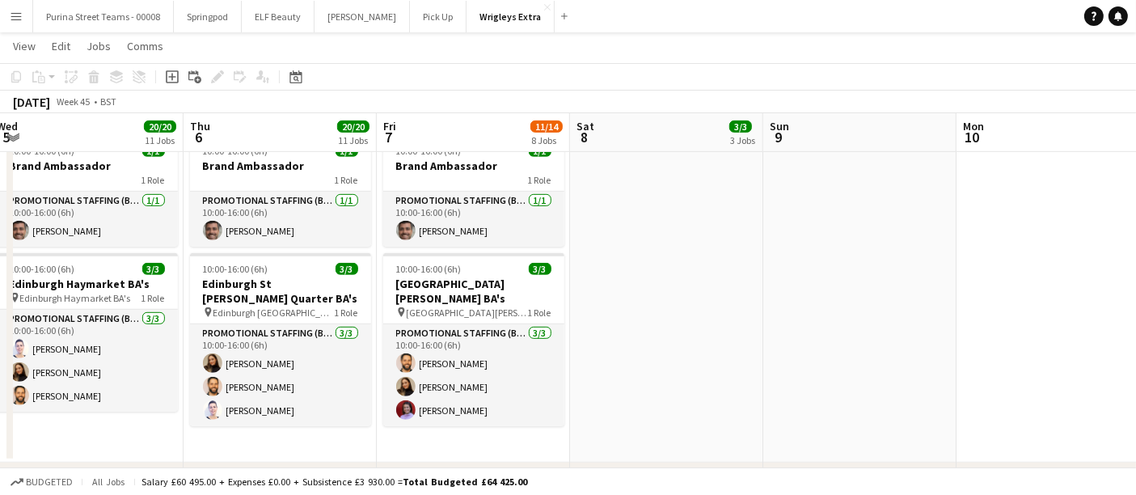
drag, startPoint x: 817, startPoint y: 375, endPoint x: 523, endPoint y: 352, distance: 294.5
click at [524, 352] on app-calendar-viewport "Sun 2 Mon 3 13/13 7 Jobs Tue 4 20/20 11 Jobs Wed 5 20/20 11 Jobs Thu 6 20/20 11…" at bounding box center [568, 219] width 1136 height 2110
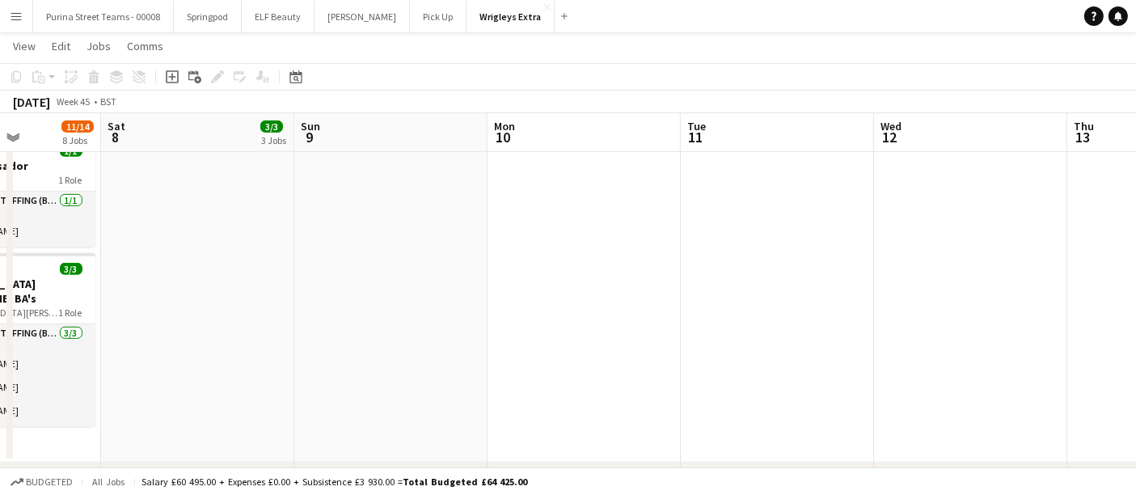
drag, startPoint x: 832, startPoint y: 336, endPoint x: 416, endPoint y: 332, distance: 415.8
click at [417, 332] on app-calendar-viewport "Wed 5 20/20 11 Jobs Thu 6 20/20 11 Jobs Fri 7 11/14 8 Jobs Sat 8 3/3 3 Jobs Sun…" at bounding box center [568, 219] width 1136 height 2110
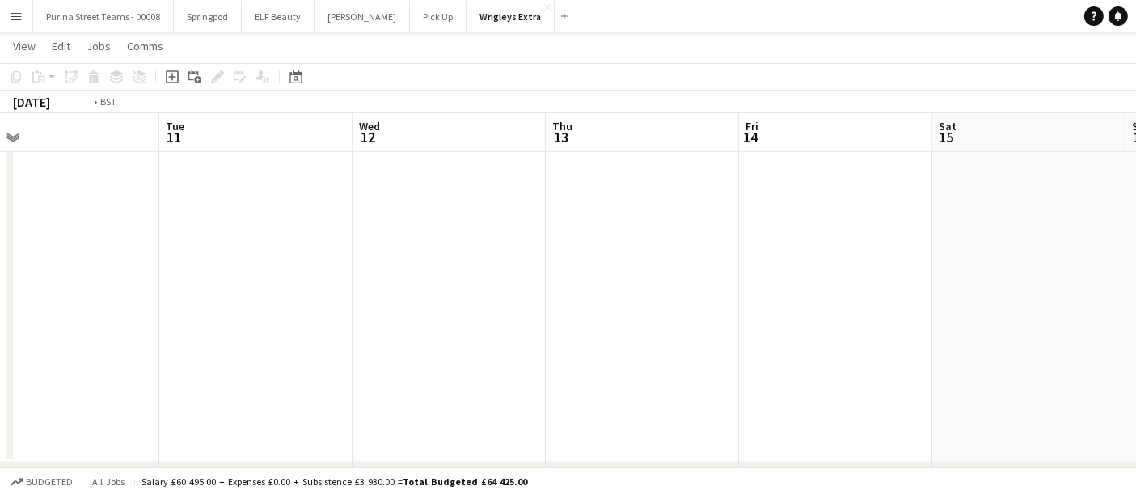
drag, startPoint x: 728, startPoint y: 322, endPoint x: 448, endPoint y: 289, distance: 281.8
click at [379, 306] on app-calendar-viewport "Fri 7 11/14 8 Jobs Sat 8 3/3 3 Jobs Sun 9 Mon 10 Tue 11 Wed 12 Thu 13 Fri 14 Sa…" at bounding box center [568, 219] width 1136 height 2110
drag, startPoint x: 902, startPoint y: 313, endPoint x: 534, endPoint y: 311, distance: 368.0
click at [534, 311] on app-calendar-viewport "Sun 9 Mon 10 Tue 11 Wed 12 Thu 13 Fri 14 Sat 15 Sun 16 Mon 17 Tue 18 Wed 19" at bounding box center [568, 219] width 1136 height 2110
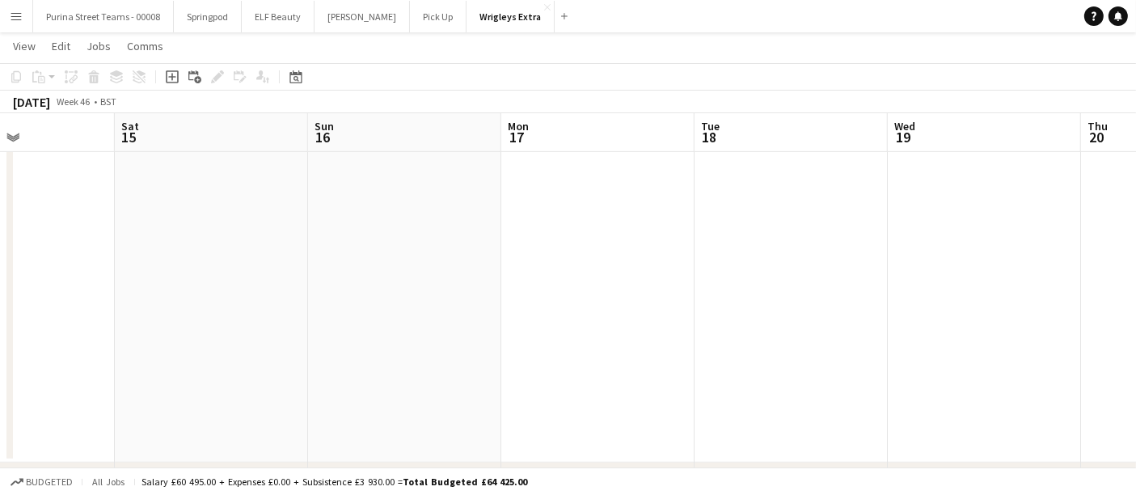
drag, startPoint x: 827, startPoint y: 293, endPoint x: 599, endPoint y: 298, distance: 228.2
click at [599, 298] on app-calendar-viewport "Tue 11 Wed 12 Thu 13 Fri 14 Sat 15 Sun 16 Mon 17 Tue 18 Wed 19 Thu 20 Fri 21" at bounding box center [568, 219] width 1136 height 2110
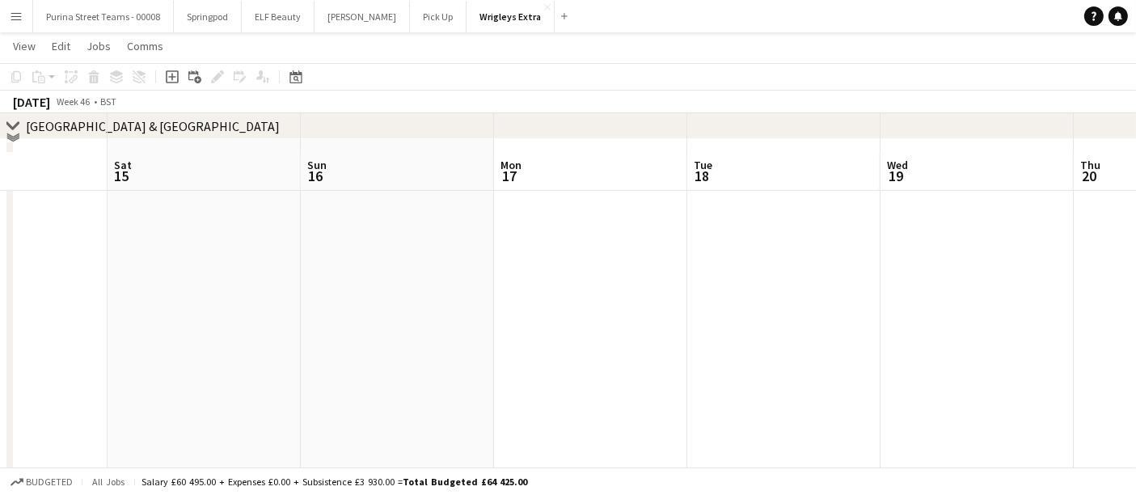
scroll to position [809, 0]
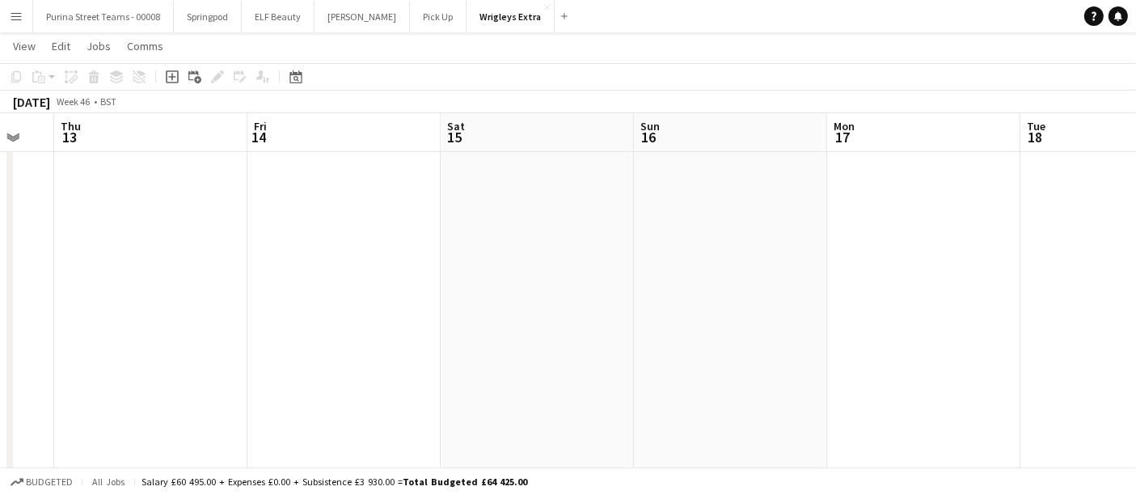
drag, startPoint x: 166, startPoint y: 277, endPoint x: 728, endPoint y: 275, distance: 562.2
click at [728, 275] on app-calendar-viewport "Tue 11 Wed 12 Thu 13 Fri 14 Sat 15 Sun 16 Mon 17 Tue 18 Wed 19 Thu 20 Fri 21" at bounding box center [568, 309] width 1136 height 2110
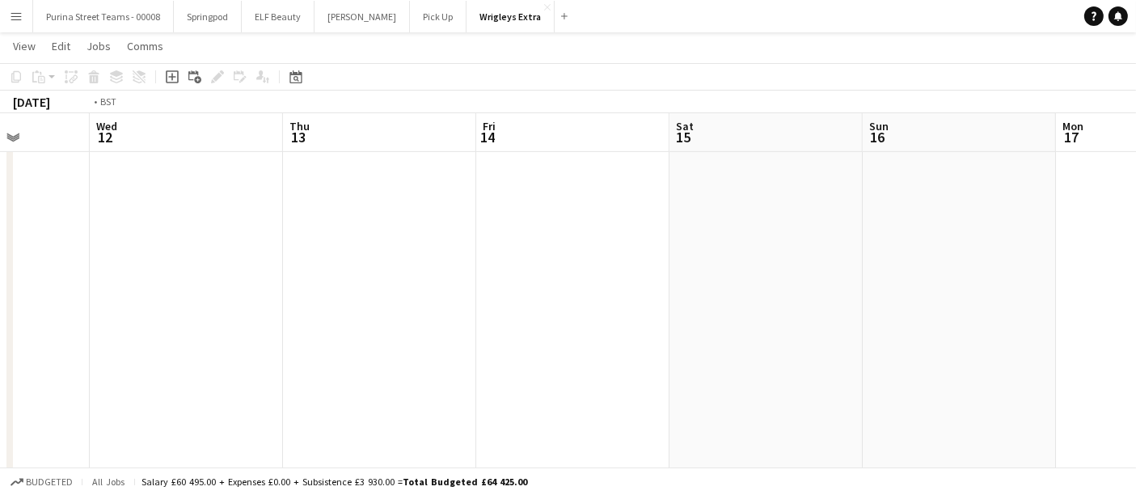
drag, startPoint x: 126, startPoint y: 290, endPoint x: 783, endPoint y: 292, distance: 656.8
click at [783, 292] on app-calendar-viewport "Sun 9 Mon 10 Tue 11 Wed 12 Thu 13 Fri 14 Sat 15 Sun 16 Mon 17 Tue 18 Wed 19" at bounding box center [568, 309] width 1136 height 2110
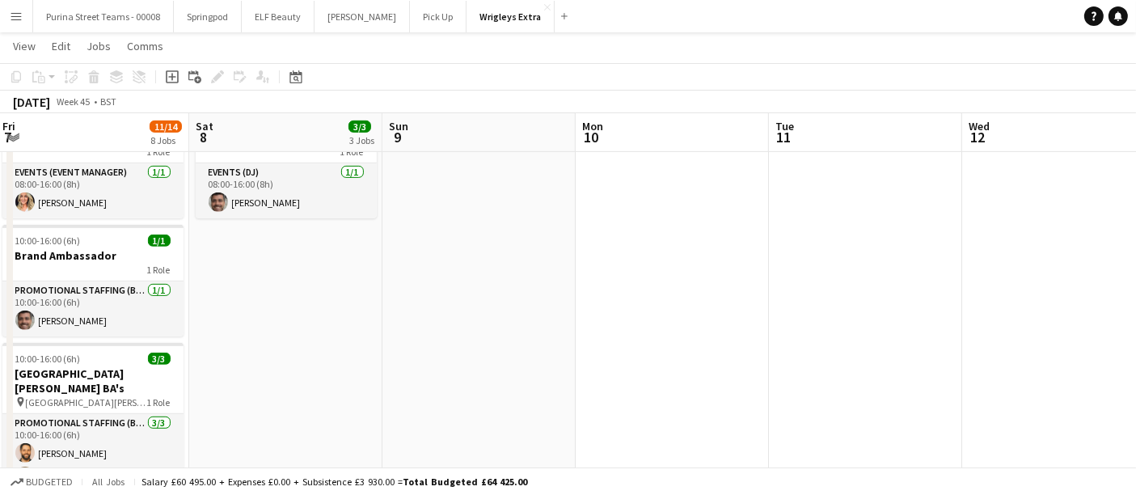
drag, startPoint x: 205, startPoint y: 308, endPoint x: 701, endPoint y: 315, distance: 495.9
click at [701, 315] on app-calendar-viewport "Wed 5 20/20 11 Jobs Thu 6 20/20 11 Jobs Fri 7 11/14 8 Jobs Sat 8 3/3 3 Jobs Sun…" at bounding box center [568, 309] width 1136 height 2110
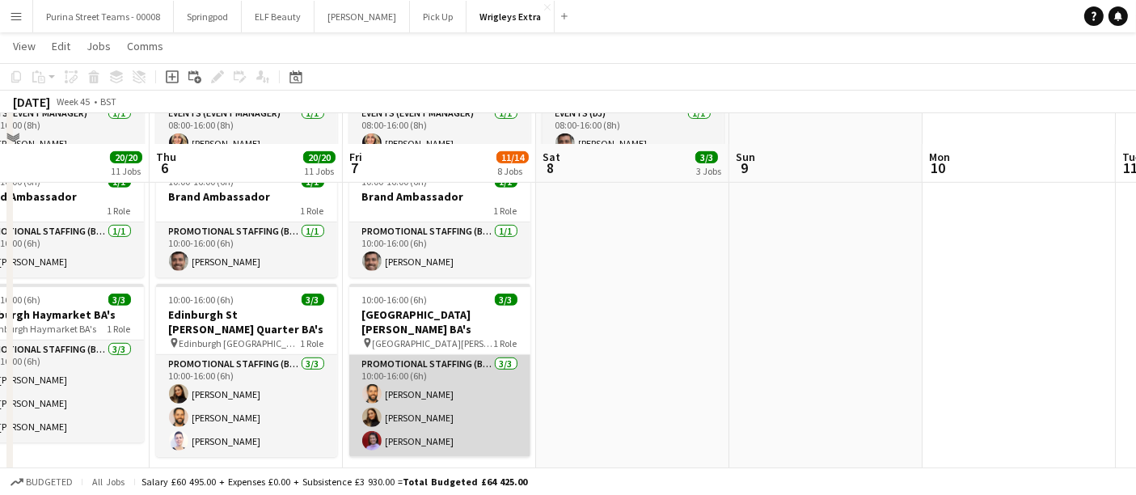
scroll to position [899, 0]
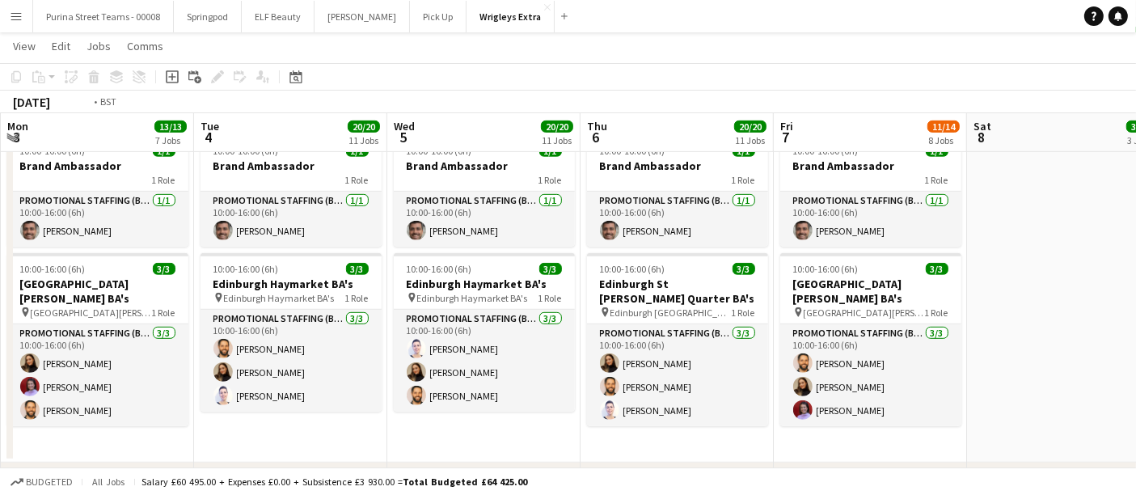
drag, startPoint x: 74, startPoint y: 442, endPoint x: 879, endPoint y: 438, distance: 805.6
click at [881, 440] on app-calendar-viewport "Sat 1 Sun 2 Mon 3 13/13 7 Jobs Tue 4 20/20 11 Jobs Wed 5 20/20 11 Jobs Thu 6 20…" at bounding box center [568, 219] width 1136 height 2110
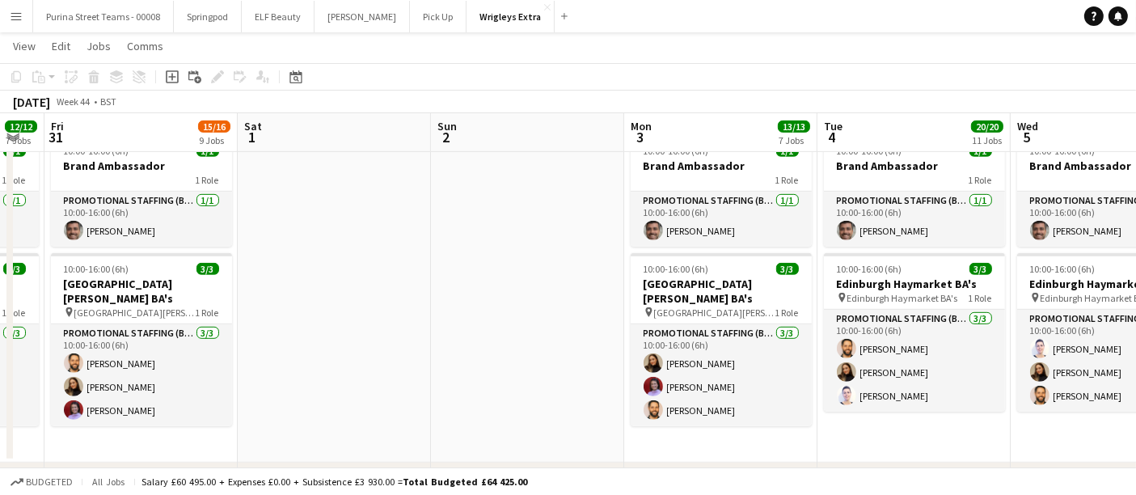
drag, startPoint x: 568, startPoint y: 351, endPoint x: 633, endPoint y: 354, distance: 65.6
click at [633, 354] on app-calendar-viewport "Thu 30 12/12 7 Jobs Fri 31 15/16 9 Jobs Sat 1 Sun 2 Mon 3 13/13 7 Jobs Tue 4 20…" at bounding box center [568, 219] width 1136 height 2110
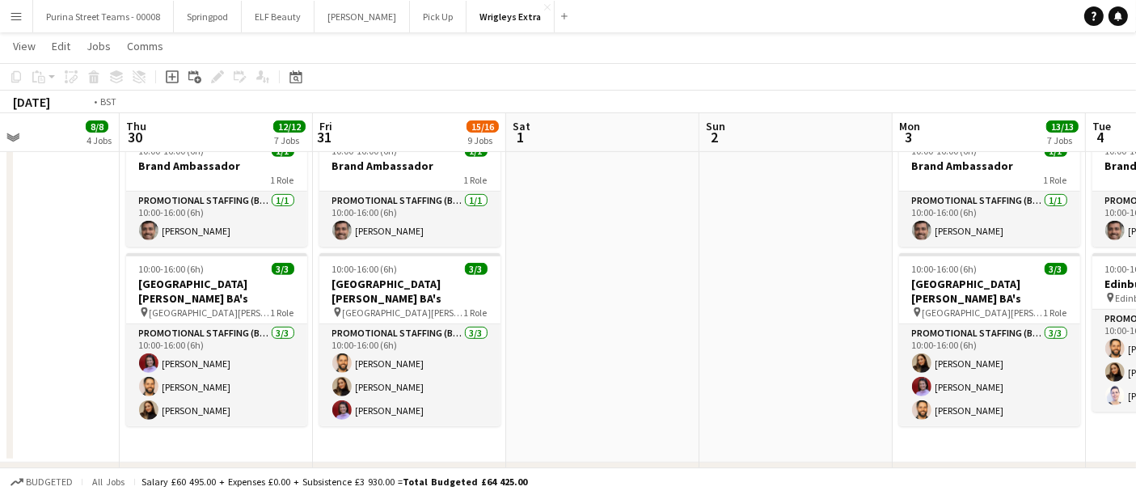
drag, startPoint x: 50, startPoint y: 330, endPoint x: 767, endPoint y: 364, distance: 717.5
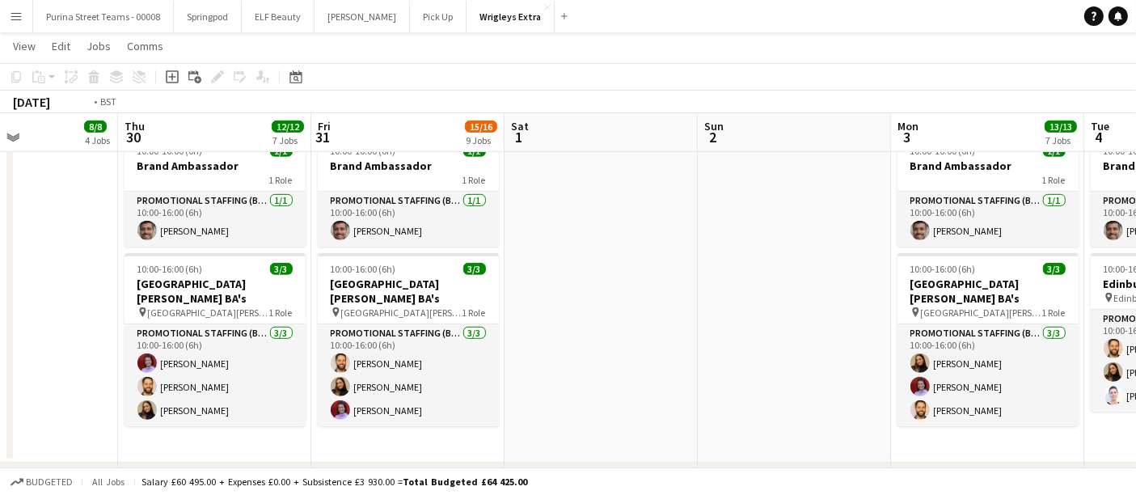
click at [784, 364] on app-calendar-viewport "Mon 27 Tue 28 4/4 2 Jobs Wed 29 8/8 4 Jobs Thu 30 12/12 7 Jobs Fri 31 15/16 9 J…" at bounding box center [568, 219] width 1136 height 2110
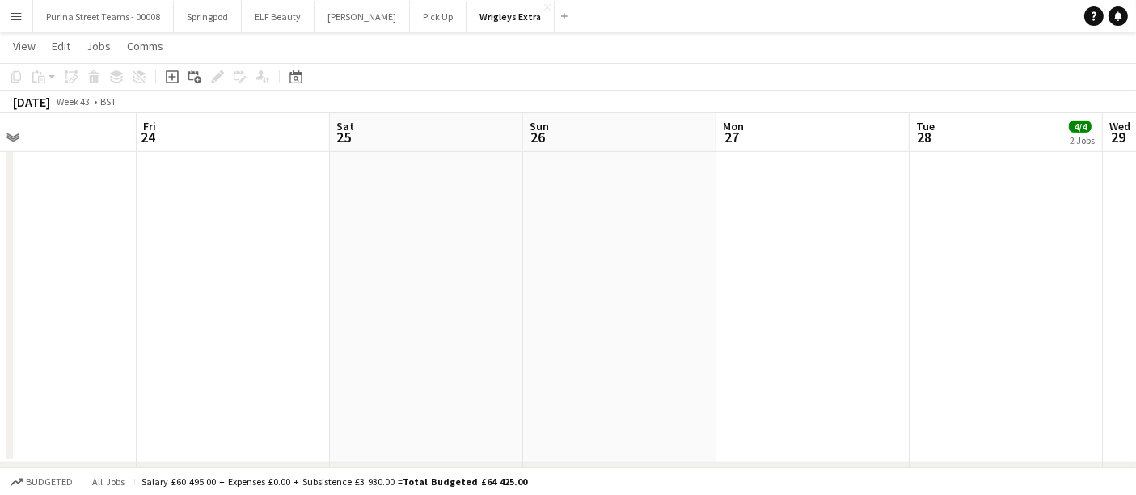
drag, startPoint x: 671, startPoint y: 348, endPoint x: 790, endPoint y: 349, distance: 118.9
click at [802, 350] on app-calendar-viewport "Tue 21 Wed 22 Thu 23 Fri 24 Sat 25 Sun 26 Mon 27 Tue 28 4/4 2 Jobs Wed 29 8/8 4…" at bounding box center [568, 219] width 1136 height 2110
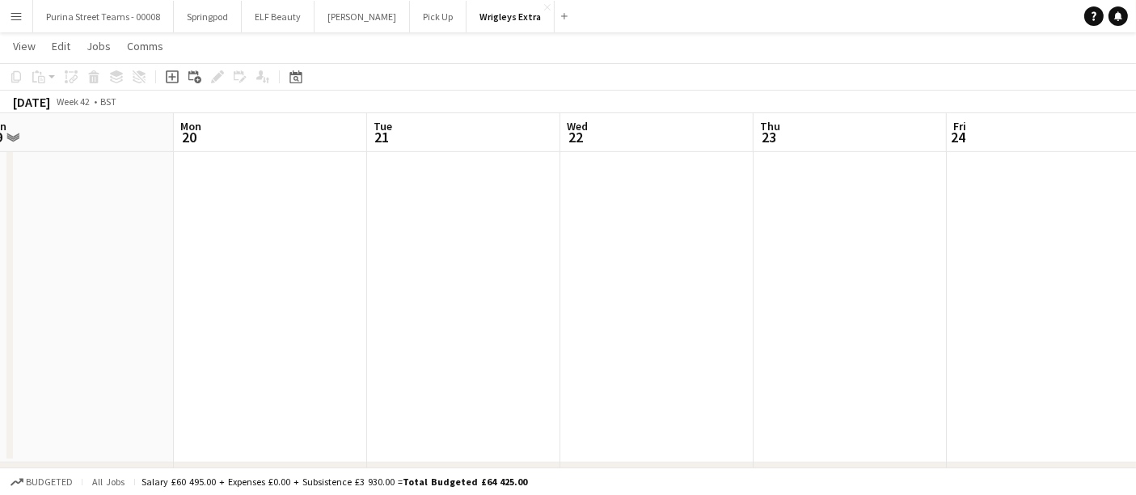
drag, startPoint x: 158, startPoint y: 329, endPoint x: 776, endPoint y: 332, distance: 618.0
click at [776, 332] on app-calendar-viewport "Fri 17 Sat 18 Sun 19 Mon 20 Tue 21 Wed 22 Thu 23 Fri 24 Sat 25 Sun 26 Mon 27" at bounding box center [568, 219] width 1136 height 2110
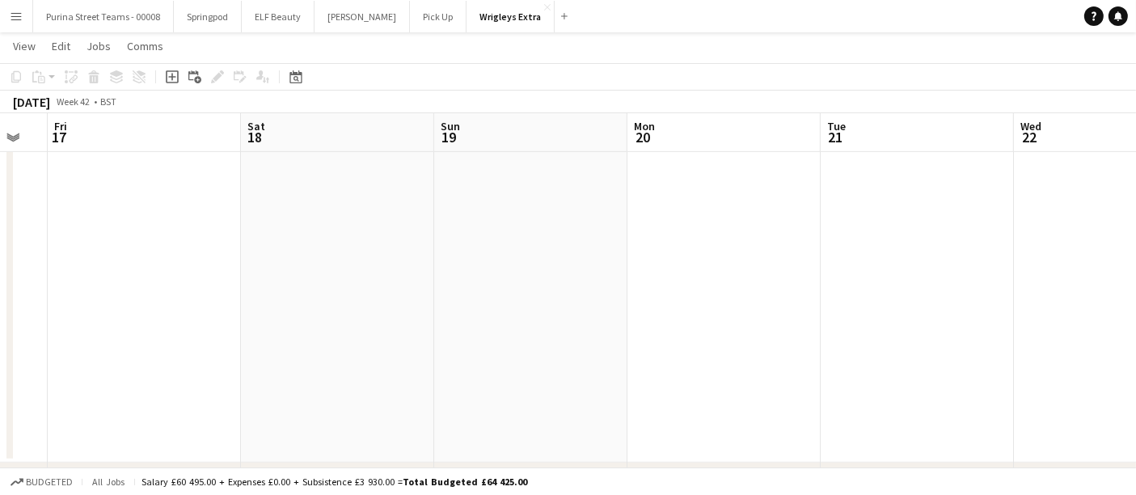
drag, startPoint x: 240, startPoint y: 332, endPoint x: 821, endPoint y: 332, distance: 580.8
click at [821, 332] on app-calendar-viewport "Thu 16 Fri 17 Sat 18 Sun 19 Mon 20 Tue 21 Wed 22 Thu 23 Fri 24 Sat 25 Sun 26" at bounding box center [568, 219] width 1136 height 2110
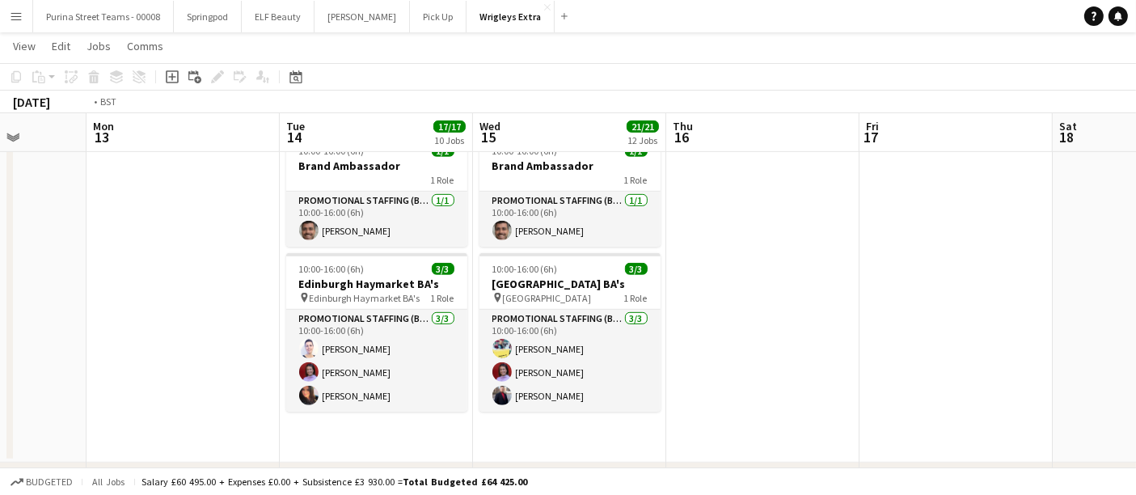
scroll to position [0, 490]
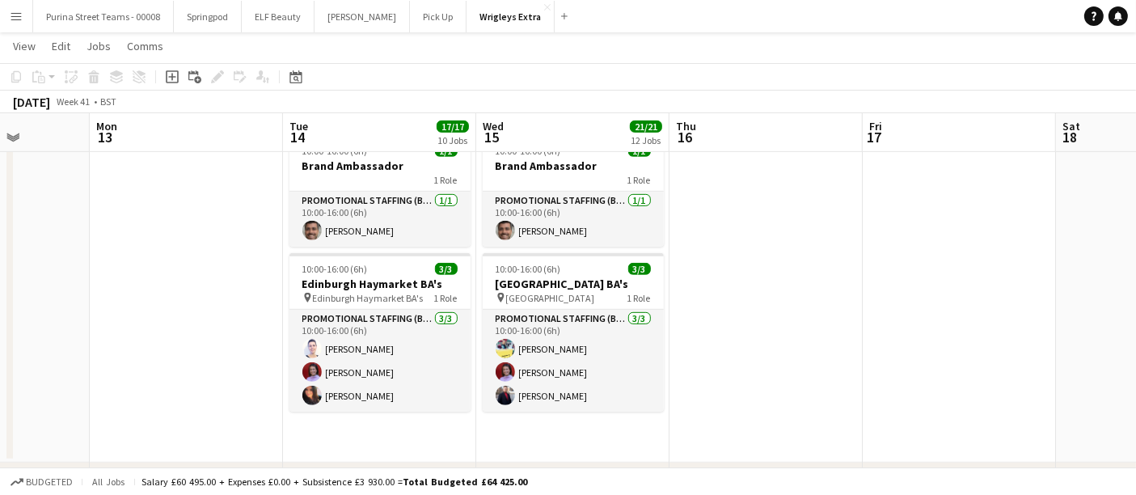
drag, startPoint x: 246, startPoint y: 314, endPoint x: 866, endPoint y: 314, distance: 620.4
click at [866, 314] on app-calendar-viewport "Fri 10 13/13 7 Jobs Sat 11 13/13 8 Jobs Sun 12 Mon 13 Tue 14 17/17 10 Jobs Wed …" at bounding box center [568, 219] width 1136 height 2110
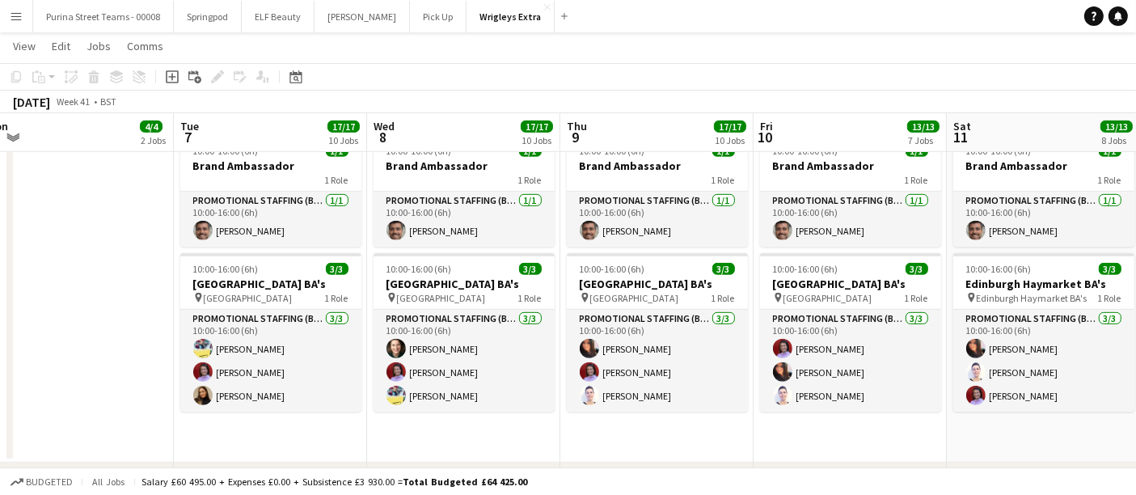
scroll to position [0, 459]
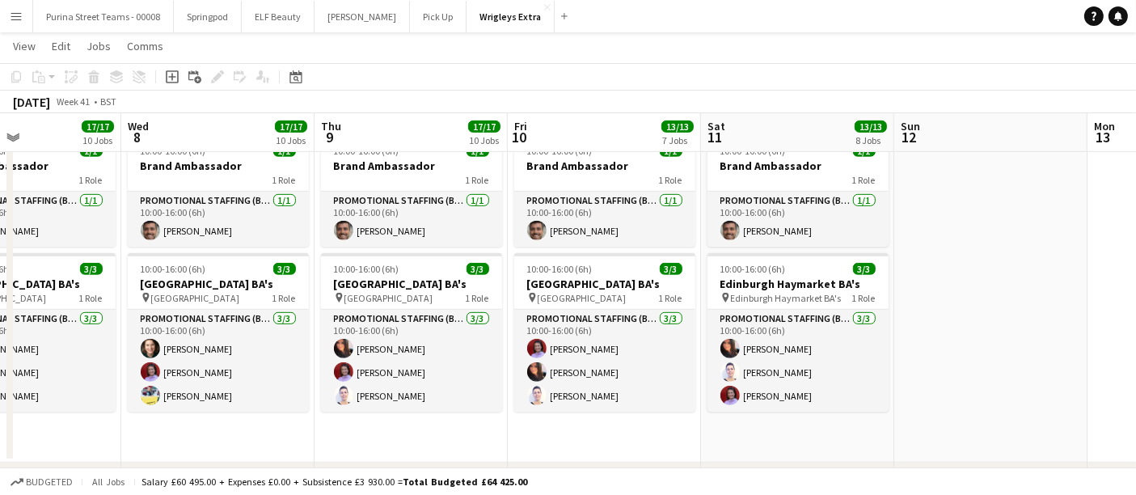
drag, startPoint x: 142, startPoint y: 267, endPoint x: 1041, endPoint y: 266, distance: 899.5
click at [1043, 267] on app-calendar-viewport "Sun 5 4/4 2 Jobs Mon 6 4/4 2 Jobs Tue 7 17/17 10 Jobs Wed 8 17/17 10 Jobs Thu 9…" at bounding box center [568, 219] width 1136 height 2110
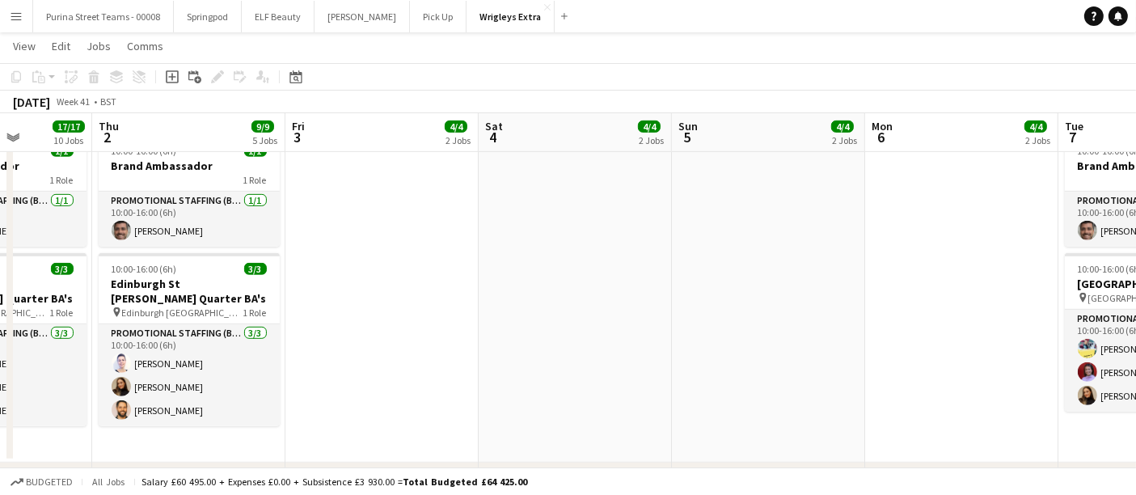
scroll to position [0, 417]
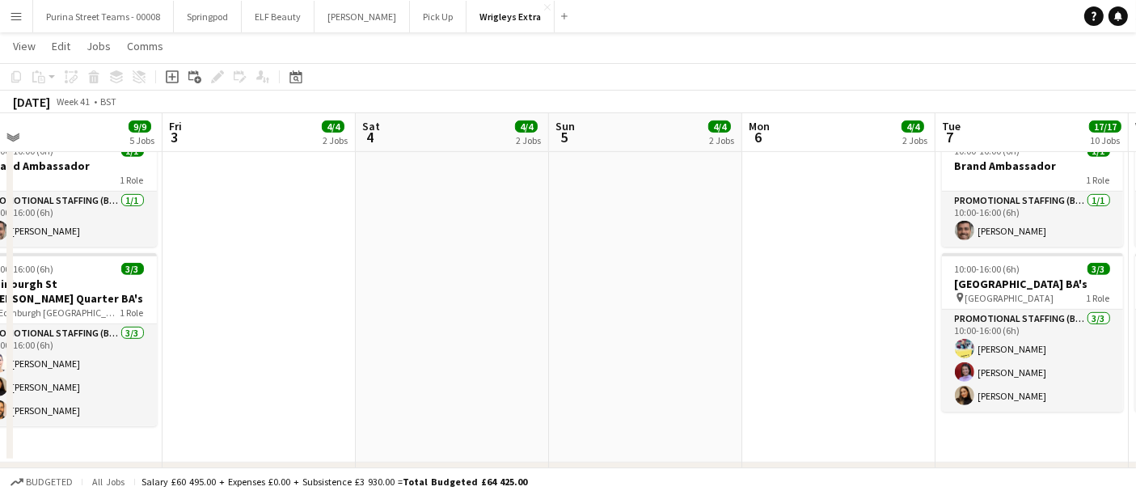
drag, startPoint x: 60, startPoint y: 426, endPoint x: 1068, endPoint y: 405, distance: 1008.1
click at [1068, 405] on app-calendar-viewport "Tue 30 17/17 10 Jobs Wed 1 17/17 10 Jobs Thu 2 9/9 5 Jobs Fri 3 4/4 2 Jobs Sat …" at bounding box center [568, 219] width 1136 height 2110
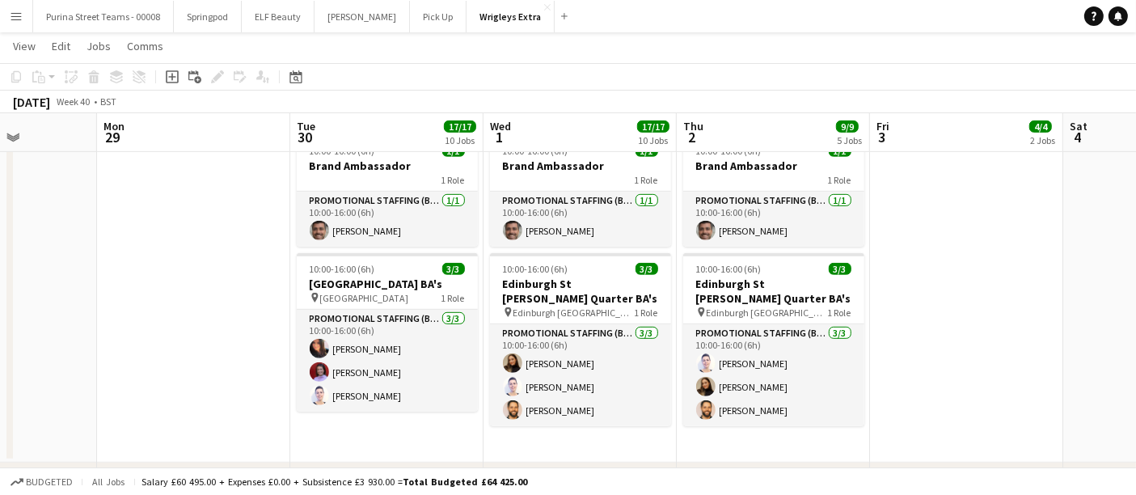
scroll to position [0, 472]
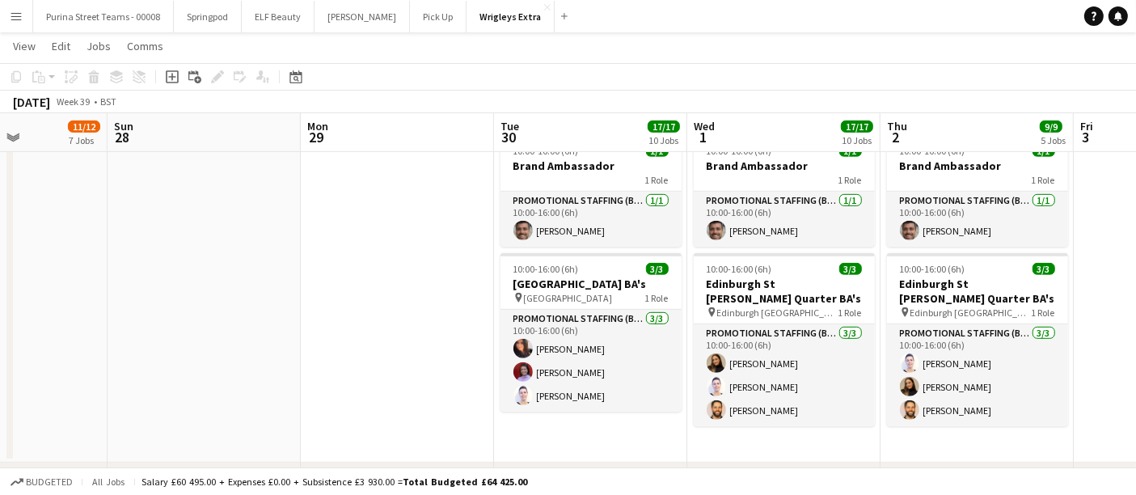
drag, startPoint x: 192, startPoint y: 243, endPoint x: 1103, endPoint y: 248, distance: 911.6
click at [1103, 248] on app-calendar-viewport "Thu 25 20/21 12 Jobs Fri 26 17/17 10 Jobs Sat 27 11/12 7 Jobs Sun 28 Mon 29 Tue…" at bounding box center [568, 219] width 1136 height 2110
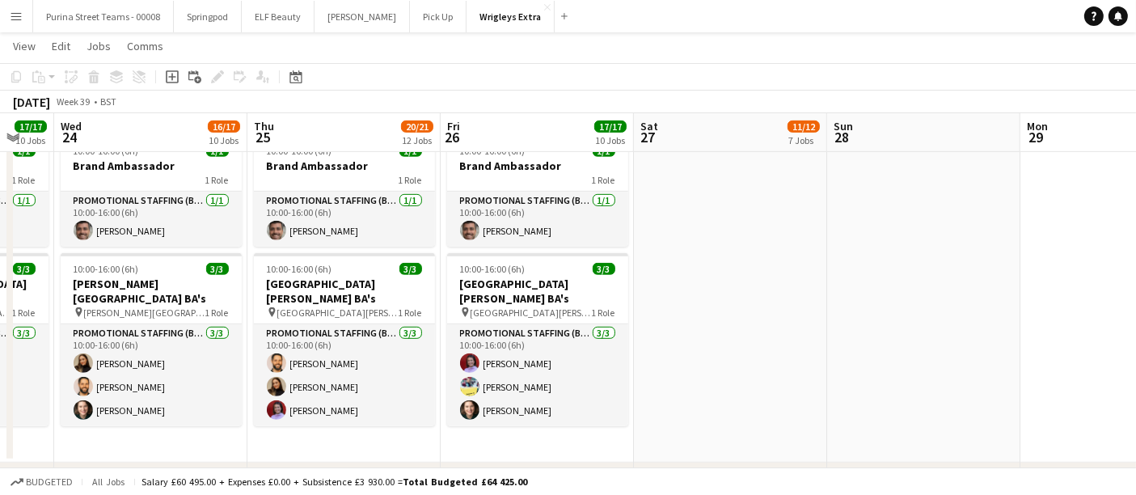
drag, startPoint x: 618, startPoint y: 210, endPoint x: 895, endPoint y: 206, distance: 277.5
click at [895, 206] on app-calendar-viewport "Mon 22 12/12 7 Jobs Tue 23 17/17 10 Jobs Wed 24 16/17 10 Jobs Thu 25 20/21 12 J…" at bounding box center [568, 219] width 1136 height 2110
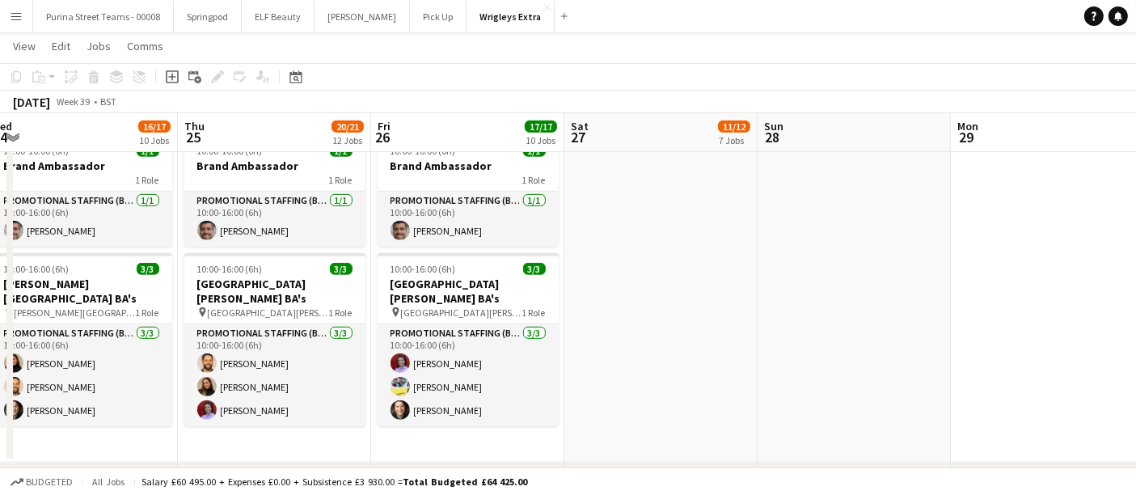
drag, startPoint x: 738, startPoint y: 249, endPoint x: 1055, endPoint y: 244, distance: 317.1
click at [1055, 244] on app-calendar-viewport "Mon 22 12/12 7 Jobs Tue 23 17/17 10 Jobs Wed 24 16/17 10 Jobs Thu 25 20/21 12 J…" at bounding box center [568, 219] width 1136 height 2110
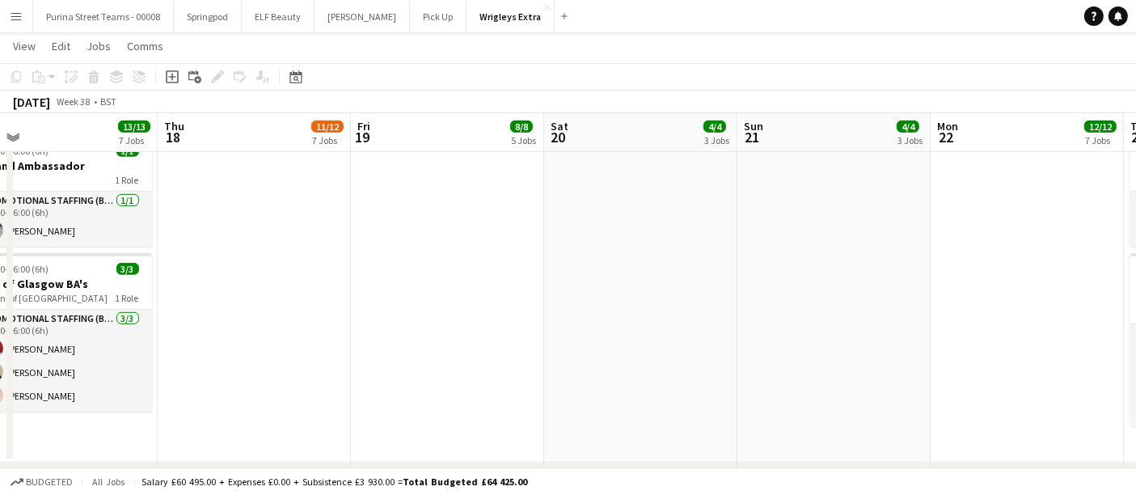
drag, startPoint x: 78, startPoint y: 266, endPoint x: 1030, endPoint y: 239, distance: 952.4
click at [1030, 239] on app-calendar-viewport "Mon 15 Tue 16 9/9 5 Jobs Wed 17 13/13 7 Jobs Thu 18 11/12 7 Jobs Fri 19 8/8 5 J…" at bounding box center [568, 219] width 1136 height 2110
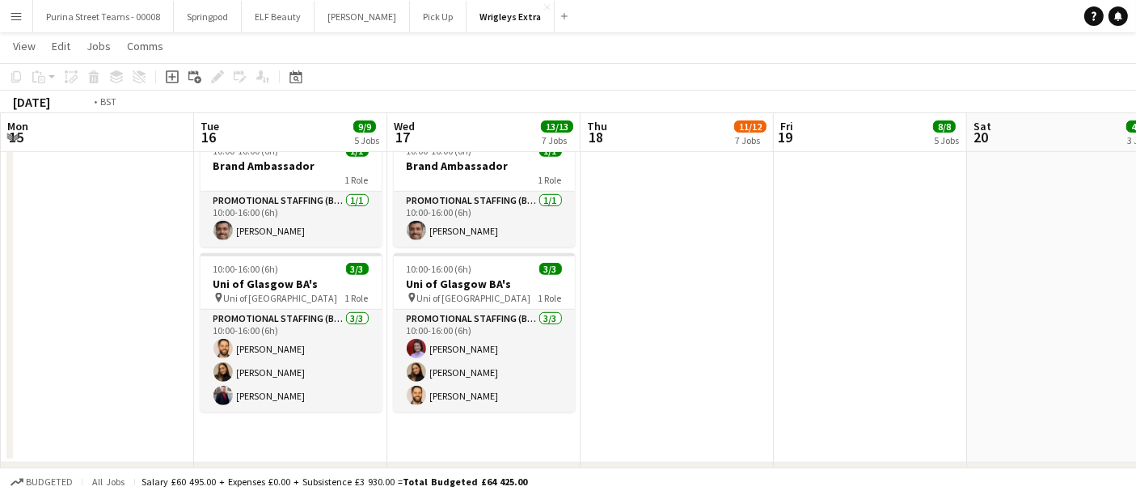
scroll to position [0, 487]
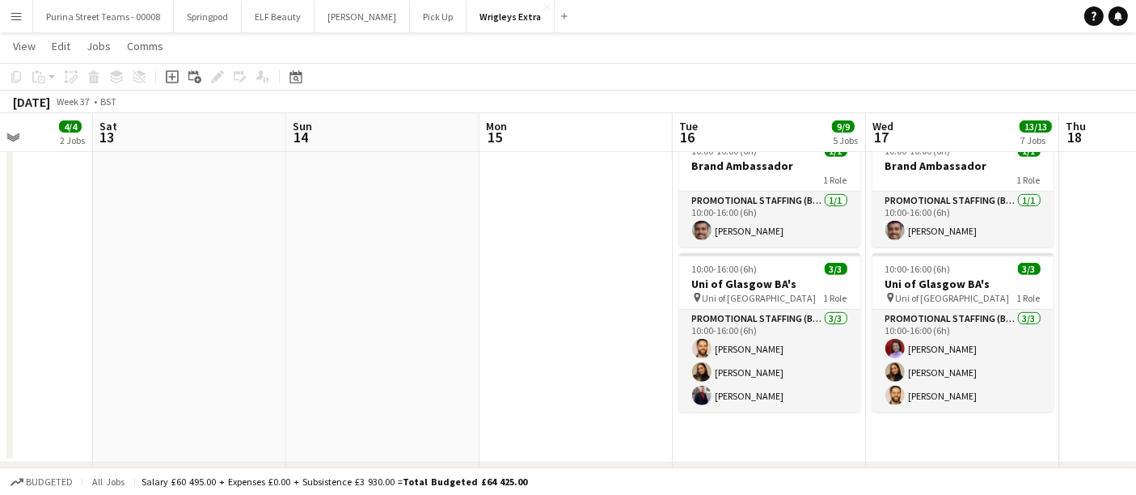
drag, startPoint x: 192, startPoint y: 230, endPoint x: 1085, endPoint y: 206, distance: 894.1
click at [1085, 206] on app-calendar-viewport "Wed 10 4/4 2 Jobs Thu 11 4/4 2 Jobs Fri 12 4/4 2 Jobs Sat 13 Sun 14 Mon 15 Tue …" at bounding box center [568, 219] width 1136 height 2110
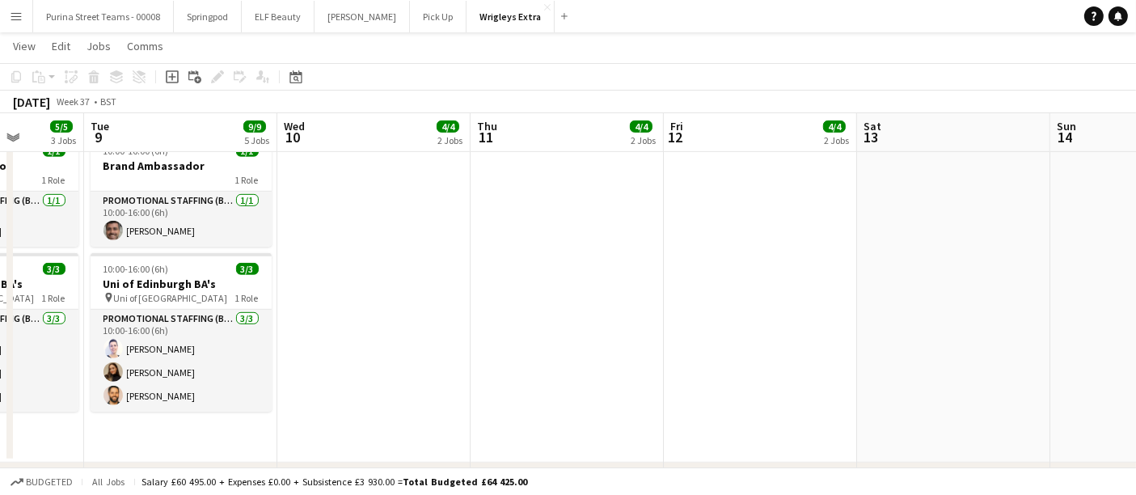
drag, startPoint x: 206, startPoint y: 256, endPoint x: 1041, endPoint y: 226, distance: 835.3
click at [1041, 226] on app-calendar-viewport "Sun 7 Mon 8 5/5 3 Jobs Tue 9 9/9 5 Jobs Wed 10 4/4 2 Jobs Thu 11 4/4 2 Jobs Fri…" at bounding box center [568, 219] width 1136 height 2110
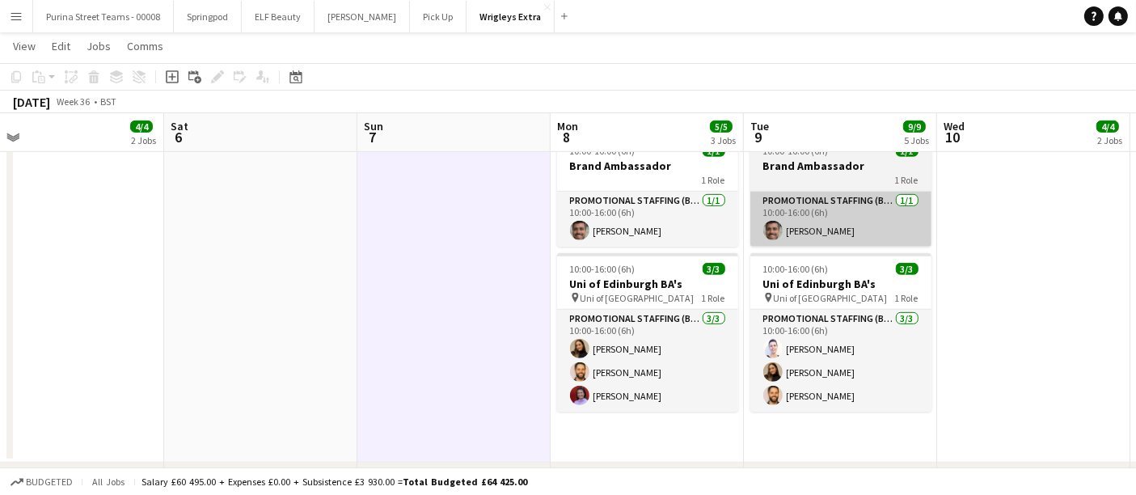
drag, startPoint x: 391, startPoint y: 225, endPoint x: 929, endPoint y: 225, distance: 537.1
click at [988, 225] on app-calendar-viewport "Wed 3 4/4 2 Jobs Thu 4 4/4 2 Jobs Fri 5 4/4 2 Jobs Sat 6 Sun 7 Mon 8 5/5 3 Jobs…" at bounding box center [568, 219] width 1136 height 2110
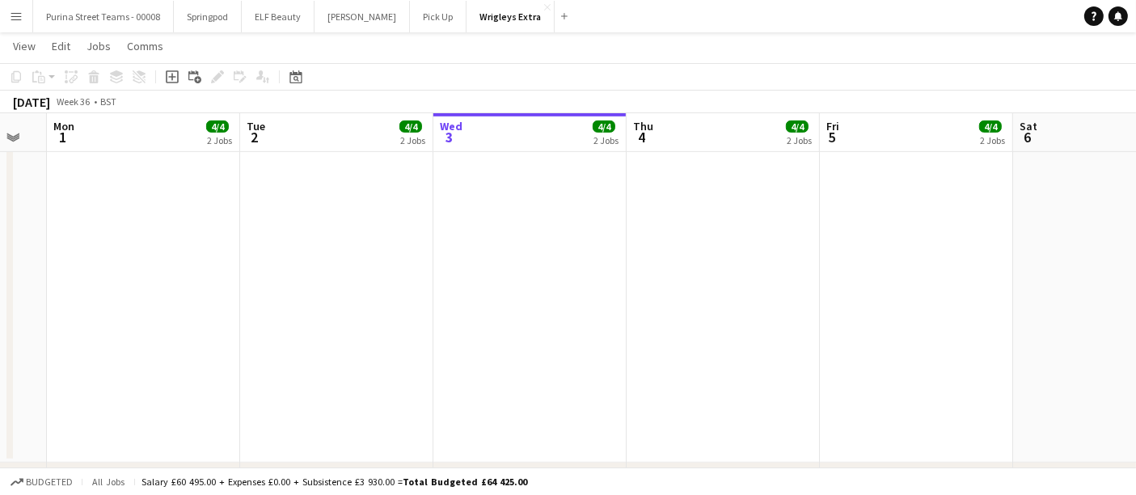
scroll to position [0, 445]
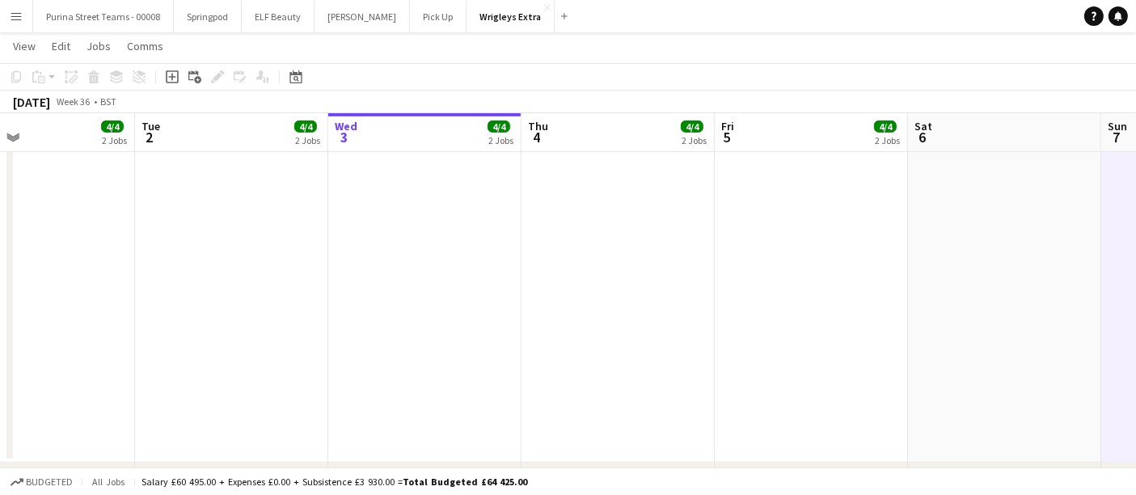
drag, startPoint x: 74, startPoint y: 229, endPoint x: 811, endPoint y: 234, distance: 737.7
click at [811, 234] on app-calendar-viewport "Sat 30 8/8 4 Jobs Sun 31 Mon 1 4/4 2 Jobs Tue 2 4/4 2 Jobs Wed 3 4/4 2 Jobs Thu…" at bounding box center [568, 219] width 1136 height 2110
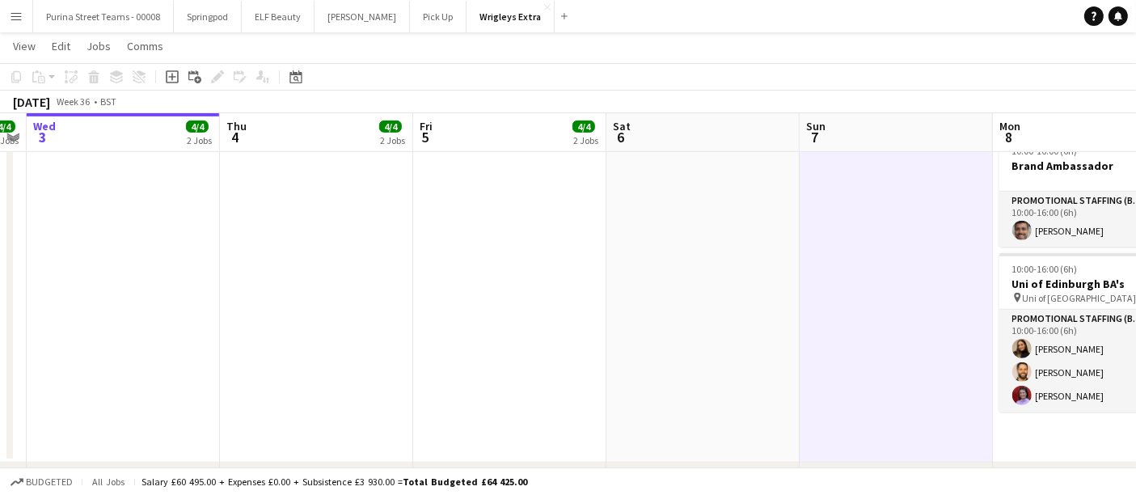
drag, startPoint x: 780, startPoint y: 292, endPoint x: 350, endPoint y: 336, distance: 431.7
click at [350, 336] on app-calendar-viewport "Sat 30 8/8 4 Jobs Sun 31 Mon 1 4/4 2 Jobs Tue 2 4/4 2 Jobs Wed 3 4/4 2 Jobs Thu…" at bounding box center [568, 219] width 1136 height 2110
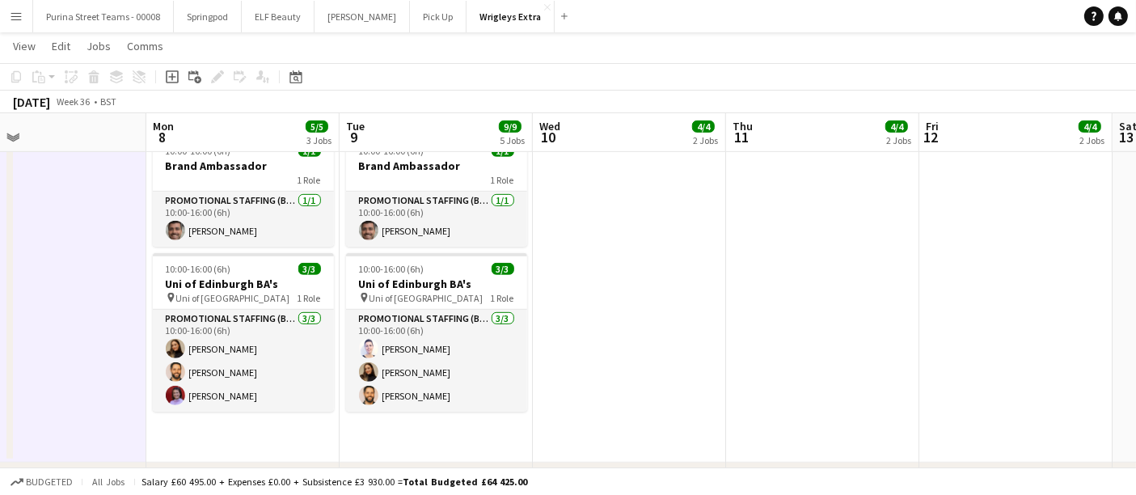
drag, startPoint x: 657, startPoint y: 262, endPoint x: 32, endPoint y: 338, distance: 629.9
click at [32, 338] on app-calendar-viewport "Thu 4 4/4 2 Jobs Fri 5 4/4 2 Jobs Sat 6 Sun 7 Mon 8 5/5 3 Jobs Tue 9 9/9 5 Jobs…" at bounding box center [568, 219] width 1136 height 2110
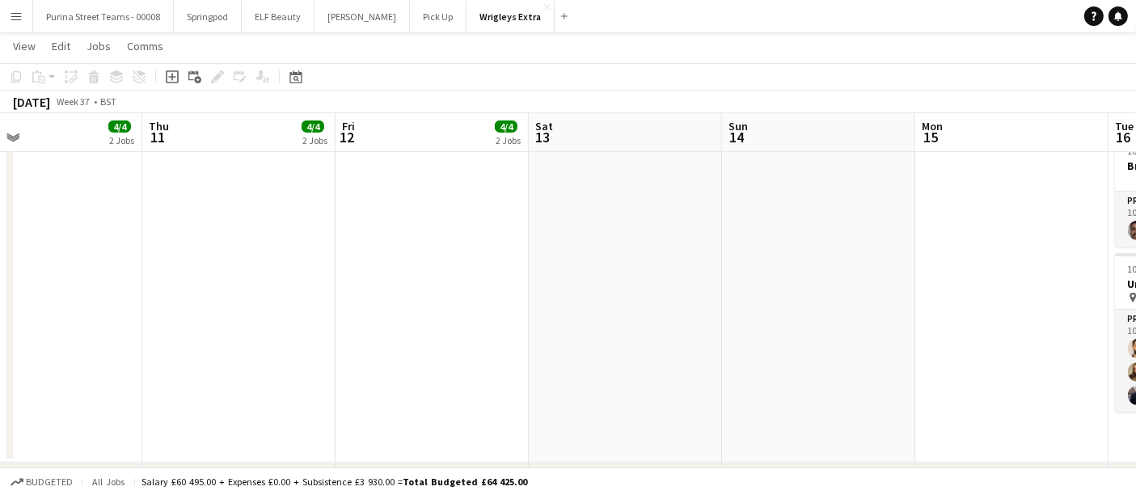
drag, startPoint x: 806, startPoint y: 199, endPoint x: 249, endPoint y: 261, distance: 560.8
click at [221, 271] on app-calendar-viewport "Sun 7 Mon 8 5/5 3 Jobs Tue 9 9/9 5 Jobs Wed 10 4/4 2 Jobs Thu 11 4/4 2 Jobs Fri…" at bounding box center [568, 219] width 1136 height 2110
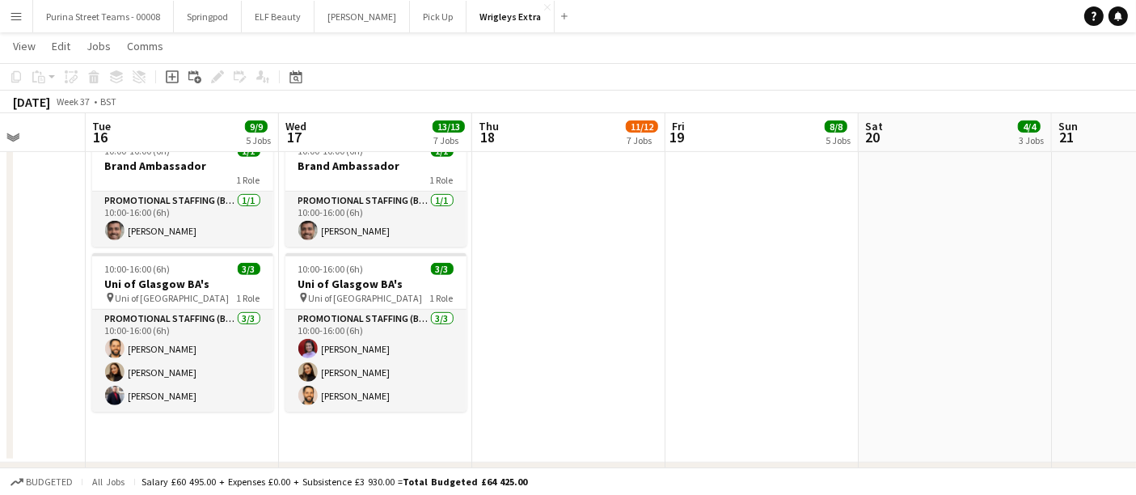
drag, startPoint x: 745, startPoint y: 251, endPoint x: 105, endPoint y: 269, distance: 640.1
click at [105, 269] on app-calendar-viewport "Thu 11 4/4 2 Jobs Fri 12 4/4 2 Jobs Sat 13 Sun 14 Mon 15 Tue 16 9/9 5 Jobs Wed …" at bounding box center [568, 219] width 1136 height 2110
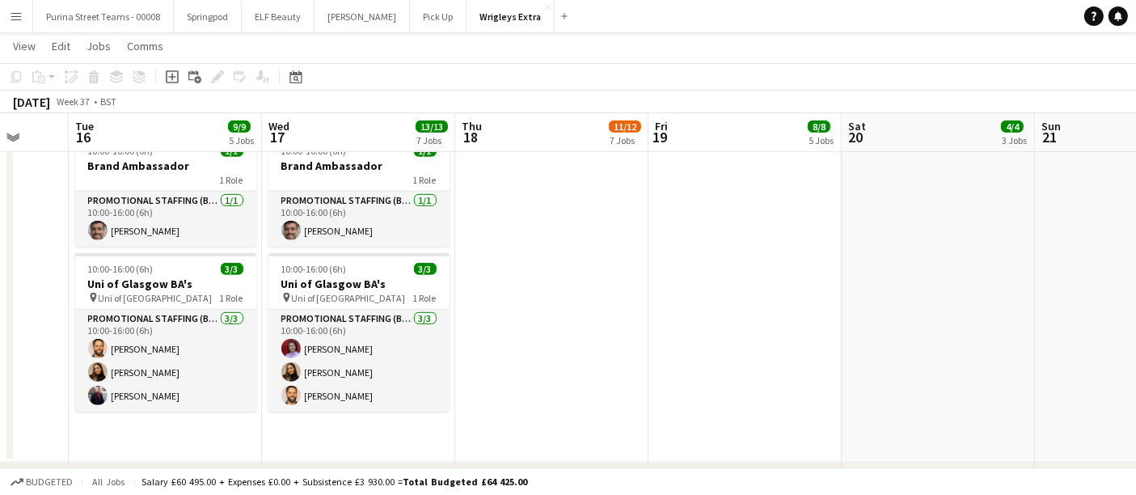
drag, startPoint x: 679, startPoint y: 248, endPoint x: 404, endPoint y: 258, distance: 275.2
click at [404, 258] on app-calendar-viewport "Sat 13 Sun 14 Mon 15 Tue 16 9/9 5 Jobs Wed 17 13/13 7 Jobs Thu 18 11/12 7 Jobs …" at bounding box center [568, 219] width 1136 height 2110
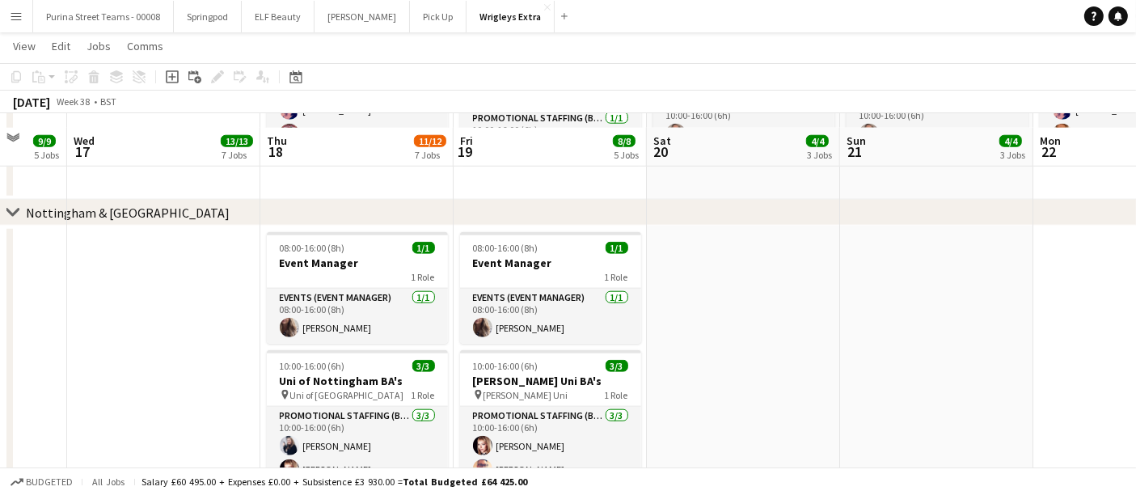
scroll to position [1705, 0]
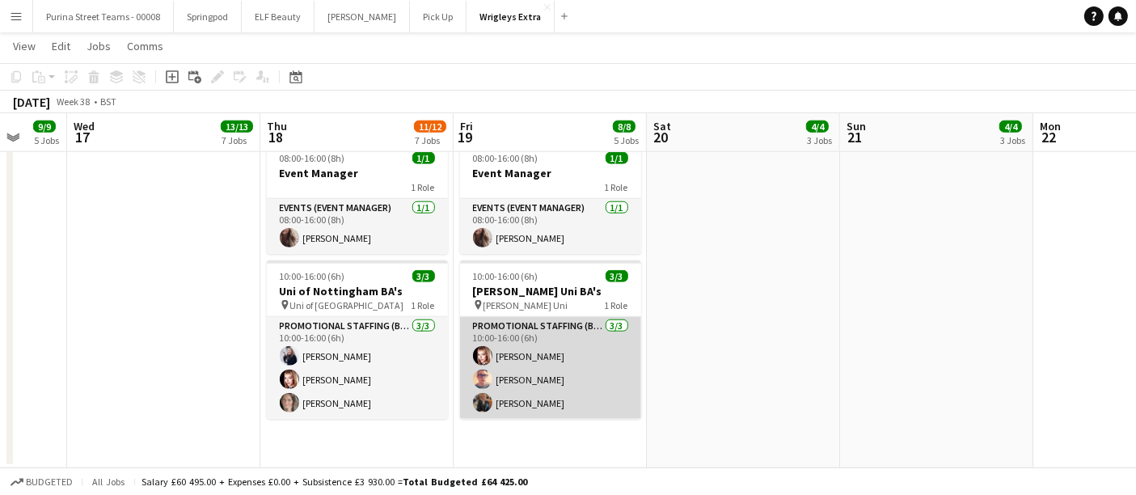
click at [518, 375] on app-card-role "Promotional Staffing (Brand Ambassadors) [DATE] 10:00-16:00 (6h) [PERSON_NAME] …" at bounding box center [550, 368] width 181 height 102
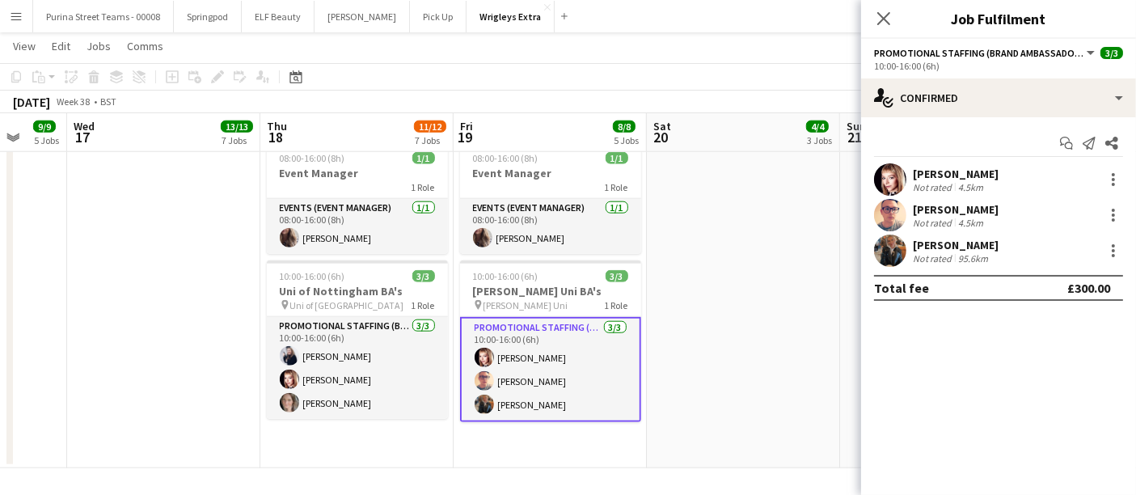
click at [901, 208] on app-user-avatar at bounding box center [890, 215] width 32 height 32
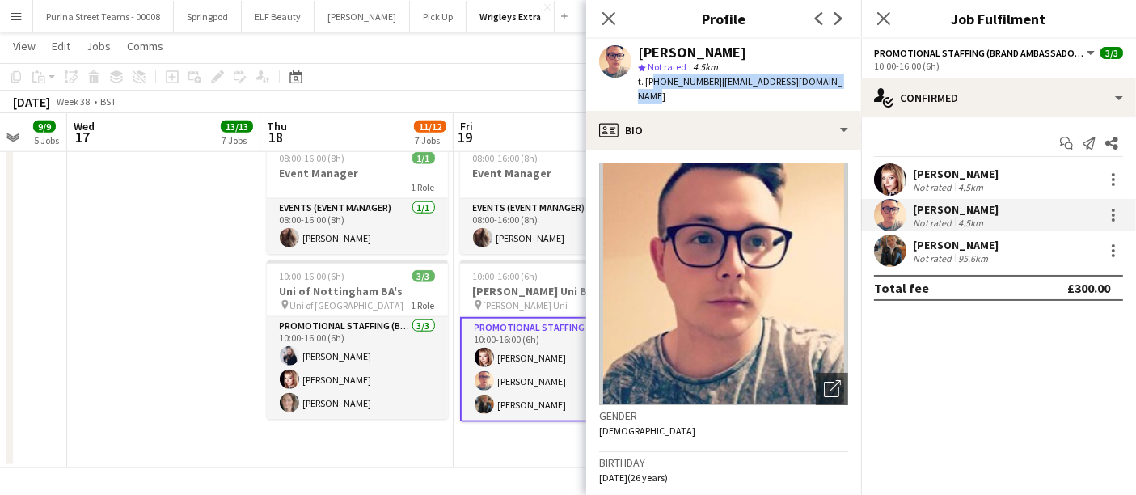
drag, startPoint x: 653, startPoint y: 79, endPoint x: 843, endPoint y: 84, distance: 190.1
click at [843, 84] on div "[PERSON_NAME] star Not rated 4.5km t. [PHONE_NUMBER] | [EMAIL_ADDRESS][DOMAIN_N…" at bounding box center [723, 75] width 275 height 72
copy div "447554299012 | [EMAIL_ADDRESS][DOMAIN_NAME]"
click at [519, 389] on app-card-role "Promotional Staffing (Brand Ambassadors) [DATE] 10:00-16:00 (6h) [PERSON_NAME] …" at bounding box center [550, 369] width 181 height 105
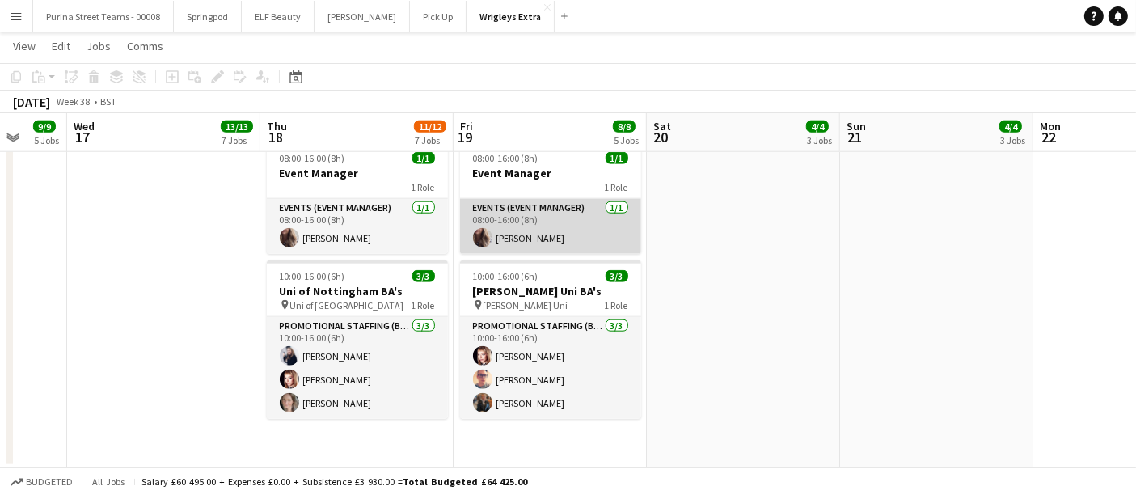
click at [477, 239] on app-user-avatar at bounding box center [482, 237] width 19 height 19
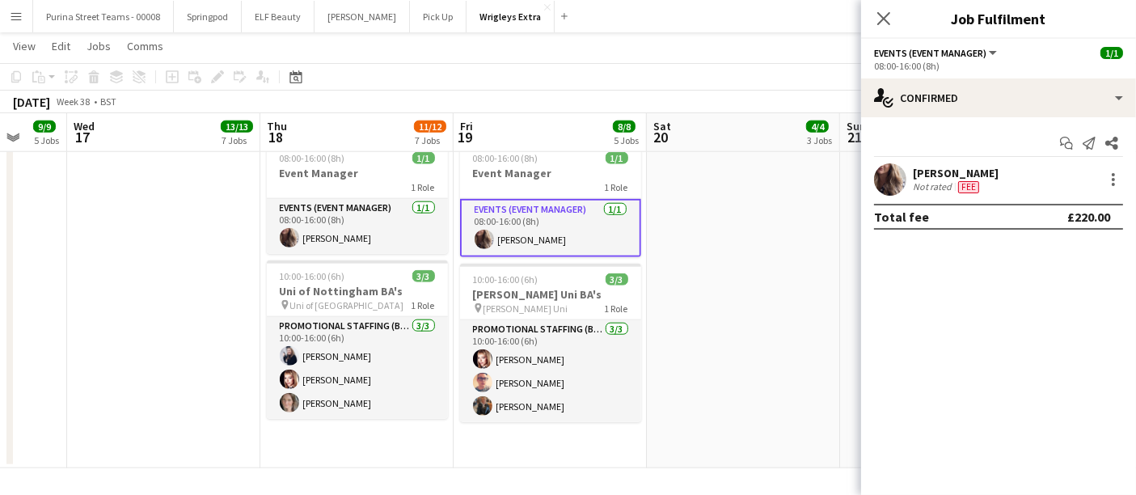
click at [890, 182] on app-user-avatar at bounding box center [890, 179] width 32 height 32
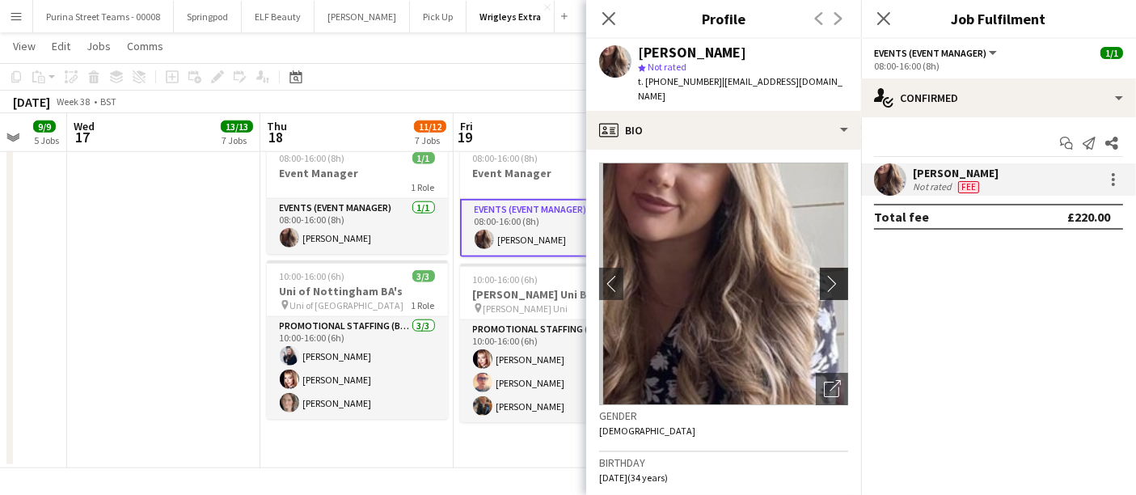
click at [824, 275] on app-icon "chevron-right" at bounding box center [836, 283] width 25 height 17
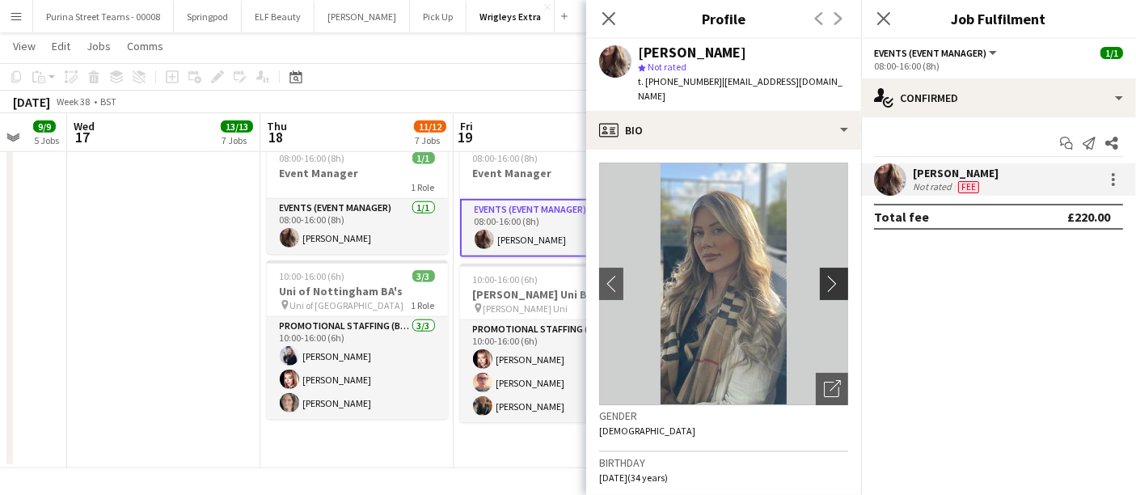
click at [824, 275] on app-icon "chevron-right" at bounding box center [836, 283] width 25 height 17
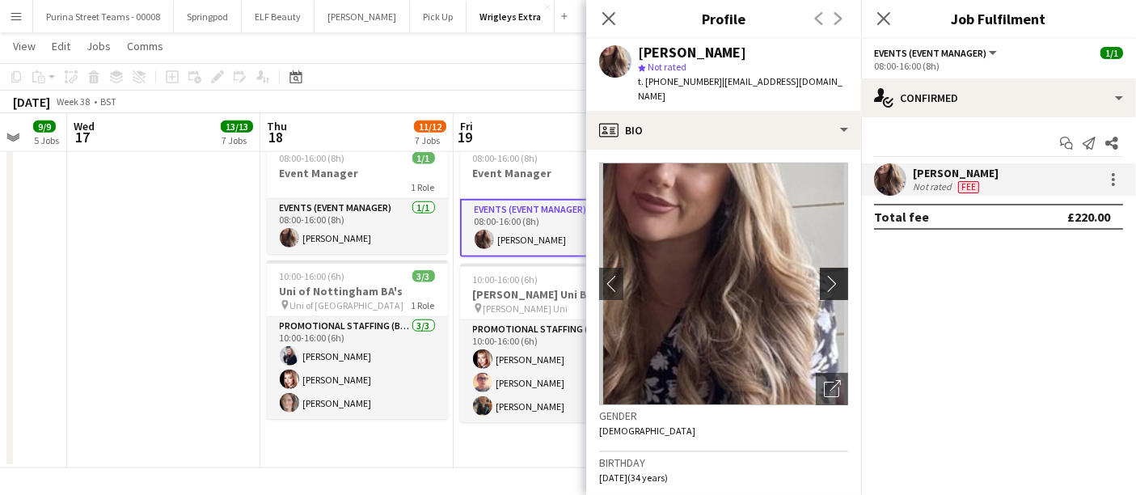
click at [824, 275] on app-icon "chevron-right" at bounding box center [836, 283] width 25 height 17
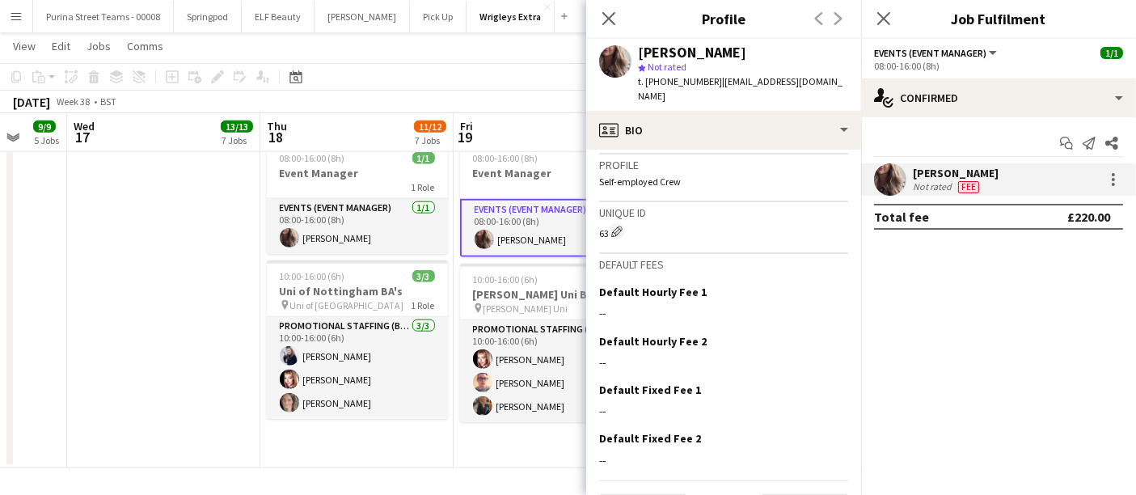
scroll to position [700, 0]
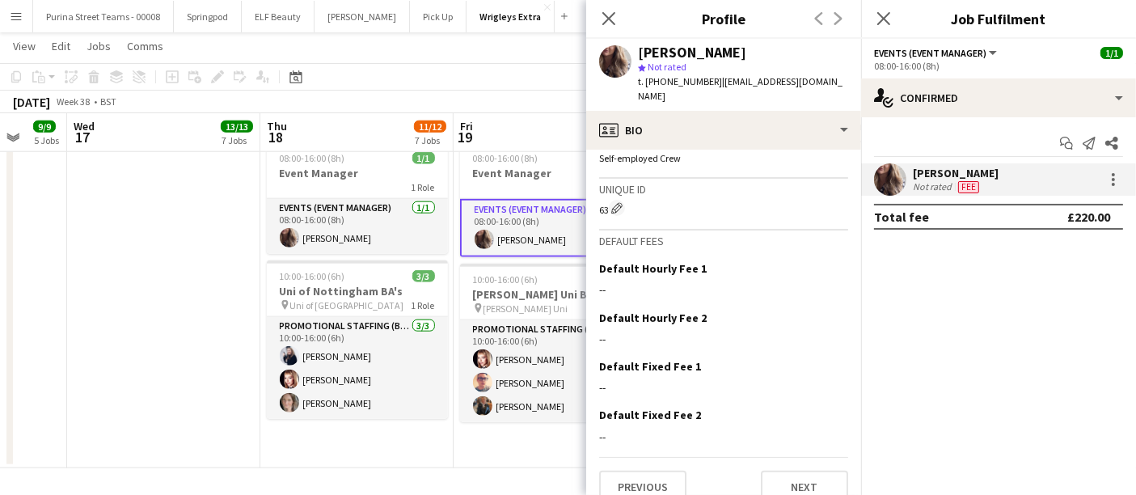
click at [550, 446] on app-date-cell "08:00-16:00 (8h) 1/1 Event Manager 1 Role Events (Event Manager) [DATE] 08:00-1…" at bounding box center [550, 302] width 193 height 332
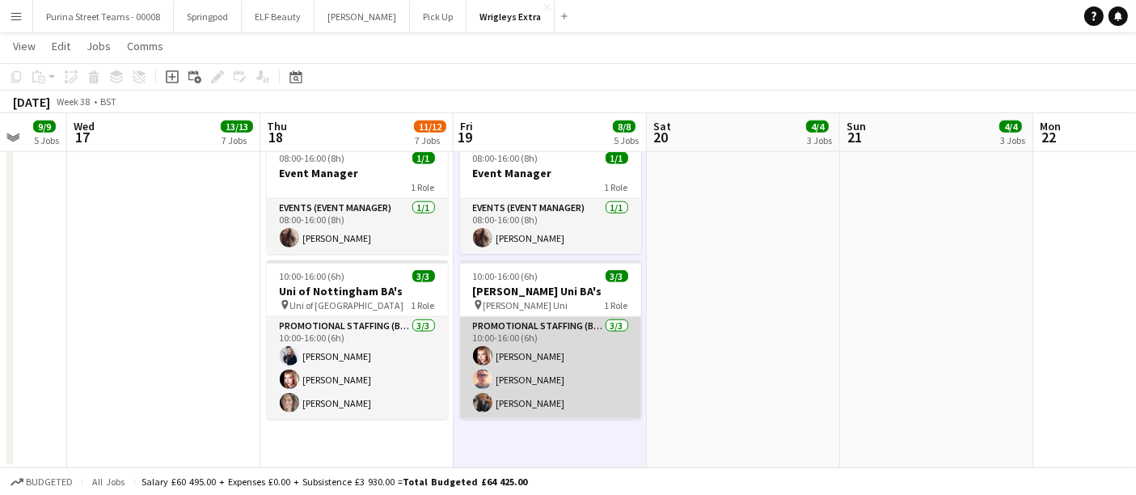
click at [480, 400] on app-user-avatar at bounding box center [482, 402] width 19 height 19
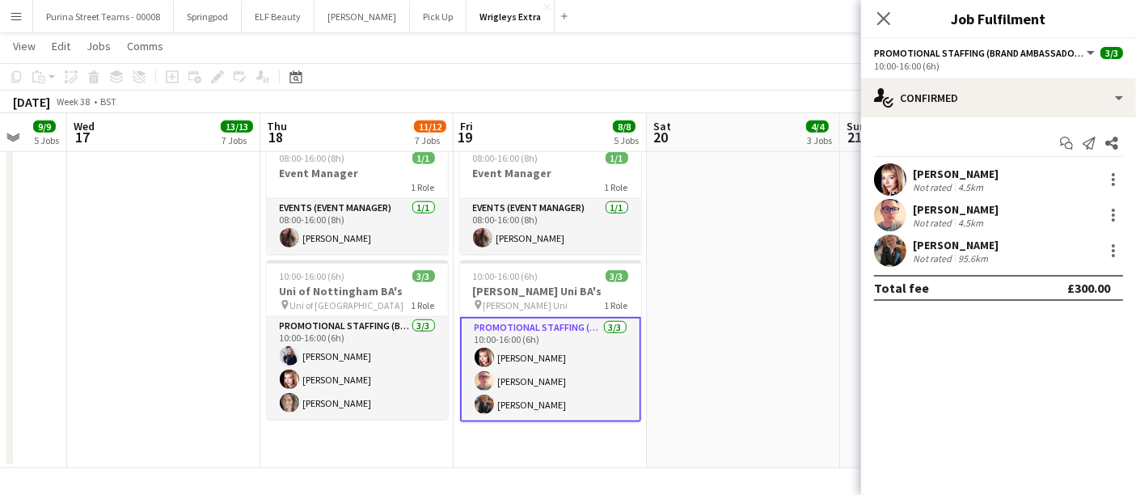
click at [882, 243] on app-user-avatar at bounding box center [890, 251] width 32 height 32
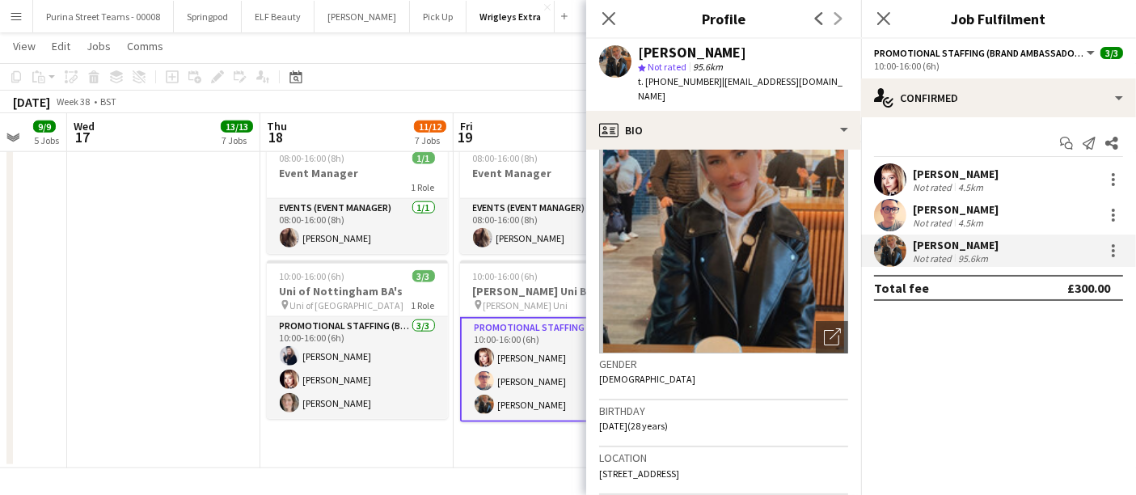
scroll to position [0, 0]
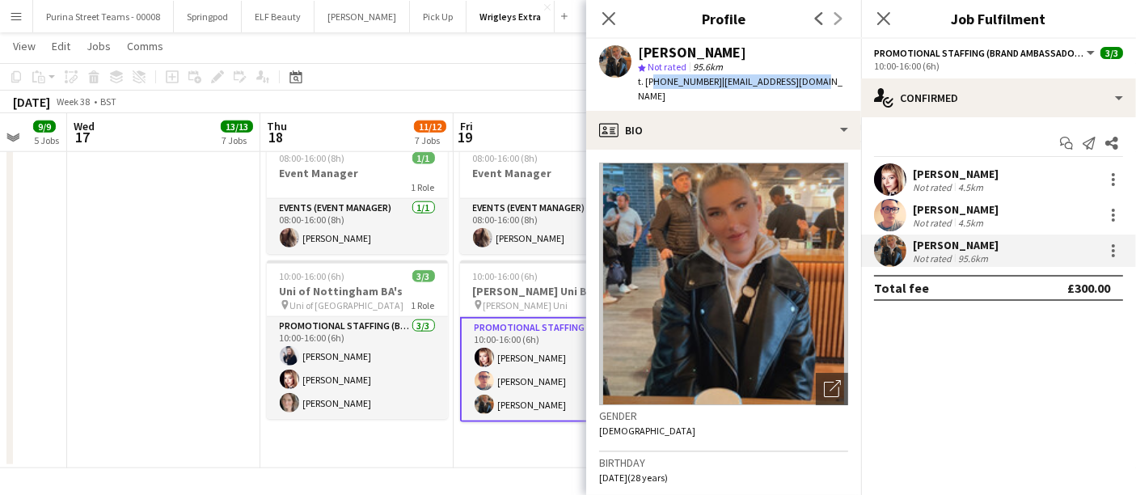
drag, startPoint x: 652, startPoint y: 78, endPoint x: 809, endPoint y: 79, distance: 156.9
click at [809, 79] on div "[PERSON_NAME] star Not rated 95.6km t. [PHONE_NUMBER] | [EMAIL_ADDRESS][DOMAIN_…" at bounding box center [723, 75] width 275 height 72
copy div "447727082398 | [EMAIL_ADDRESS][DOMAIN_NAME]"
click at [545, 76] on app-toolbar "Copy Paste Paste Ctrl+V Paste with crew Ctrl+Shift+V Paste linked Job [GEOGRAPH…" at bounding box center [568, 77] width 1136 height 28
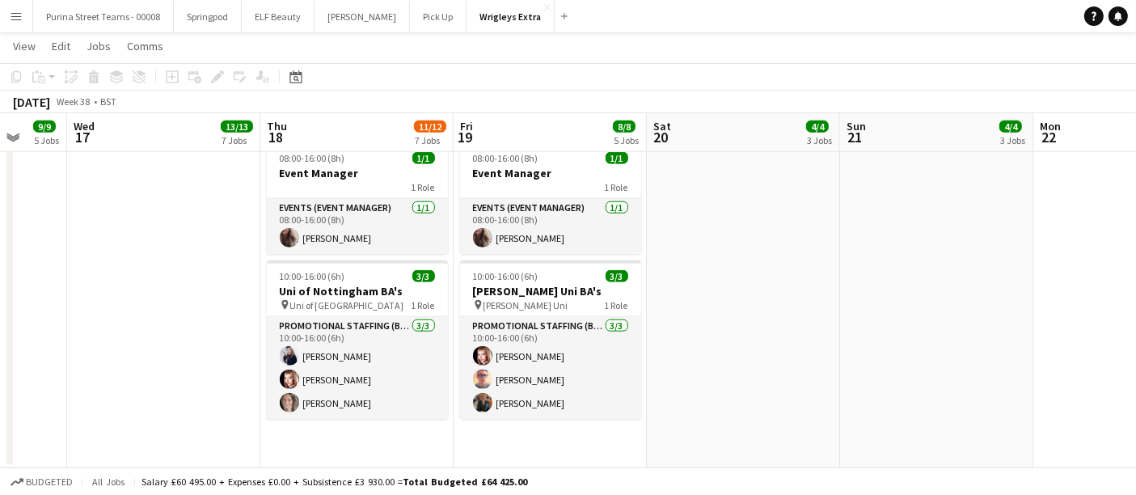
drag, startPoint x: 932, startPoint y: 315, endPoint x: 529, endPoint y: 340, distance: 403.6
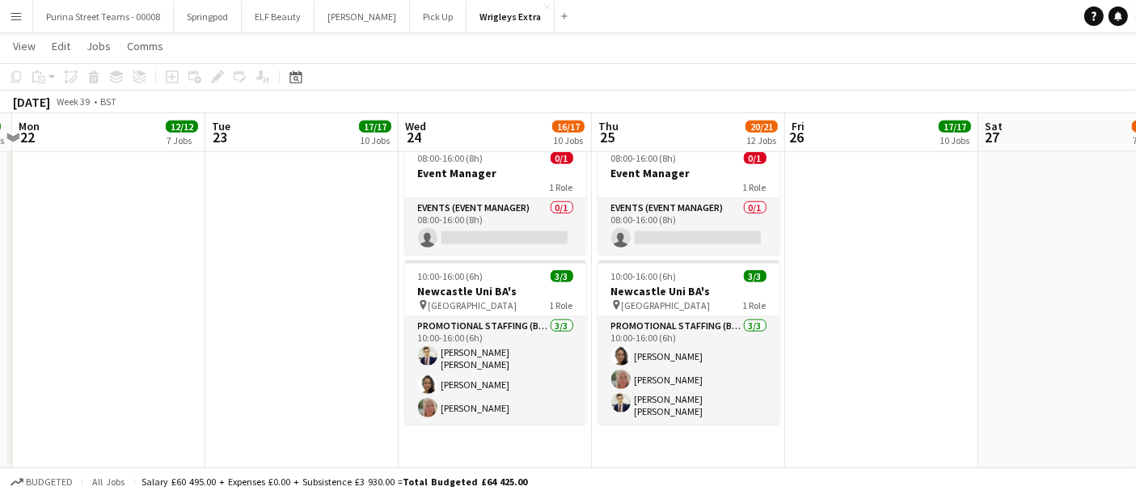
scroll to position [0, 584]
drag, startPoint x: 850, startPoint y: 303, endPoint x: 214, endPoint y: 324, distance: 636.1
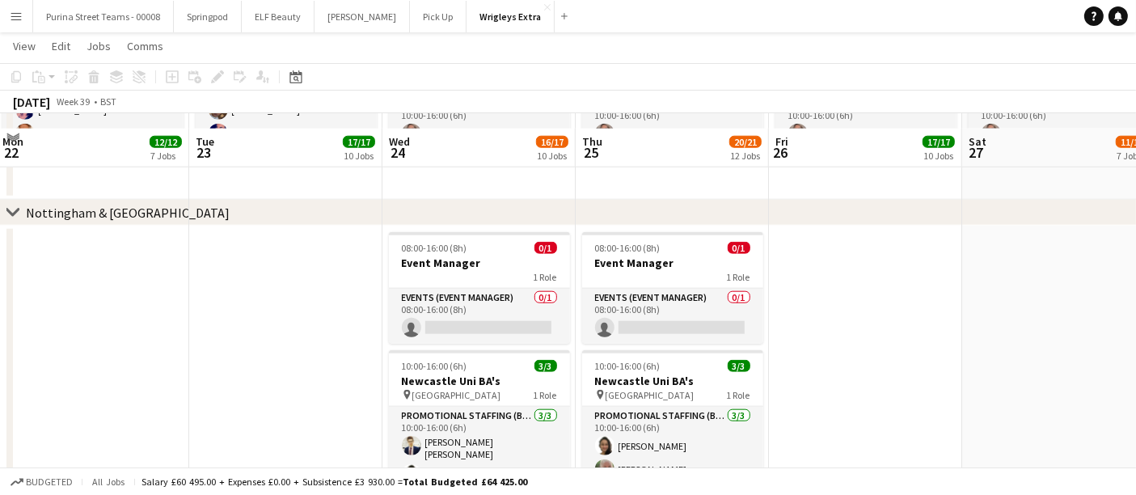
scroll to position [1705, 0]
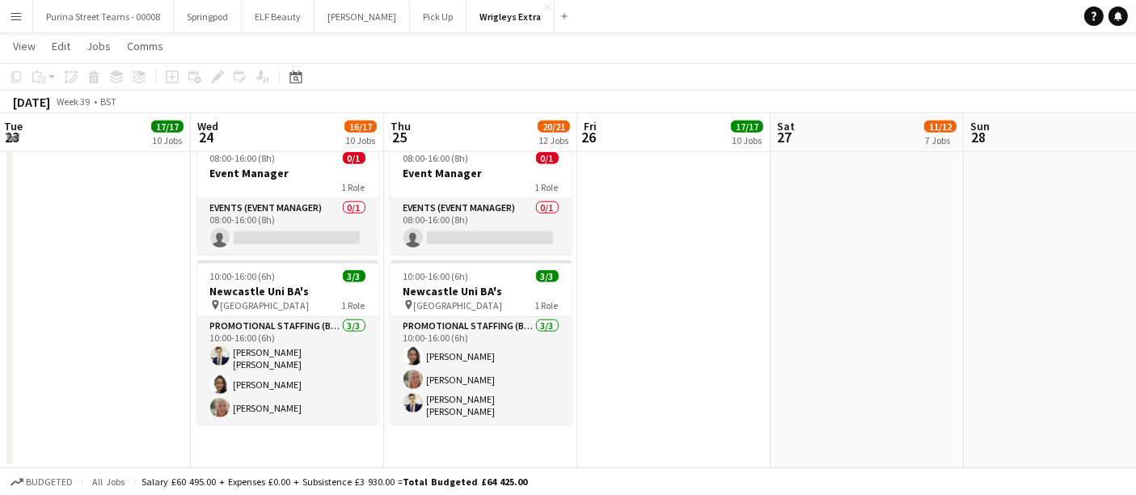
drag, startPoint x: 949, startPoint y: 241, endPoint x: 381, endPoint y: 257, distance: 568.1
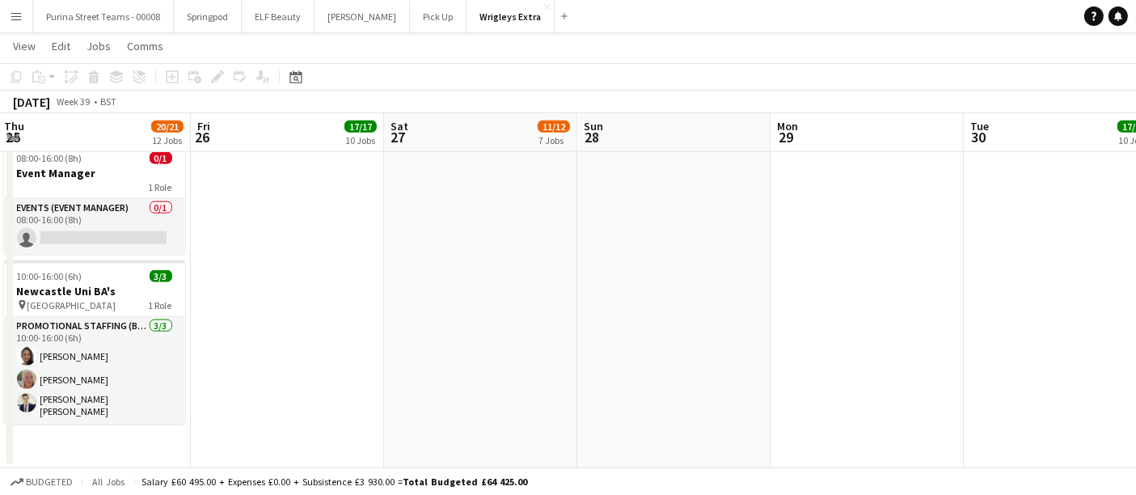
drag, startPoint x: 866, startPoint y: 238, endPoint x: 341, endPoint y: 238, distance: 525.0
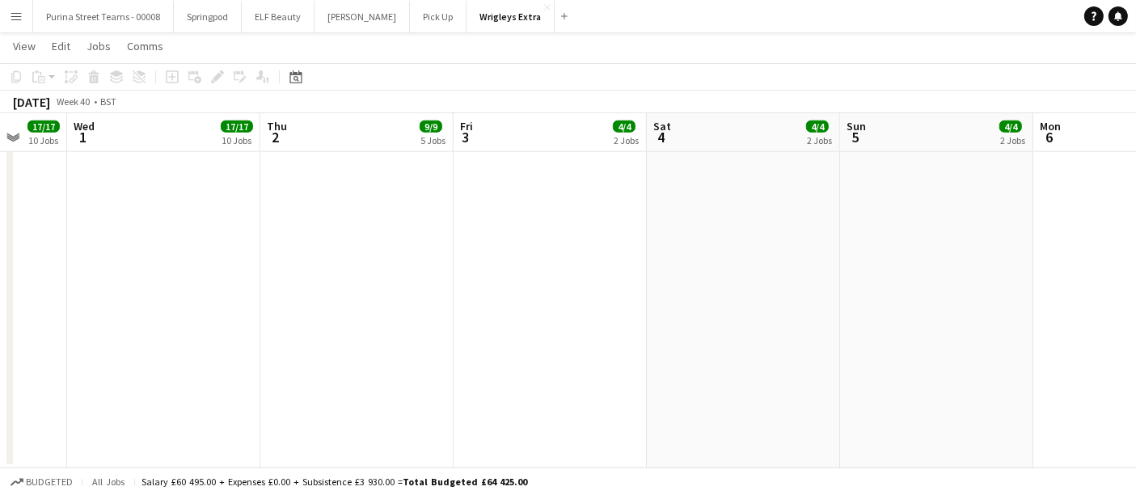
drag, startPoint x: 437, startPoint y: 244, endPoint x: 307, endPoint y: 246, distance: 129.4
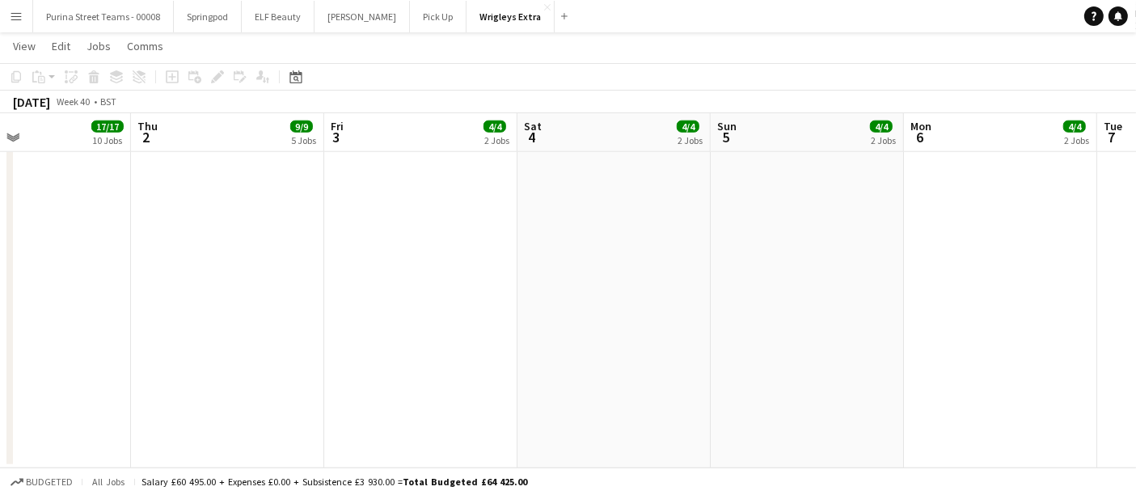
drag, startPoint x: 841, startPoint y: 226, endPoint x: 289, endPoint y: 251, distance: 553.0
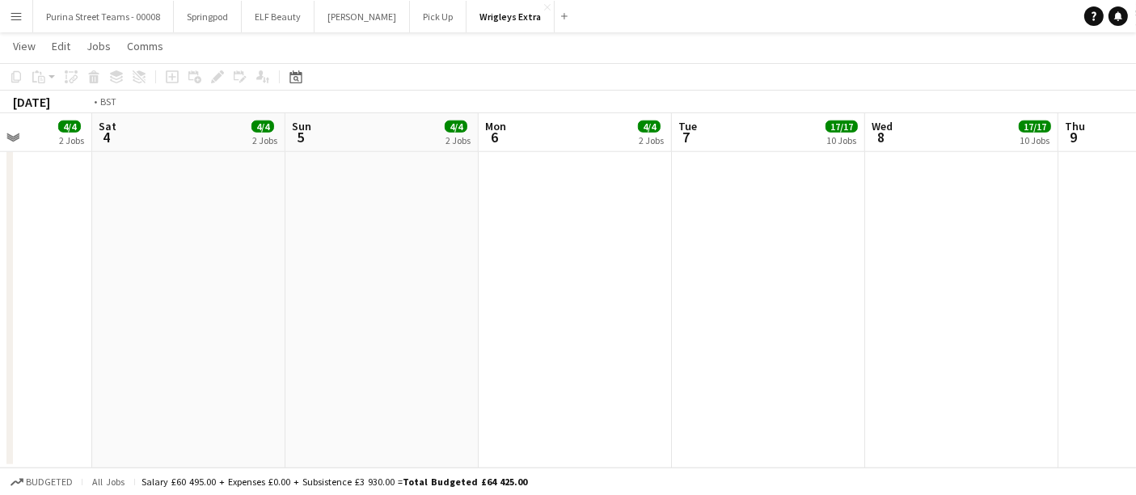
drag, startPoint x: 802, startPoint y: 255, endPoint x: 231, endPoint y: 255, distance: 571.1
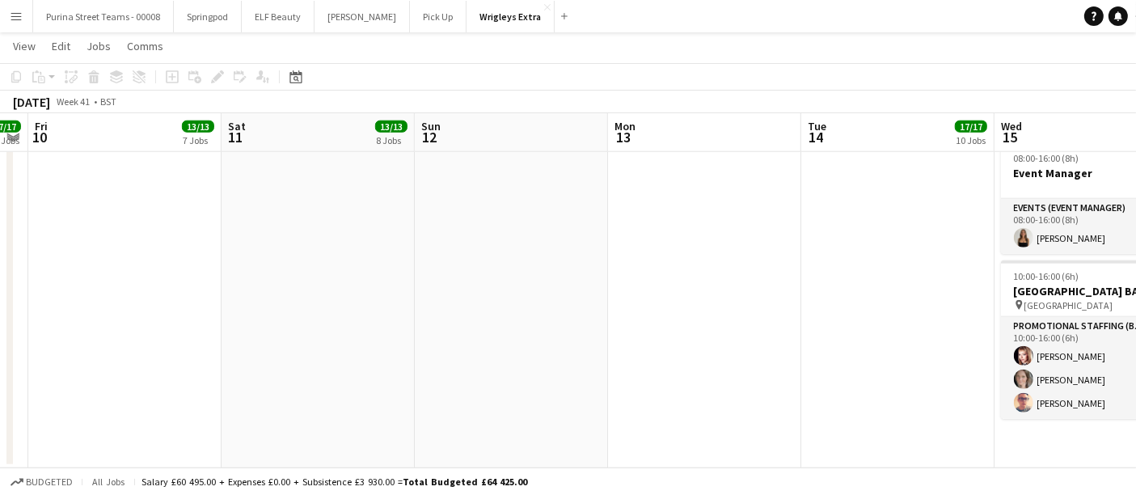
drag, startPoint x: 818, startPoint y: 228, endPoint x: 268, endPoint y: 236, distance: 550.1
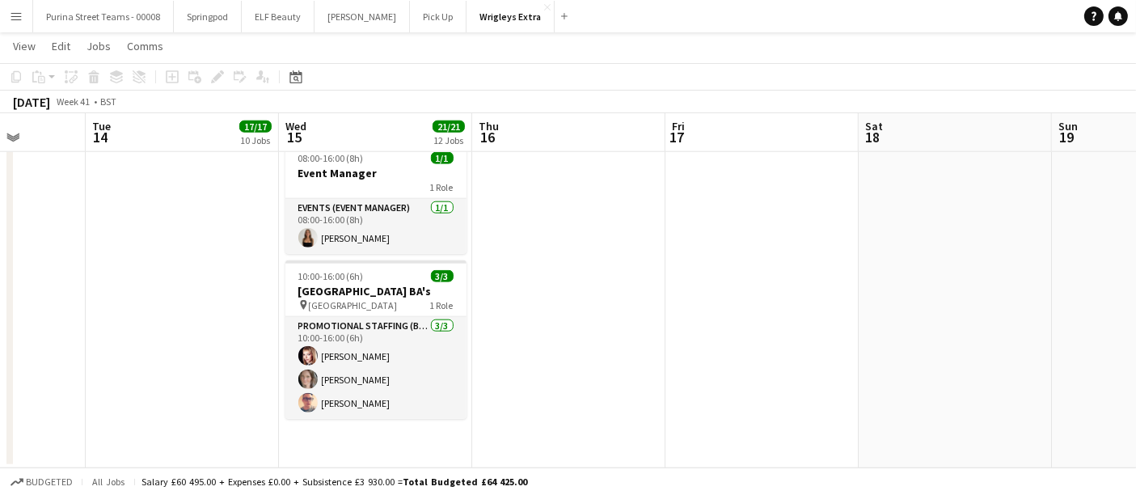
scroll to position [0, 495]
drag, startPoint x: 899, startPoint y: 233, endPoint x: 84, endPoint y: 243, distance: 814.6
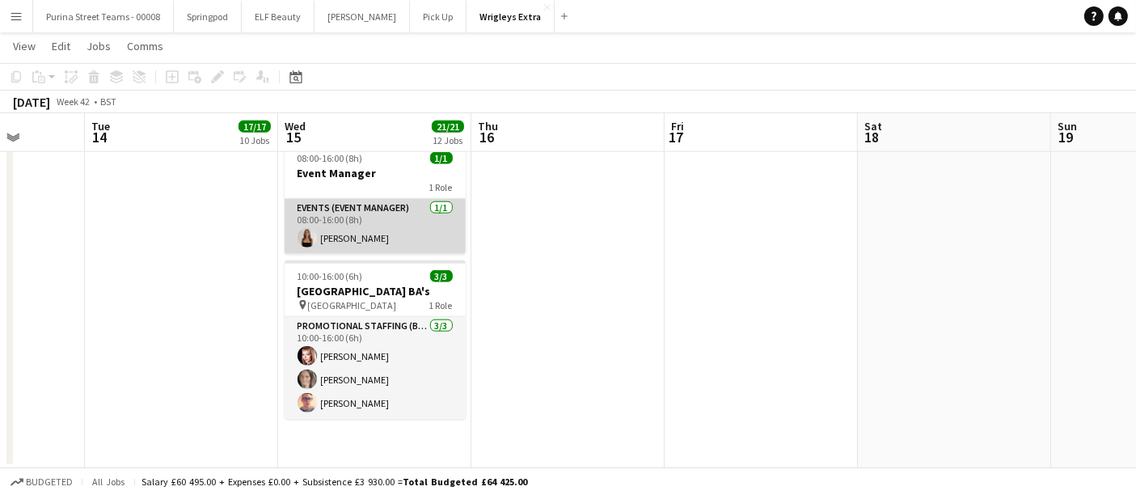
click at [307, 234] on app-user-avatar at bounding box center [307, 237] width 19 height 19
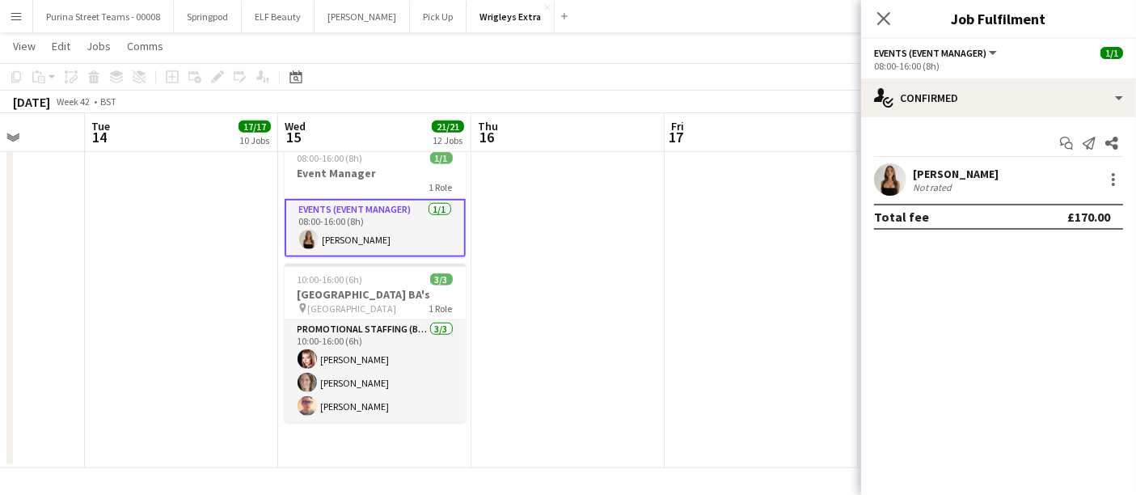
click at [893, 179] on app-user-avatar at bounding box center [890, 179] width 32 height 32
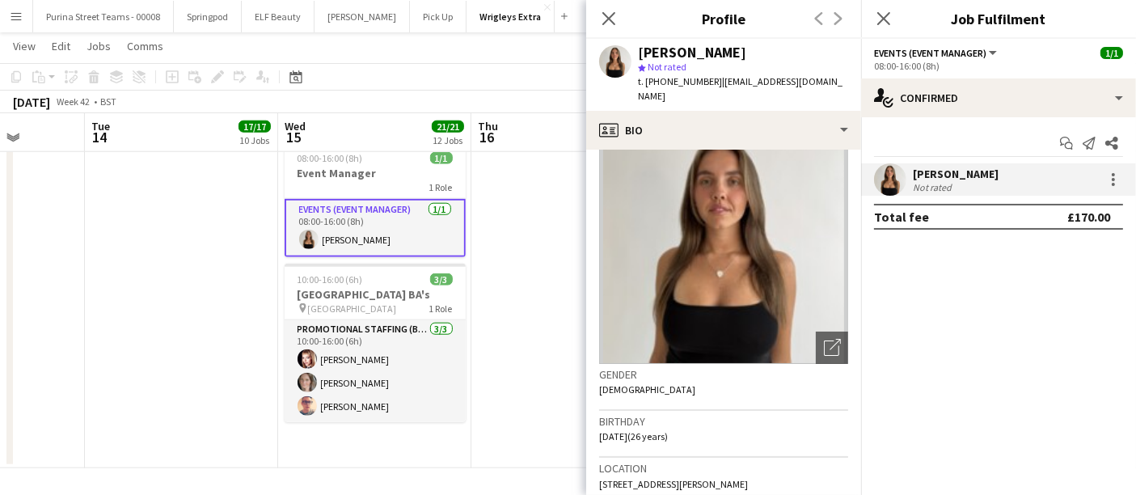
scroll to position [0, 0]
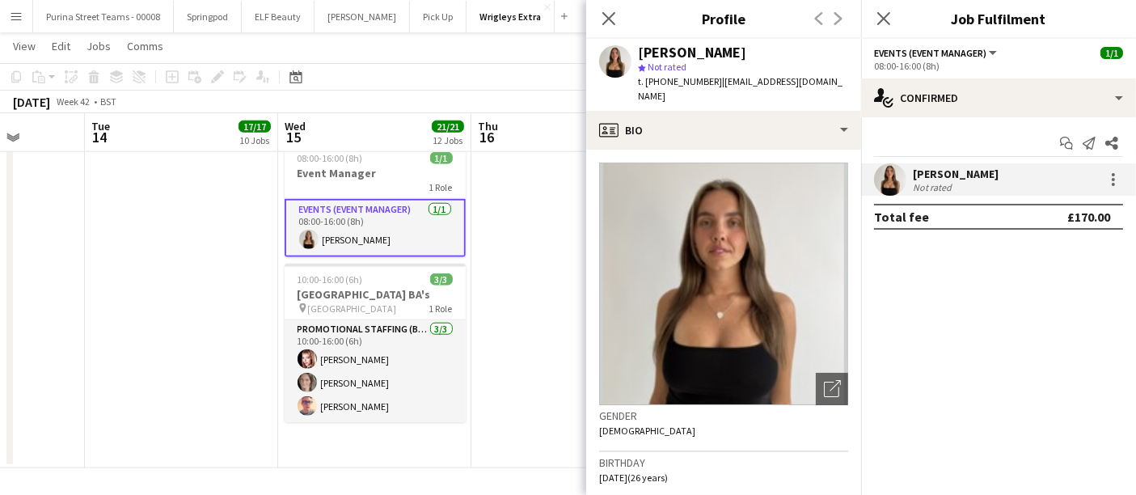
click at [524, 299] on app-date-cell at bounding box center [568, 302] width 193 height 332
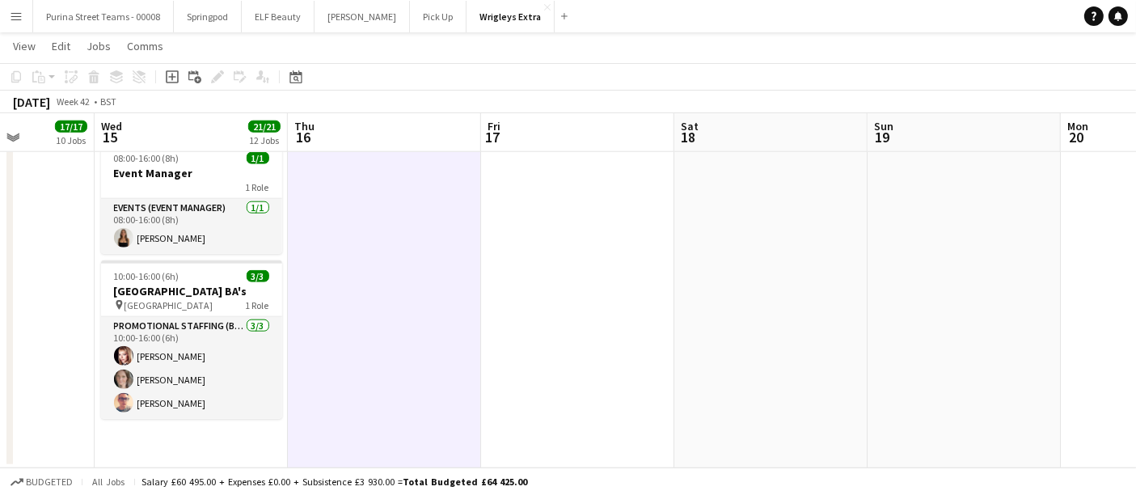
drag, startPoint x: 961, startPoint y: 256, endPoint x: 502, endPoint y: 269, distance: 458.8
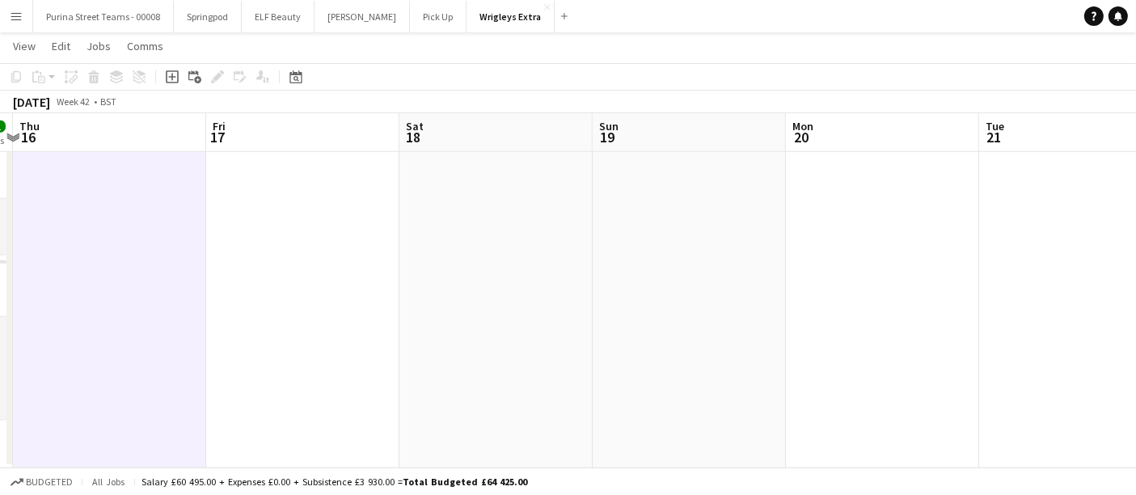
drag, startPoint x: 973, startPoint y: 257, endPoint x: 390, endPoint y: 283, distance: 583.8
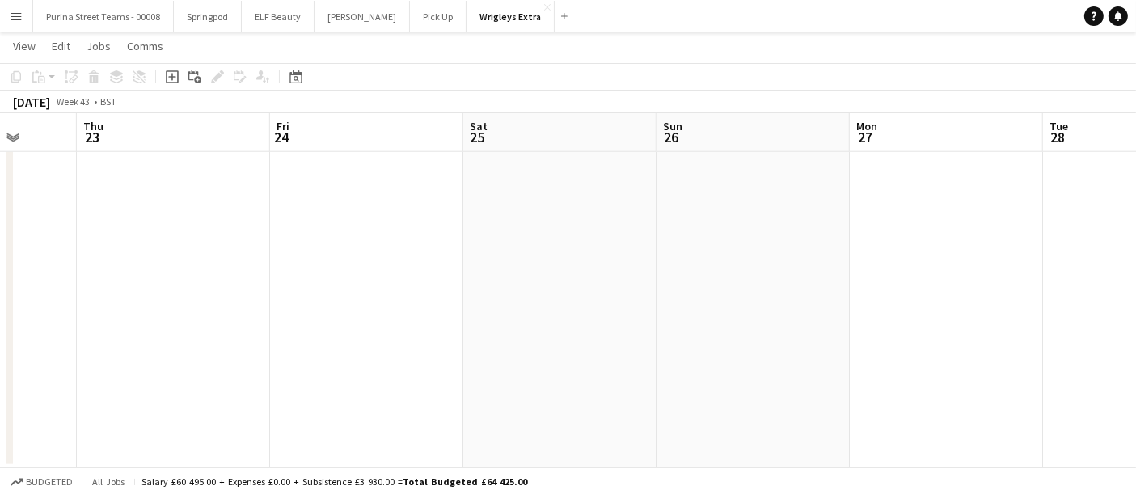
drag, startPoint x: 855, startPoint y: 244, endPoint x: 300, endPoint y: 266, distance: 555.3
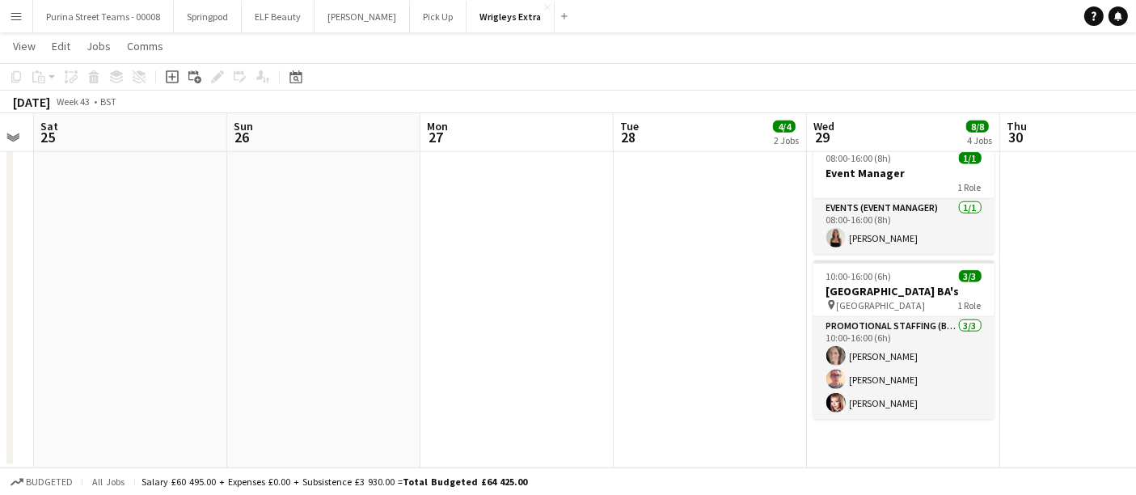
drag, startPoint x: 642, startPoint y: 264, endPoint x: 396, endPoint y: 270, distance: 246.0
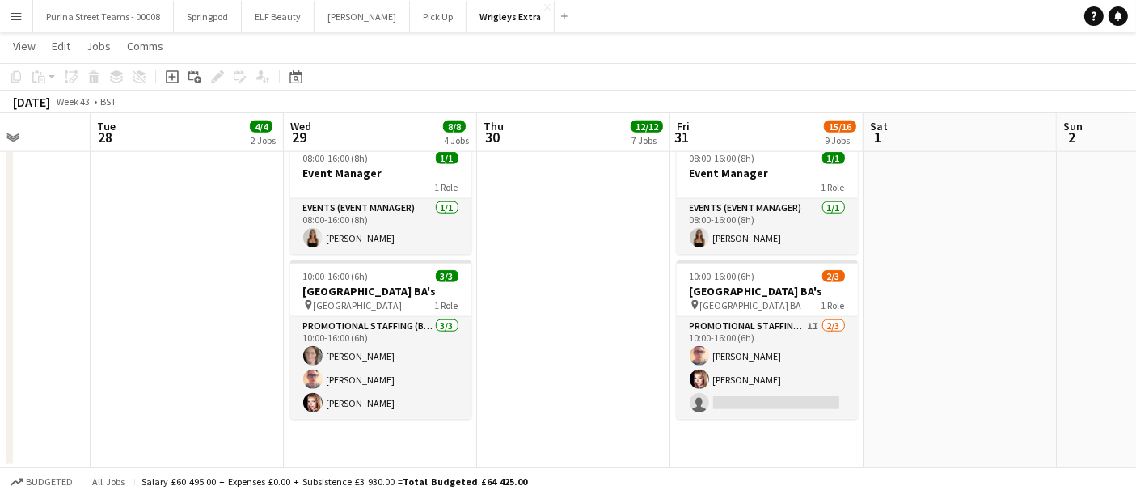
scroll to position [0, 491]
drag, startPoint x: 791, startPoint y: 262, endPoint x: 157, endPoint y: 265, distance: 634.2
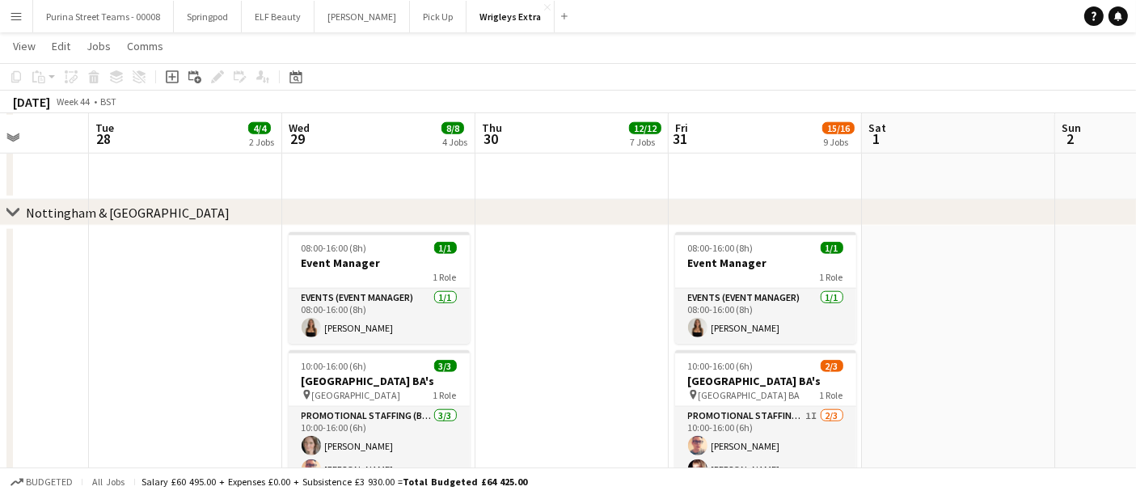
scroll to position [1705, 0]
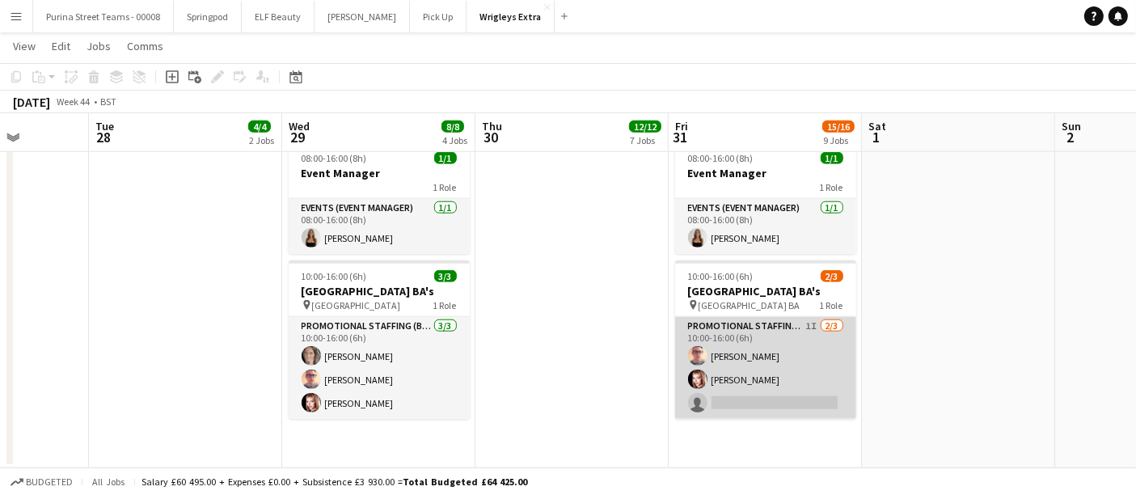
click at [697, 419] on app-card-role "Promotional Staffing (Brand Ambassadors) 1I [DATE] 10:00-16:00 (6h) [PERSON_NAM…" at bounding box center [765, 368] width 181 height 102
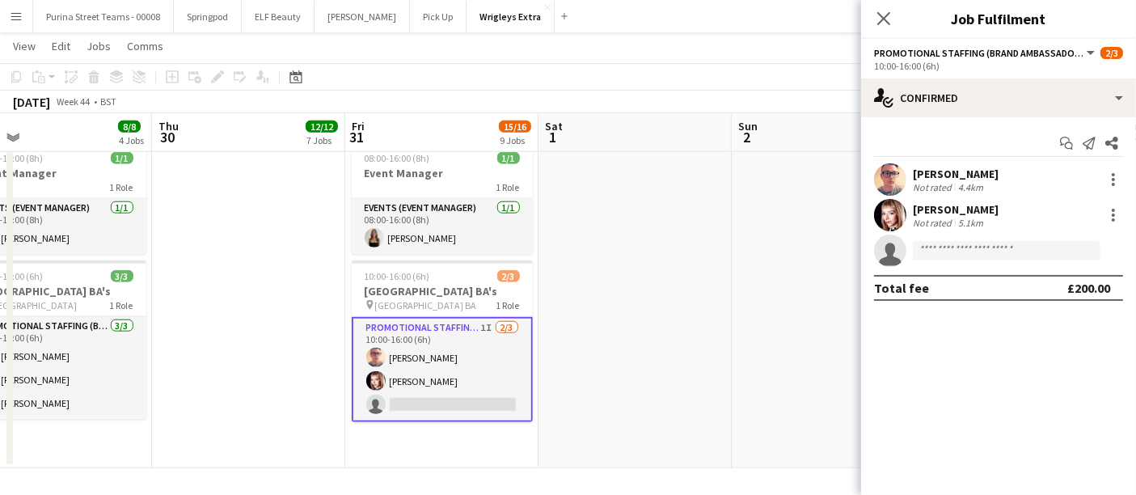
drag, startPoint x: 584, startPoint y: 292, endPoint x: 218, endPoint y: 297, distance: 365.6
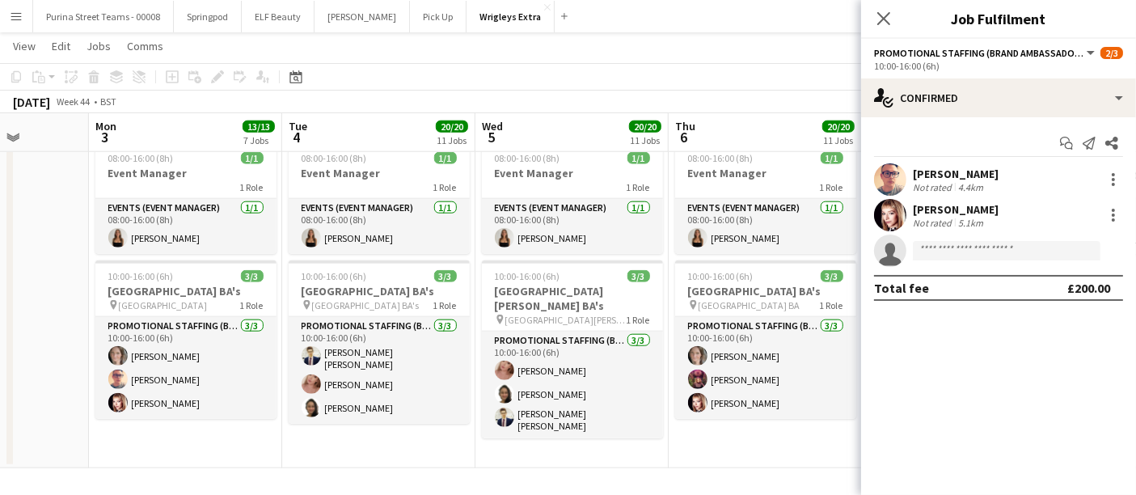
scroll to position [0, 509]
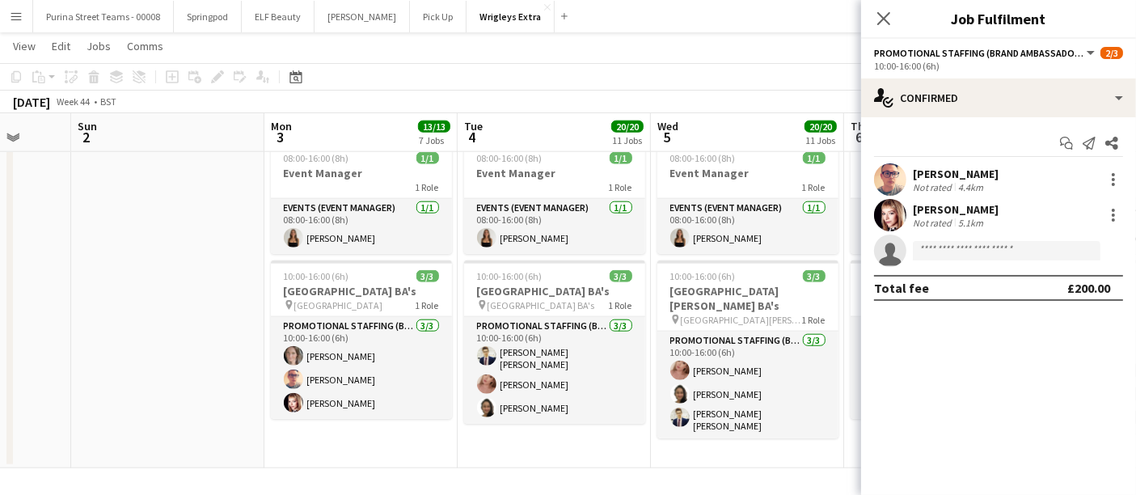
drag, startPoint x: 734, startPoint y: 283, endPoint x: 167, endPoint y: 283, distance: 567.8
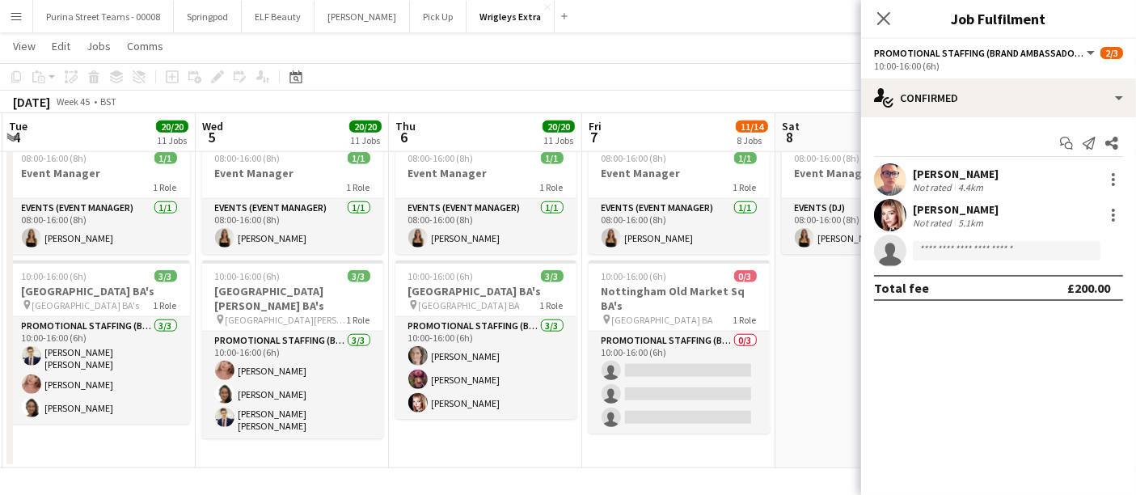
drag, startPoint x: 721, startPoint y: 459, endPoint x: 273, endPoint y: 454, distance: 447.3
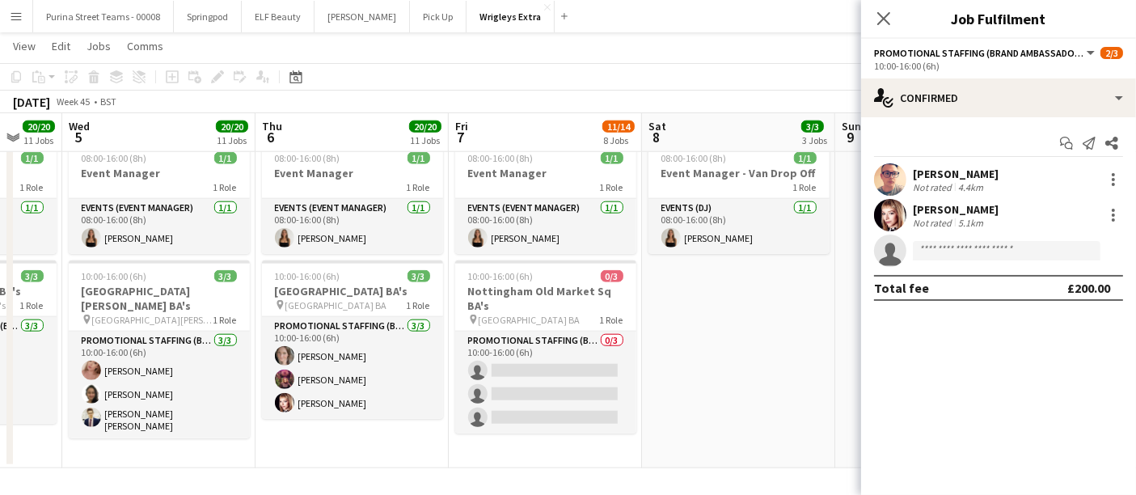
drag, startPoint x: 578, startPoint y: 463, endPoint x: 450, endPoint y: 463, distance: 127.8
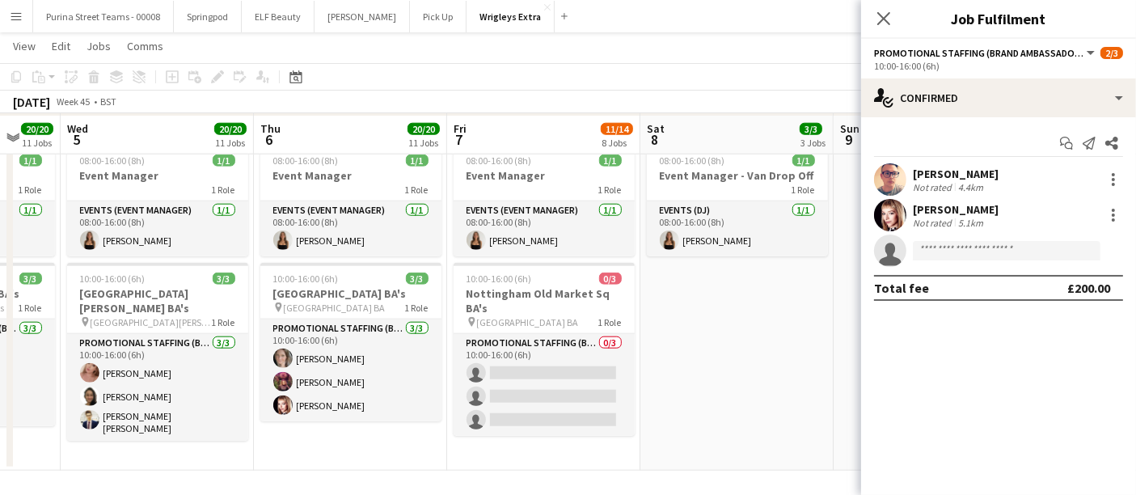
scroll to position [1705, 0]
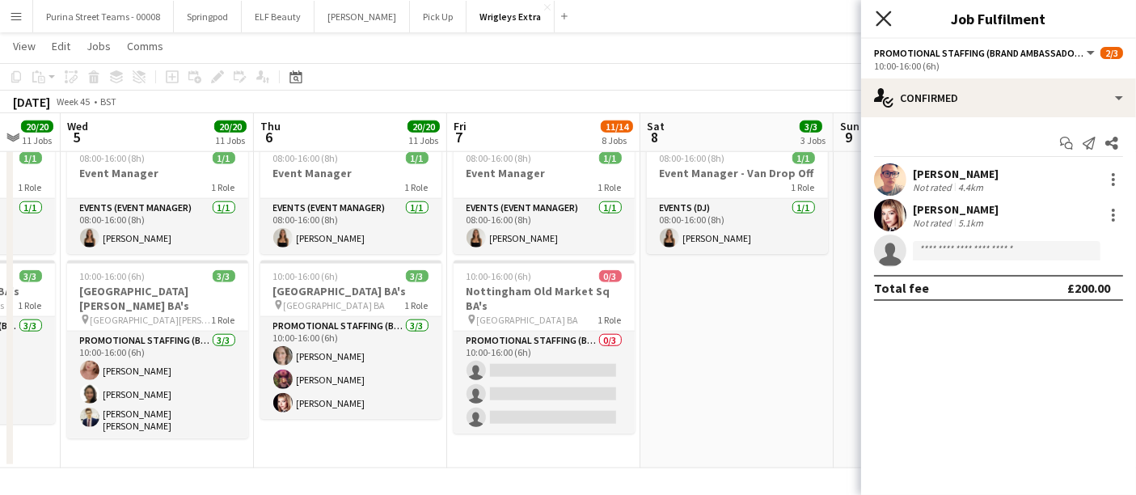
click at [882, 15] on icon "Close pop-in" at bounding box center [883, 18] width 15 height 15
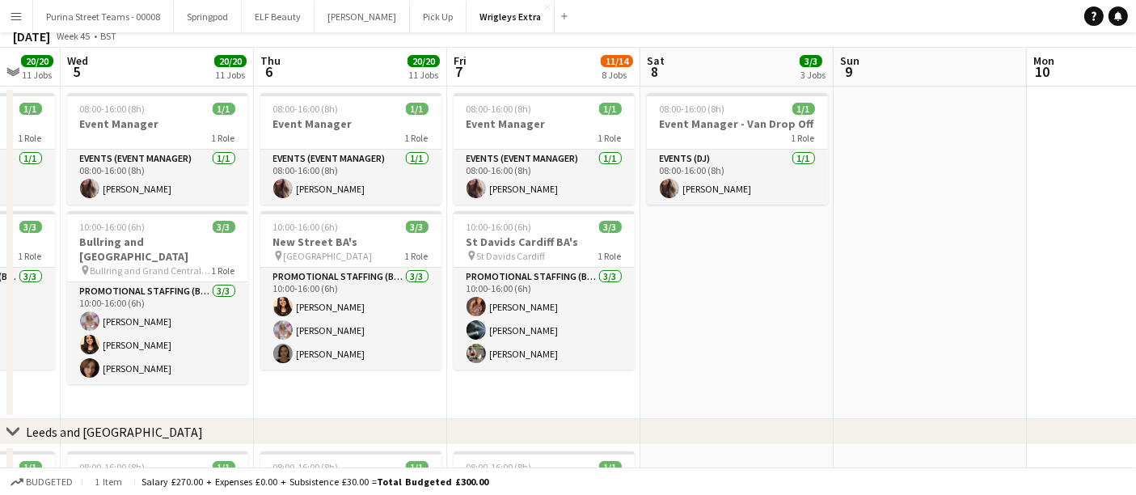
scroll to position [0, 0]
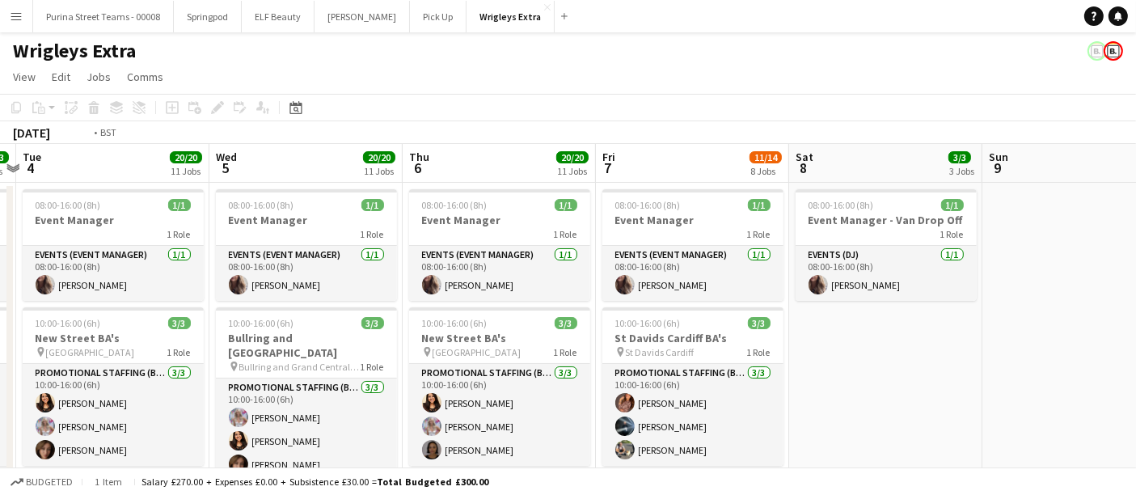
drag, startPoint x: 810, startPoint y: 399, endPoint x: 1064, endPoint y: 362, distance: 257.5
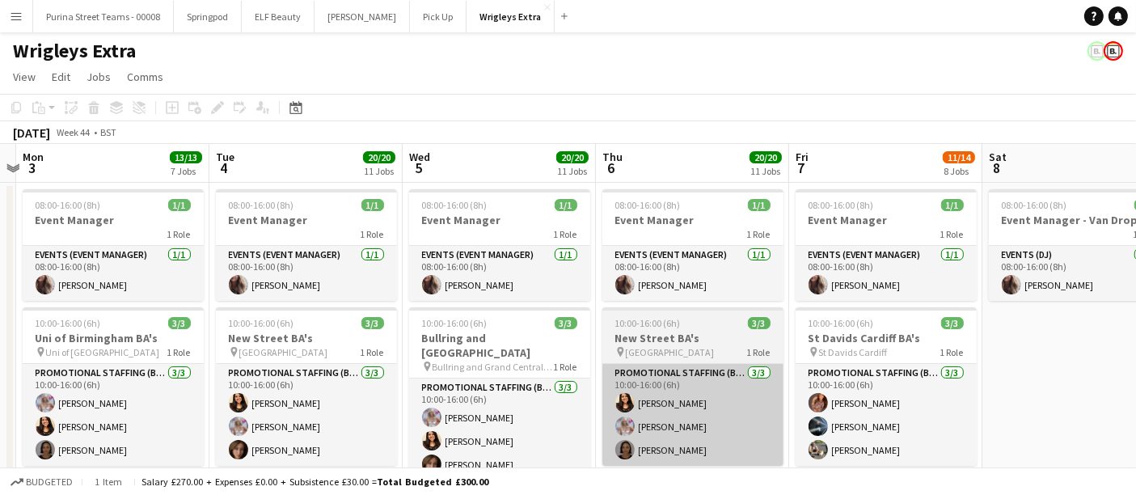
scroll to position [0, 341]
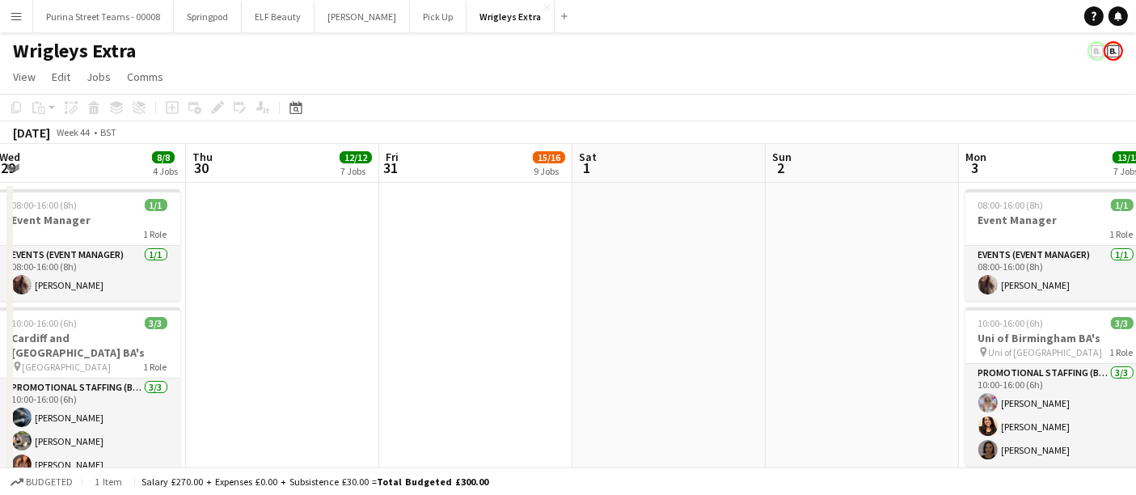
drag, startPoint x: 36, startPoint y: 343, endPoint x: 726, endPoint y: 307, distance: 690.9
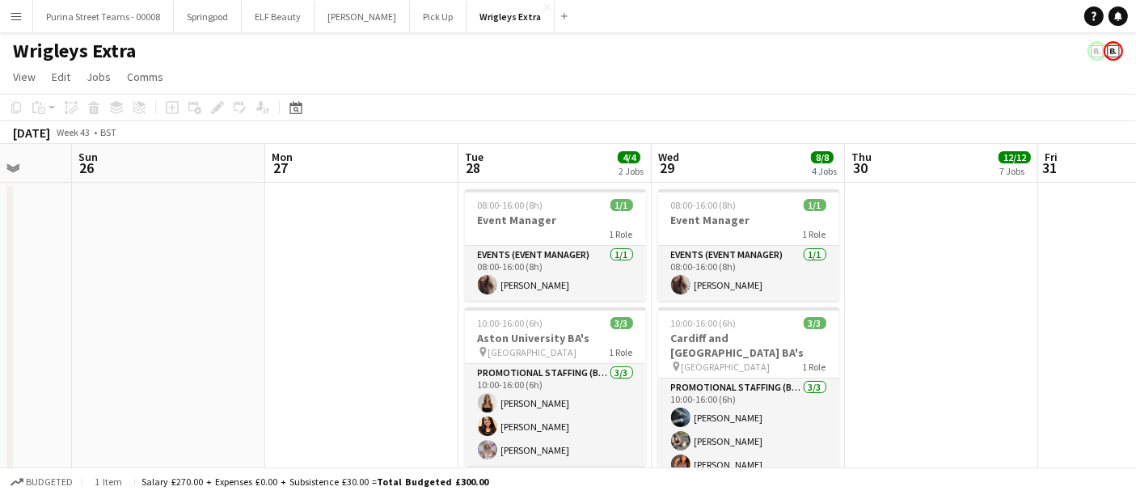
drag, startPoint x: 218, startPoint y: 307, endPoint x: 1069, endPoint y: 288, distance: 851.1
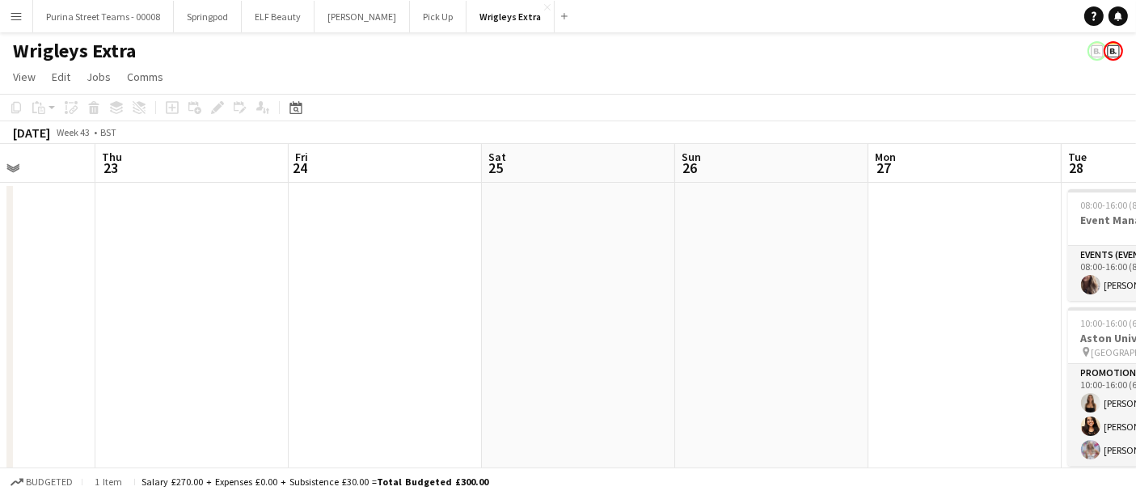
drag, startPoint x: 211, startPoint y: 290, endPoint x: 661, endPoint y: 290, distance: 449.7
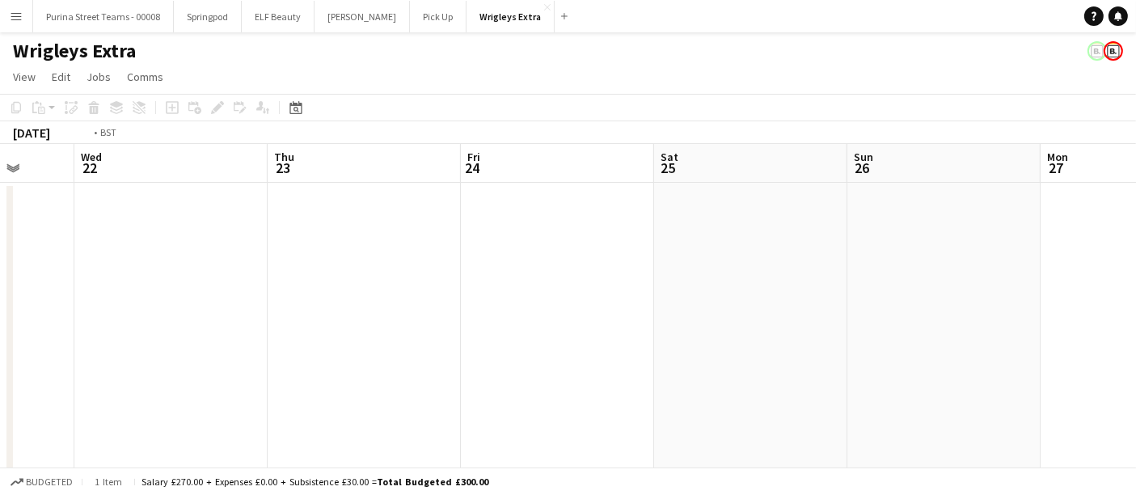
drag, startPoint x: 233, startPoint y: 292, endPoint x: 889, endPoint y: 298, distance: 656.0
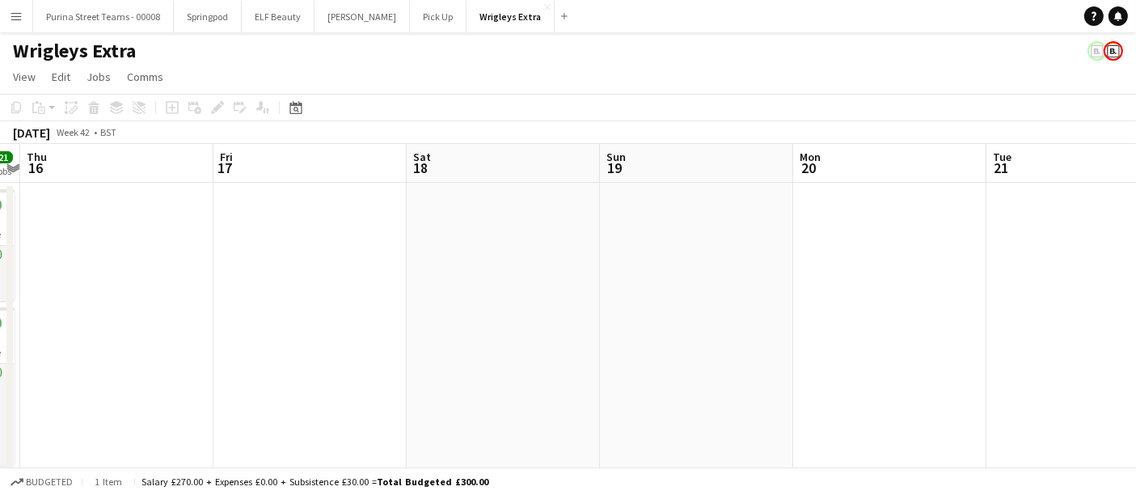
drag, startPoint x: 894, startPoint y: 303, endPoint x: 760, endPoint y: 302, distance: 133.5
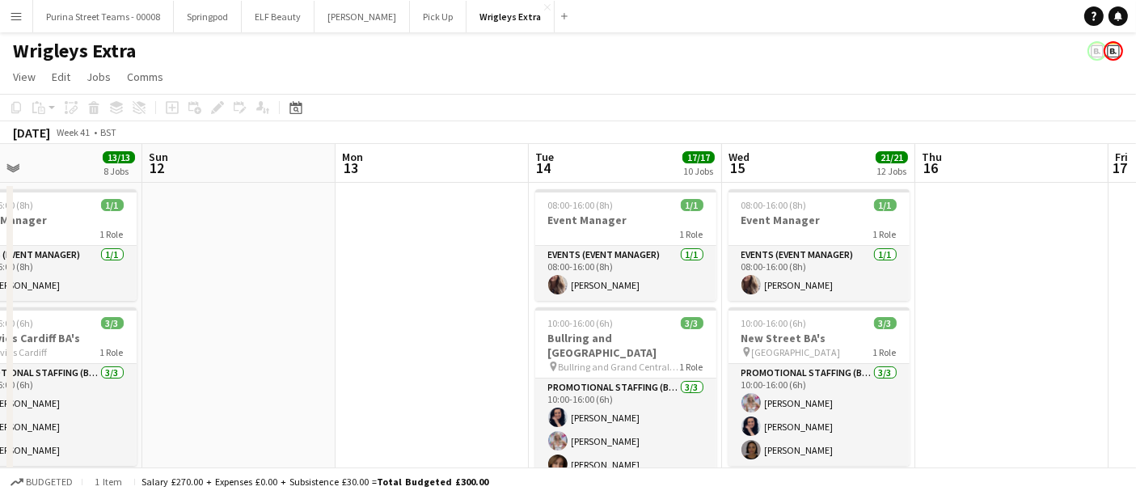
drag, startPoint x: 370, startPoint y: 294, endPoint x: 1133, endPoint y: 289, distance: 762.8
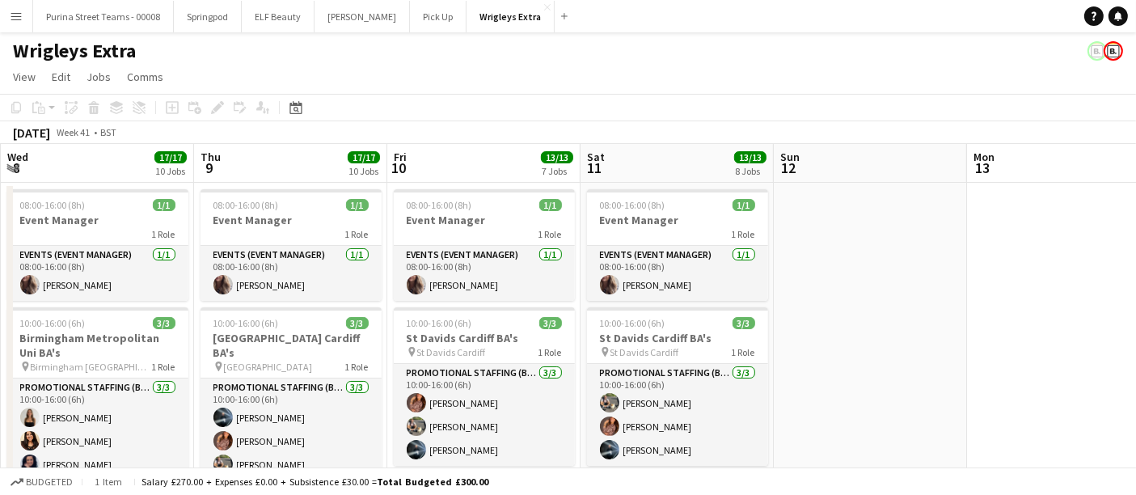
scroll to position [0, 457]
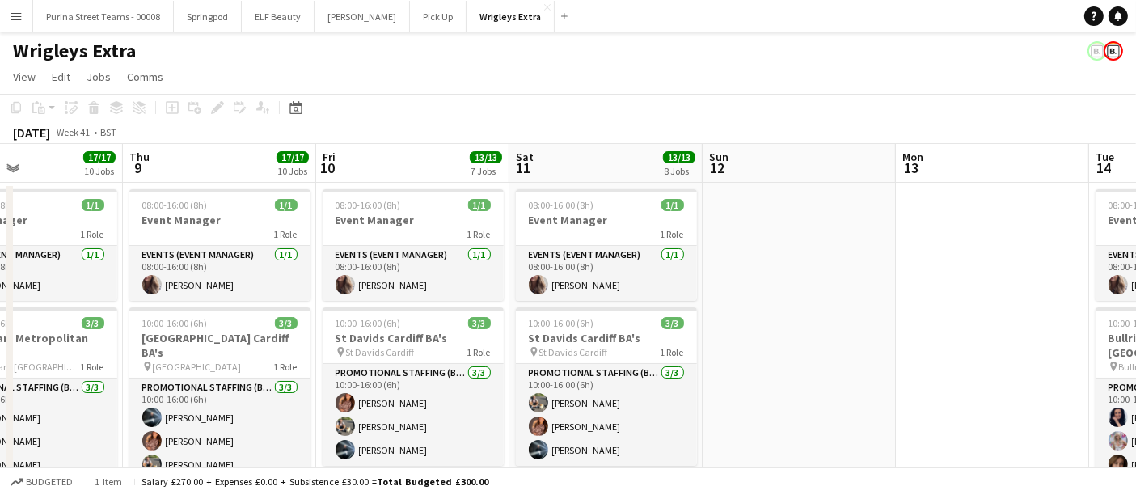
drag, startPoint x: 320, startPoint y: 285, endPoint x: 1021, endPoint y: 277, distance: 700.5
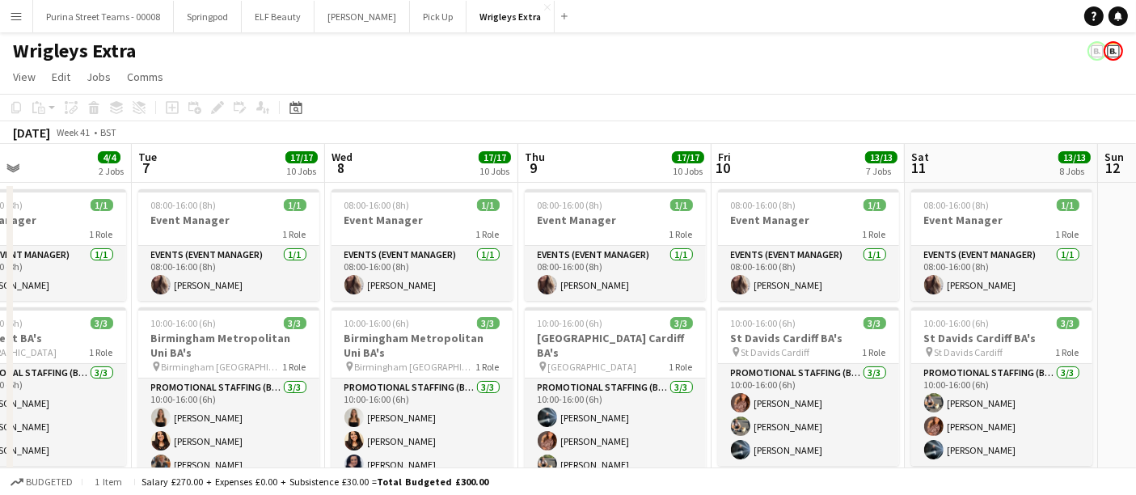
scroll to position [0, 421]
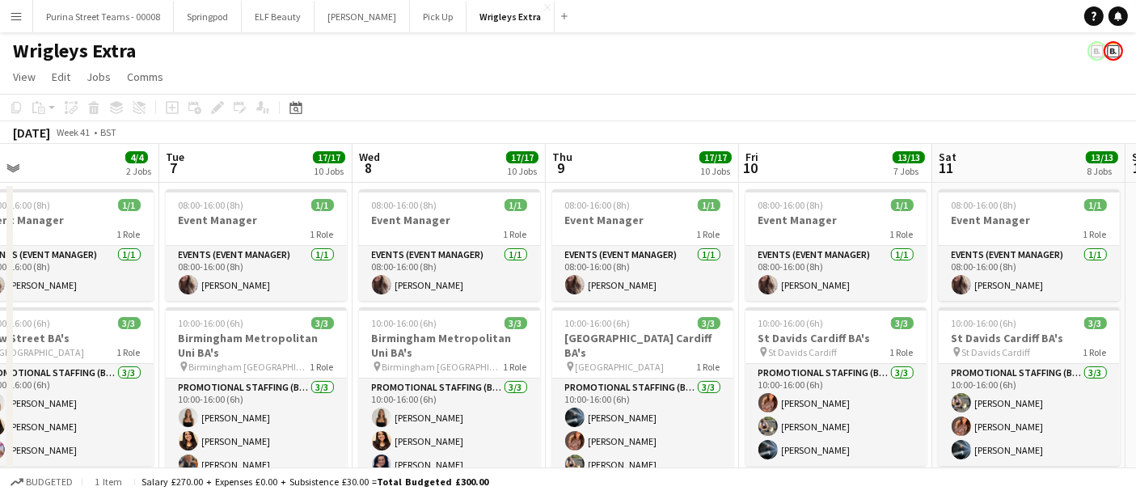
drag, startPoint x: 903, startPoint y: 243, endPoint x: 1144, endPoint y: 243, distance: 240.2
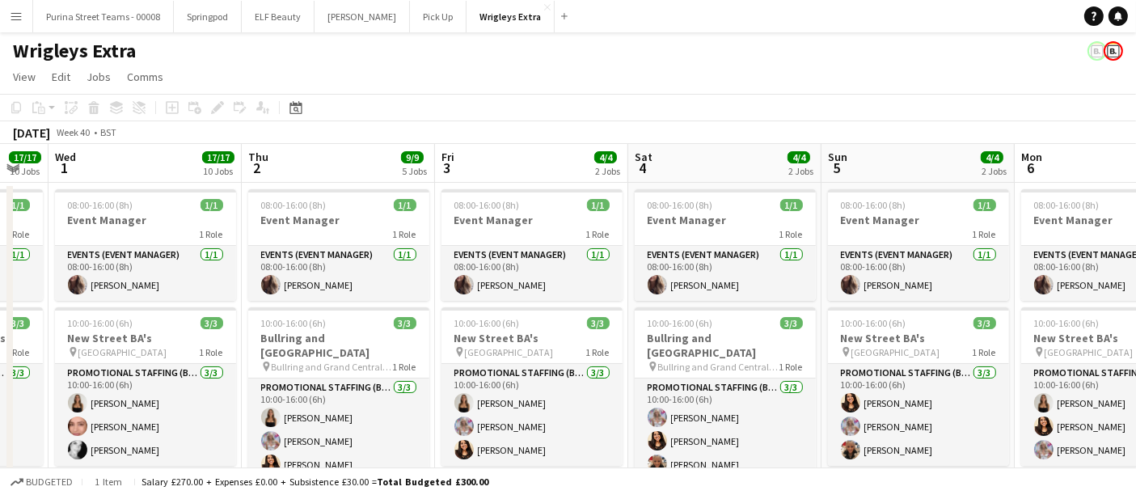
scroll to position [0, 409]
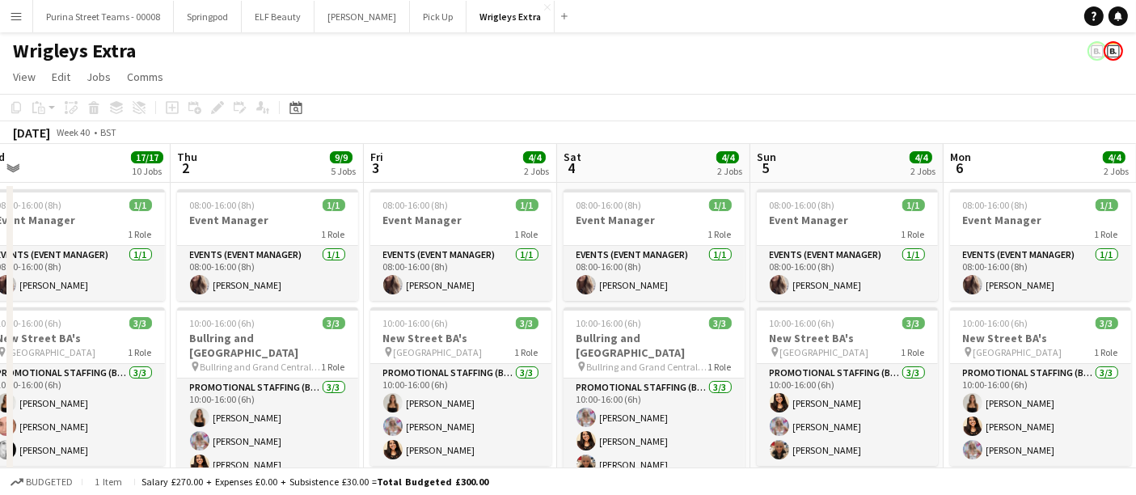
drag, startPoint x: 157, startPoint y: 303, endPoint x: 1149, endPoint y: 297, distance: 992.5
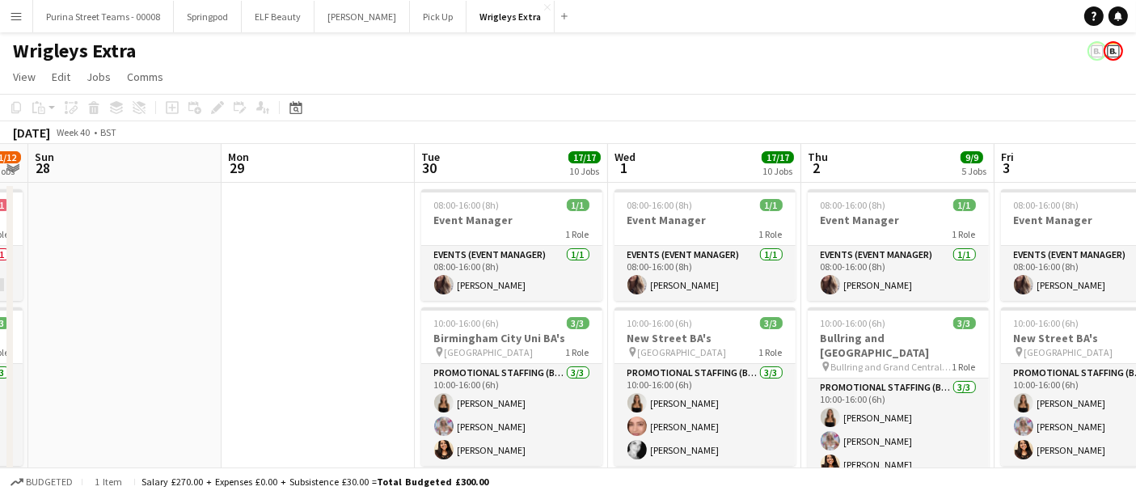
drag, startPoint x: 171, startPoint y: 301, endPoint x: 1032, endPoint y: 301, distance: 861.4
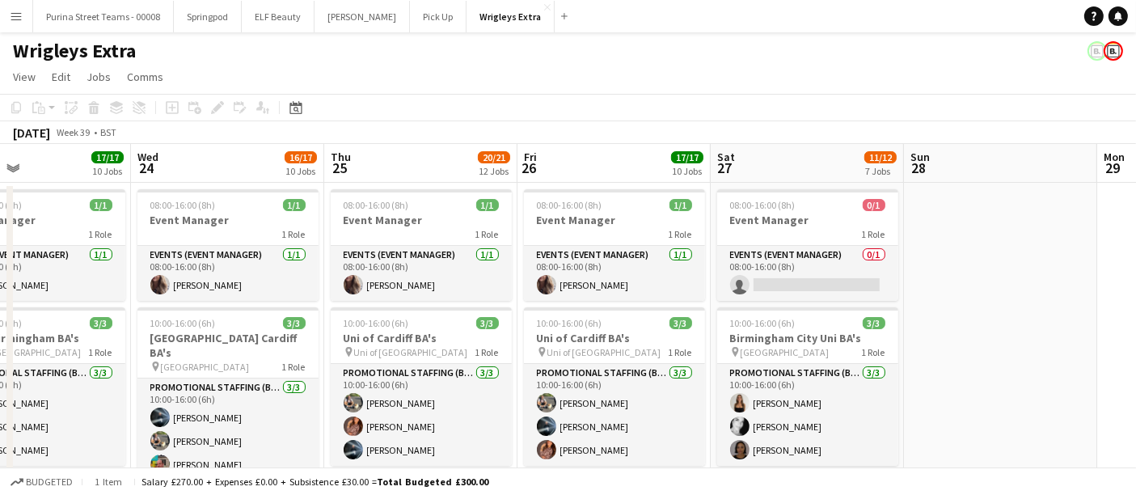
scroll to position [0, 372]
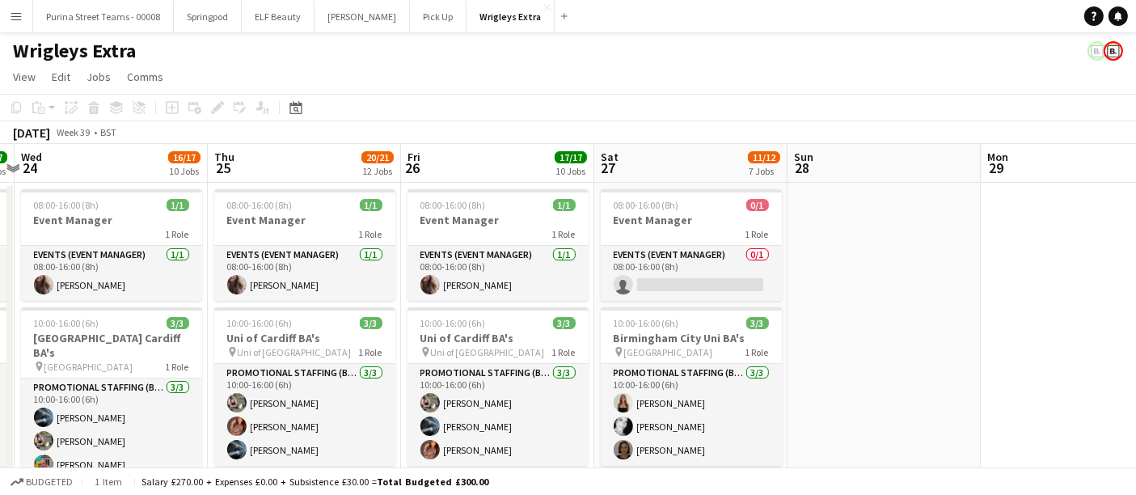
drag, startPoint x: 359, startPoint y: 292, endPoint x: 1027, endPoint y: 292, distance: 668.1
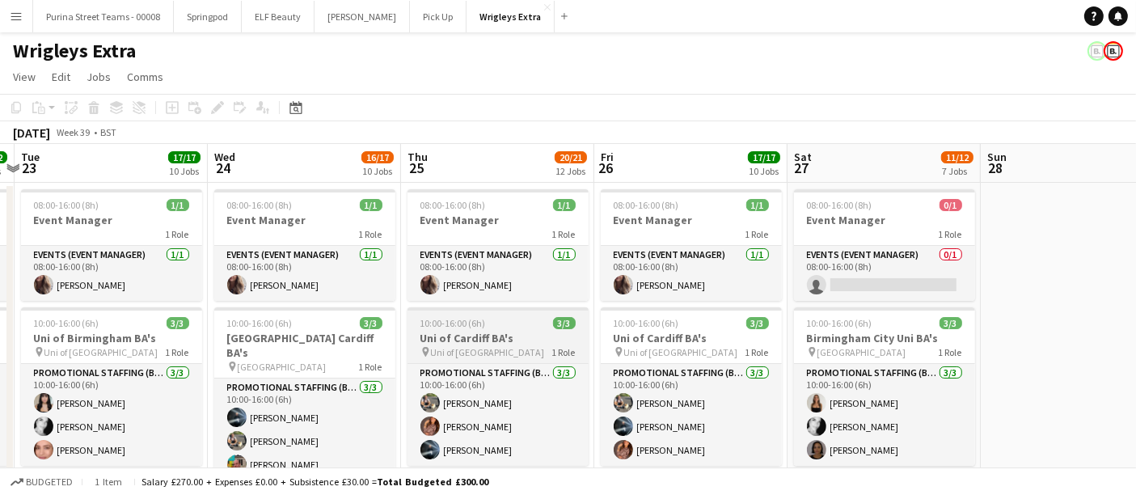
scroll to position [90, 0]
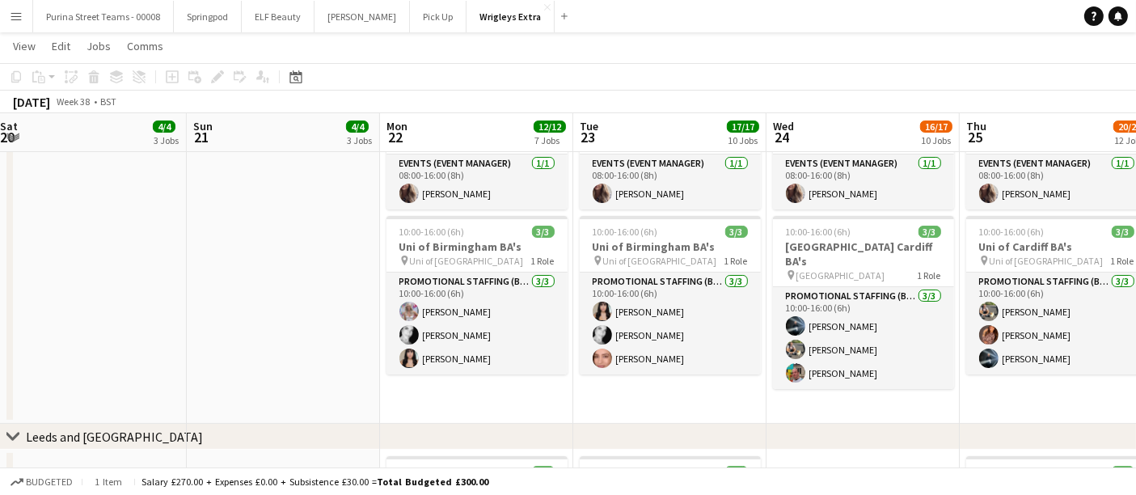
drag, startPoint x: 297, startPoint y: 408, endPoint x: 896, endPoint y: 378, distance: 600.2
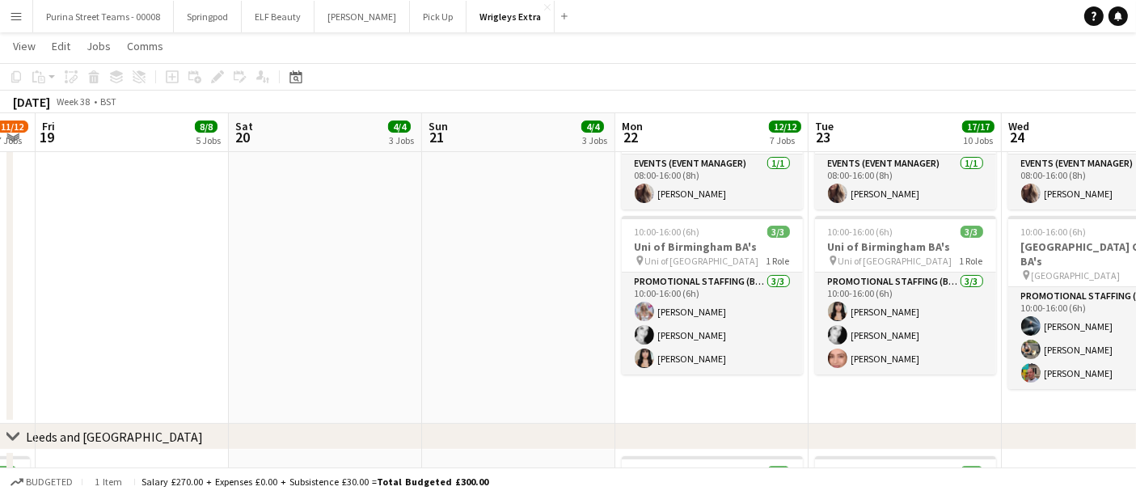
drag, startPoint x: 322, startPoint y: 345, endPoint x: 642, endPoint y: 345, distance: 320.3
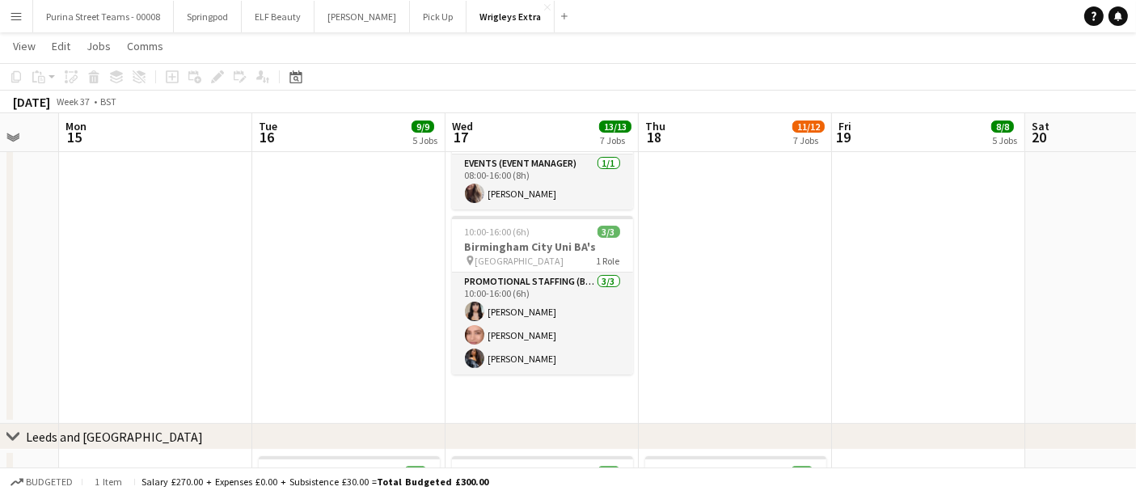
drag, startPoint x: 292, startPoint y: 305, endPoint x: 846, endPoint y: 303, distance: 554.1
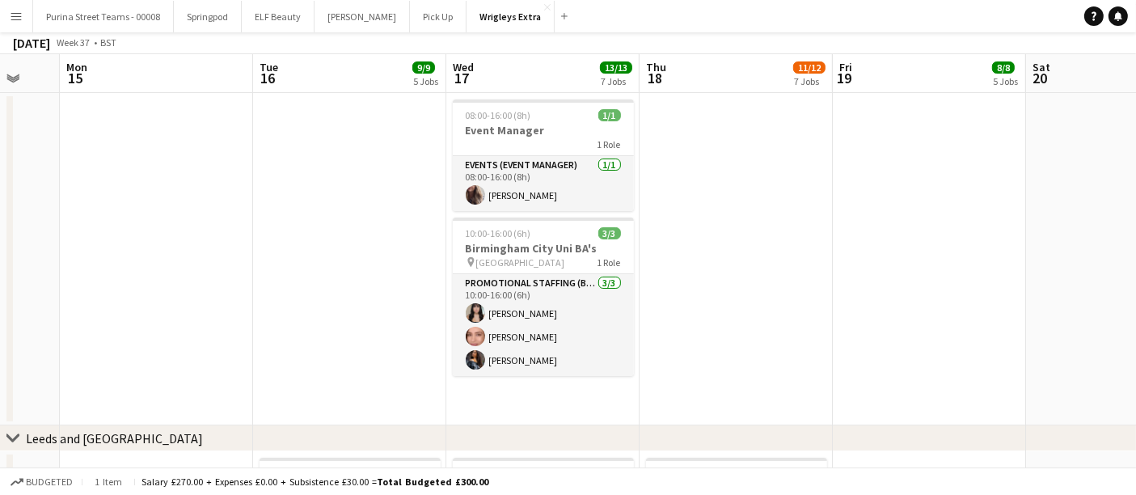
scroll to position [0, 0]
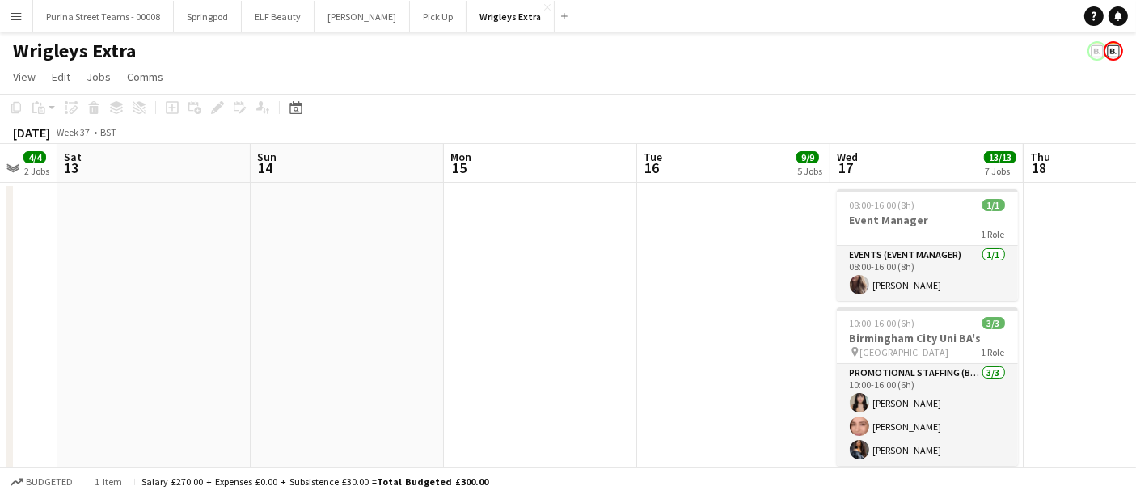
drag, startPoint x: 277, startPoint y: 299, endPoint x: 713, endPoint y: 297, distance: 436.8
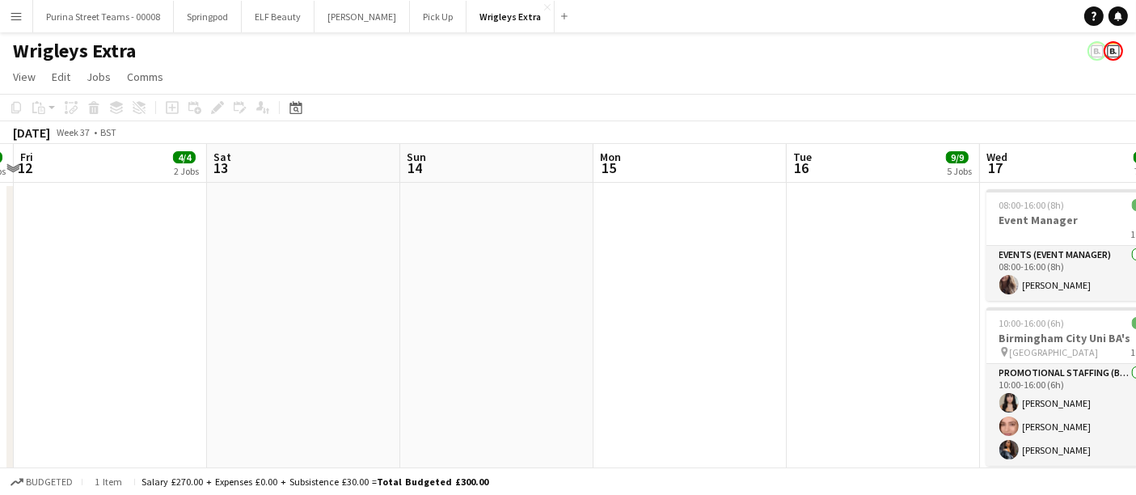
drag, startPoint x: 802, startPoint y: 301, endPoint x: 793, endPoint y: 303, distance: 9.0
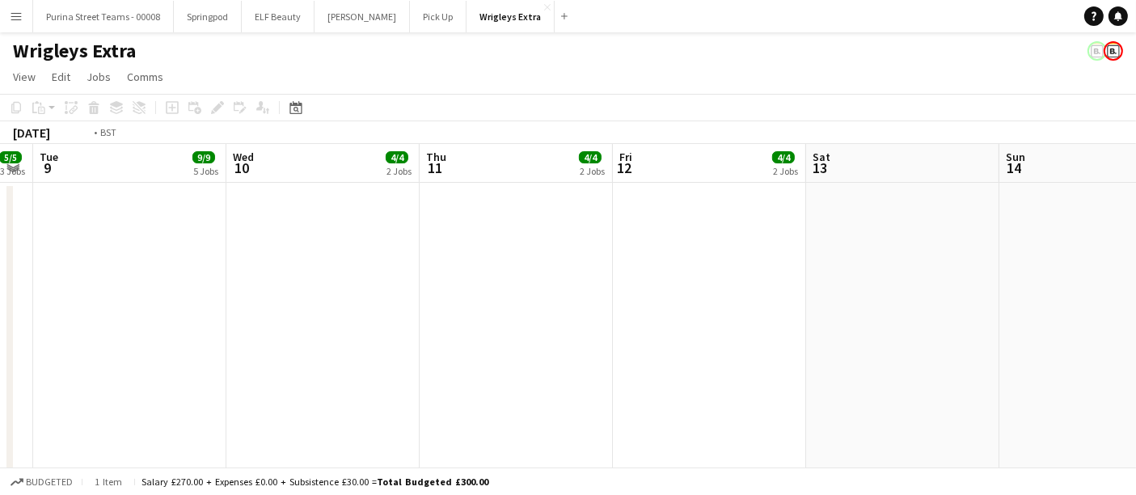
drag, startPoint x: 472, startPoint y: 308, endPoint x: 925, endPoint y: 310, distance: 453.8
drag, startPoint x: 602, startPoint y: 313, endPoint x: 983, endPoint y: 313, distance: 381.0
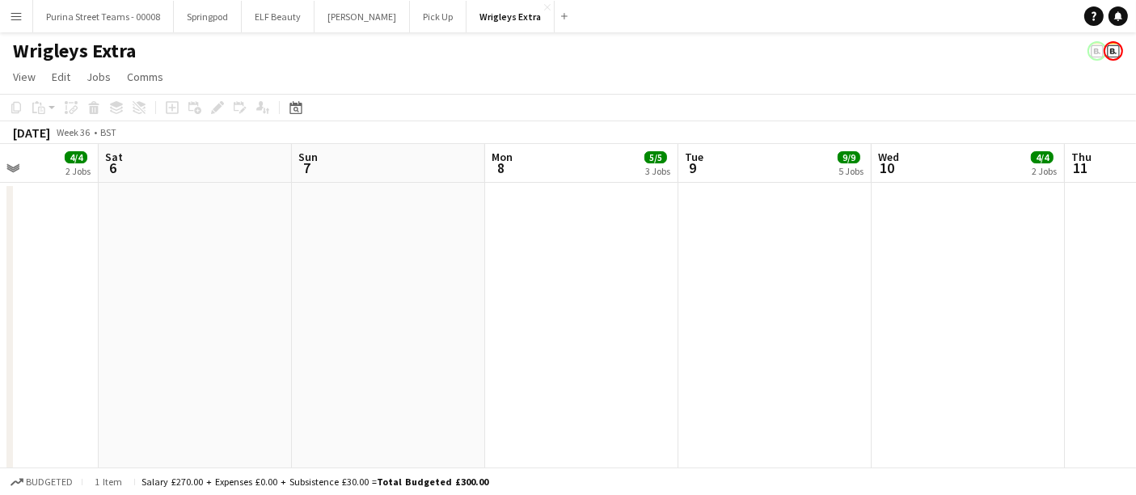
drag, startPoint x: 517, startPoint y: 313, endPoint x: 942, endPoint y: 305, distance: 425.5
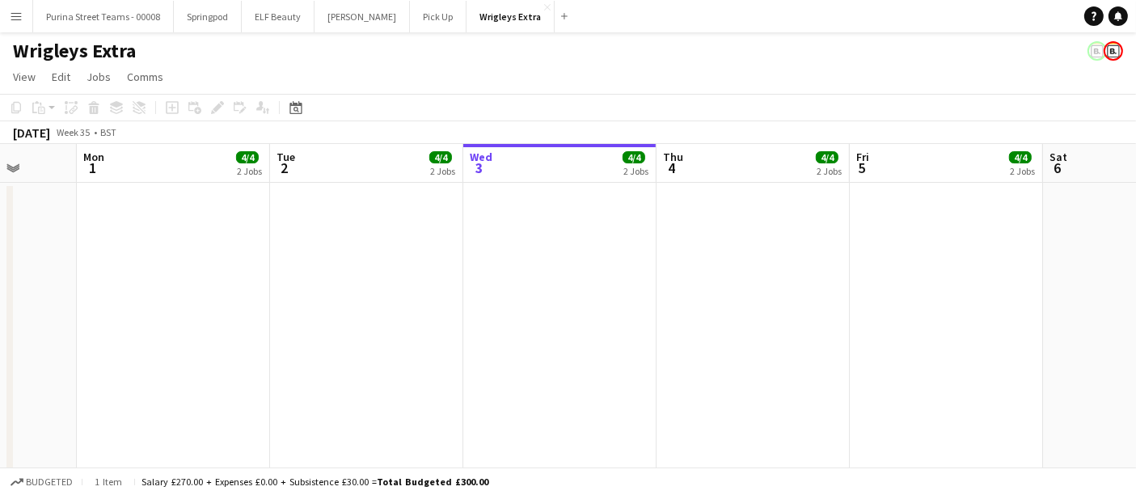
drag, startPoint x: 403, startPoint y: 300, endPoint x: 979, endPoint y: 292, distance: 576.0
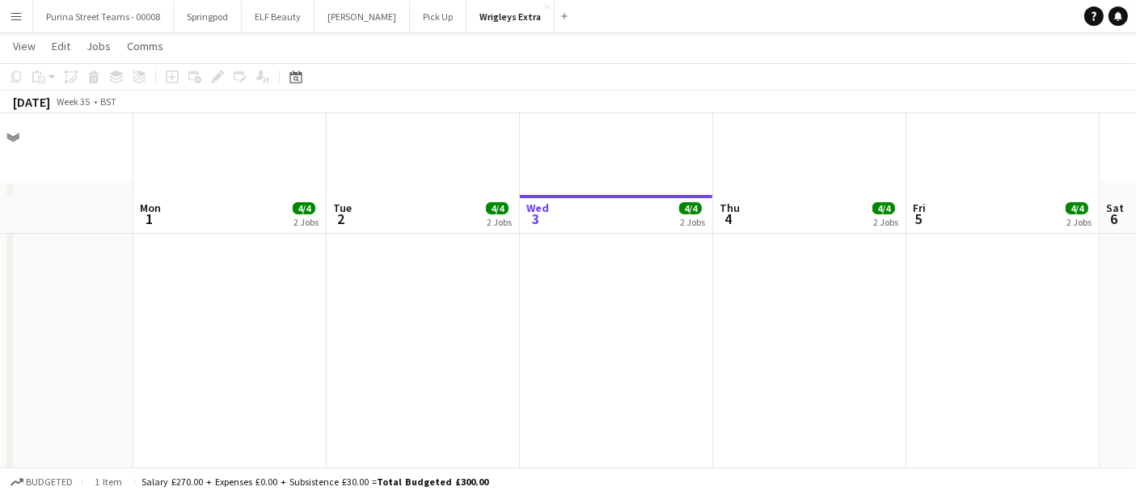
scroll to position [90, 0]
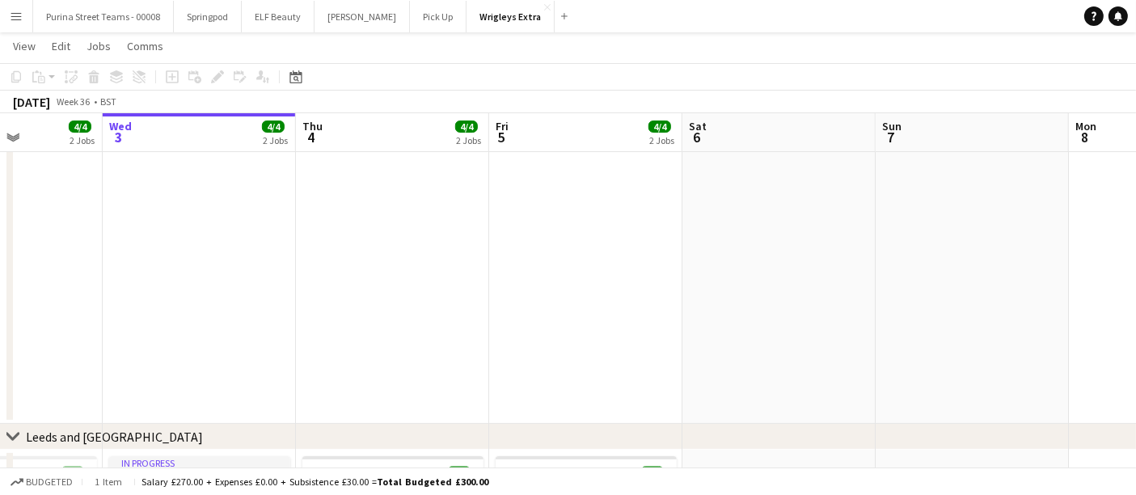
drag, startPoint x: 777, startPoint y: 291, endPoint x: 373, endPoint y: 294, distance: 403.6
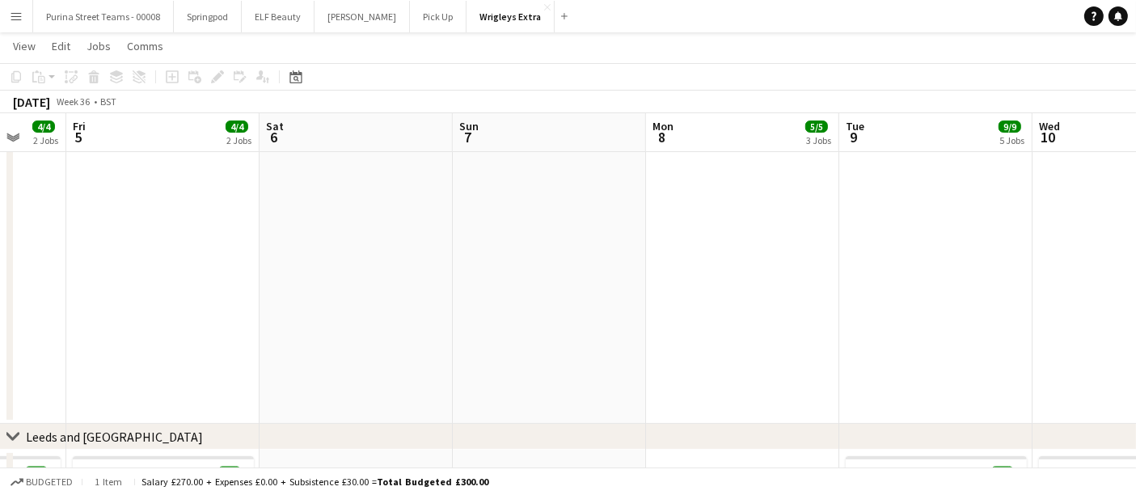
drag, startPoint x: 663, startPoint y: 290, endPoint x: 386, endPoint y: 290, distance: 277.4
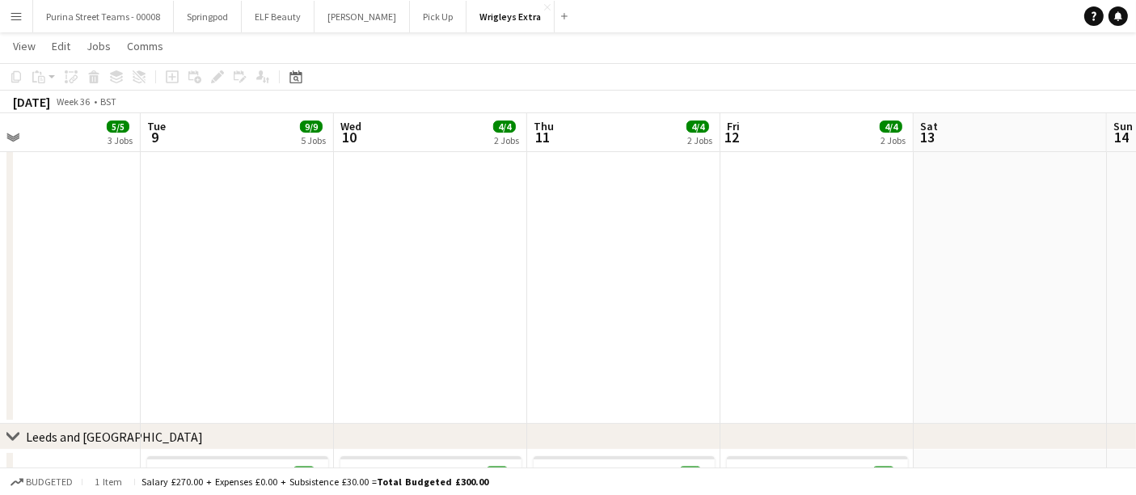
drag, startPoint x: 863, startPoint y: 283, endPoint x: 416, endPoint y: 286, distance: 447.3
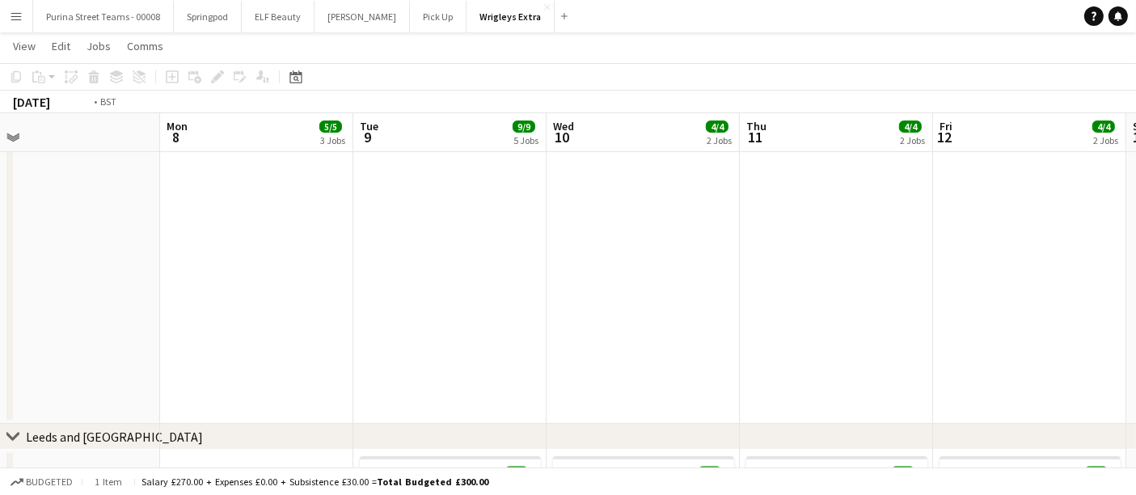
drag, startPoint x: 843, startPoint y: 283, endPoint x: 328, endPoint y: 301, distance: 514.7
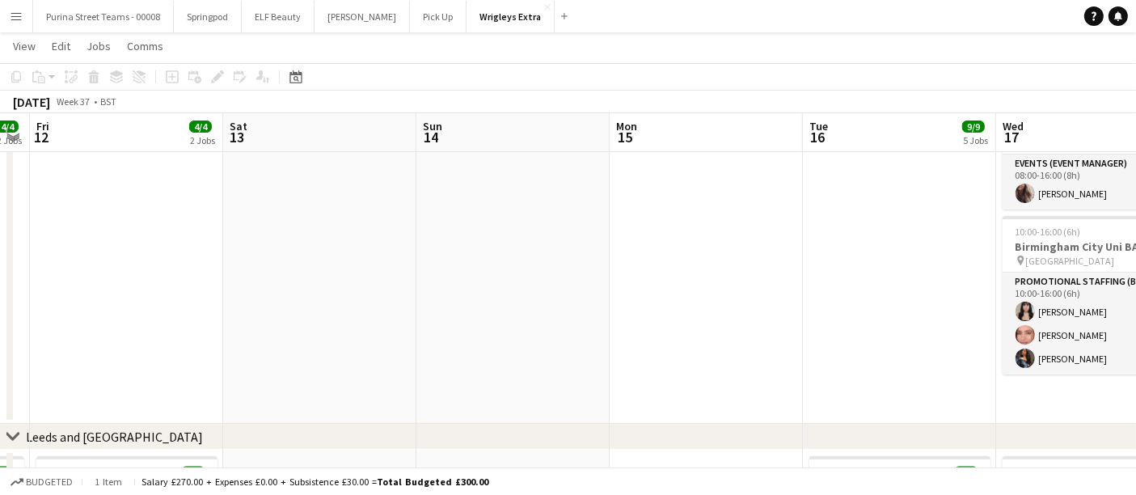
drag, startPoint x: 912, startPoint y: 257, endPoint x: 605, endPoint y: 264, distance: 307.5
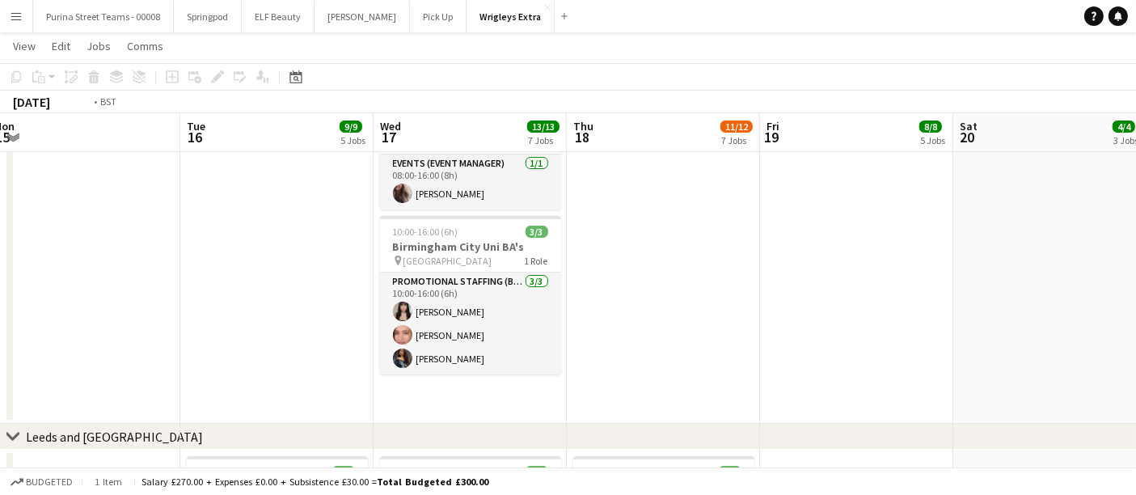
drag, startPoint x: 891, startPoint y: 255, endPoint x: 389, endPoint y: 278, distance: 502.9
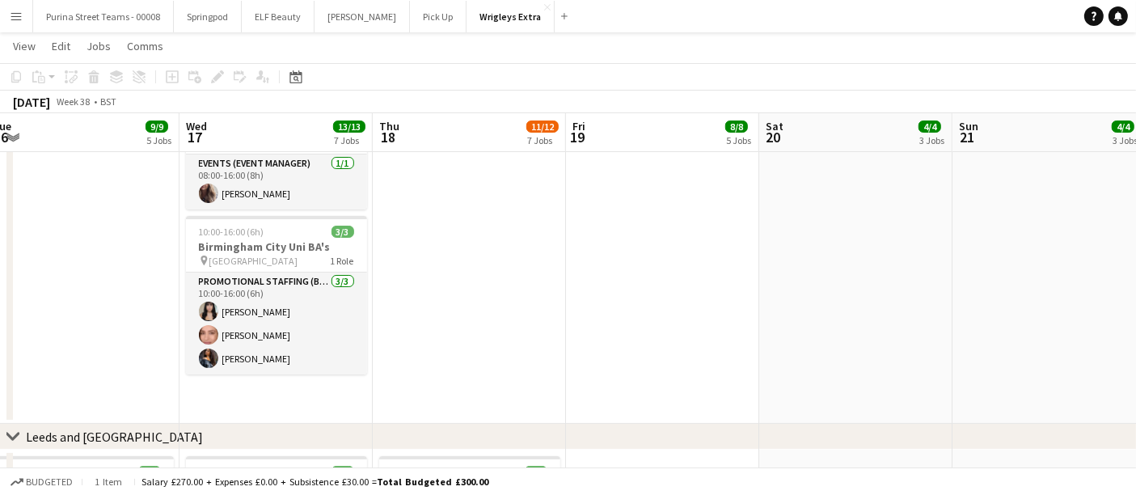
drag, startPoint x: 825, startPoint y: 269, endPoint x: 186, endPoint y: 307, distance: 640.2
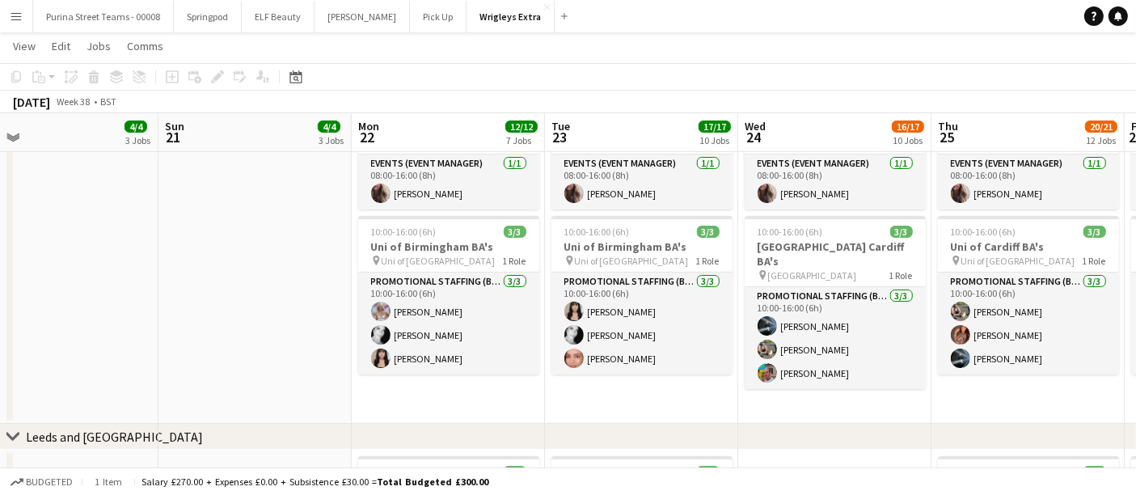
drag, startPoint x: 458, startPoint y: 284, endPoint x: 158, endPoint y: 301, distance: 300.6
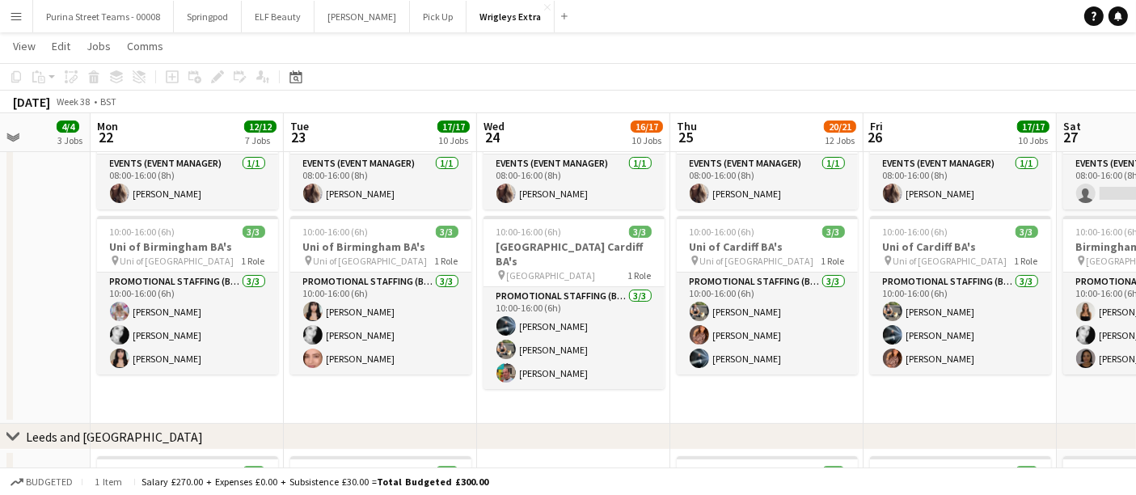
scroll to position [0, 521]
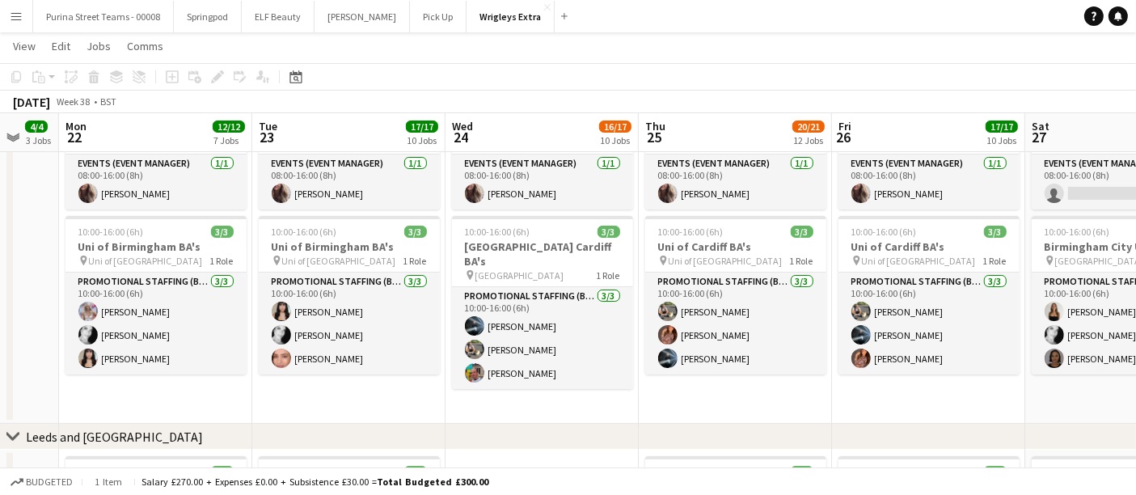
drag, startPoint x: 747, startPoint y: 406, endPoint x: 384, endPoint y: 423, distance: 362.8
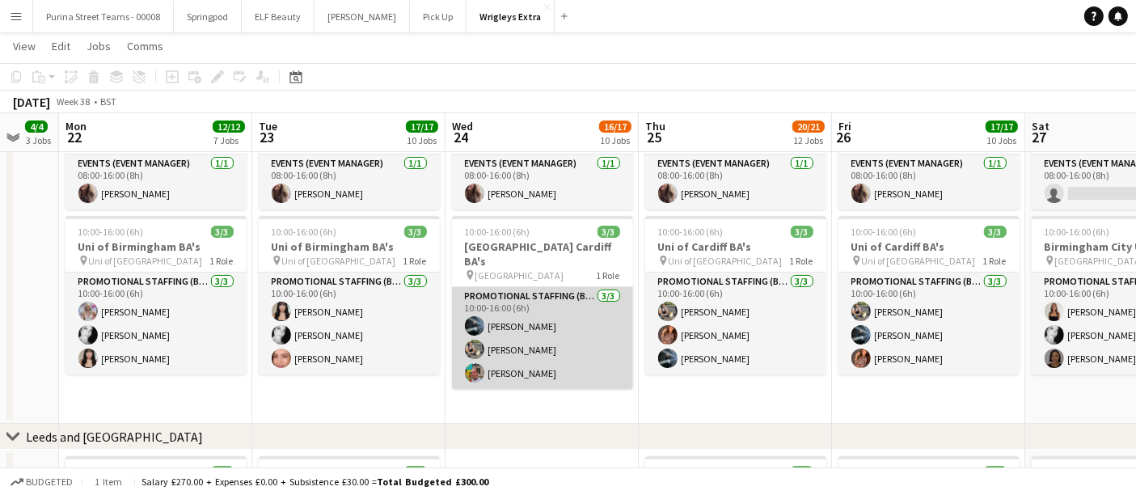
click at [474, 363] on app-user-avatar at bounding box center [474, 372] width 19 height 19
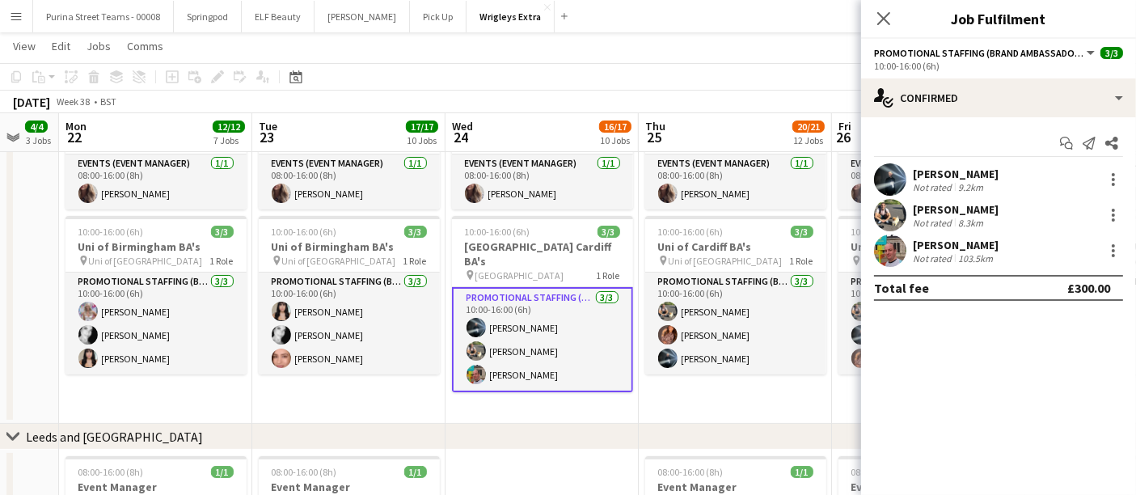
click at [895, 245] on app-user-avatar at bounding box center [890, 251] width 32 height 32
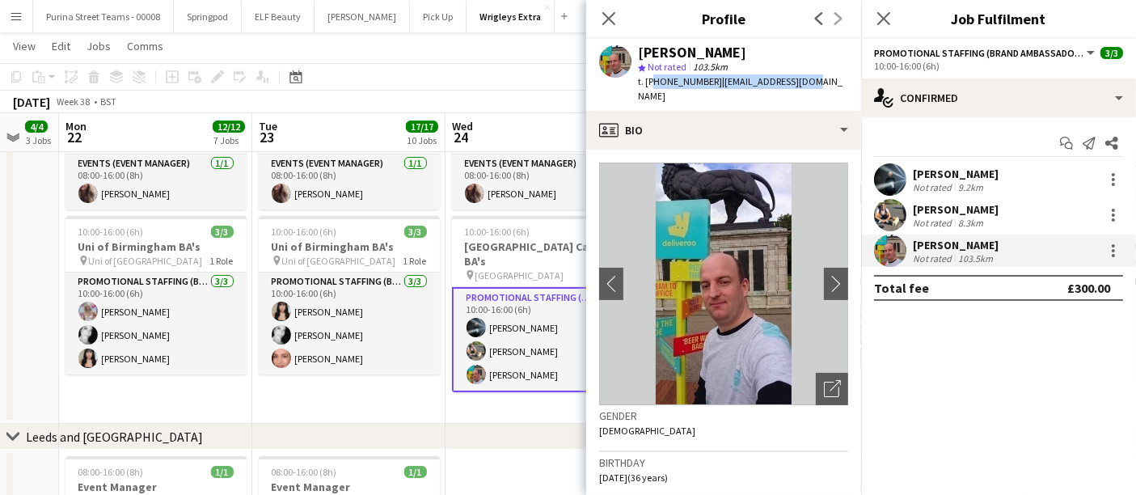
drag, startPoint x: 651, startPoint y: 83, endPoint x: 805, endPoint y: 76, distance: 153.8
click at [805, 76] on div "[PERSON_NAME] star Not rated 103.5km t. [PHONE_NUMBER] | [EMAIL_ADDRESS][DOMAIN…" at bounding box center [723, 75] width 275 height 72
copy div "447877310417 | [EMAIL_ADDRESS][DOMAIN_NAME]"
click at [497, 93] on div "[DATE] Week 38 • BST" at bounding box center [568, 102] width 1136 height 23
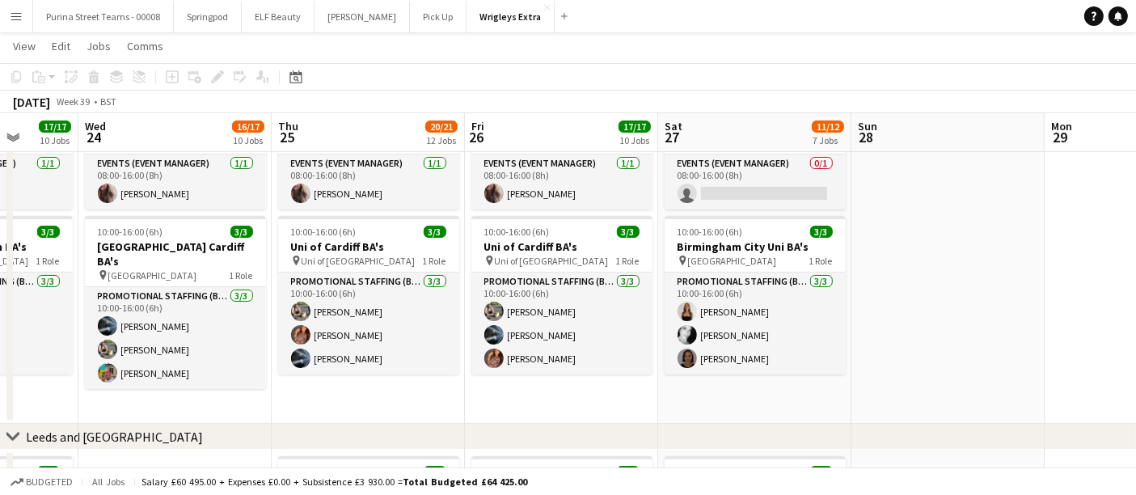
scroll to position [0, 503]
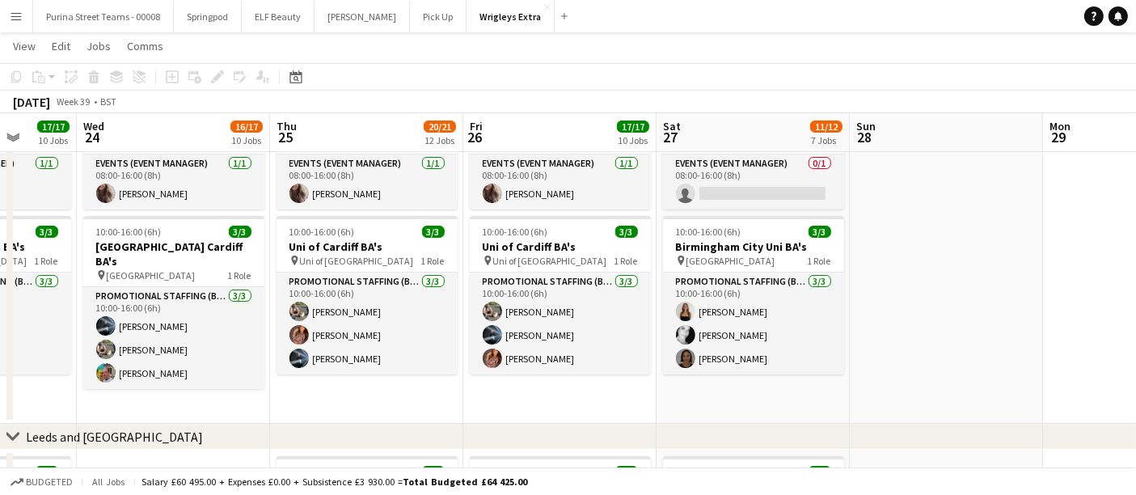
drag, startPoint x: 675, startPoint y: 413, endPoint x: 307, endPoint y: 412, distance: 368.0
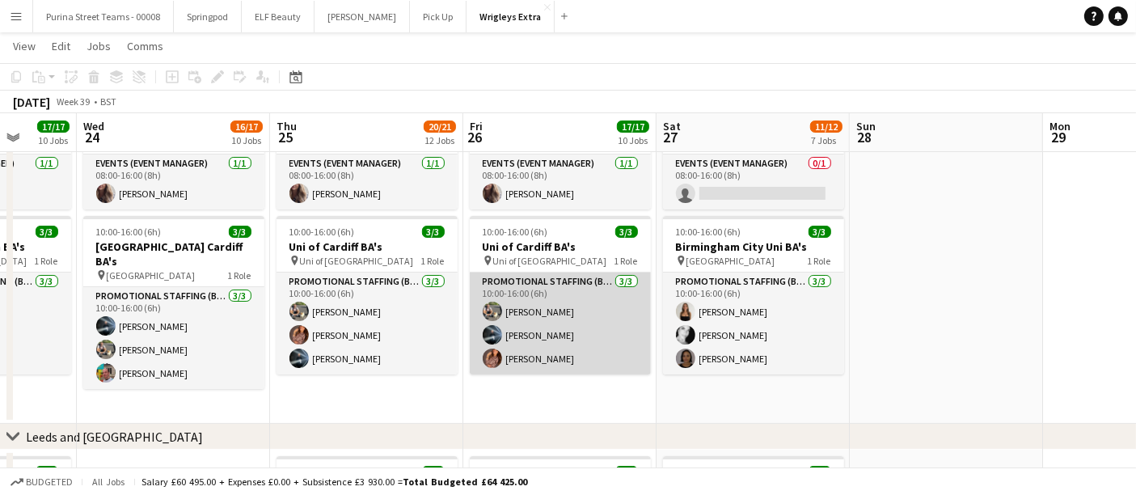
click at [492, 354] on app-user-avatar at bounding box center [492, 358] width 19 height 19
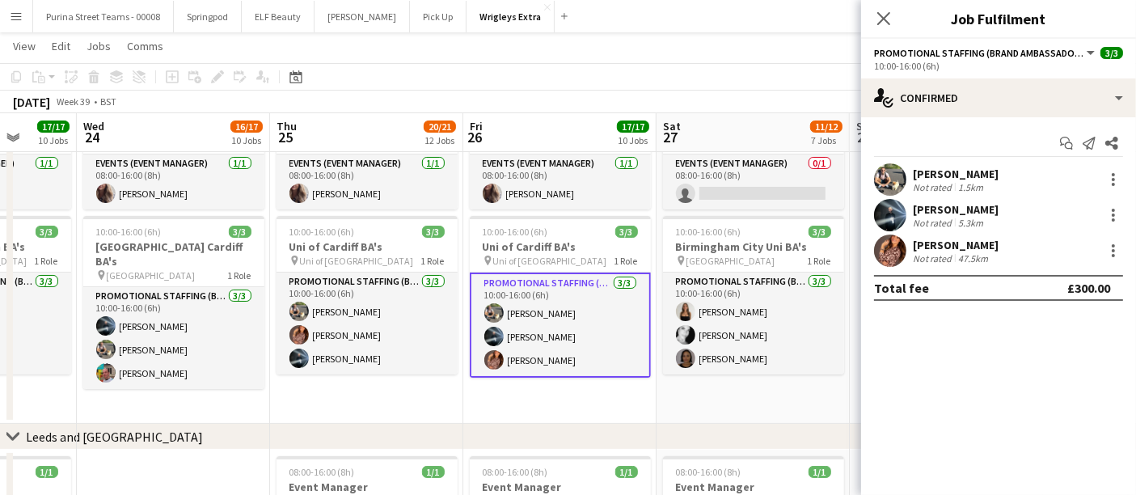
click at [395, 417] on app-date-cell "08:00-16:00 (8h) 1/1 Event Manager 1 Role Events (Event Manager) [DATE] 08:00-1…" at bounding box center [366, 257] width 193 height 332
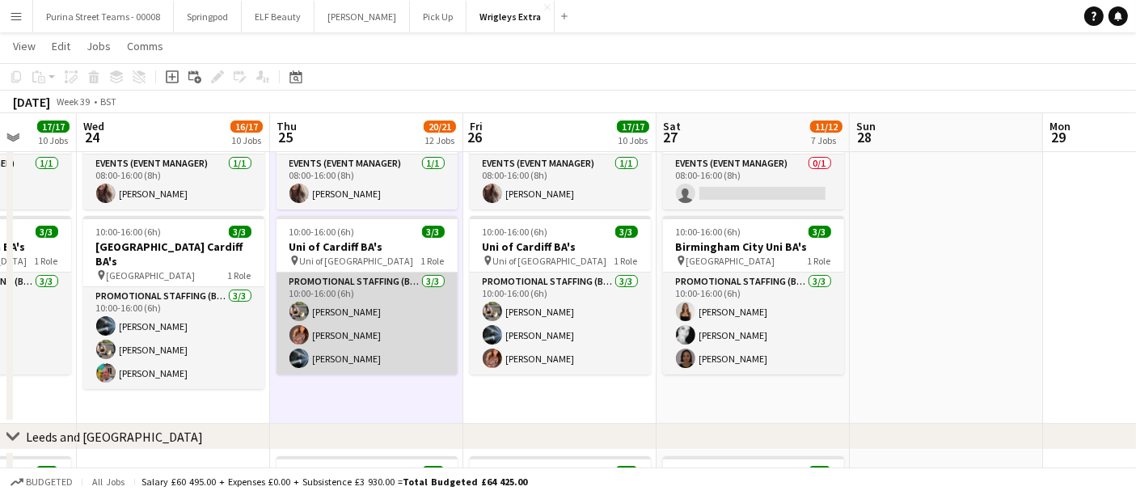
click at [404, 324] on app-card-role "Promotional Staffing (Brand Ambassadors) [DATE] 10:00-16:00 (6h) [PERSON_NAME] …" at bounding box center [367, 324] width 181 height 102
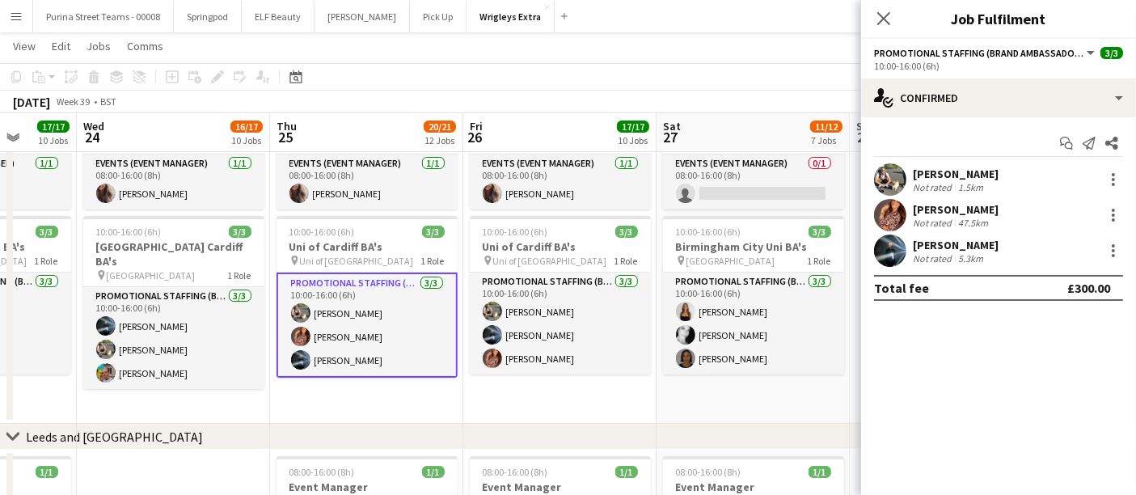
click at [890, 203] on app-user-avatar at bounding box center [890, 215] width 32 height 32
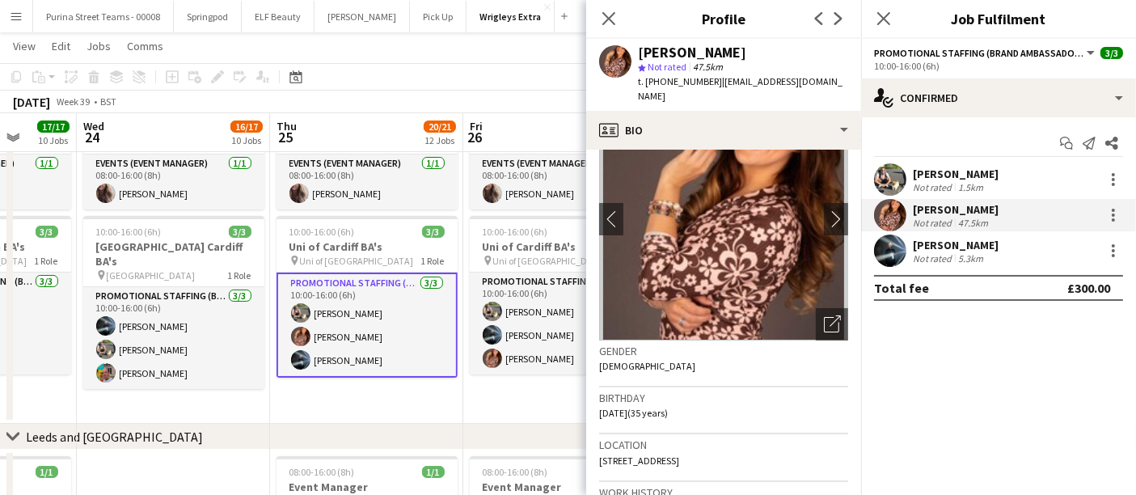
scroll to position [0, 0]
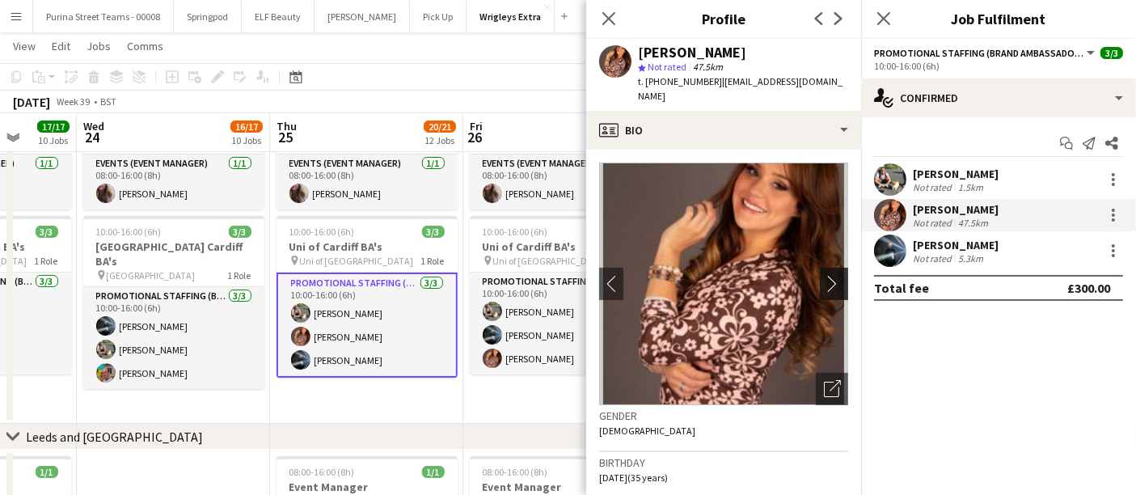
click at [820, 273] on button "chevron-right" at bounding box center [836, 284] width 32 height 32
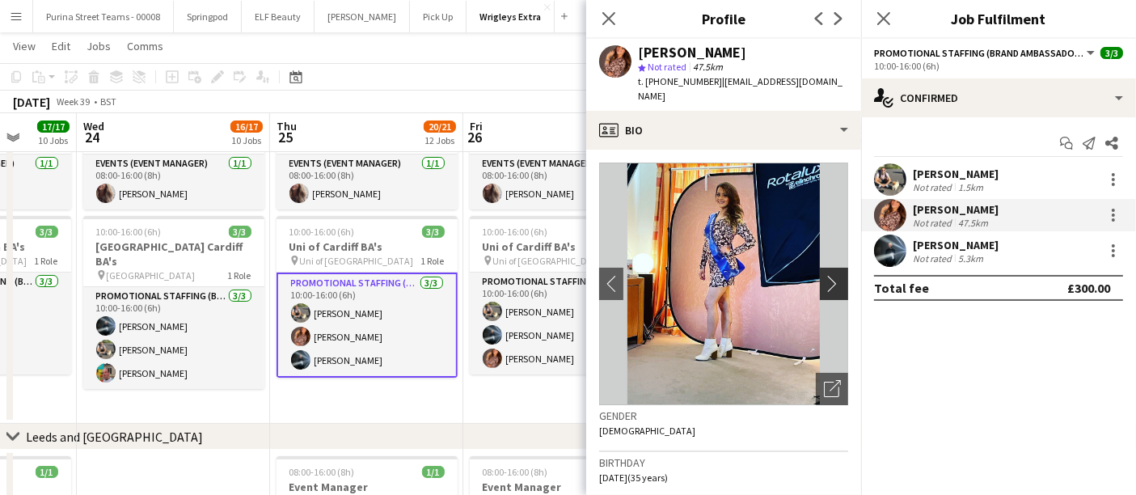
click at [824, 275] on app-icon "chevron-right" at bounding box center [836, 283] width 25 height 17
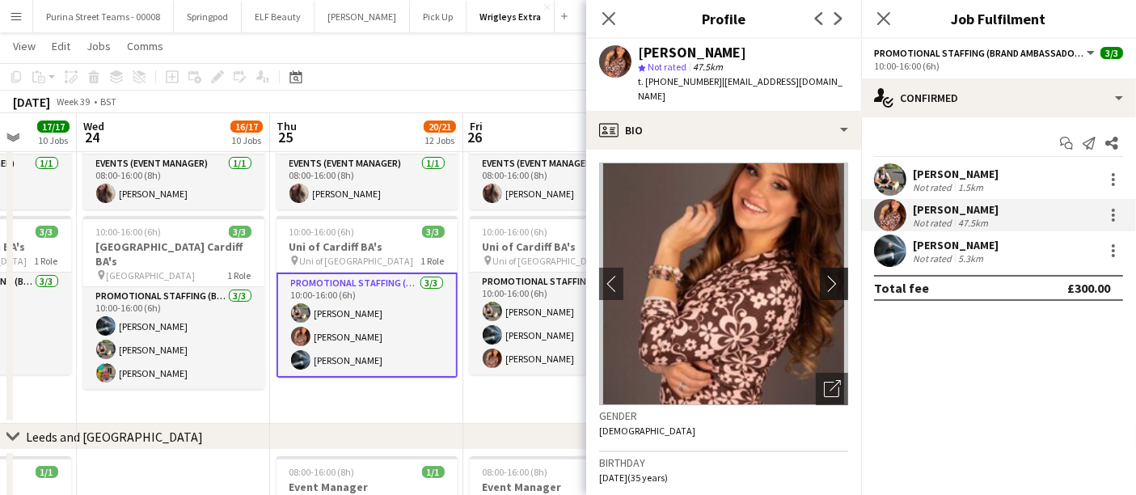
click at [824, 275] on app-icon "chevron-right" at bounding box center [836, 283] width 25 height 17
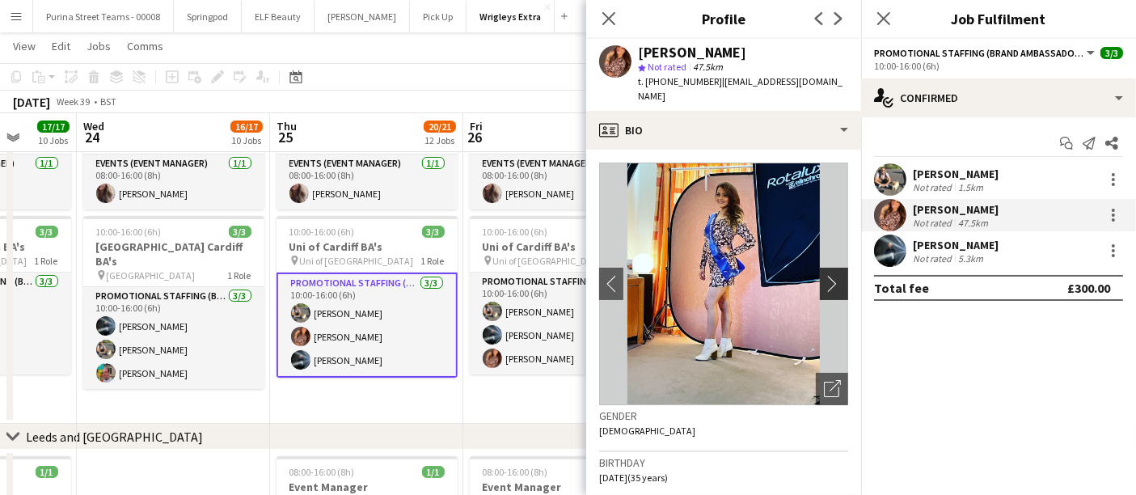
click at [824, 275] on app-icon "chevron-right" at bounding box center [836, 283] width 25 height 17
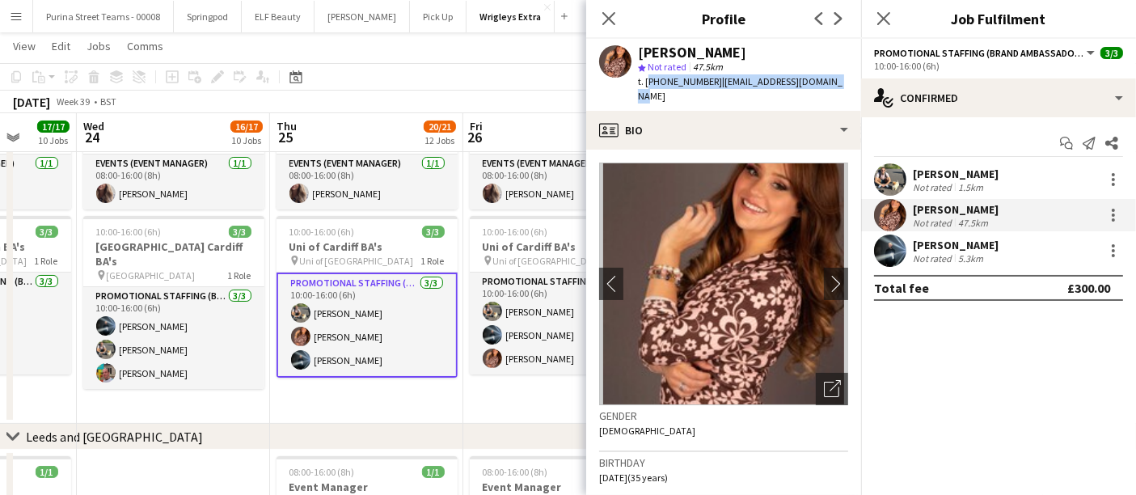
drag, startPoint x: 832, startPoint y: 82, endPoint x: 647, endPoint y: 83, distance: 185.2
click at [647, 83] on div "t. [PHONE_NUMBER] | [EMAIL_ADDRESS][DOMAIN_NAME]" at bounding box center [743, 88] width 210 height 29
copy div "[PHONE_NUMBER] | [EMAIL_ADDRESS][DOMAIN_NAME]"
click at [539, 87] on app-toolbar "Copy Paste Paste Ctrl+V Paste with crew Ctrl+Shift+V Paste linked Job [GEOGRAPH…" at bounding box center [568, 77] width 1136 height 28
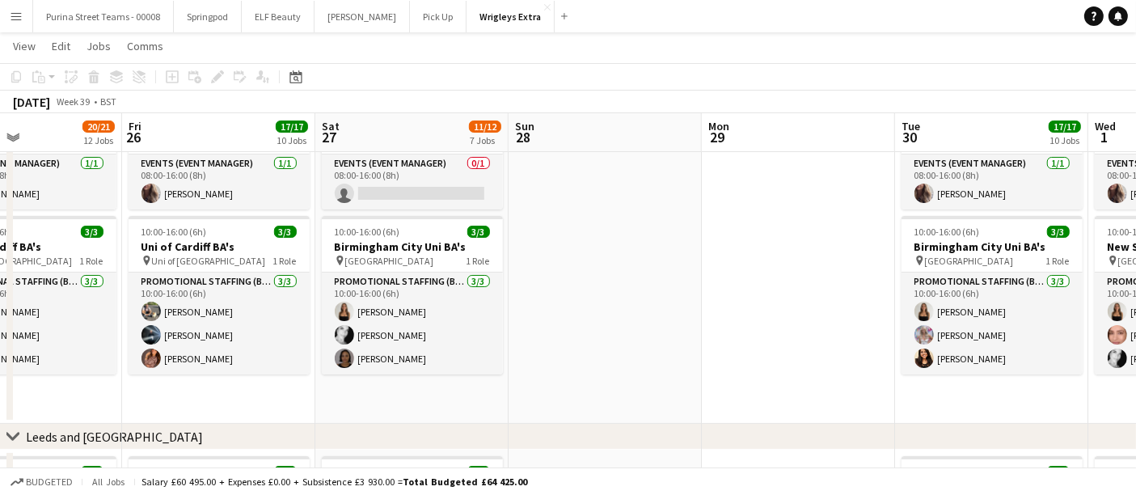
drag, startPoint x: 661, startPoint y: 404, endPoint x: 472, endPoint y: 404, distance: 188.5
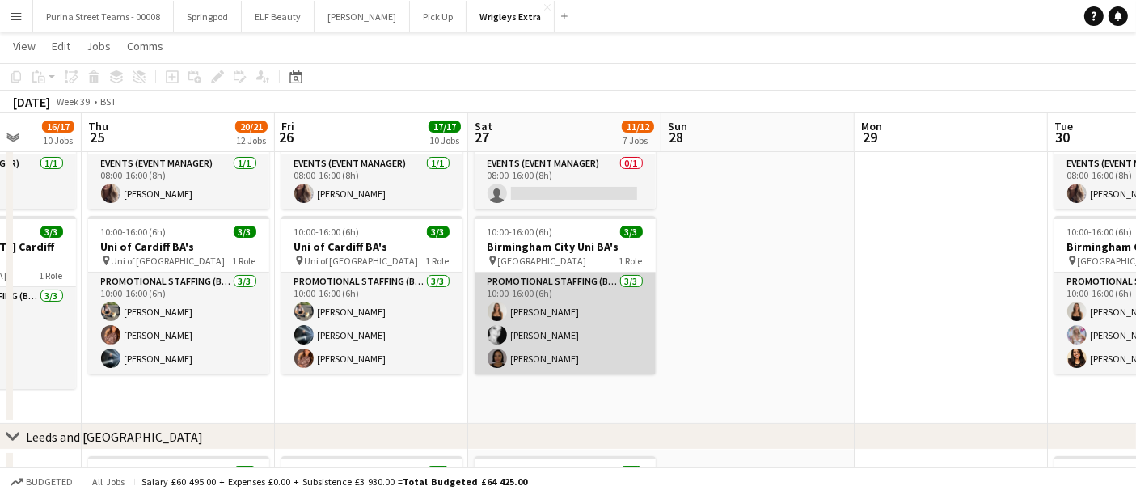
click at [492, 357] on app-user-avatar at bounding box center [497, 358] width 19 height 19
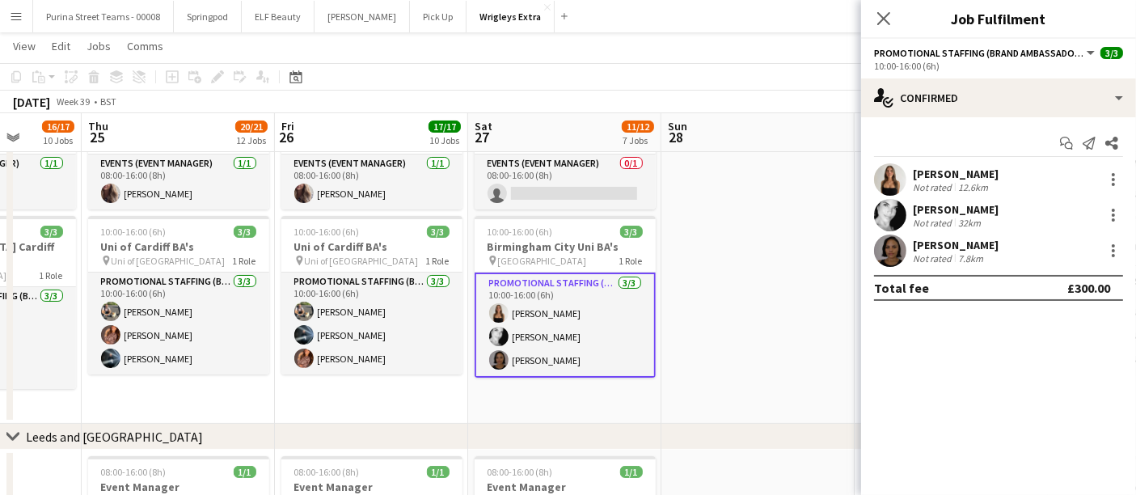
click at [873, 256] on div "[PERSON_NAME] Not rated 7.8km" at bounding box center [998, 251] width 275 height 32
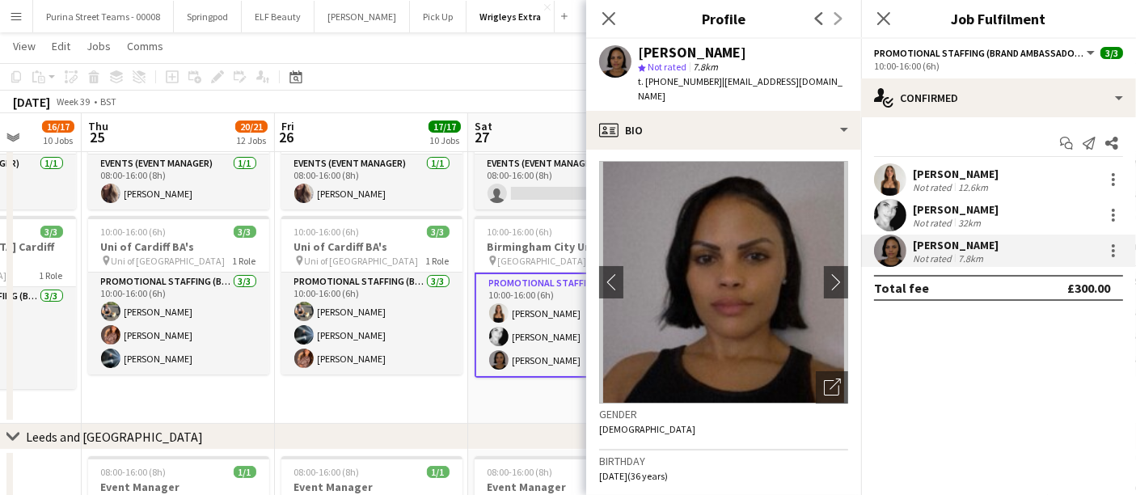
scroll to position [0, 0]
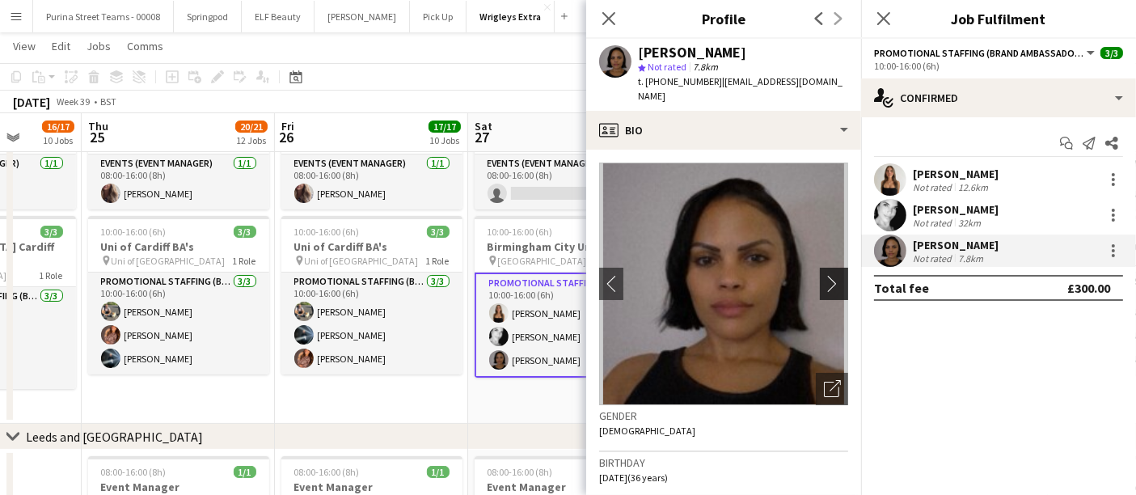
click at [825, 275] on app-icon "chevron-right" at bounding box center [836, 283] width 25 height 17
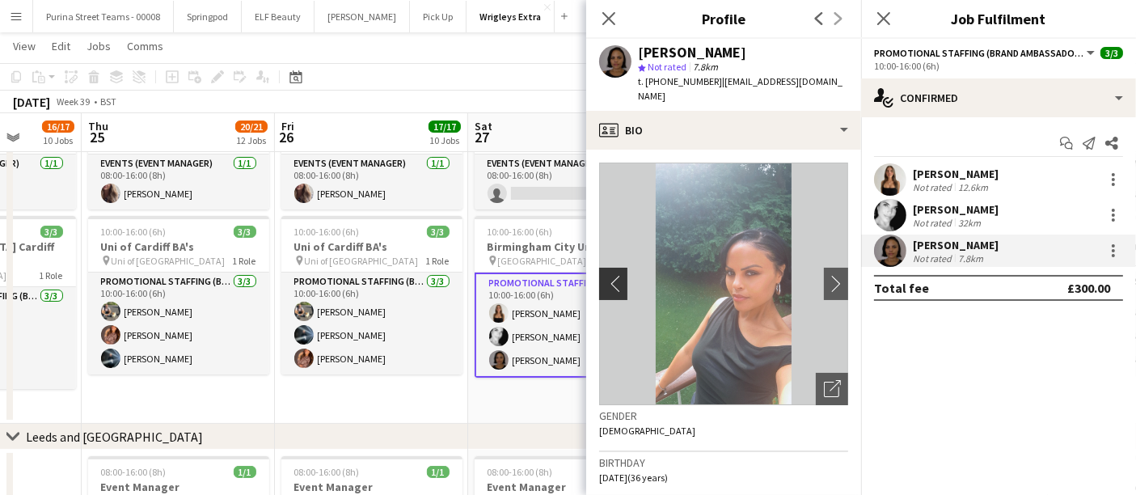
click at [611, 275] on app-icon "chevron-left" at bounding box center [611, 283] width 25 height 17
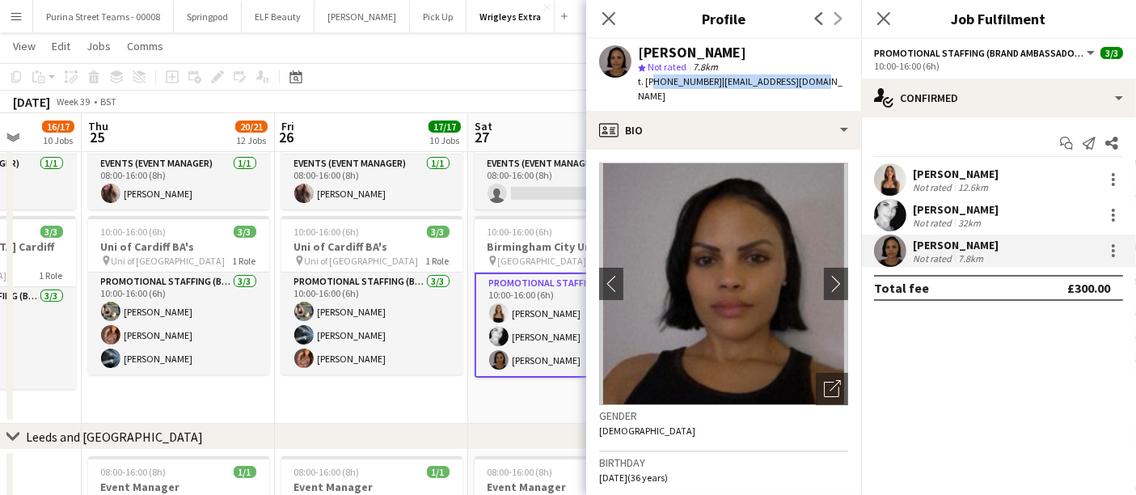
drag, startPoint x: 807, startPoint y: 81, endPoint x: 650, endPoint y: 83, distance: 156.9
click at [650, 83] on div "[PERSON_NAME] star Not rated 7.8km t. [PHONE_NUMBER] | [EMAIL_ADDRESS][DOMAIN_N…" at bounding box center [723, 75] width 275 height 72
drag, startPoint x: 645, startPoint y: 82, endPoint x: 815, endPoint y: 79, distance: 169.9
click at [815, 79] on div "[PERSON_NAME] star Not rated 7.8km t. [PHONE_NUMBER] | [EMAIL_ADDRESS][DOMAIN_N…" at bounding box center [723, 75] width 275 height 72
copy div "[PHONE_NUMBER] | [EMAIL_ADDRESS][DOMAIN_NAME]"
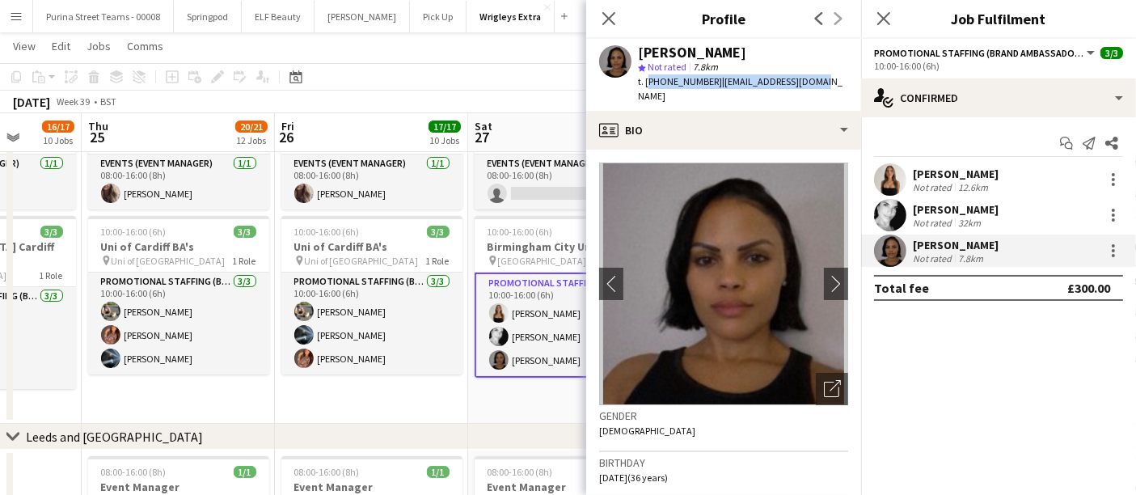
click at [529, 79] on app-toolbar "Copy Paste Paste Ctrl+V Paste with crew Ctrl+Shift+V Paste linked Job [GEOGRAPH…" at bounding box center [568, 77] width 1136 height 28
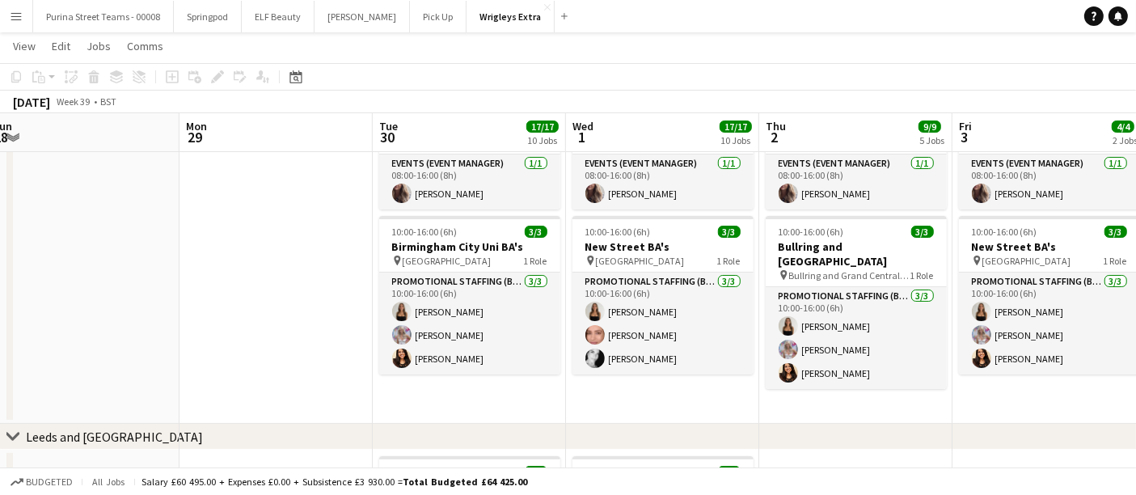
scroll to position [0, 596]
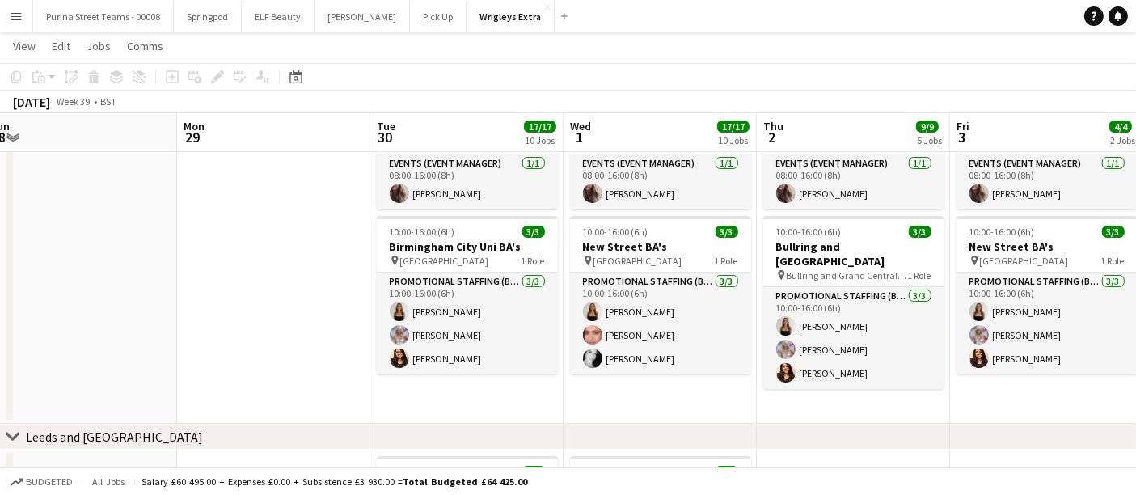
drag, startPoint x: 829, startPoint y: 326, endPoint x: 151, endPoint y: 343, distance: 678.0
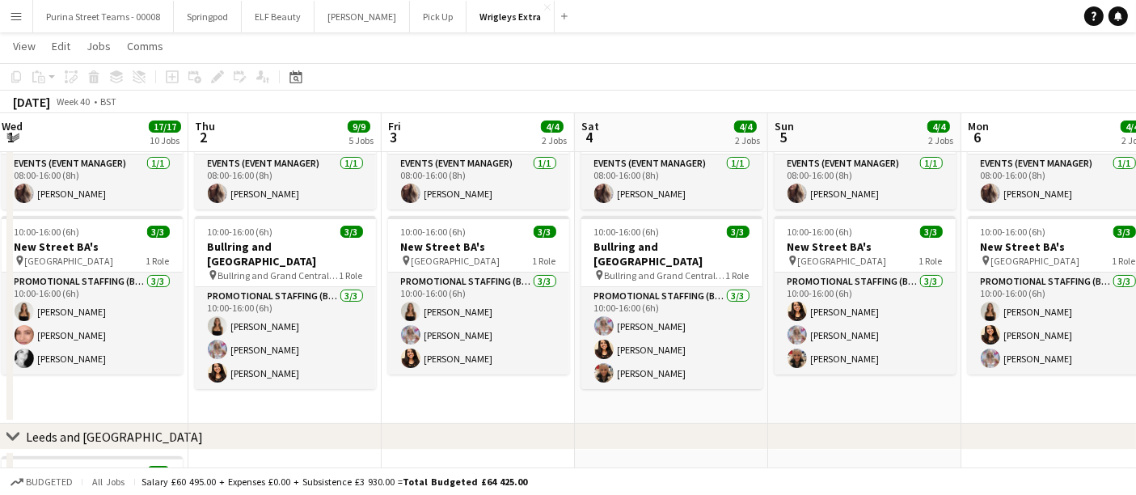
scroll to position [0, 626]
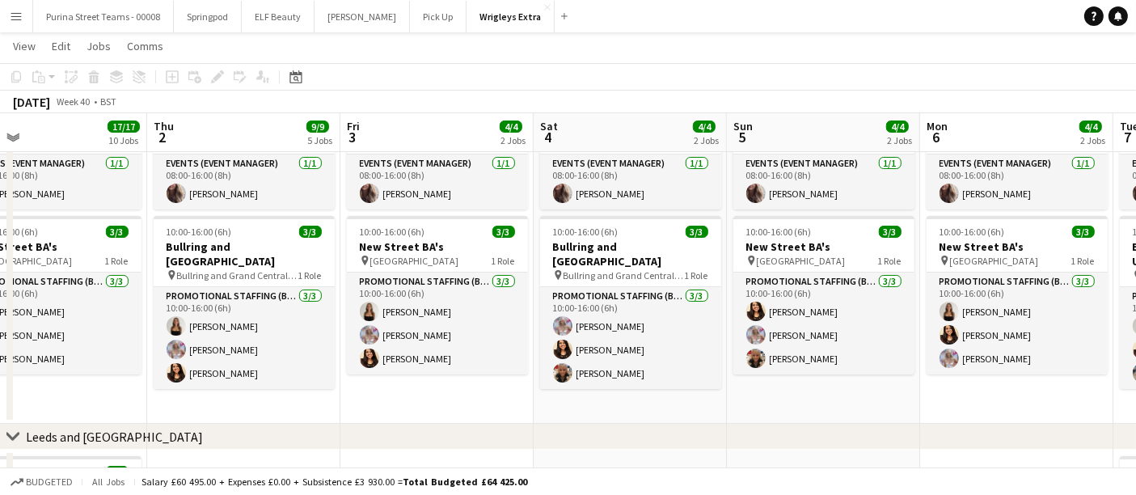
drag, startPoint x: 850, startPoint y: 405, endPoint x: 239, endPoint y: 396, distance: 610.8
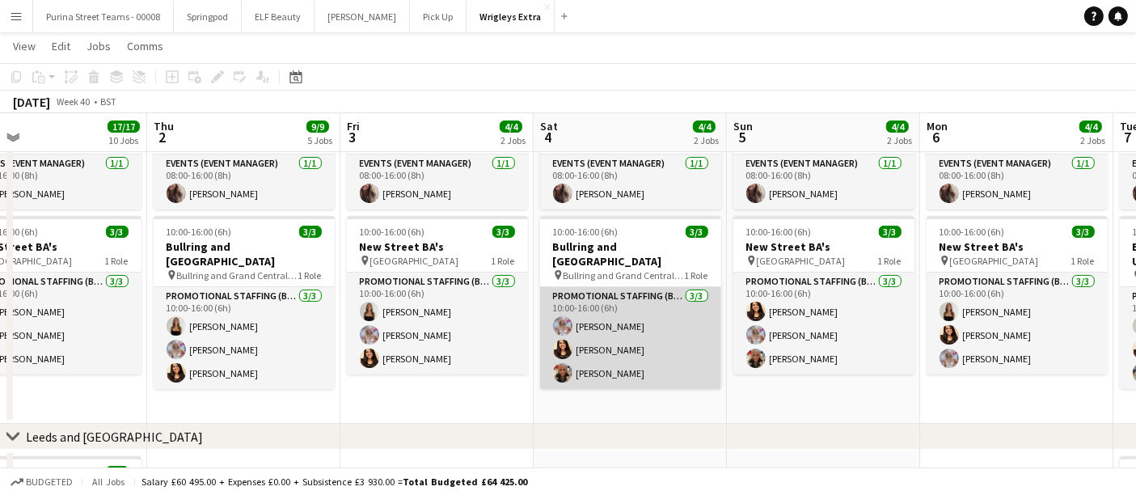
click at [559, 363] on app-user-avatar at bounding box center [562, 372] width 19 height 19
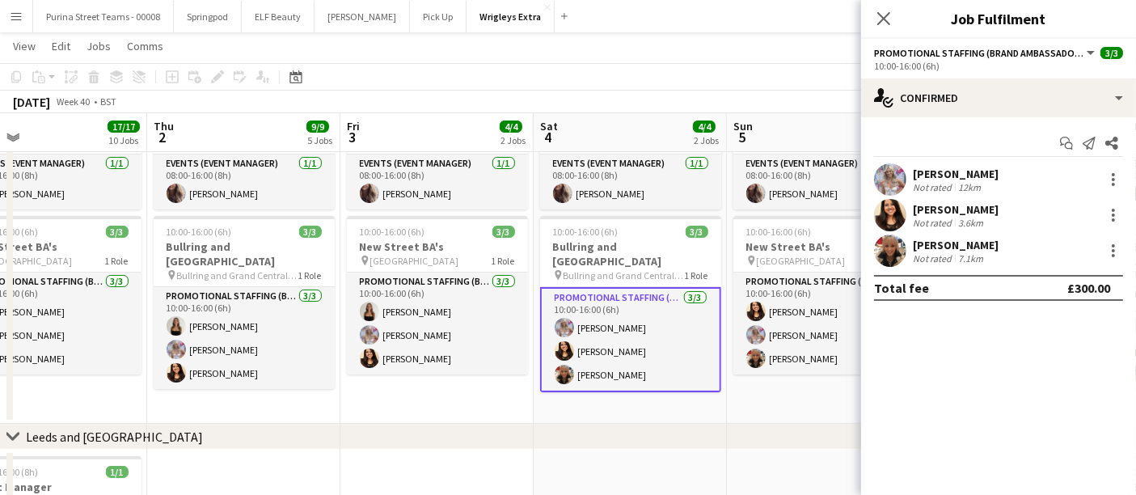
click at [894, 254] on app-user-avatar at bounding box center [890, 251] width 32 height 32
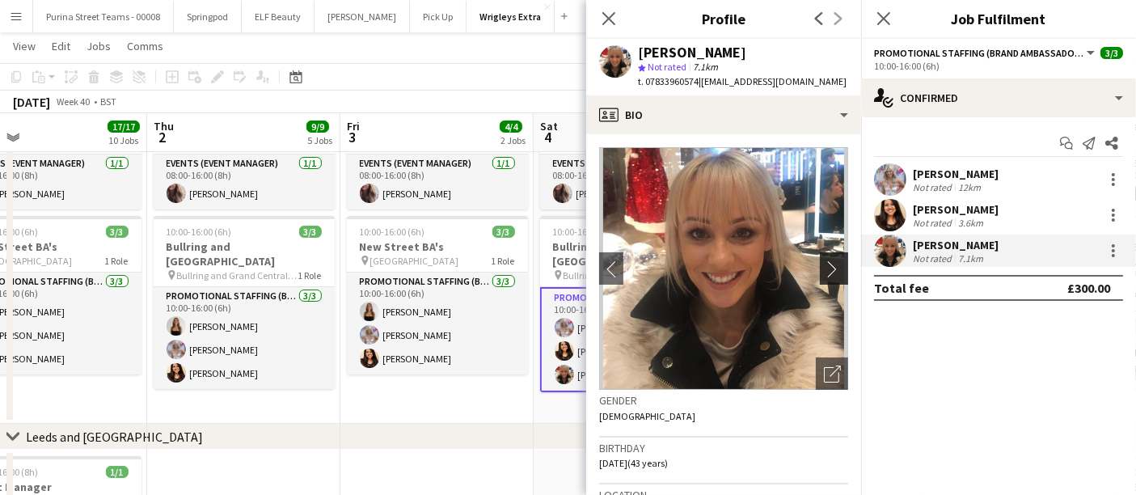
click at [824, 276] on app-icon "chevron-right" at bounding box center [836, 268] width 25 height 17
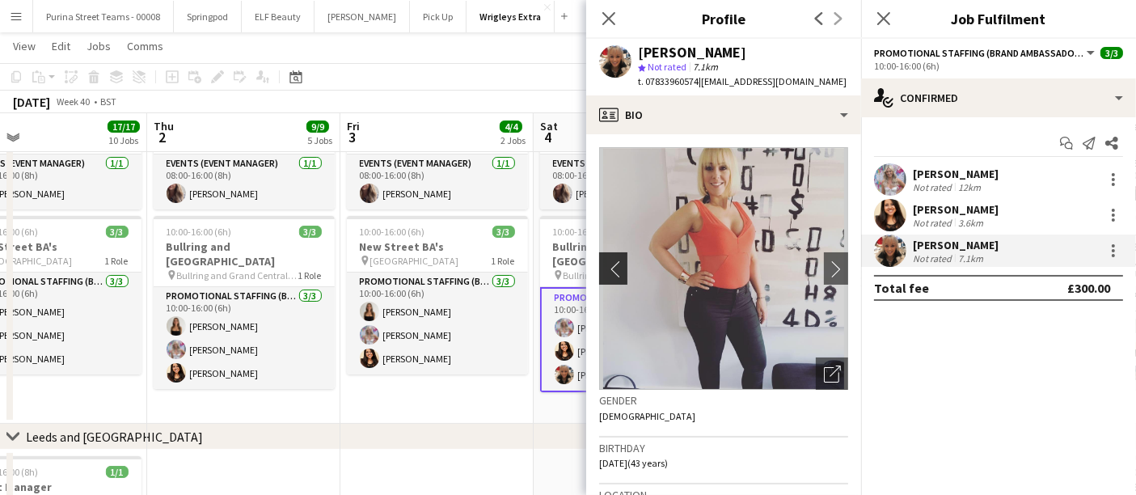
click at [615, 267] on app-icon "chevron-left" at bounding box center [611, 268] width 25 height 17
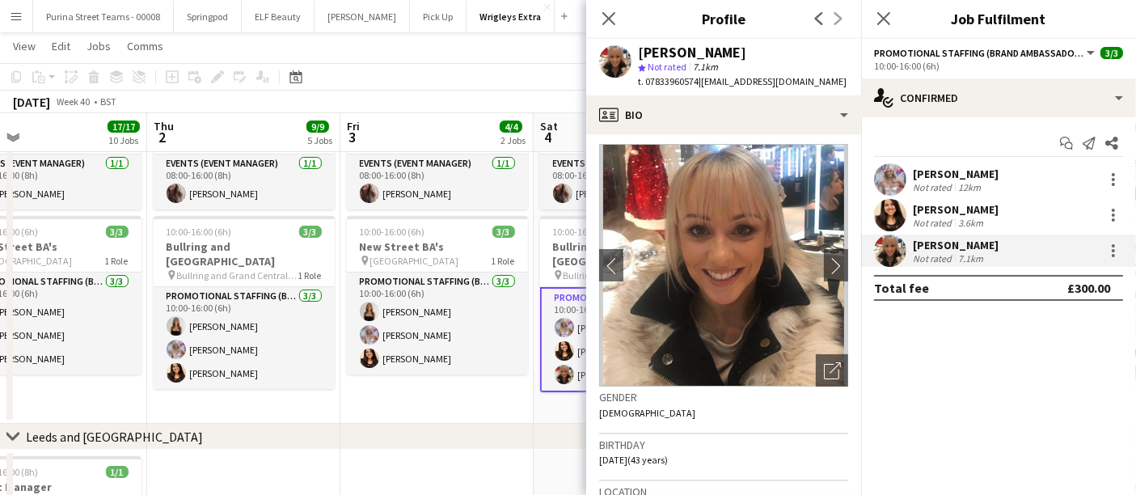
scroll to position [0, 0]
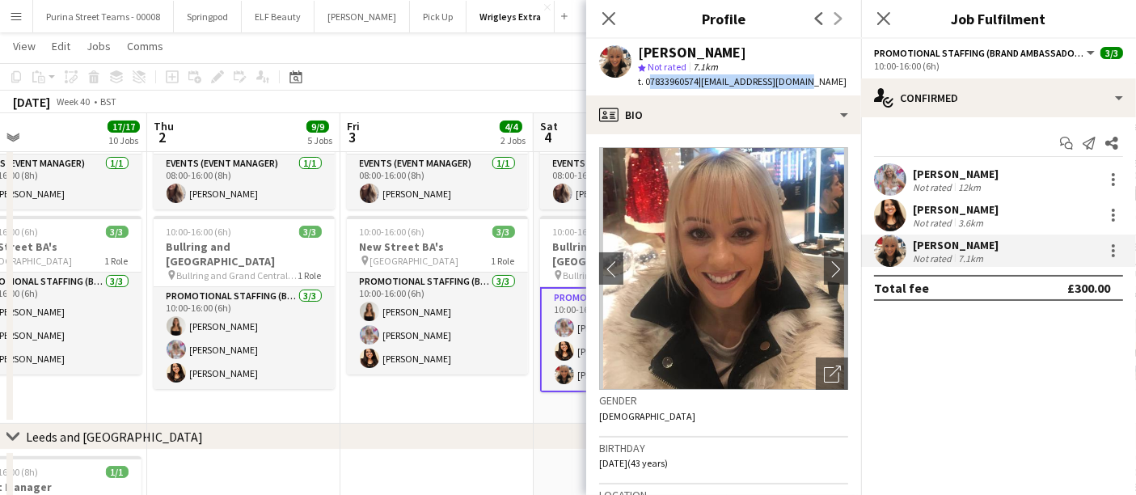
drag, startPoint x: 806, startPoint y: 83, endPoint x: 648, endPoint y: 87, distance: 158.6
click at [648, 87] on div "t. 07833960574 | [EMAIL_ADDRESS][DOMAIN_NAME]" at bounding box center [742, 81] width 209 height 15
click at [542, 57] on app-page-menu "View Day view expanded Day view collapsed Month view Date picker Jump to [DATE]…" at bounding box center [568, 47] width 1136 height 31
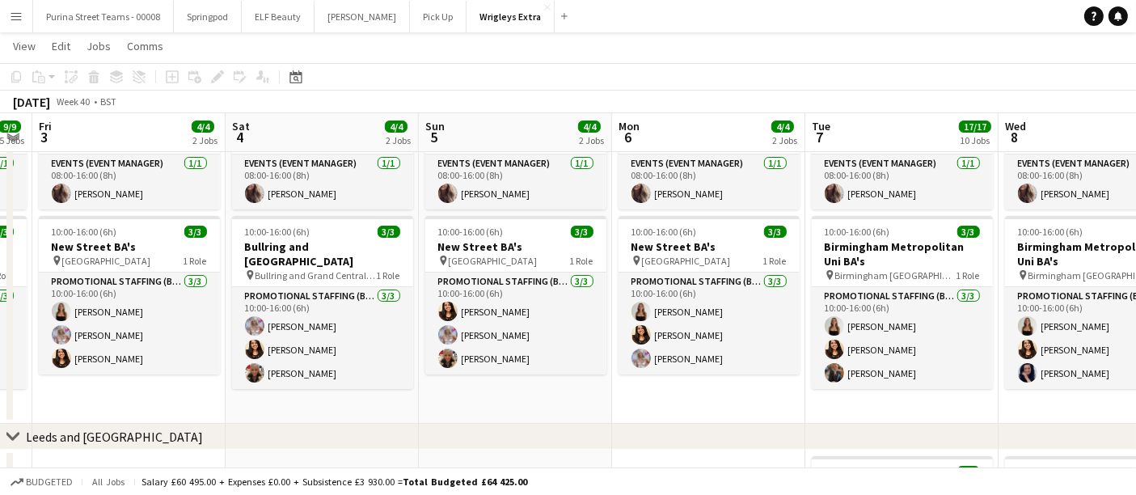
scroll to position [0, 554]
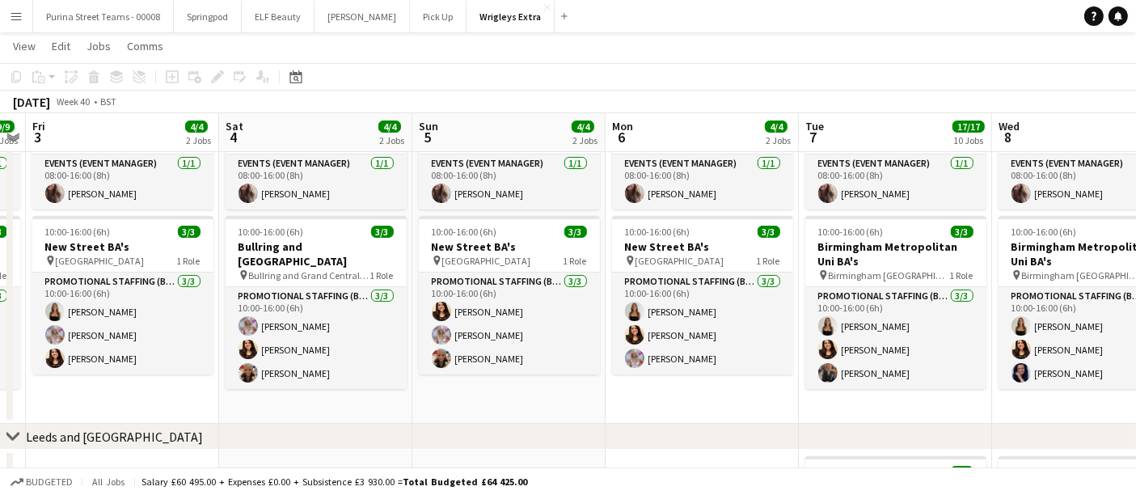
drag, startPoint x: 732, startPoint y: 399, endPoint x: 418, endPoint y: 409, distance: 314.0
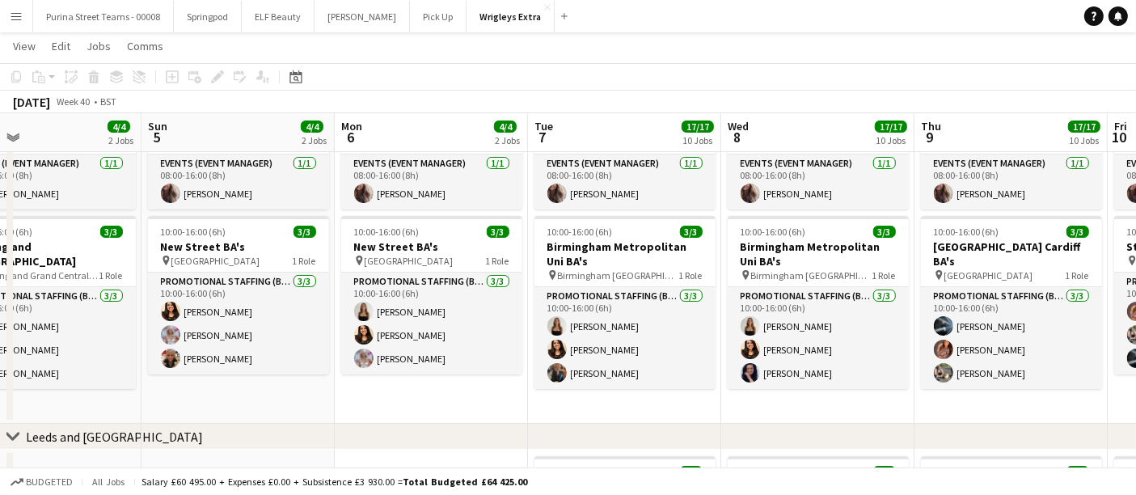
scroll to position [0, 515]
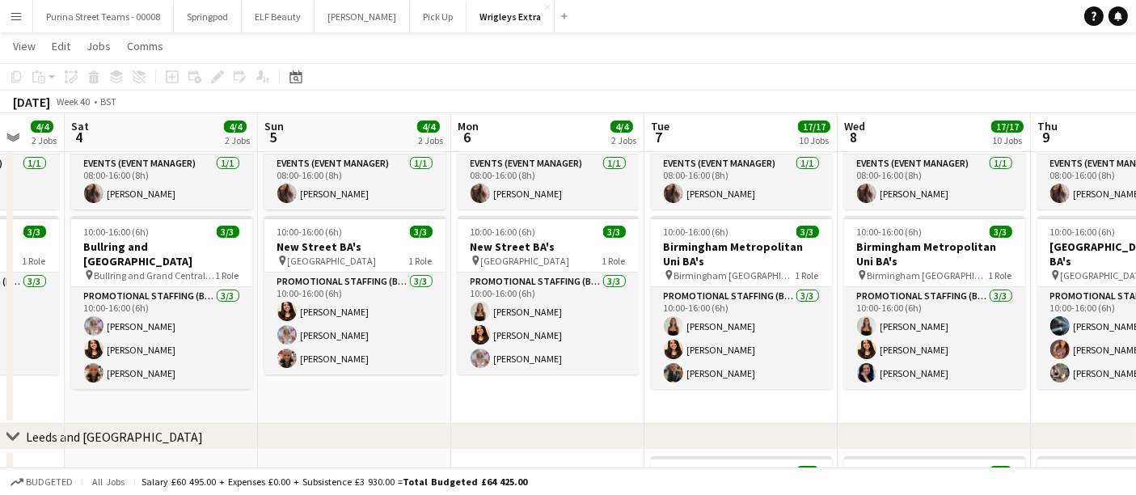
drag, startPoint x: 691, startPoint y: 408, endPoint x: 413, endPoint y: 425, distance: 278.0
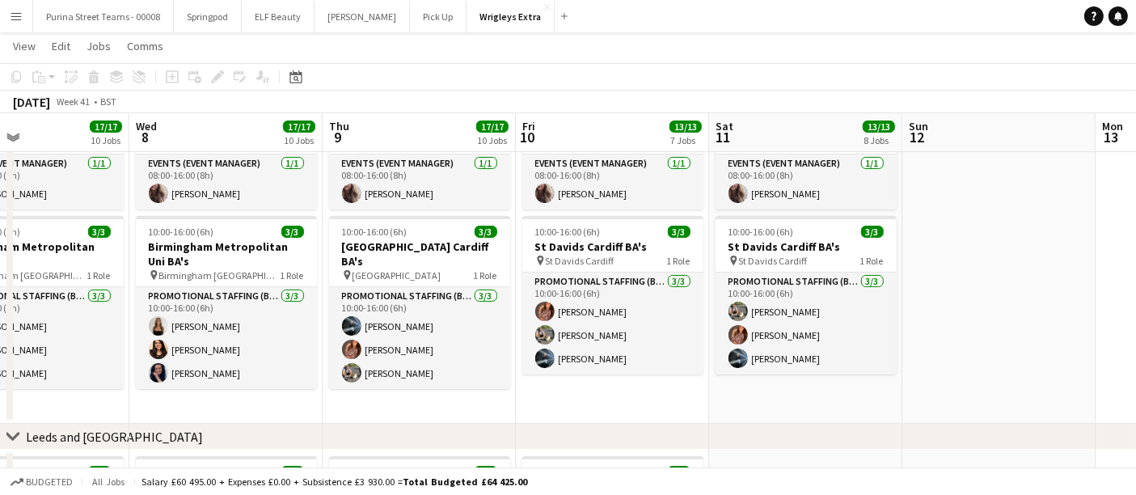
scroll to position [0, 527]
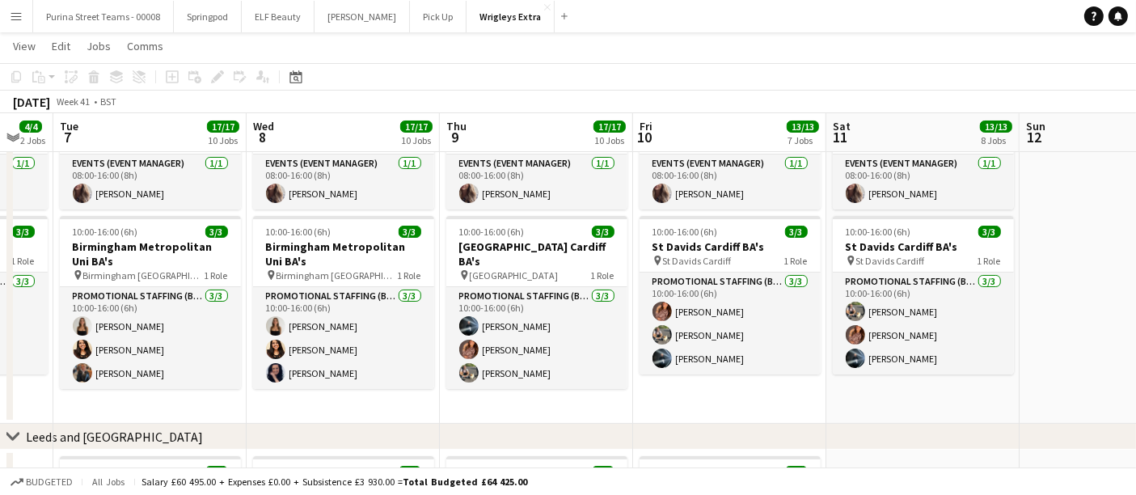
drag, startPoint x: 616, startPoint y: 410, endPoint x: 25, endPoint y: 383, distance: 591.9
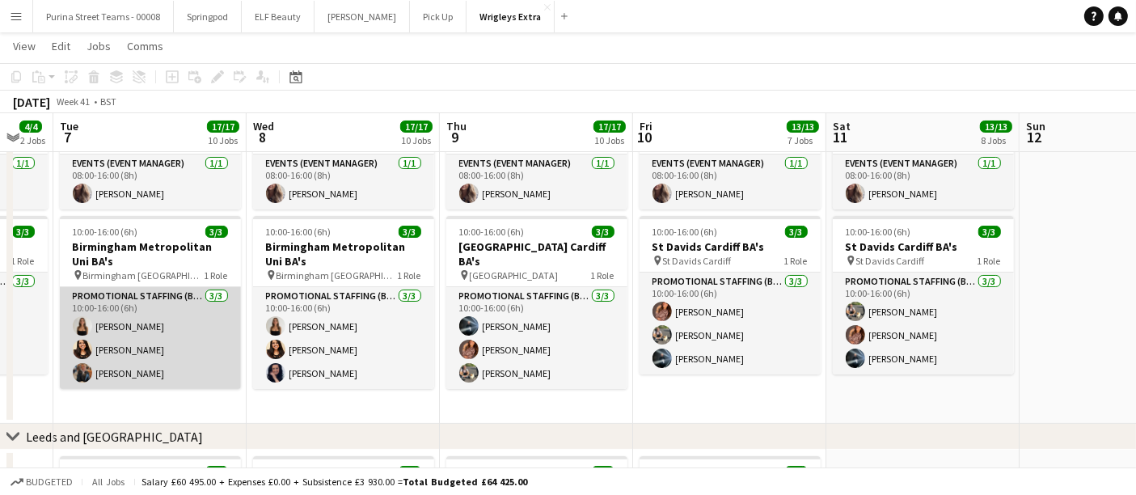
click at [83, 369] on app-user-avatar at bounding box center [82, 372] width 19 height 19
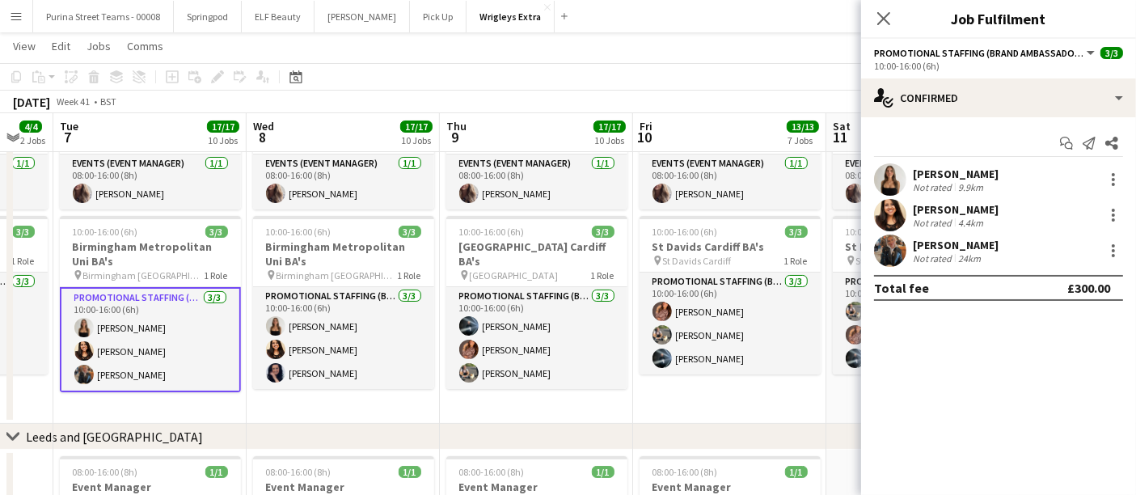
click at [882, 249] on app-user-avatar at bounding box center [890, 251] width 32 height 32
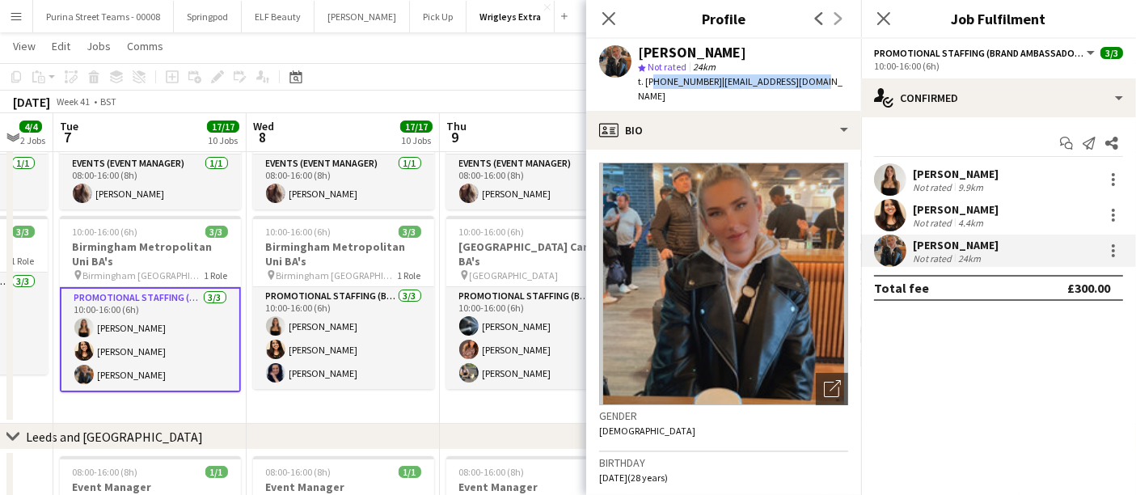
drag, startPoint x: 806, startPoint y: 87, endPoint x: 650, endPoint y: 83, distance: 156.2
click at [650, 83] on div "t. [PHONE_NUMBER] | [EMAIL_ADDRESS][DOMAIN_NAME]" at bounding box center [743, 88] width 210 height 29
click at [564, 95] on div "[DATE] Week 41 • BST" at bounding box center [568, 102] width 1136 height 23
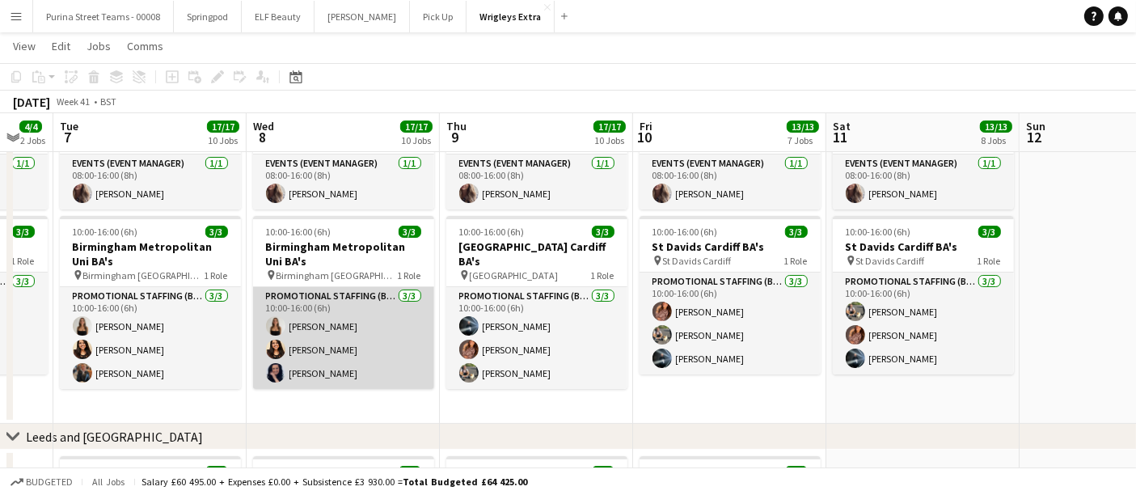
click at [275, 373] on app-user-avatar at bounding box center [275, 372] width 19 height 19
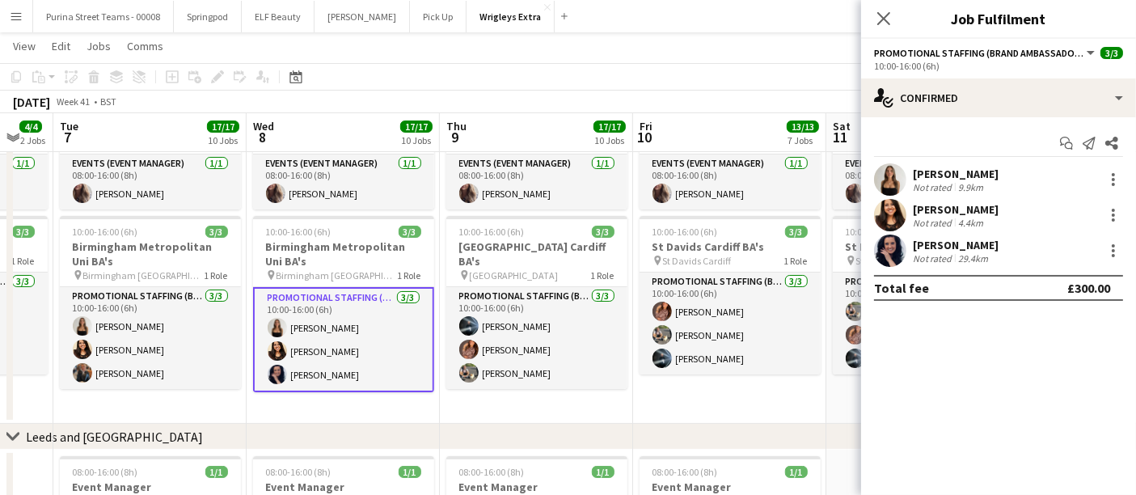
click at [910, 258] on div "[PERSON_NAME] Not rated 29.4km" at bounding box center [998, 251] width 275 height 32
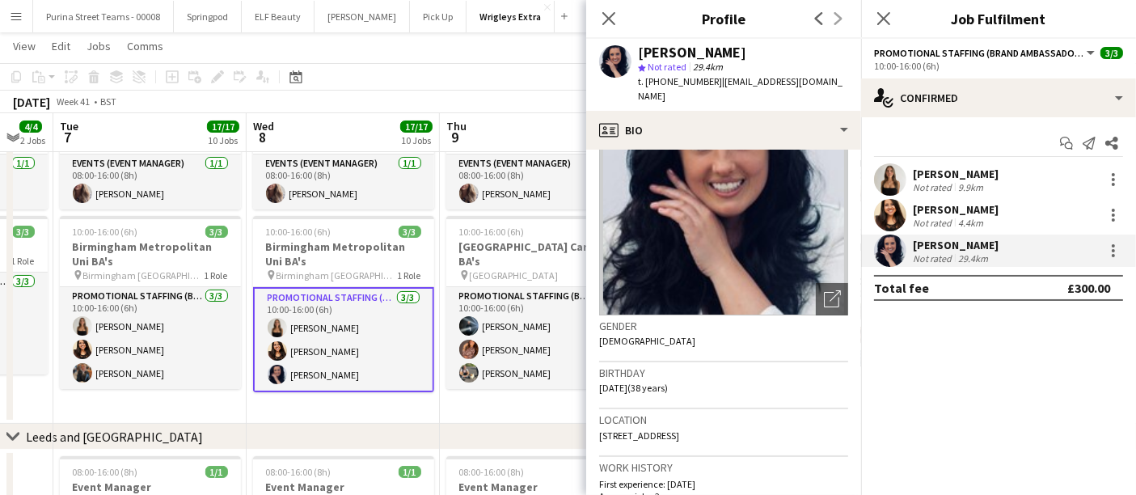
scroll to position [0, 0]
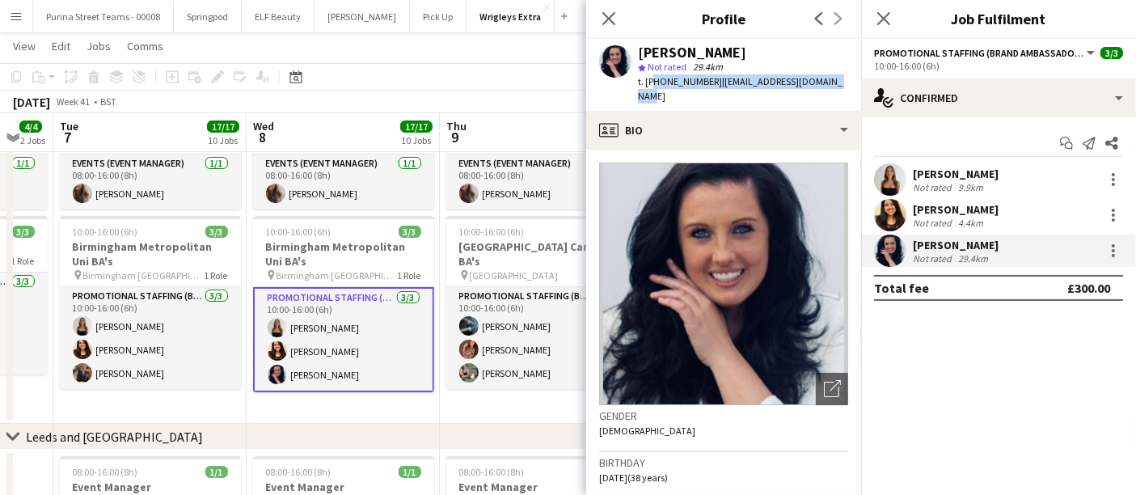
drag, startPoint x: 651, startPoint y: 79, endPoint x: 838, endPoint y: 87, distance: 187.0
click at [838, 87] on div "[PERSON_NAME] star Not rated 29.4km t. [PHONE_NUMBER] | [EMAIL_ADDRESS][DOMAIN_…" at bounding box center [723, 75] width 275 height 72
click at [486, 59] on app-page-menu "View Day view expanded Day view collapsed Month view Date picker Jump to [DATE]…" at bounding box center [568, 47] width 1136 height 31
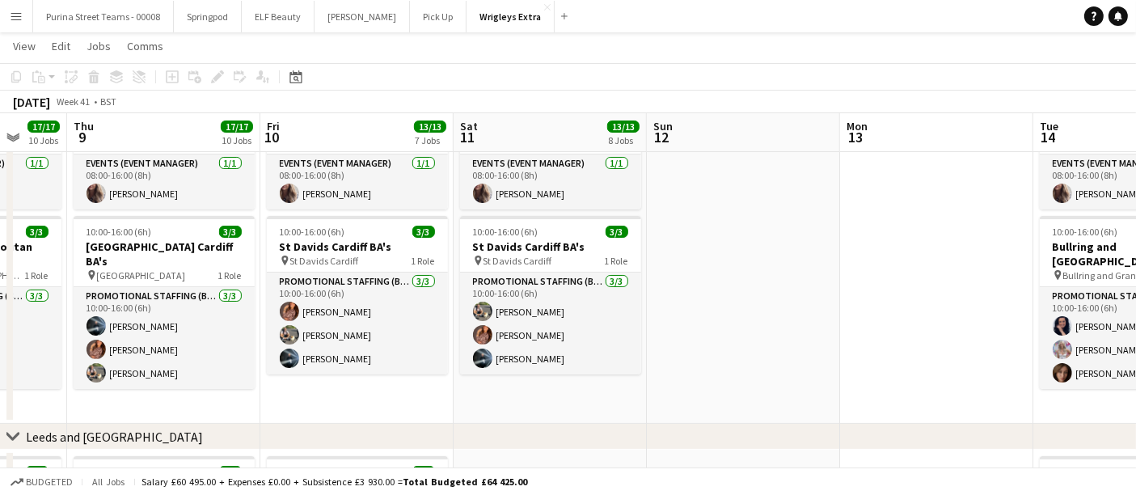
scroll to position [0, 518]
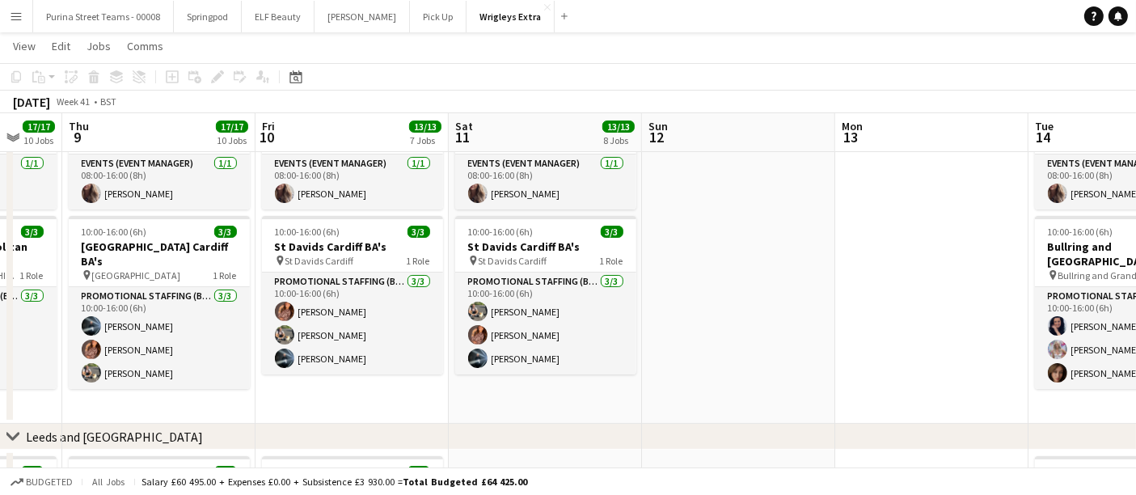
drag, startPoint x: 562, startPoint y: 396, endPoint x: 184, endPoint y: 403, distance: 377.8
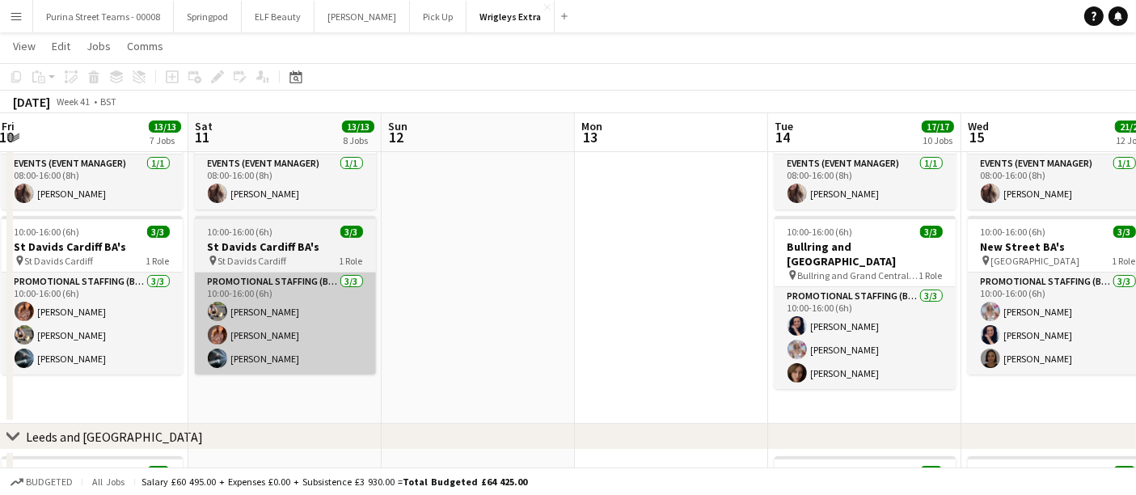
drag, startPoint x: 624, startPoint y: 385, endPoint x: 359, endPoint y: 371, distance: 264.9
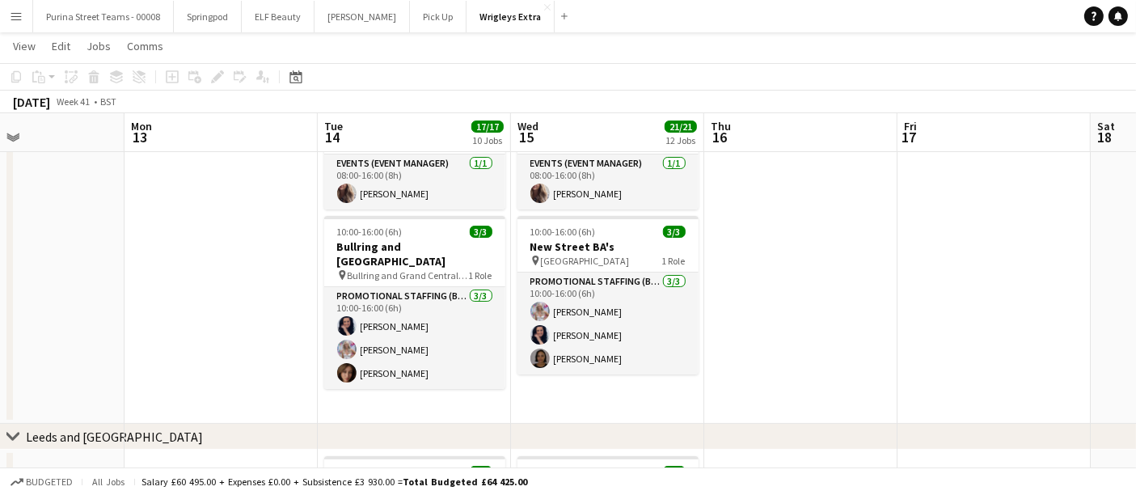
scroll to position [0, 649]
drag, startPoint x: 693, startPoint y: 272, endPoint x: 246, endPoint y: 283, distance: 447.4
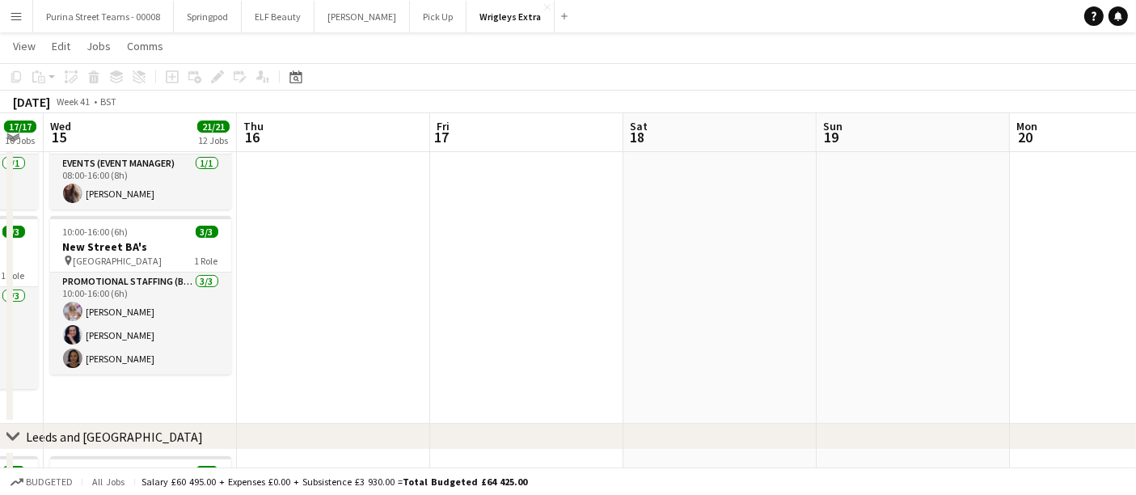
drag, startPoint x: 880, startPoint y: 314, endPoint x: 215, endPoint y: 338, distance: 665.3
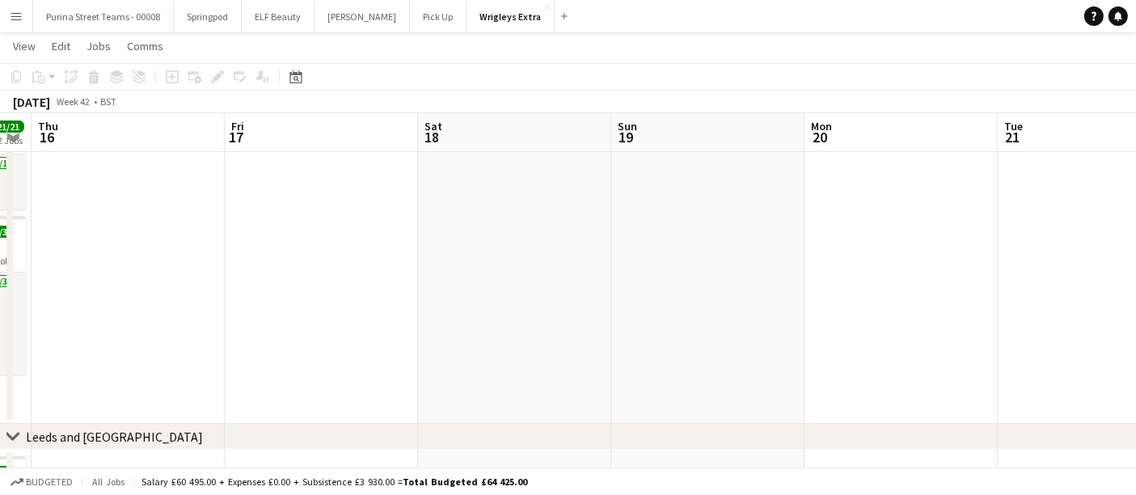
drag, startPoint x: 861, startPoint y: 275, endPoint x: 297, endPoint y: 287, distance: 564.7
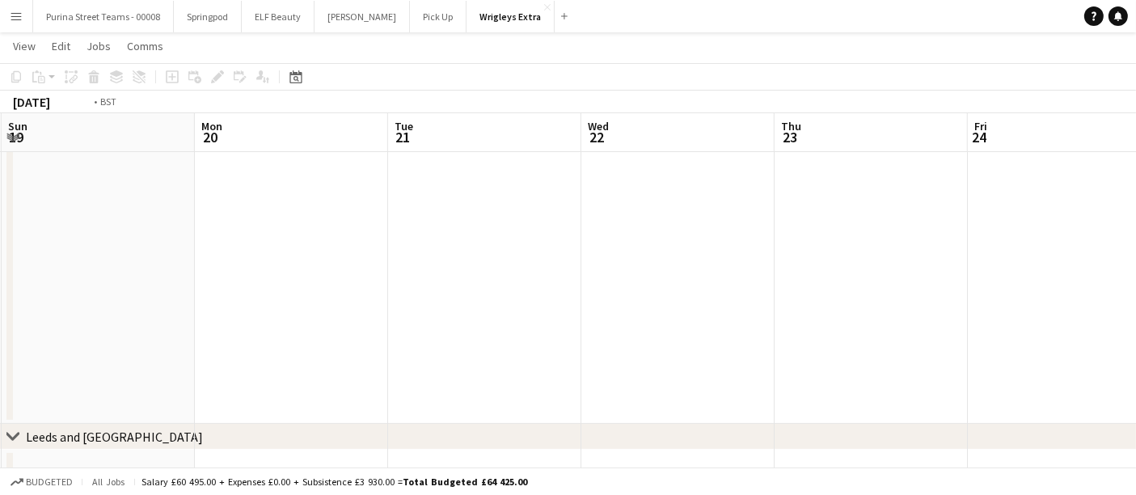
drag, startPoint x: 772, startPoint y: 273, endPoint x: 252, endPoint y: 290, distance: 520.3
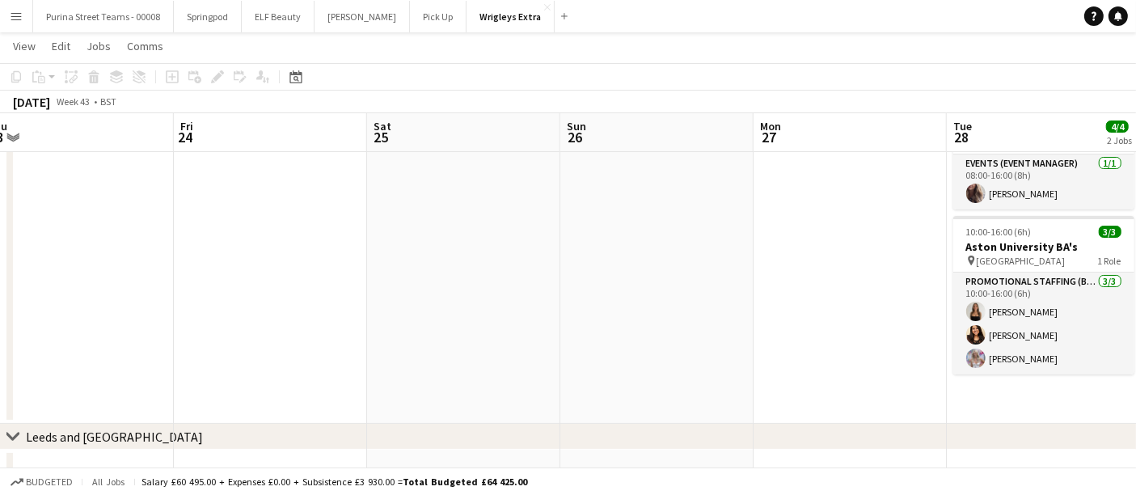
drag, startPoint x: 738, startPoint y: 276, endPoint x: 214, endPoint y: 285, distance: 524.2
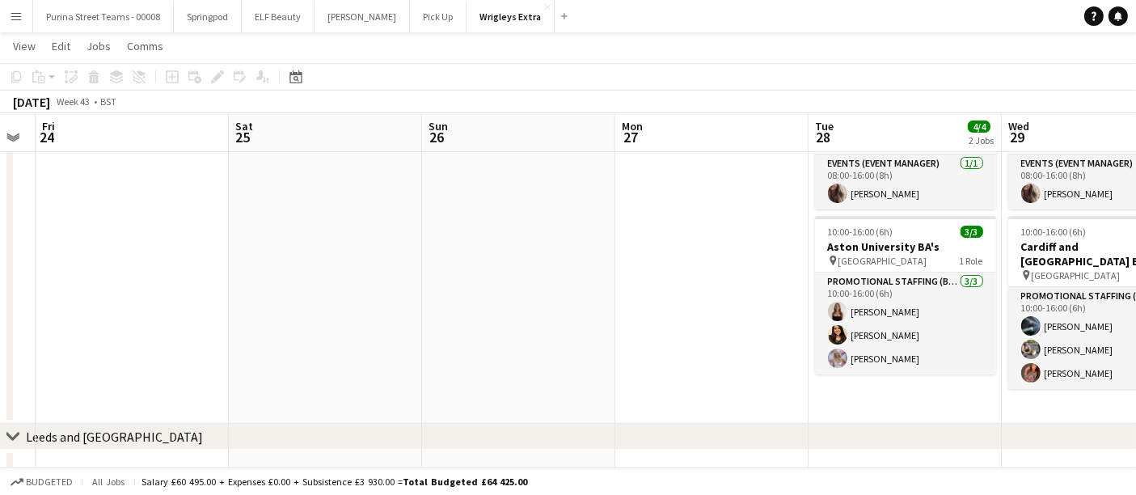
drag, startPoint x: 372, startPoint y: 276, endPoint x: 880, endPoint y: 277, distance: 508.0
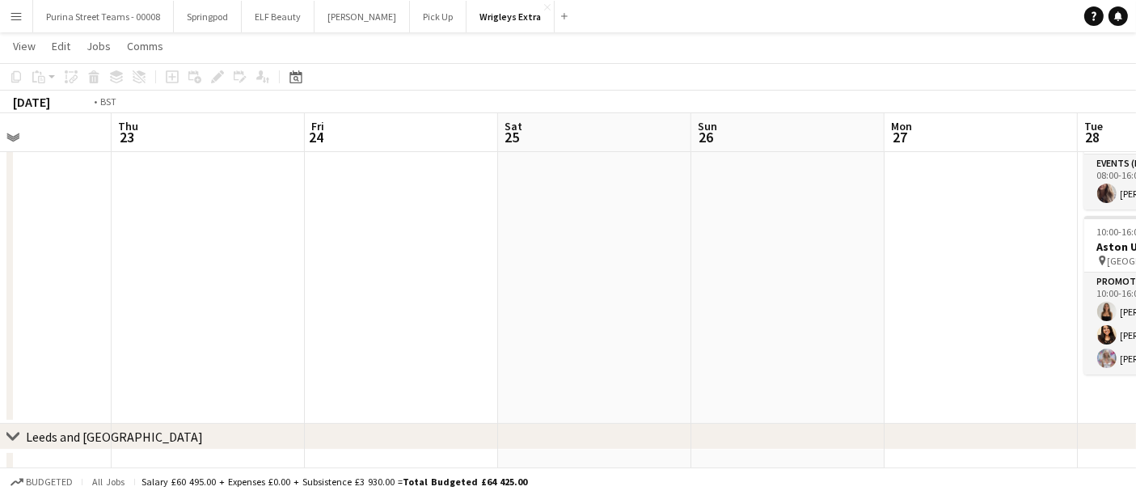
drag, startPoint x: 529, startPoint y: 280, endPoint x: 959, endPoint y: 280, distance: 429.5
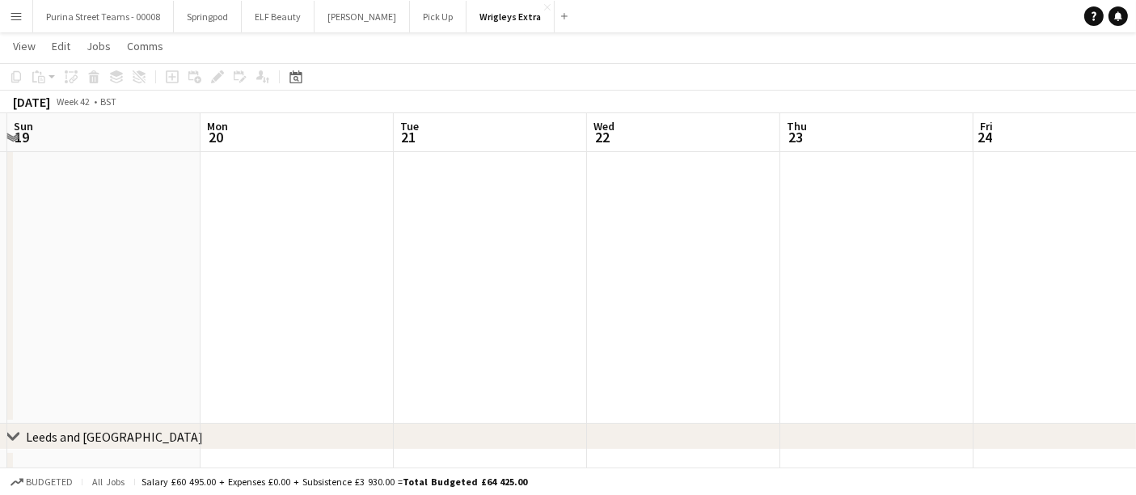
drag, startPoint x: 459, startPoint y: 290, endPoint x: 925, endPoint y: 290, distance: 465.1
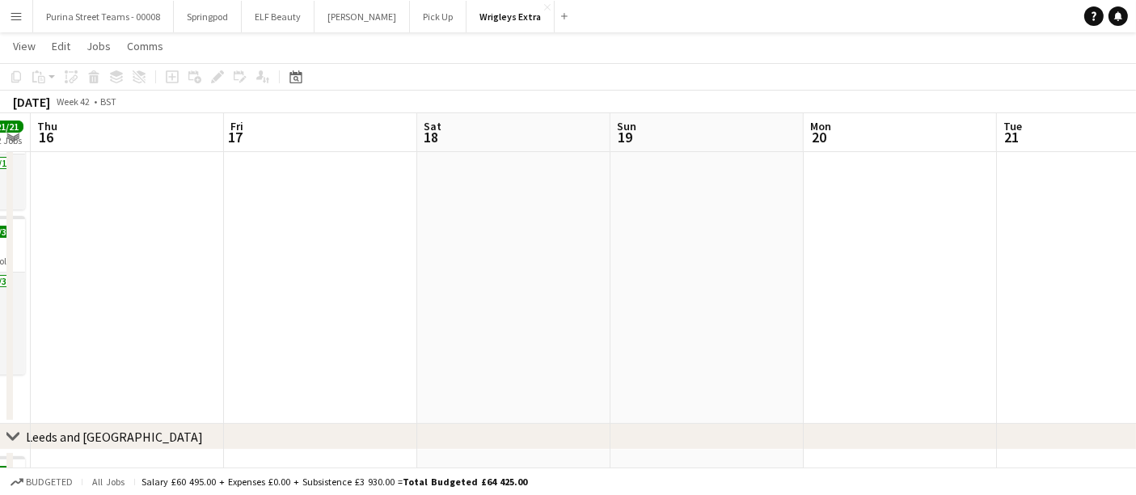
drag, startPoint x: 609, startPoint y: 284, endPoint x: 998, endPoint y: 284, distance: 389.1
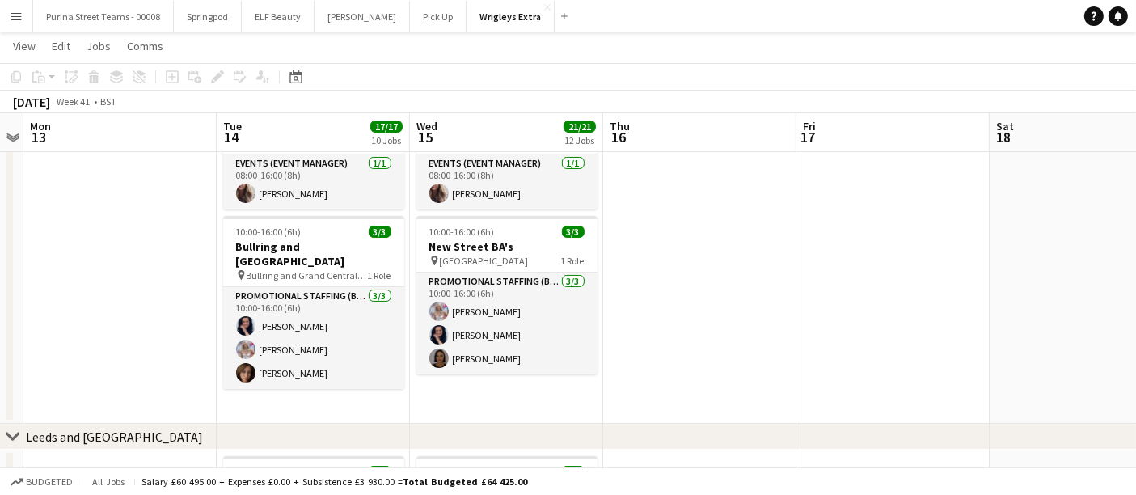
scroll to position [0, 360]
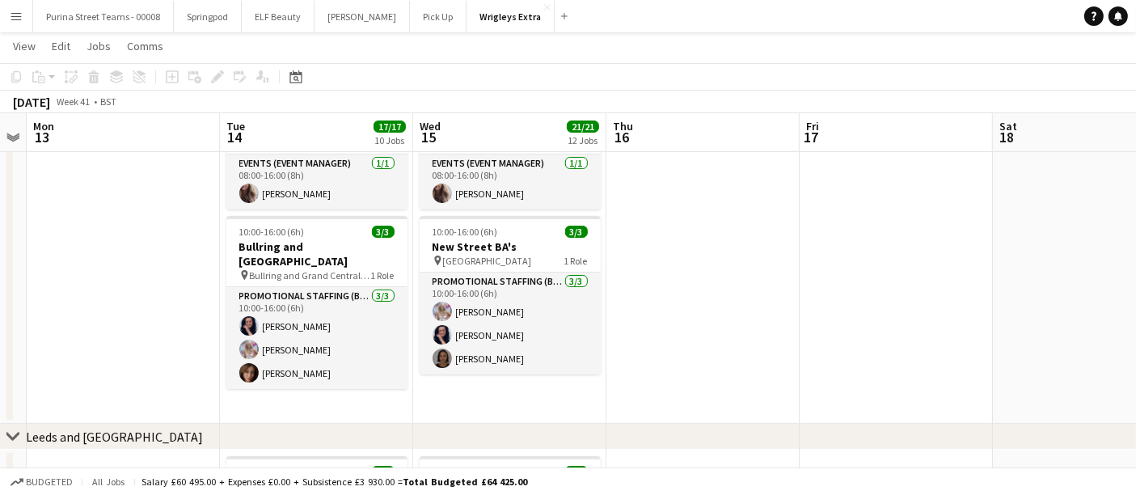
drag, startPoint x: 509, startPoint y: 296, endPoint x: 864, endPoint y: 290, distance: 355.1
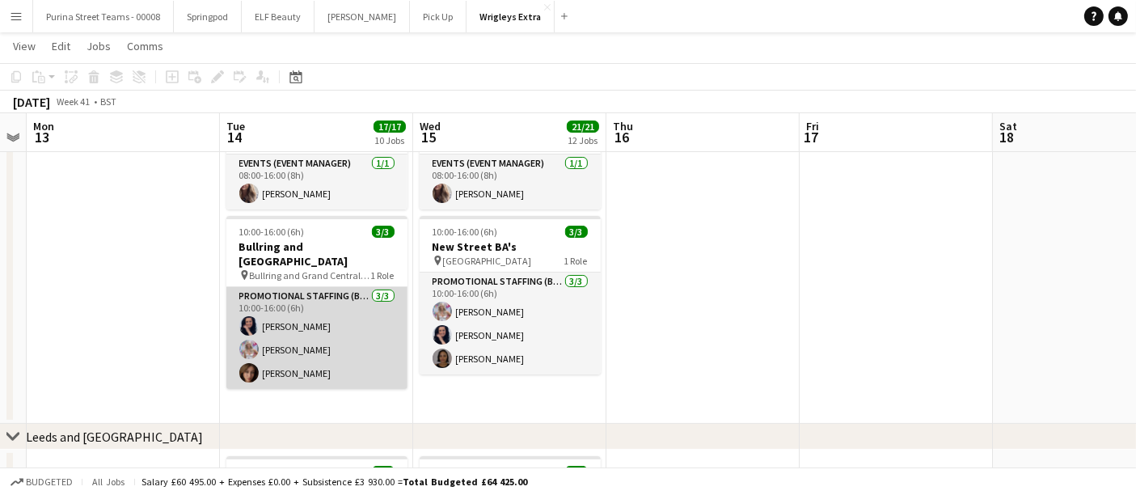
click at [251, 363] on app-user-avatar at bounding box center [248, 372] width 19 height 19
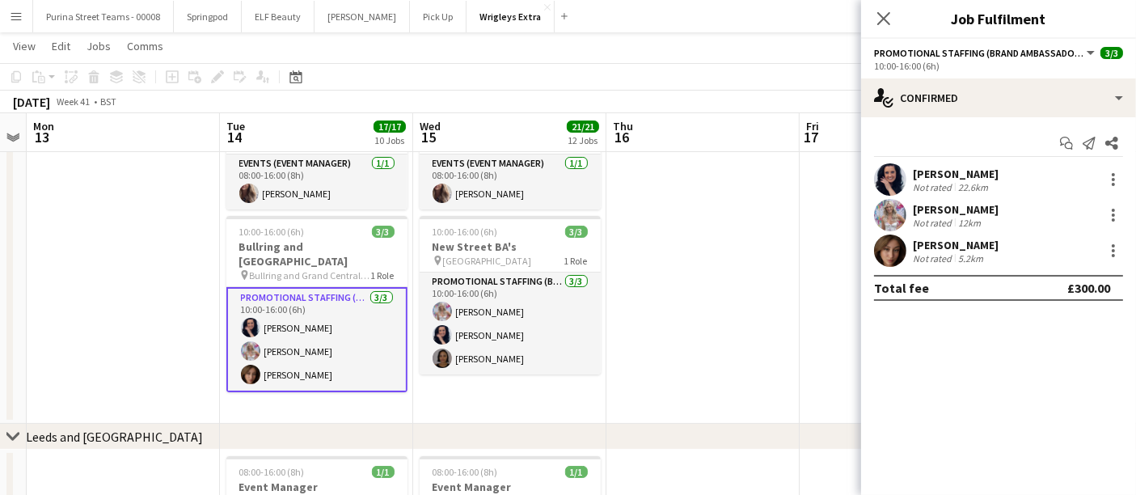
click at [885, 263] on app-user-avatar at bounding box center [890, 251] width 32 height 32
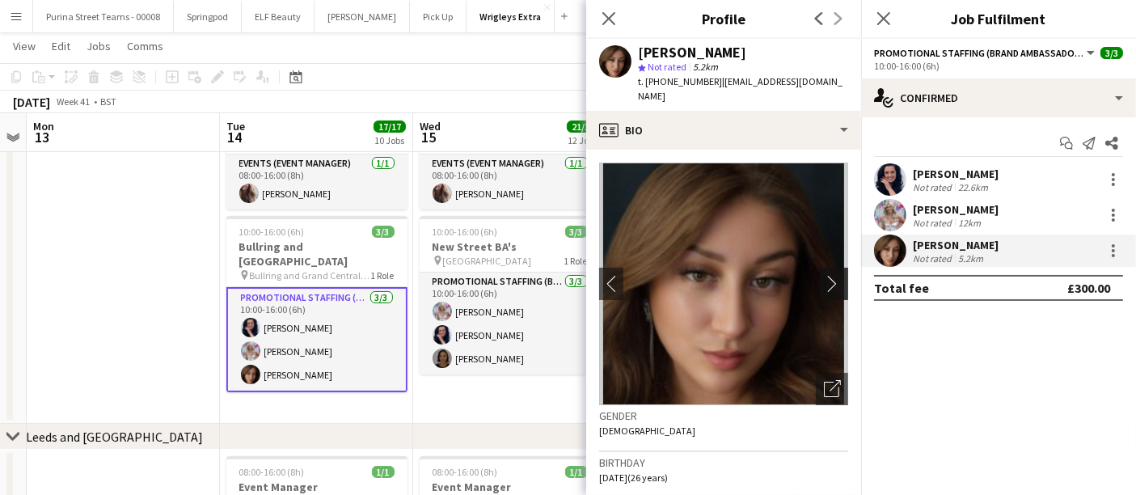
click at [824, 291] on app-icon "chevron-right" at bounding box center [836, 283] width 25 height 17
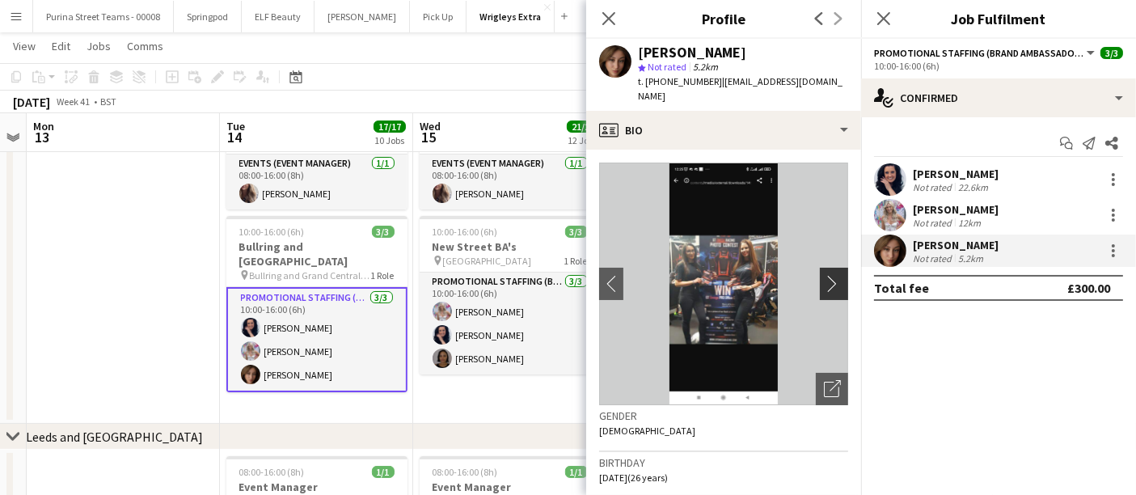
click at [824, 281] on app-icon "chevron-right" at bounding box center [836, 283] width 25 height 17
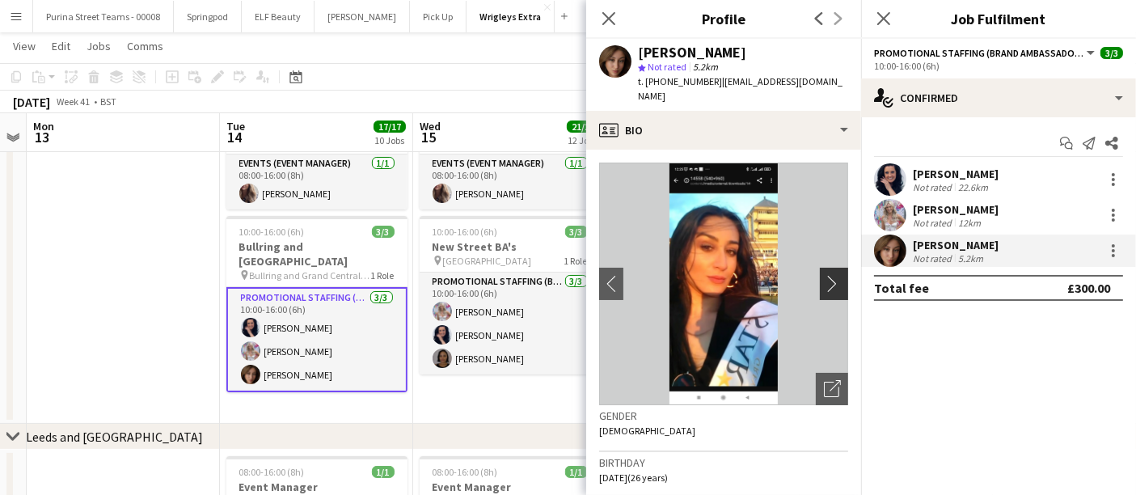
click at [824, 281] on app-icon "chevron-right" at bounding box center [836, 283] width 25 height 17
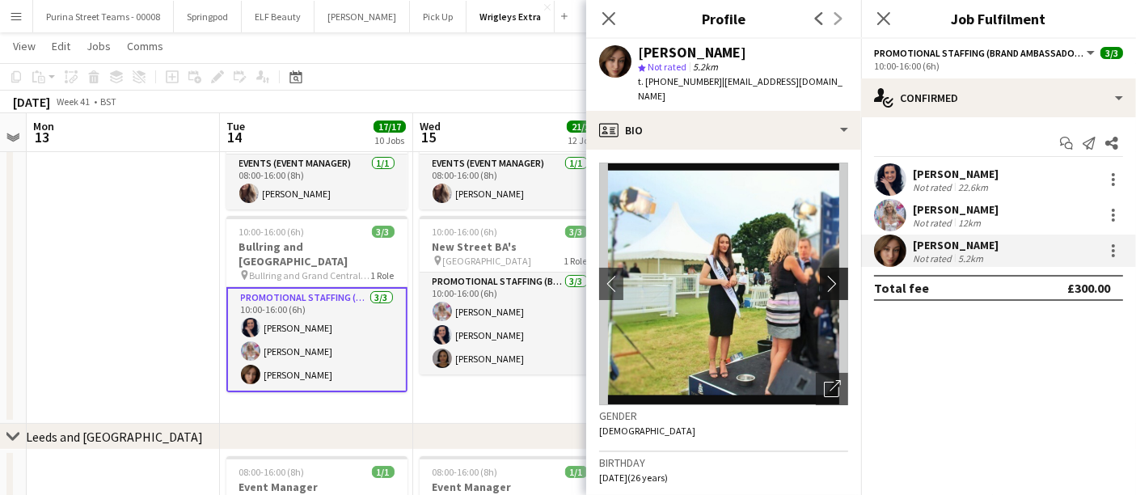
click at [824, 281] on app-icon "chevron-right" at bounding box center [836, 283] width 25 height 17
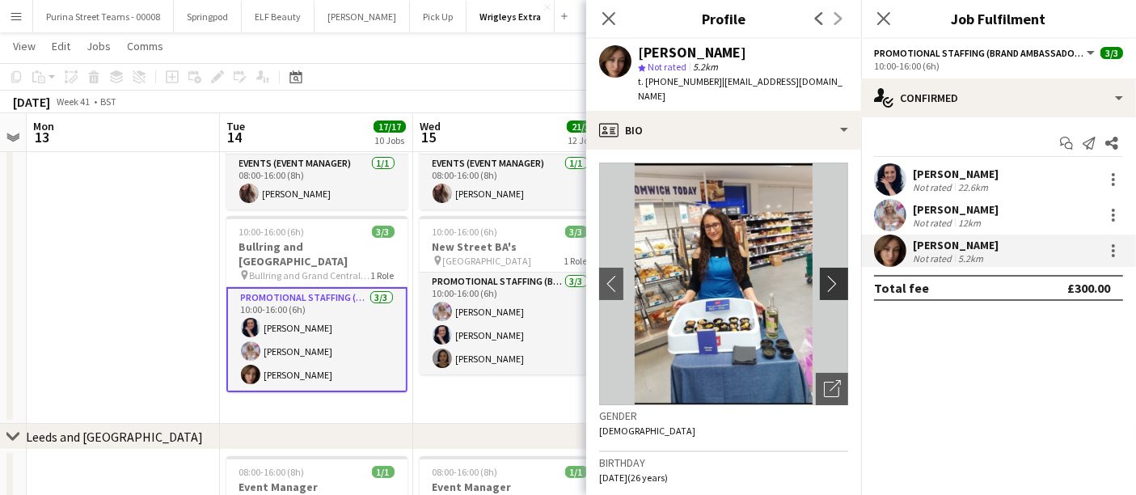
click at [824, 281] on app-icon "chevron-right" at bounding box center [836, 283] width 25 height 17
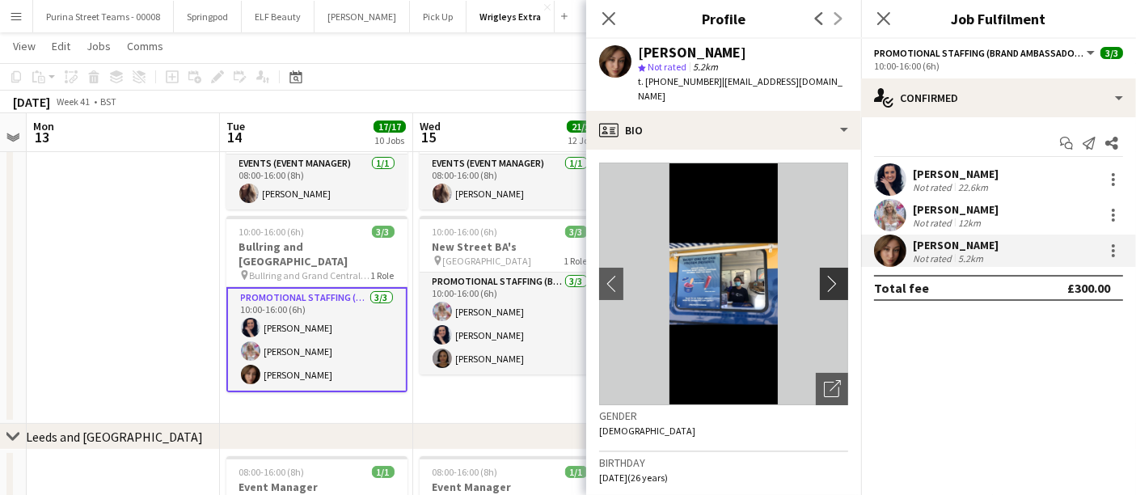
click at [824, 281] on app-icon "chevron-right" at bounding box center [836, 283] width 25 height 17
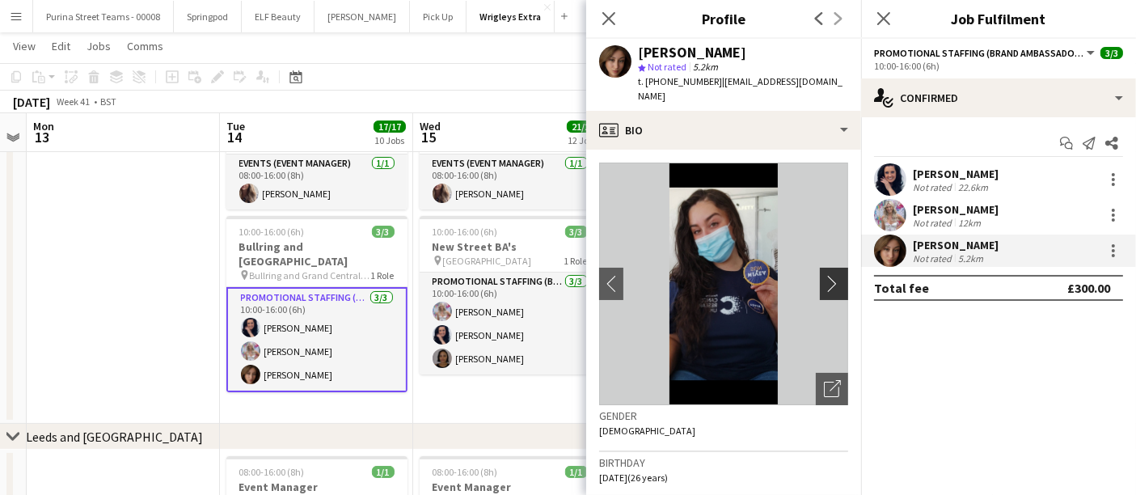
click at [824, 281] on app-icon "chevron-right" at bounding box center [836, 283] width 25 height 17
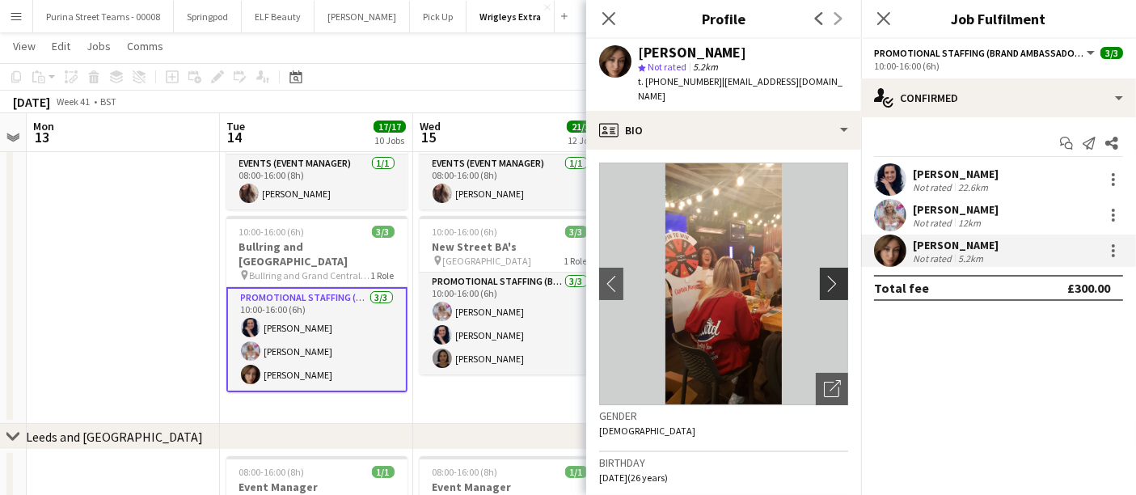
click at [824, 281] on app-icon "chevron-right" at bounding box center [836, 283] width 25 height 17
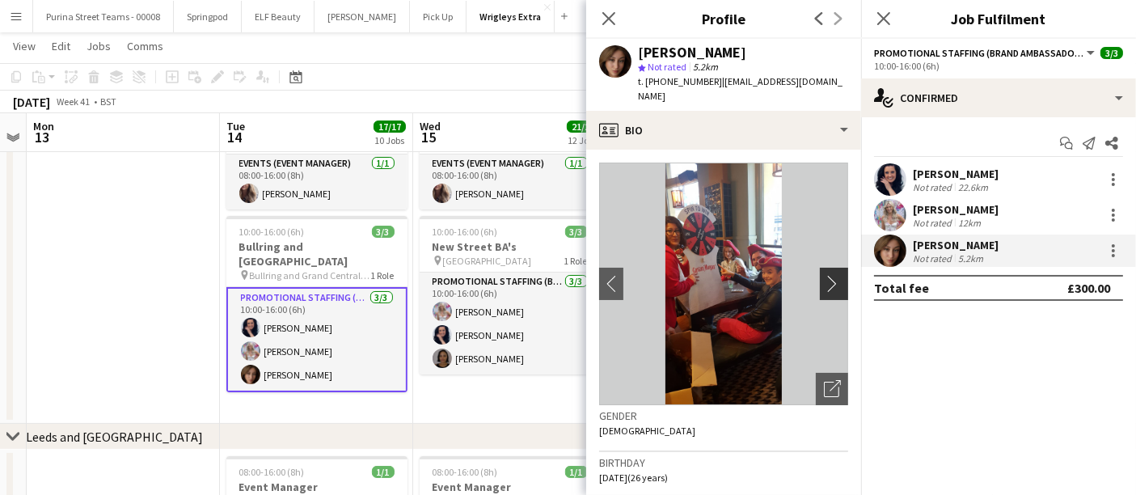
click at [824, 281] on app-icon "chevron-right" at bounding box center [836, 283] width 25 height 17
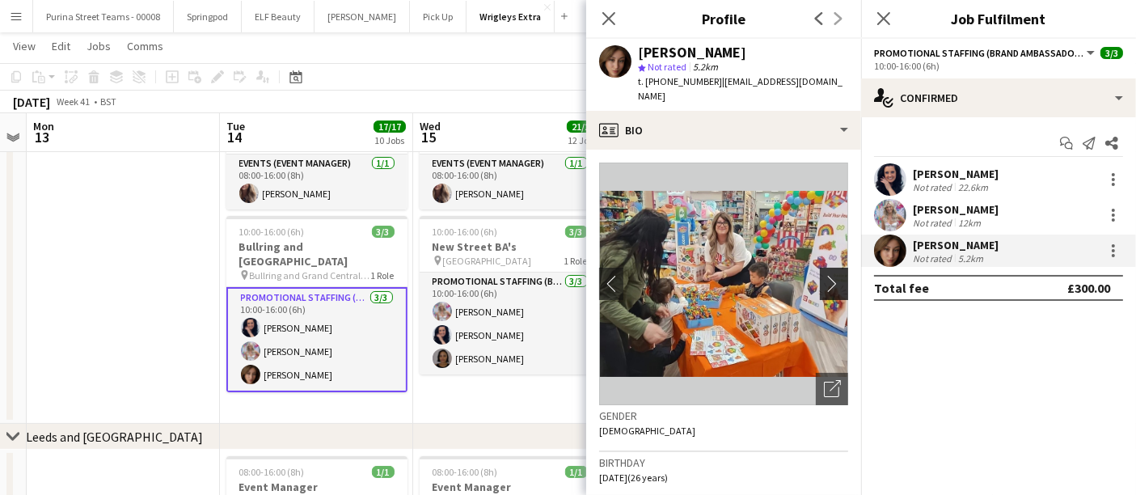
click at [824, 281] on app-icon "chevron-right" at bounding box center [836, 283] width 25 height 17
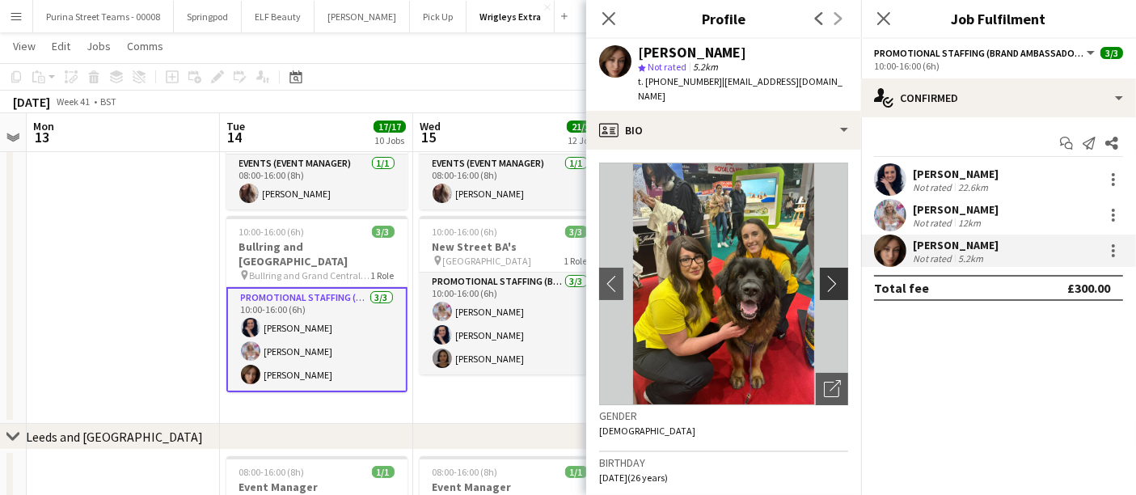
click at [824, 281] on app-icon "chevron-right" at bounding box center [836, 283] width 25 height 17
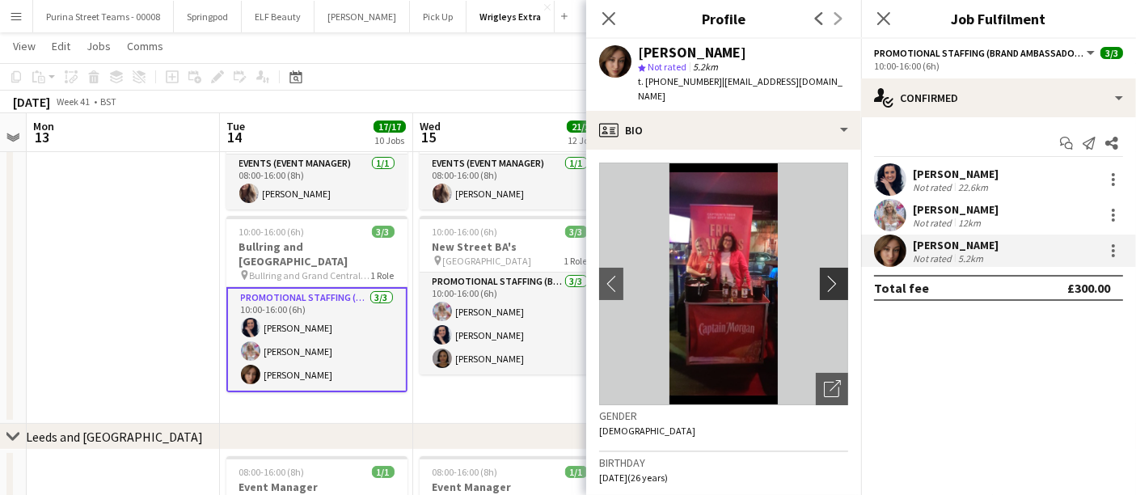
click at [824, 281] on app-icon "chevron-right" at bounding box center [836, 283] width 25 height 17
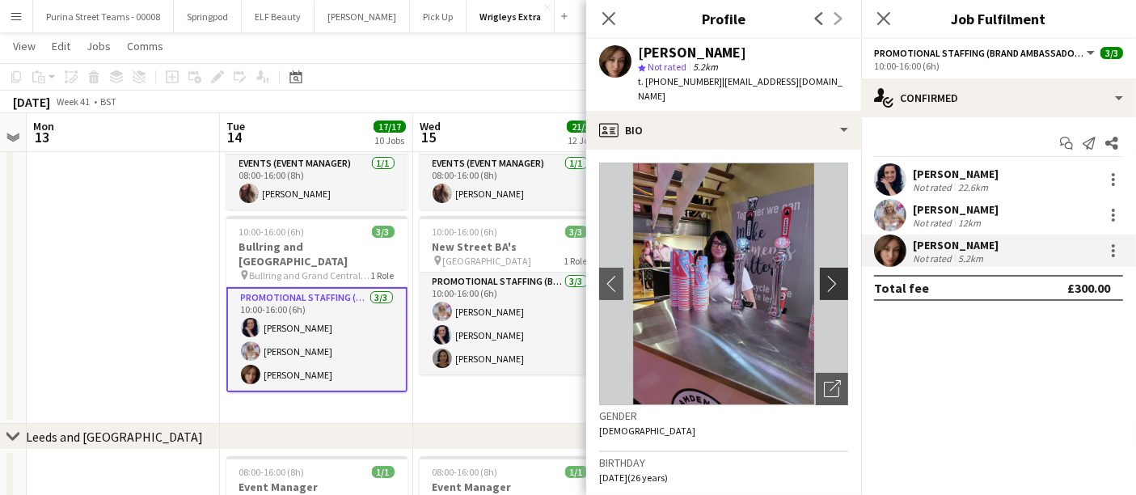
click at [824, 290] on app-icon "chevron-right" at bounding box center [836, 283] width 25 height 17
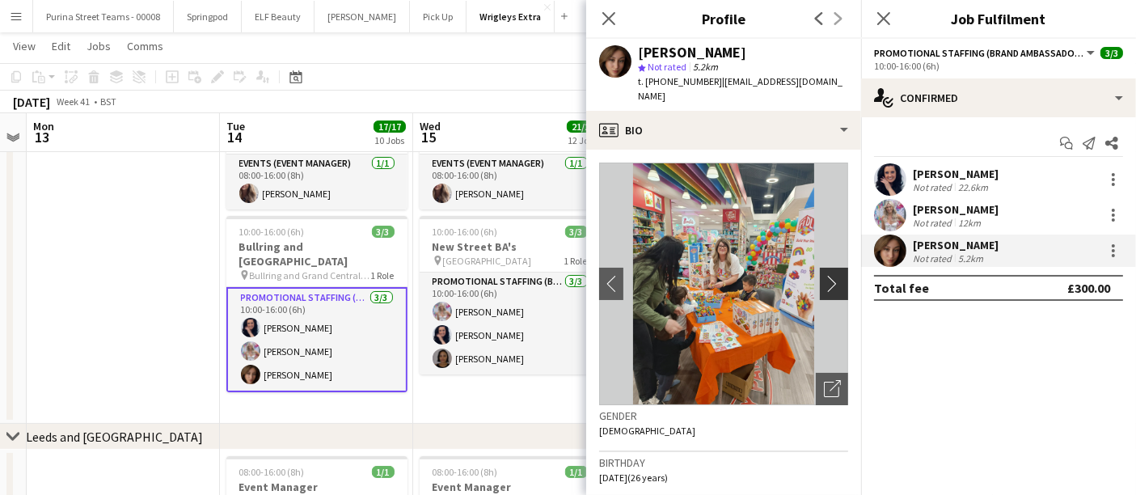
click at [824, 282] on app-icon "chevron-right" at bounding box center [836, 283] width 25 height 17
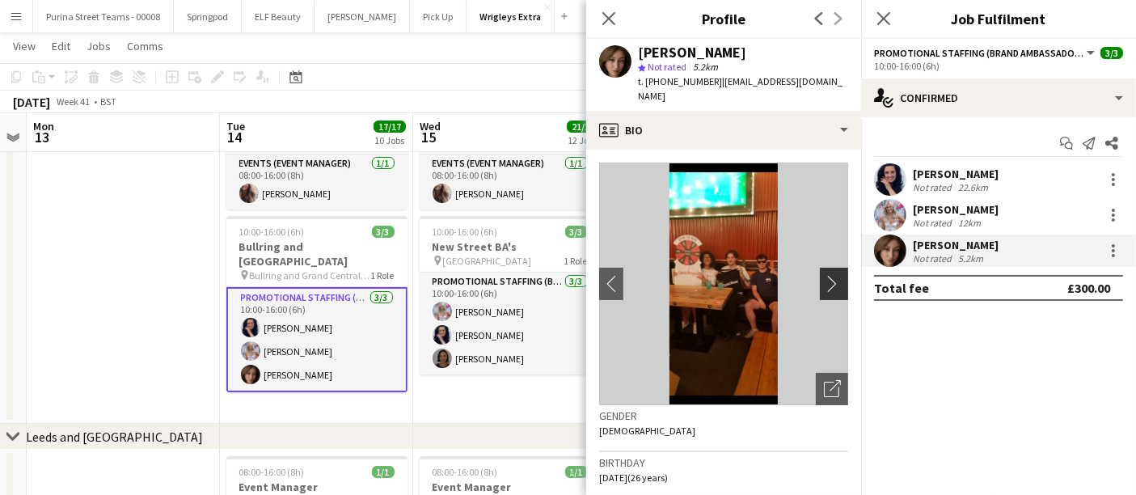
click at [824, 282] on app-icon "chevron-right" at bounding box center [836, 283] width 25 height 17
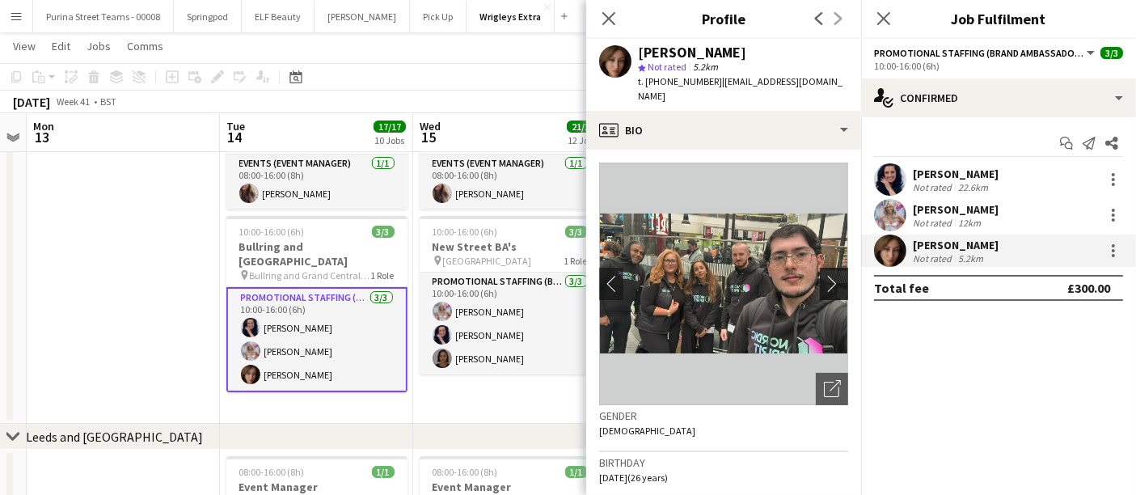
click at [824, 282] on app-icon "chevron-right" at bounding box center [836, 283] width 25 height 17
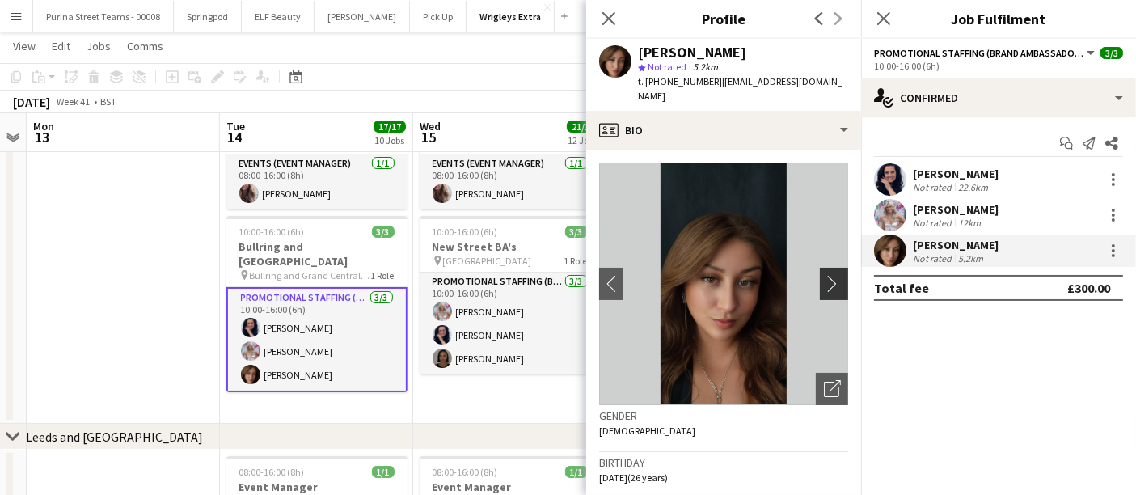
click at [824, 282] on app-icon "chevron-right" at bounding box center [836, 283] width 25 height 17
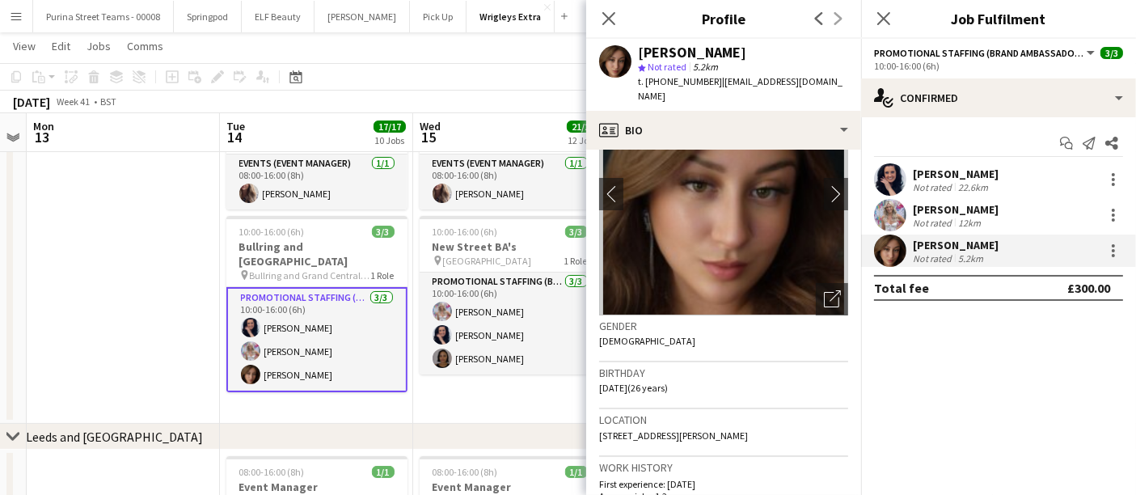
scroll to position [0, 0]
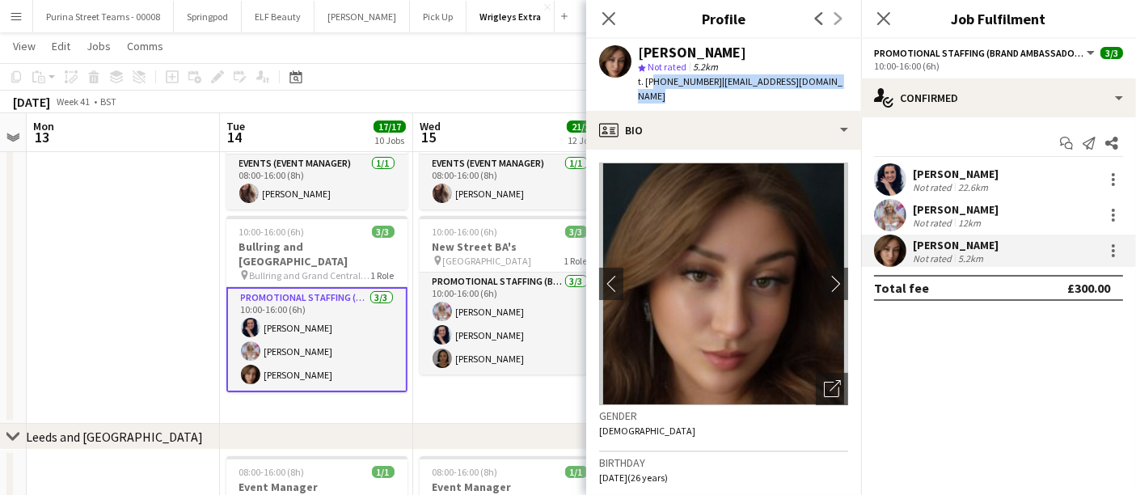
drag, startPoint x: 651, startPoint y: 83, endPoint x: 851, endPoint y: 87, distance: 199.8
click at [851, 87] on div "[PERSON_NAME] star Not rated 5.2km t. [PHONE_NUMBER] | [EMAIL_ADDRESS][DOMAIN_N…" at bounding box center [723, 75] width 275 height 72
click at [155, 297] on app-date-cell at bounding box center [123, 257] width 193 height 332
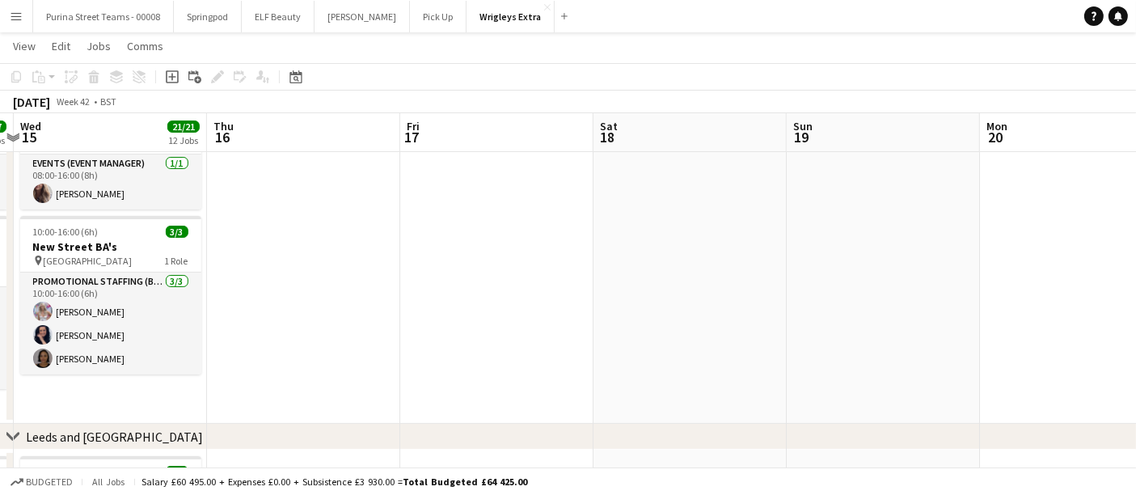
scroll to position [0, 567]
drag, startPoint x: 730, startPoint y: 357, endPoint x: 329, endPoint y: 369, distance: 400.6
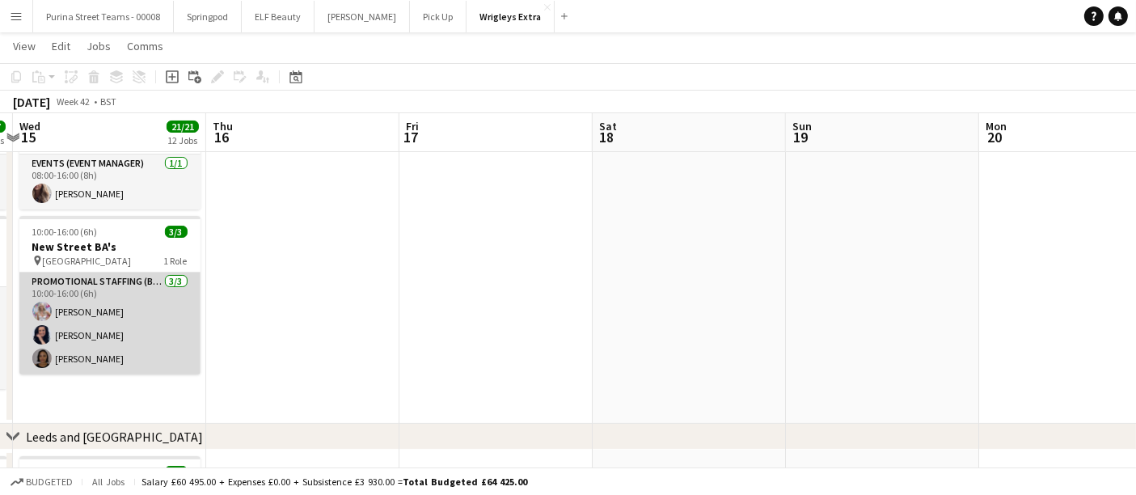
click at [36, 356] on app-user-avatar at bounding box center [41, 358] width 19 height 19
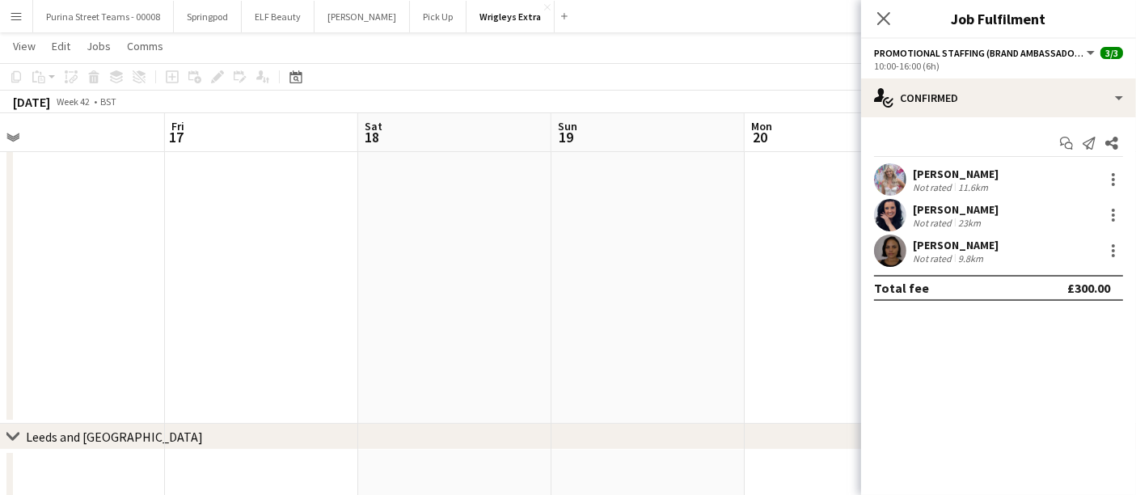
drag, startPoint x: 645, startPoint y: 301, endPoint x: 179, endPoint y: 313, distance: 466.1
drag, startPoint x: 523, startPoint y: 300, endPoint x: 219, endPoint y: 305, distance: 303.4
drag, startPoint x: 495, startPoint y: 311, endPoint x: 328, endPoint y: 311, distance: 166.6
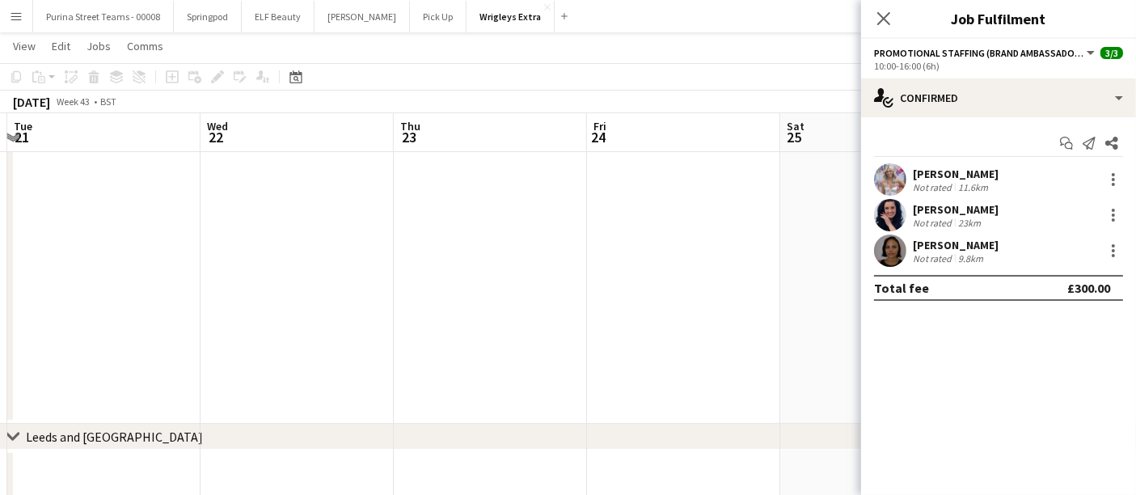
drag, startPoint x: 716, startPoint y: 291, endPoint x: 402, endPoint y: 301, distance: 314.0
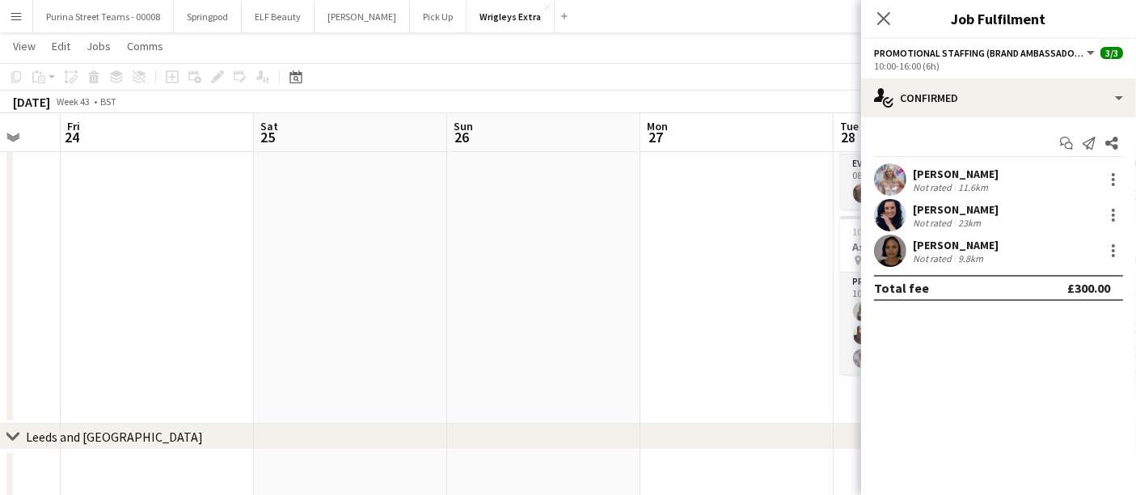
drag, startPoint x: 566, startPoint y: 303, endPoint x: 372, endPoint y: 303, distance: 194.1
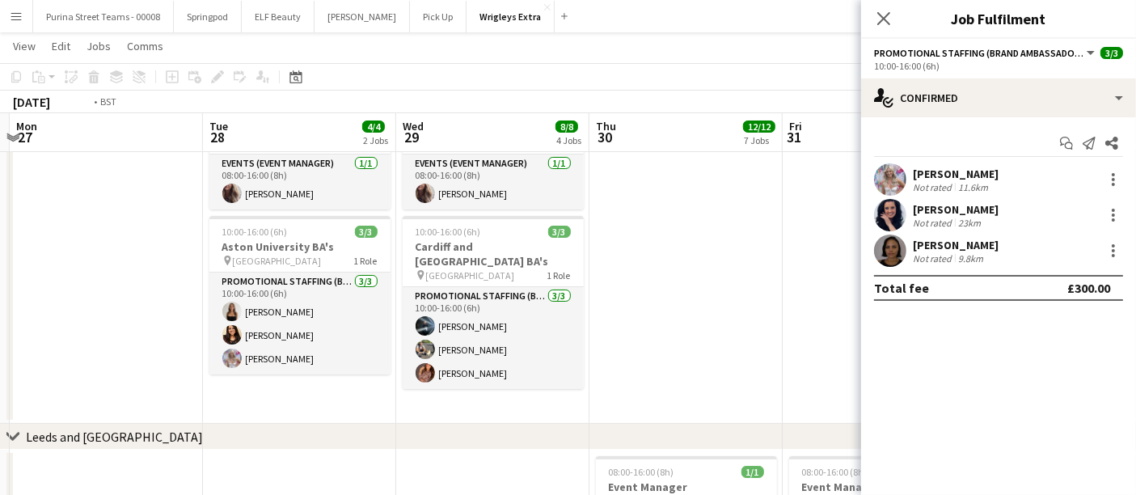
scroll to position [0, 614]
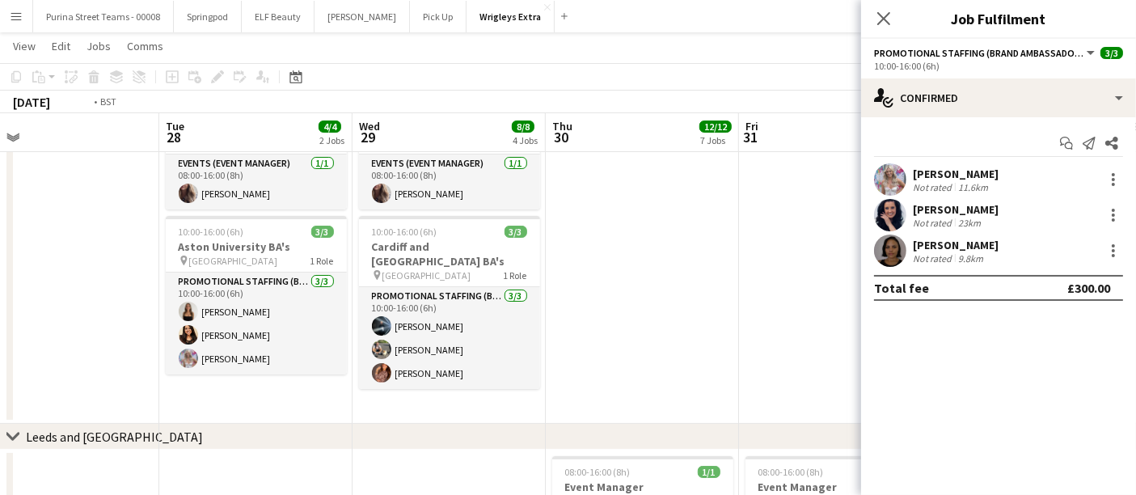
drag, startPoint x: 681, startPoint y: 291, endPoint x: 203, endPoint y: 299, distance: 478.1
click at [688, 245] on app-date-cell at bounding box center [642, 257] width 193 height 332
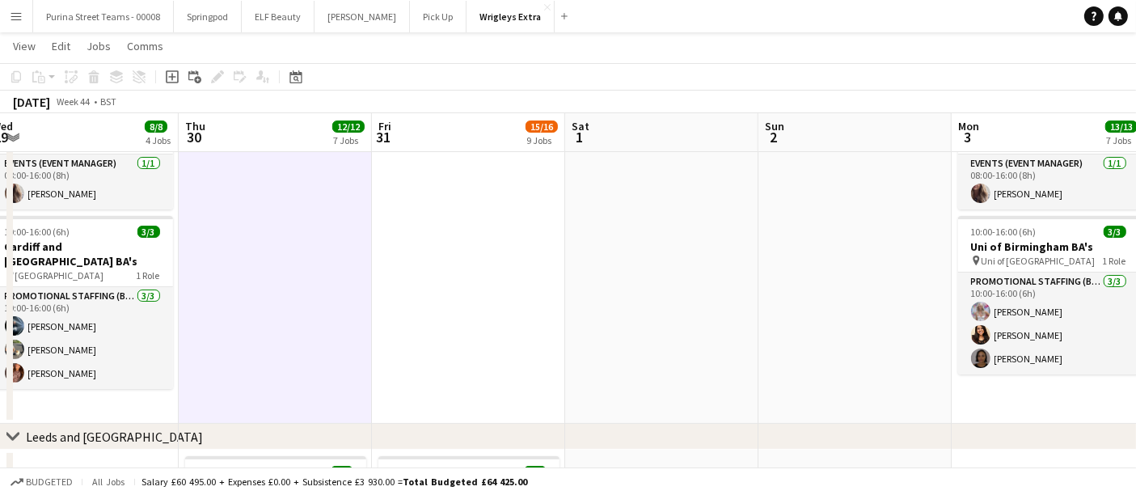
drag, startPoint x: 825, startPoint y: 289, endPoint x: 320, endPoint y: 332, distance: 507.4
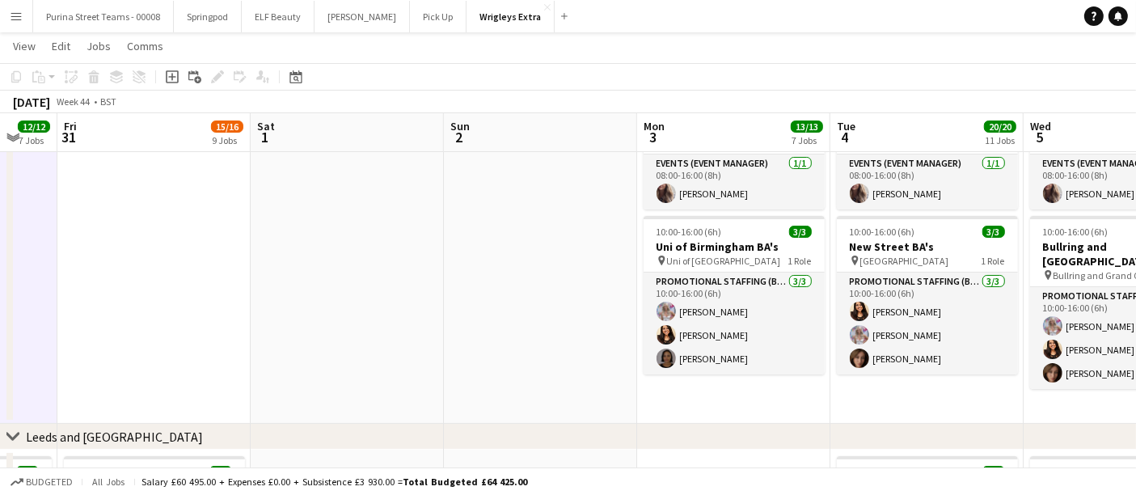
drag, startPoint x: 540, startPoint y: 283, endPoint x: 232, endPoint y: 310, distance: 309.3
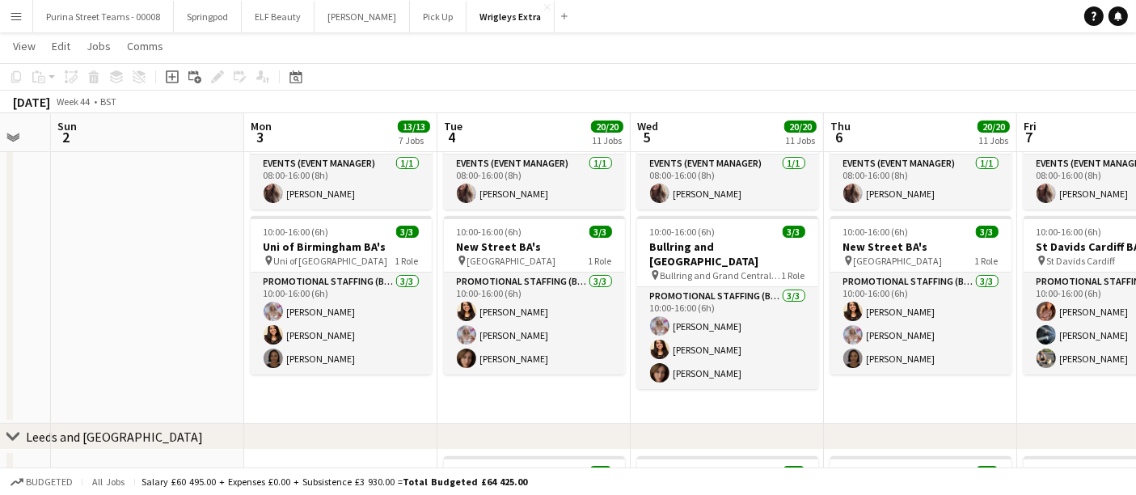
scroll to position [0, 619]
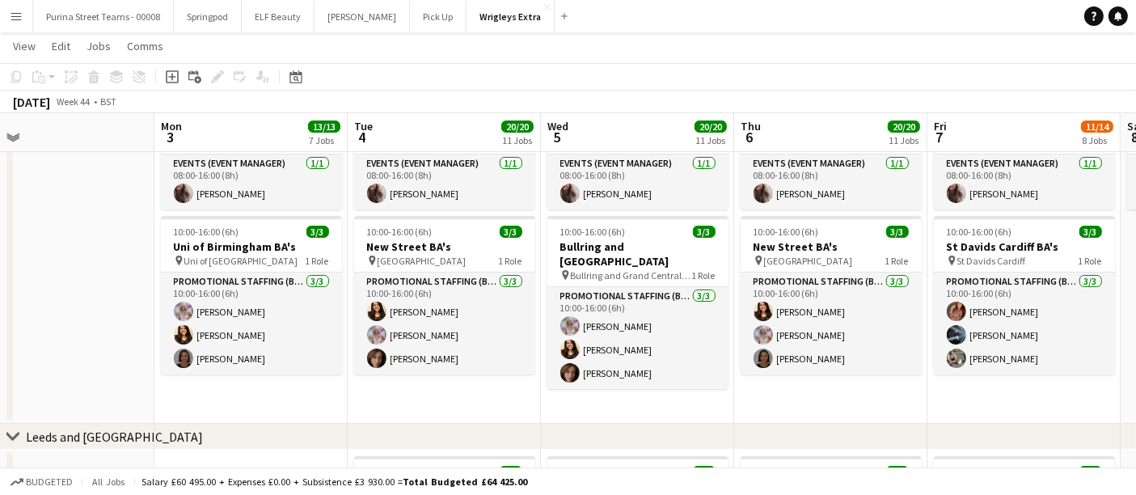
drag, startPoint x: 216, startPoint y: 286, endPoint x: 0, endPoint y: 287, distance: 216.0
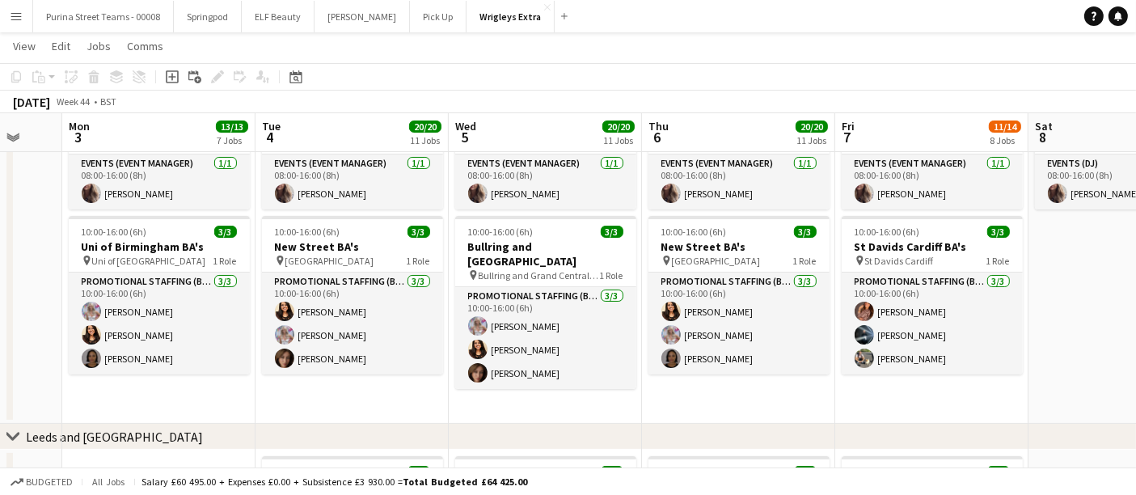
drag, startPoint x: 626, startPoint y: 419, endPoint x: 608, endPoint y: 399, distance: 26.9
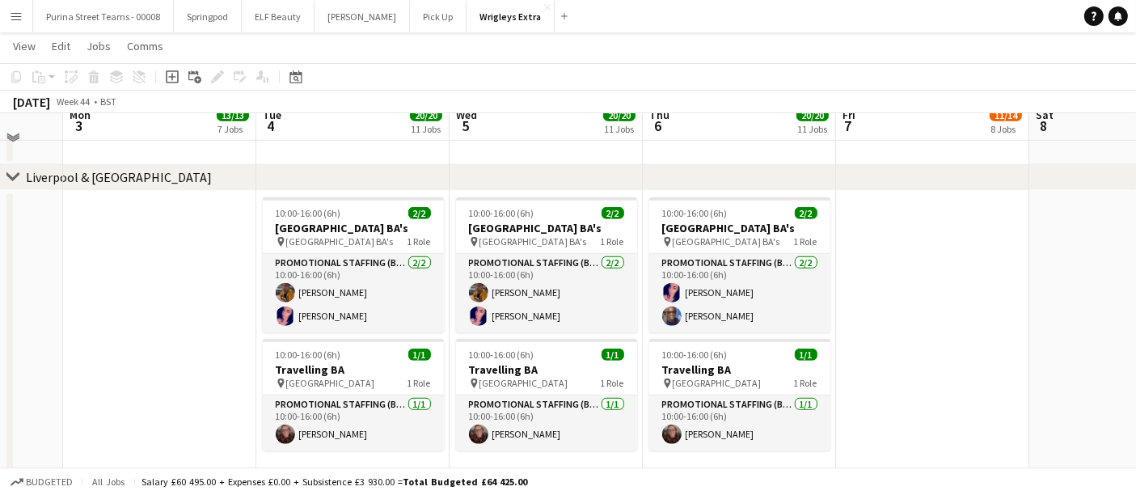
scroll to position [1168, 0]
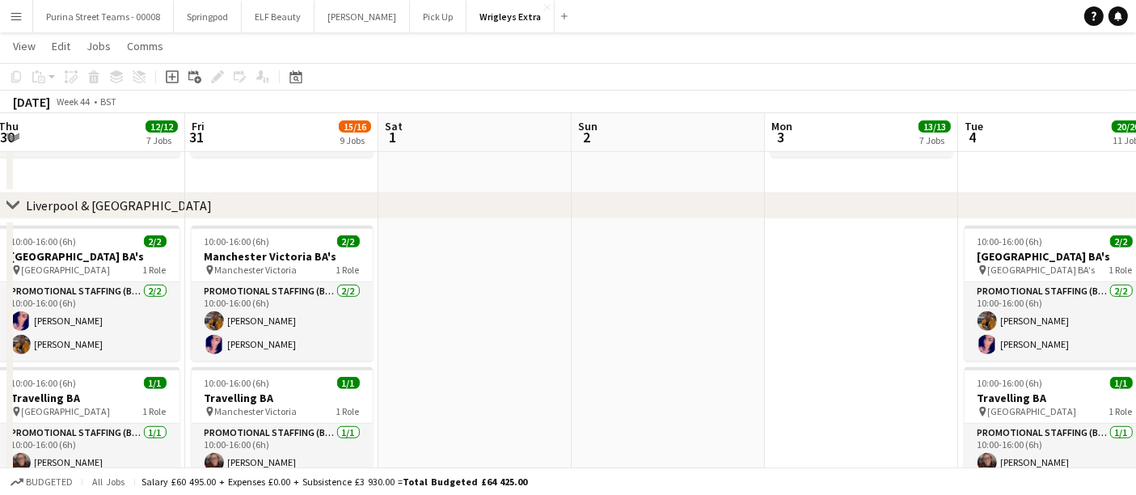
drag, startPoint x: 162, startPoint y: 295, endPoint x: 864, endPoint y: 293, distance: 702.1
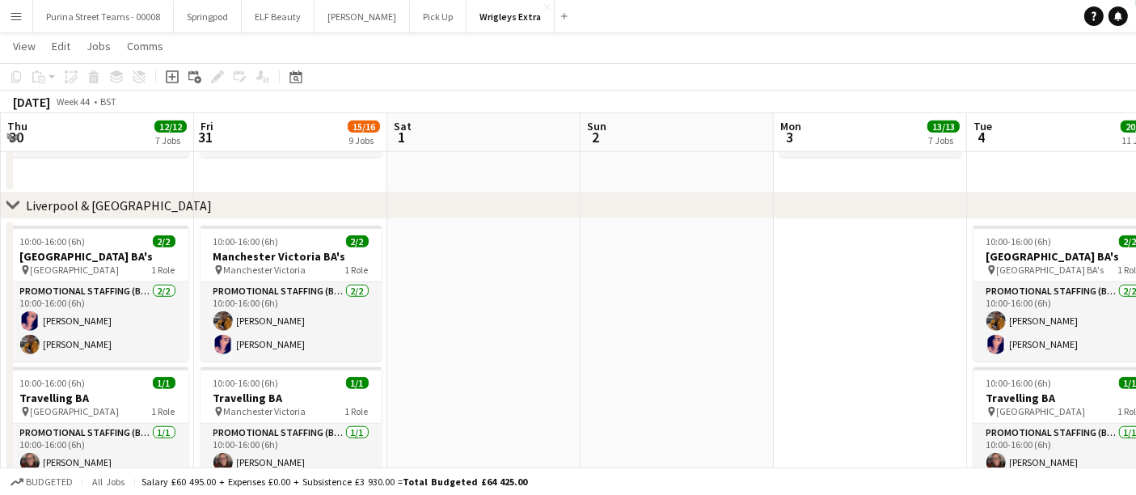
drag, startPoint x: 546, startPoint y: 310, endPoint x: 748, endPoint y: 287, distance: 203.5
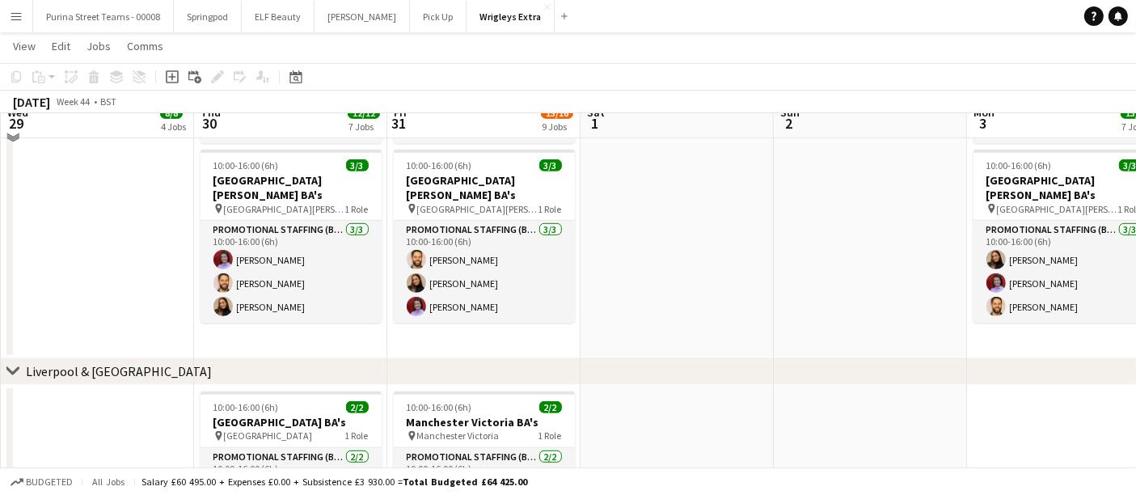
scroll to position [988, 0]
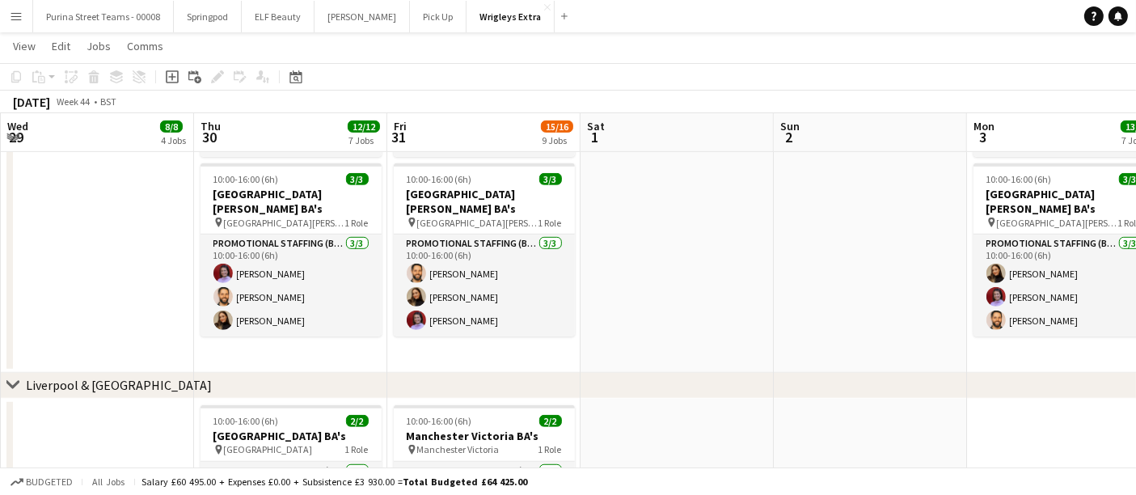
click at [19, 384] on div "chevron-right Liverpool & [GEOGRAPHIC_DATA]" at bounding box center [568, 386] width 1136 height 26
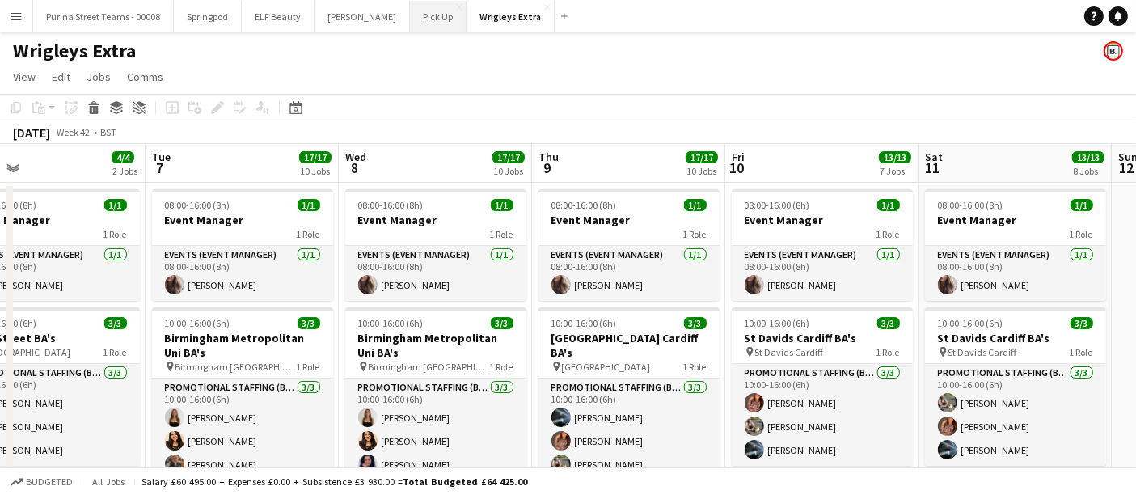
scroll to position [0, 326]
